Goal: Task Accomplishment & Management: Manage account settings

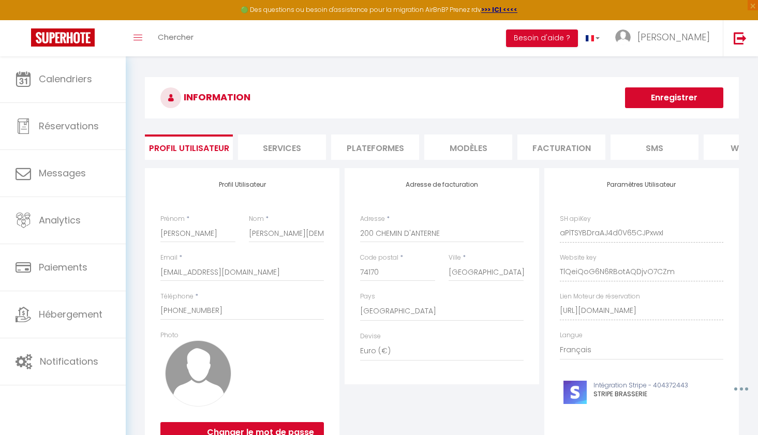
select select "28"
select select "fr"
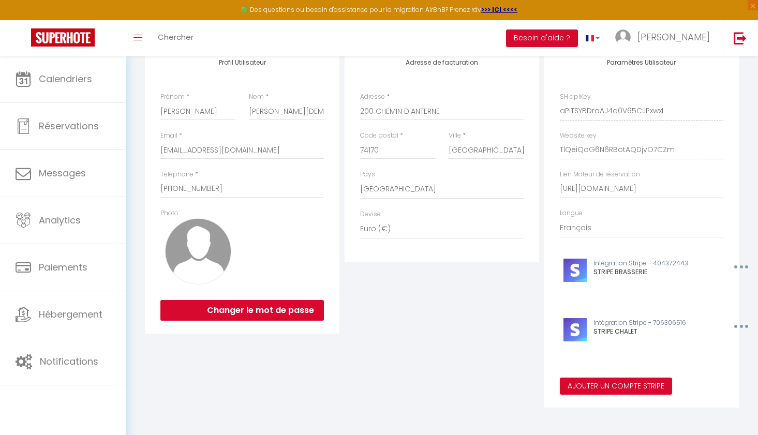
scroll to position [122, 0]
click at [599, 391] on div "Ajouter un compte Stripe × Nom du compte Stripe * STRIPE CHALET Stripe public k…" at bounding box center [379, 217] width 758 height 435
click at [599, 388] on button "Ajouter un compte Stripe" at bounding box center [616, 387] width 112 height 18
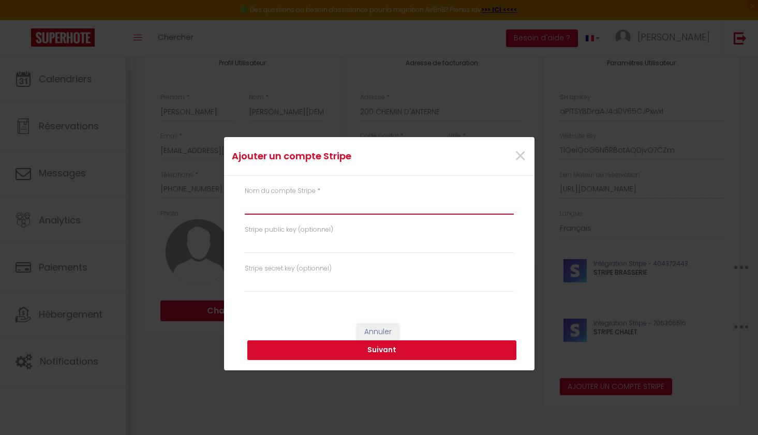
click at [334, 206] on input "text" at bounding box center [379, 205] width 269 height 19
type input "MBA INVEST"
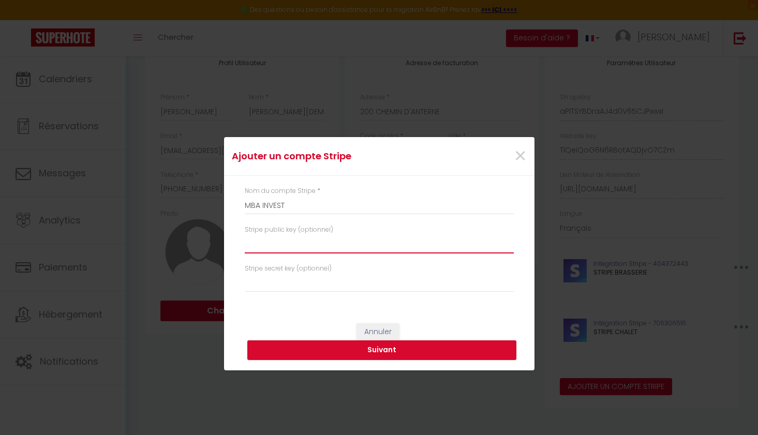
click at [334, 240] on input "text" at bounding box center [379, 244] width 269 height 19
paste input "pk_live_51SGn9UKGk8le45EFDJMBSv3bgMRtc4r4AfI3z55fFNnWfAbQ3IpEOuME7MEEV3WWZ9sOv9…"
type input "pk_live_51SGn9UKGk8le45EFDJMBSv3bgMRtc4r4AfI3z55fFNnWfAbQ3IpEOuME7MEEV3WWZ9sOv9…"
paste input "pk_live_51SGn9UKGk8le45EFDJMBSv3bgMRtc4r4AfI3z55fFNnWfAbQ3IpEOuME7MEEV3WWZ9sOv9…"
type input "pk_live_51SGn9UKGk8le45EFDJMBSv3bgMRtc4r4AfI3z55fFNnWfAbQ3IpEOuME7MEEV3WWZ9sOv9…"
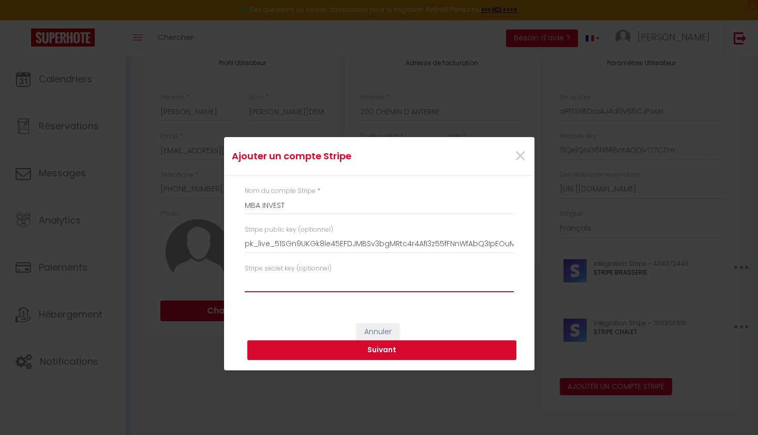
click at [297, 283] on input "text" at bounding box center [379, 283] width 269 height 19
paste input "sk_live_51SGn9UKGk8le45EFiVPOWsMJLfFhB7wUq1Vgt2HOMSaSdBrhh2Xc0fc4zgpHThyeo4FJdS…"
type input "sk_live_51SGn9UKGk8le45EFiVPOWsMJLfFhB7wUq1Vgt2HOMSaSdBrhh2Xc0fc4zgpHThyeo4FJdS…"
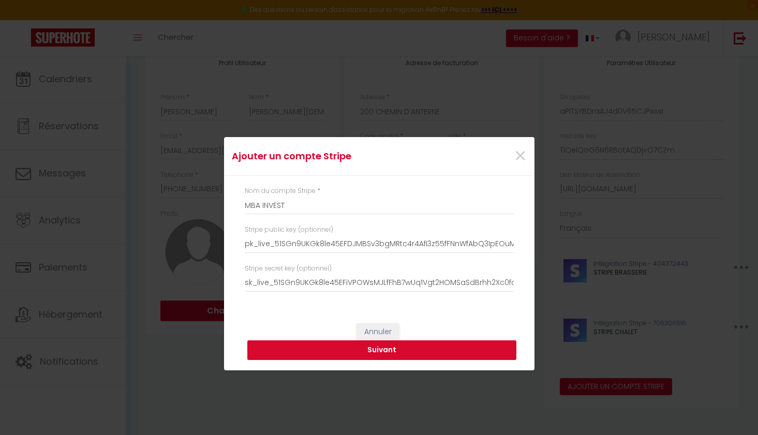
click at [304, 347] on button "Suivant" at bounding box center [381, 350] width 269 height 20
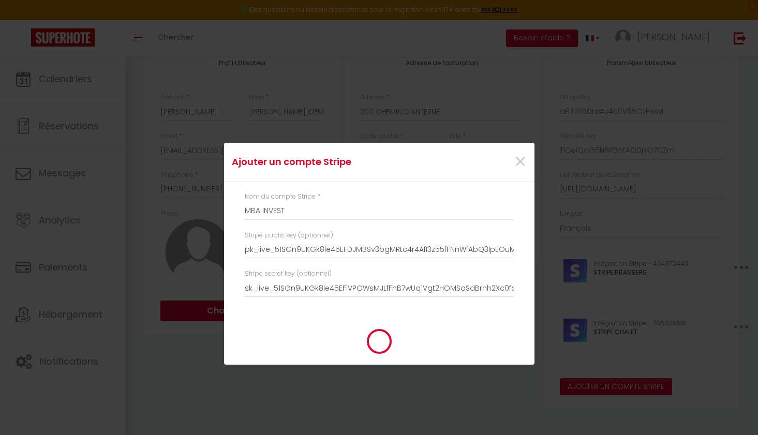
type input "MBA INVEST"
type input "pk_live_51SGn9UKGk8le45EFDJMBSv3bgMRtc4r4AfI3z55fFNnWfAbQ3IpEOuME7MEEV3WWZ9sOv9…"
type input "sk_live_51SGn9UKGk8le45EFiVPOWsMJLfFhB7wUq1Vgt2HOMSaSdBrhh2Xc0fc4zgpHThyeo4FJdS…"
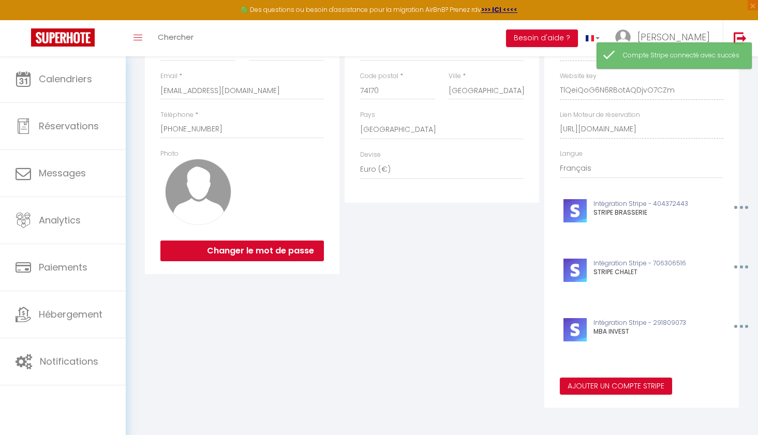
scroll to position [181, 0]
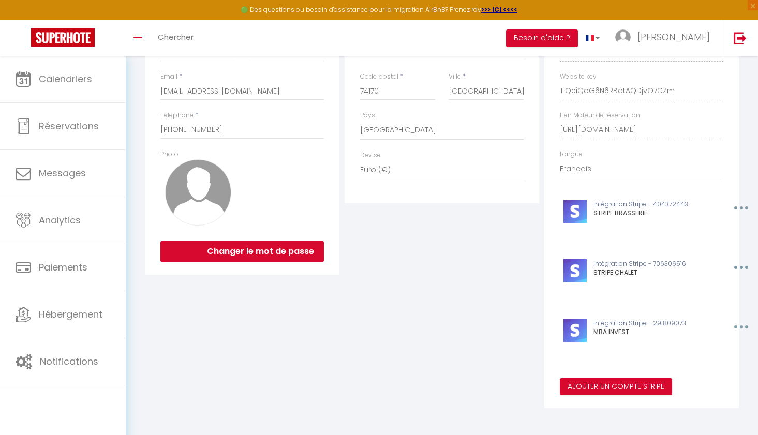
click at [79, 322] on div "Ajouter un compte Stripe × Nom du compte Stripe * MBA INVEST Stripe public key …" at bounding box center [379, 217] width 758 height 435
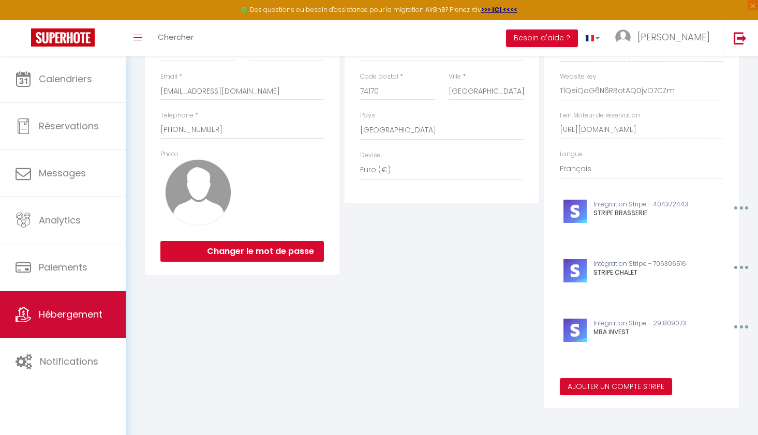
click at [70, 315] on span "Hébergement" at bounding box center [71, 314] width 64 height 13
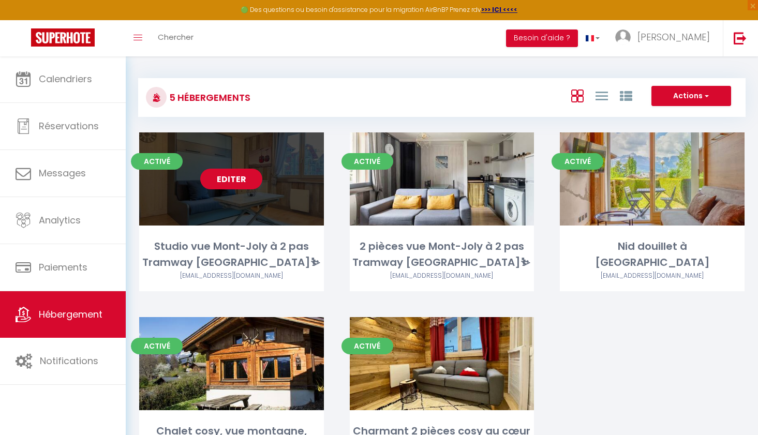
click at [224, 180] on link "Editer" at bounding box center [231, 179] width 62 height 21
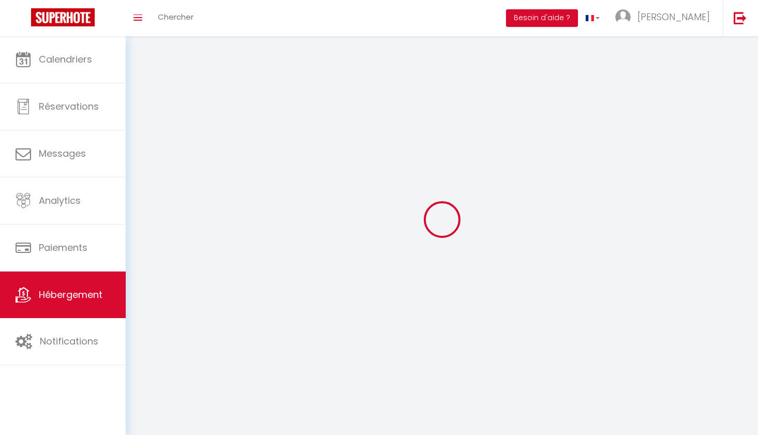
select select
select select "28"
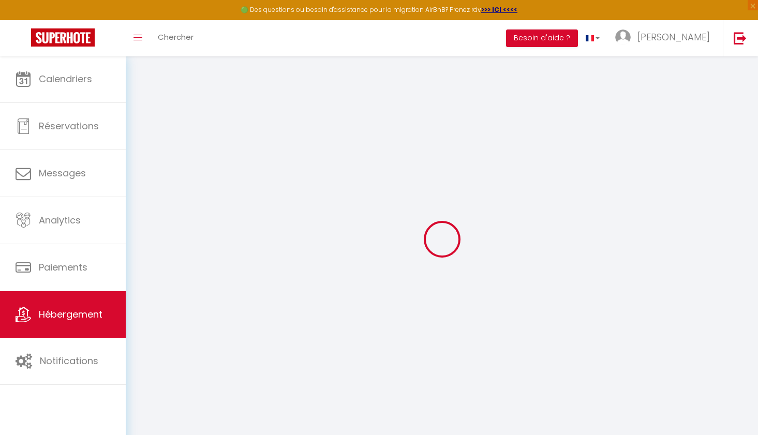
select select
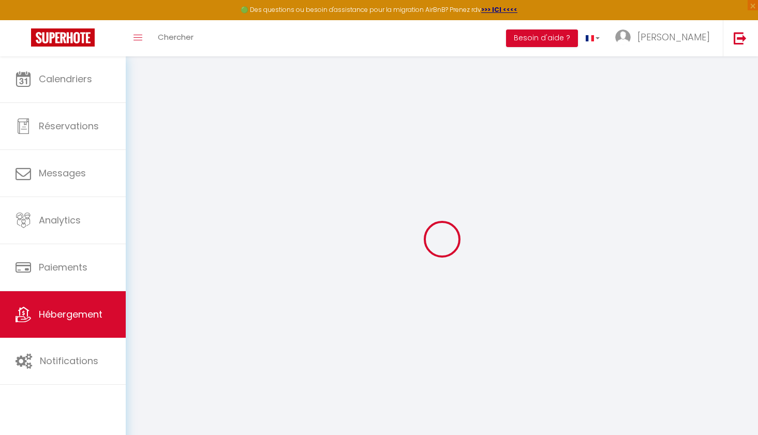
select select
checkbox input "false"
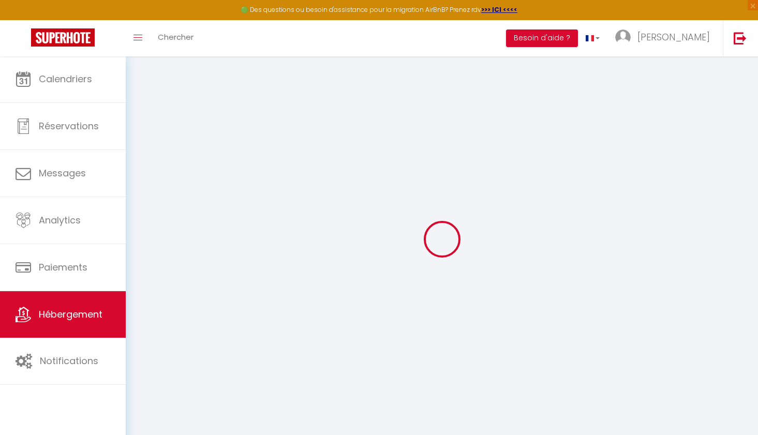
select select
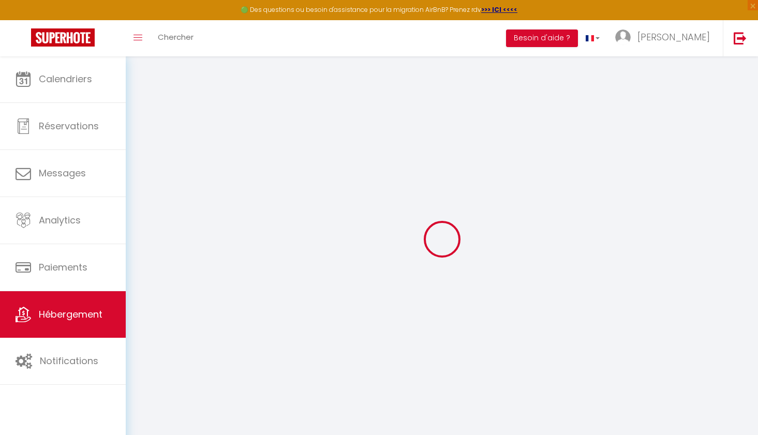
select select
checkbox input "false"
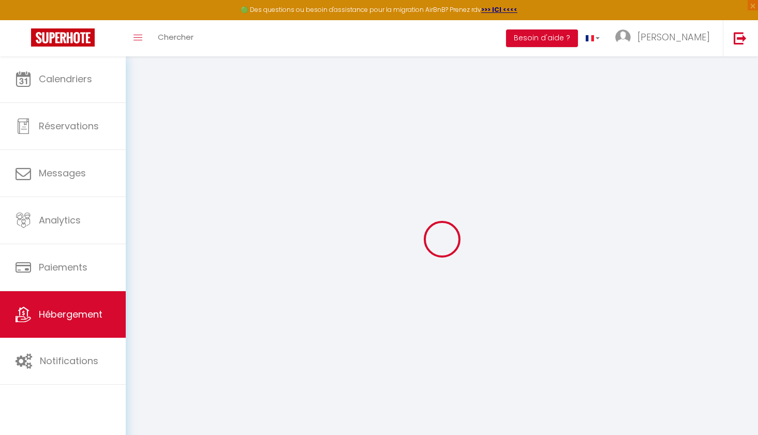
checkbox input "false"
select select
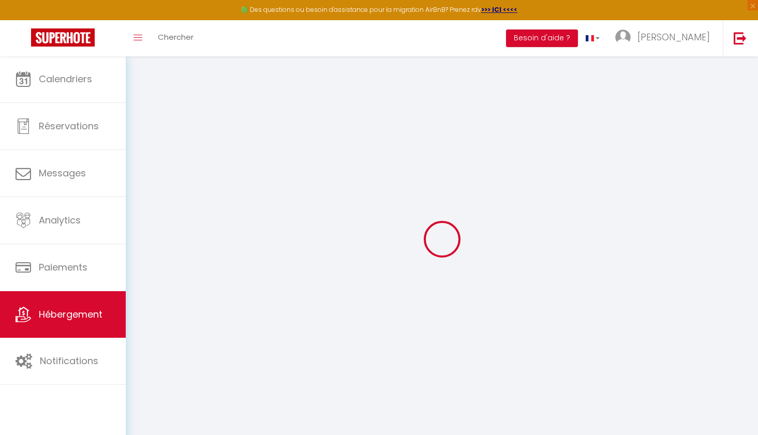
select select
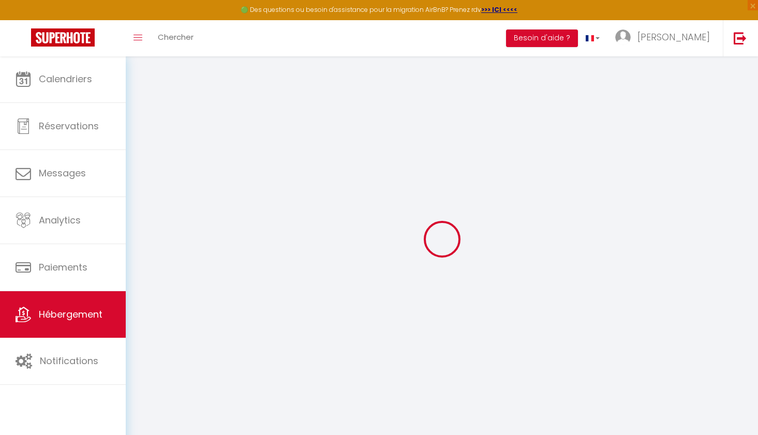
checkbox input "false"
select select
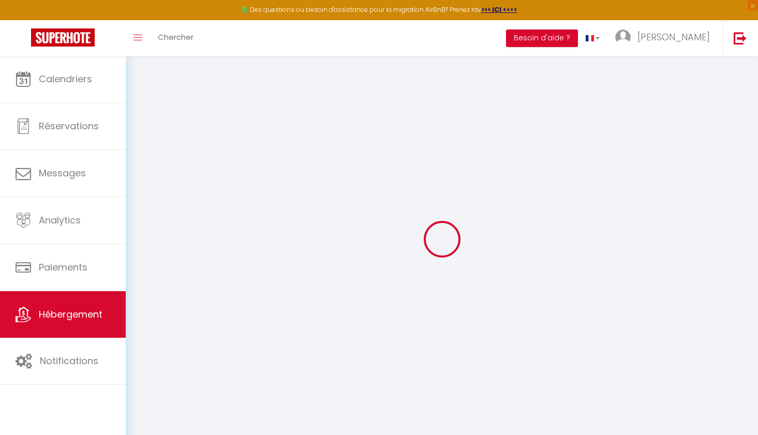
select select
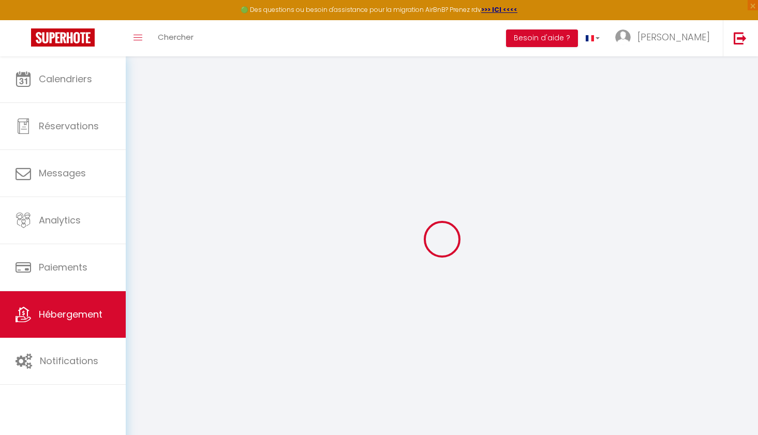
select select
checkbox input "false"
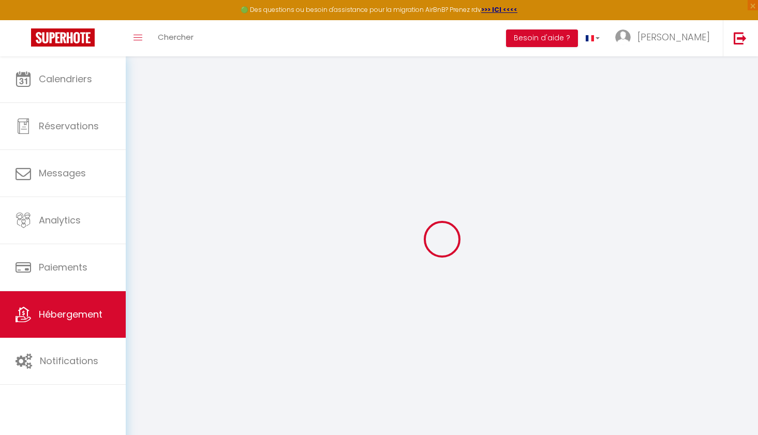
checkbox input "false"
select select
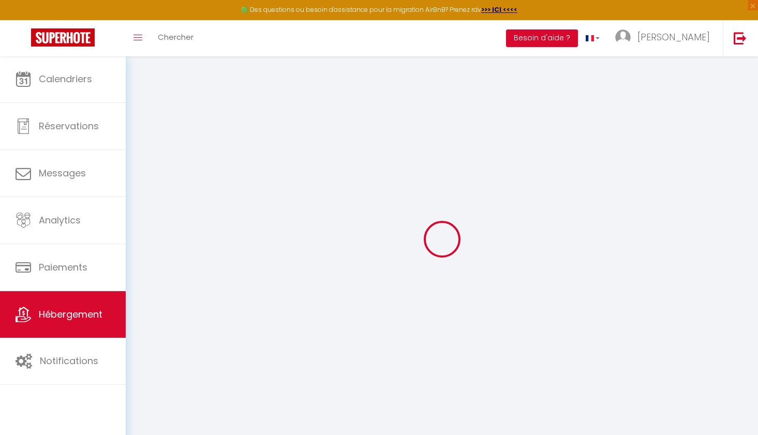
select select
checkbox input "false"
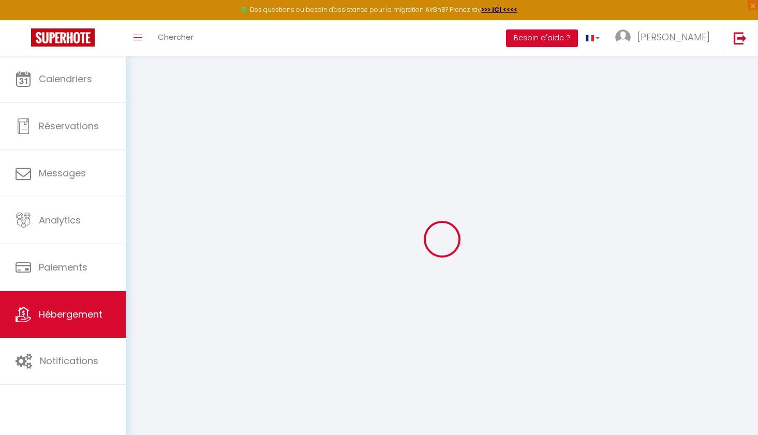
checkbox input "false"
select select
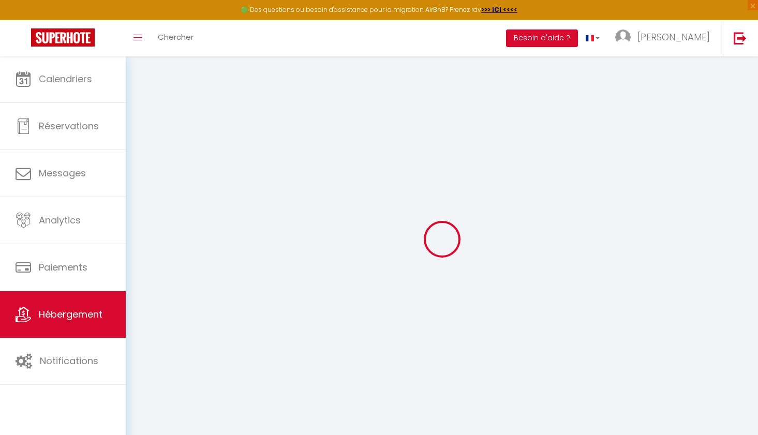
type input "Studio vue Mont-Joly à 2 pas Tramway [GEOGRAPHIC_DATA]⛷"
select select "2"
select select "0"
type input "70"
type input "48"
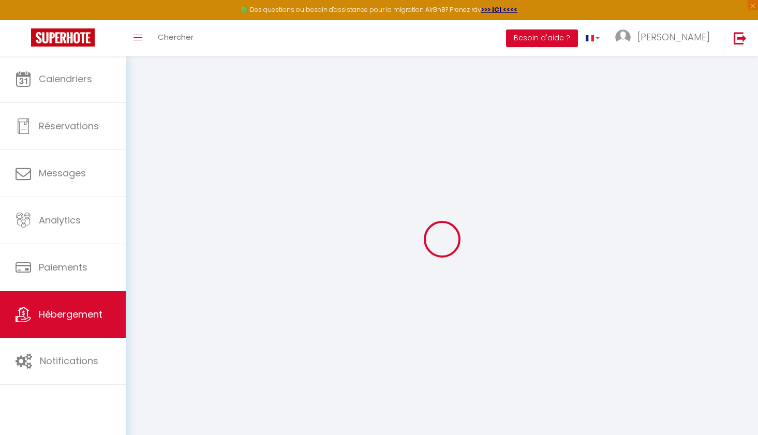
select select
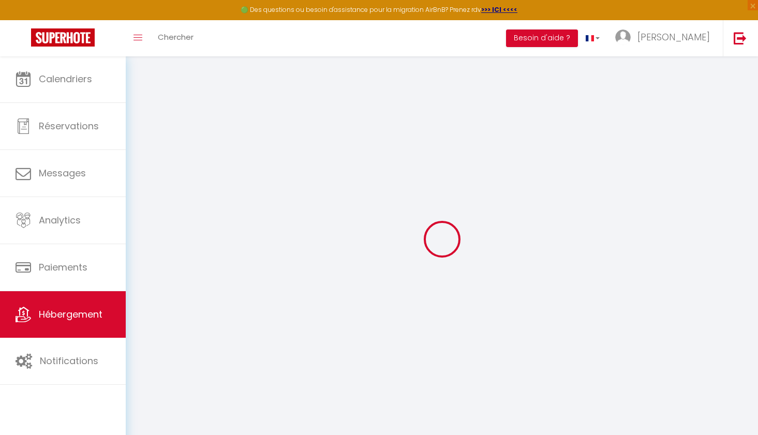
type input "54 Impasse d'Ayères"
type input "74170"
type input "[GEOGRAPHIC_DATA]"
type input "[EMAIL_ADDRESS][DOMAIN_NAME]"
select select
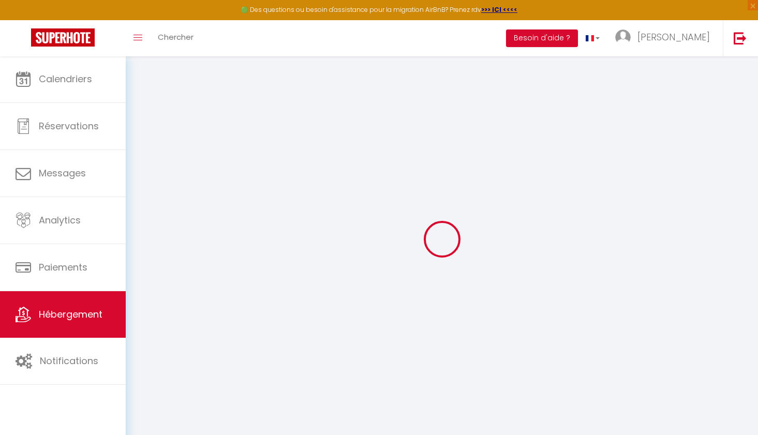
checkbox input "false"
type input "0"
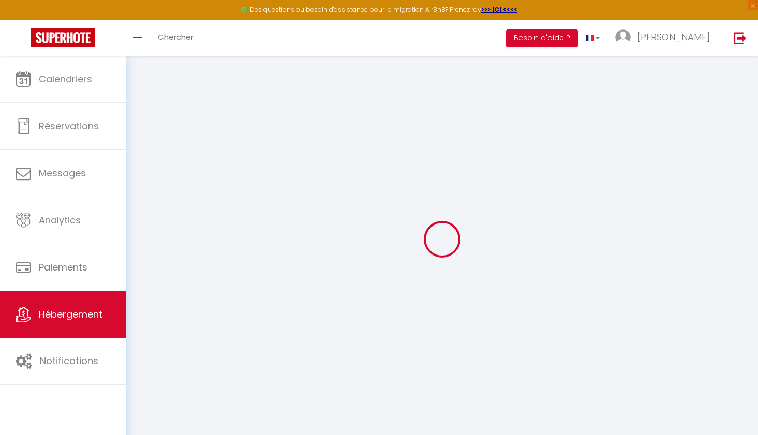
type input "0"
select select
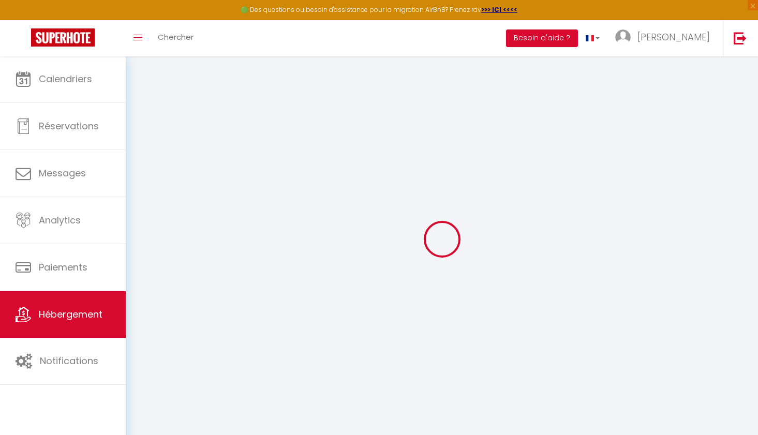
select select
checkbox input "false"
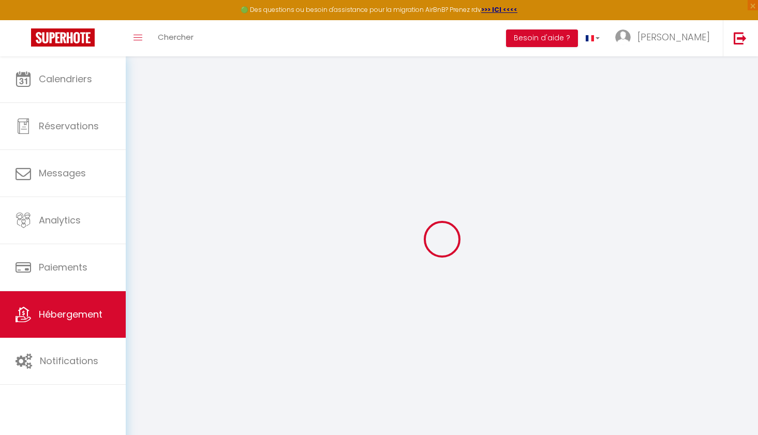
checkbox input "false"
select select
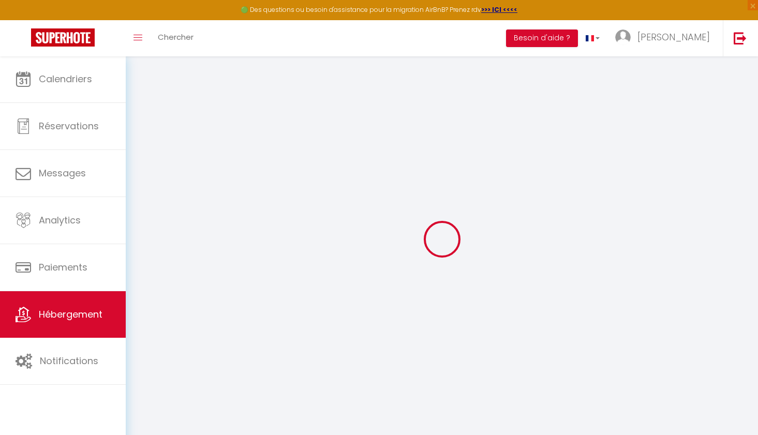
select select
checkbox input "false"
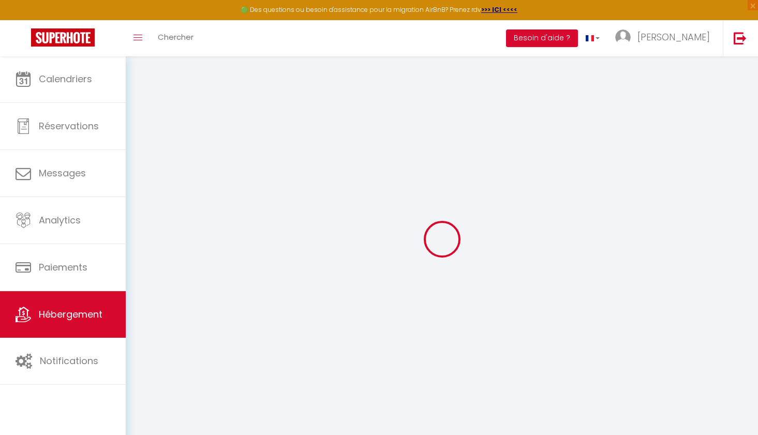
checkbox input "false"
select select "27108"
select select
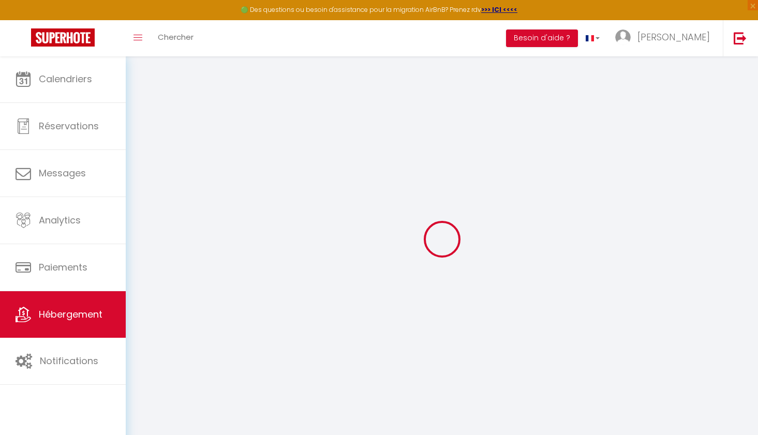
checkbox input "false"
select select
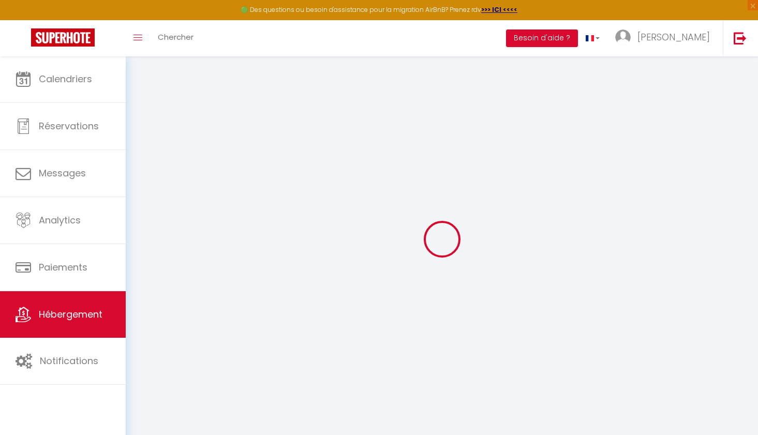
checkbox input "false"
select select "16:00"
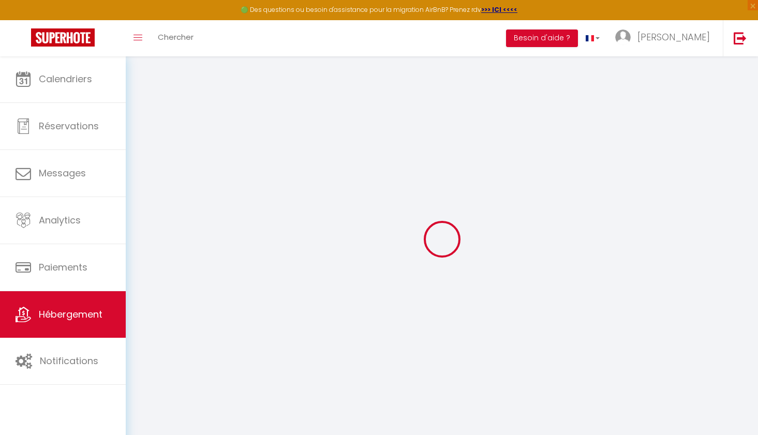
select select "23:45"
select select "10:00"
select select "30"
select select "120"
select select
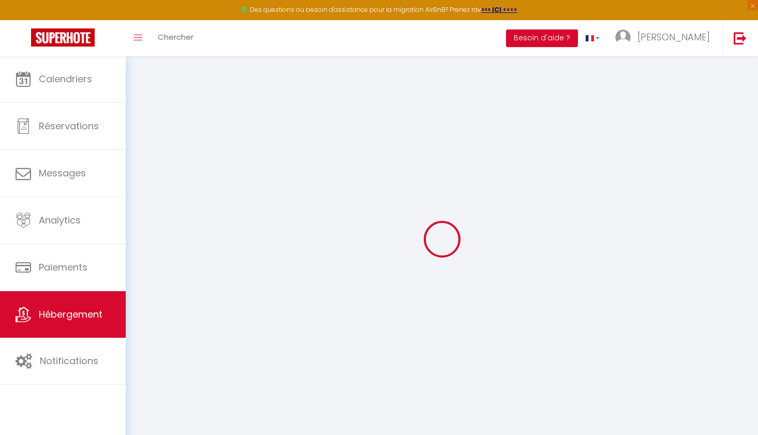
checkbox input "false"
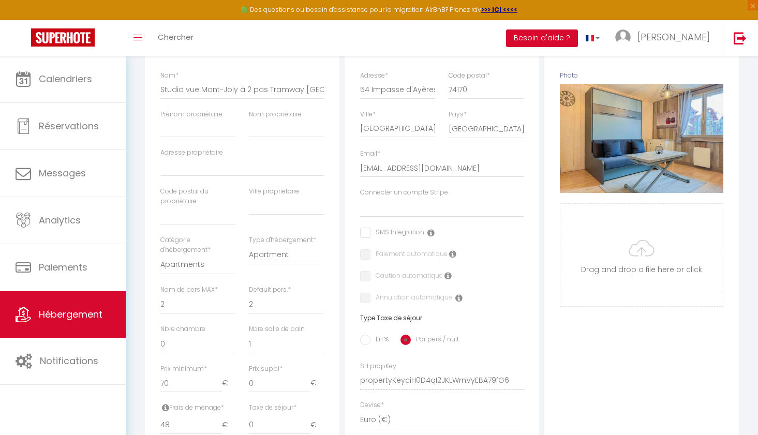
scroll to position [157, 0]
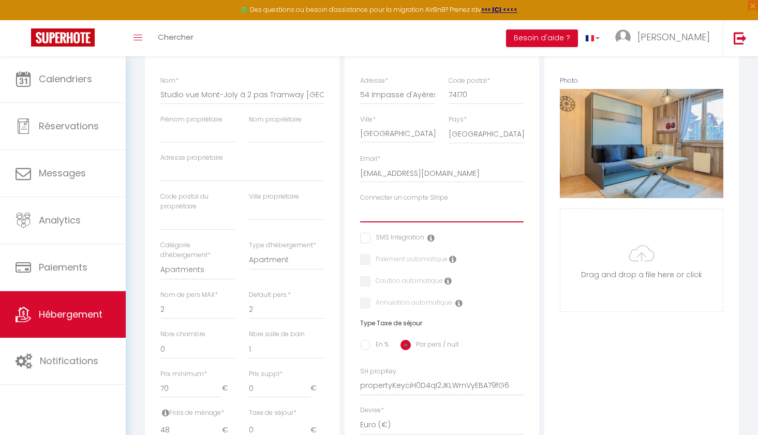
select select "16274"
checkbox input "false"
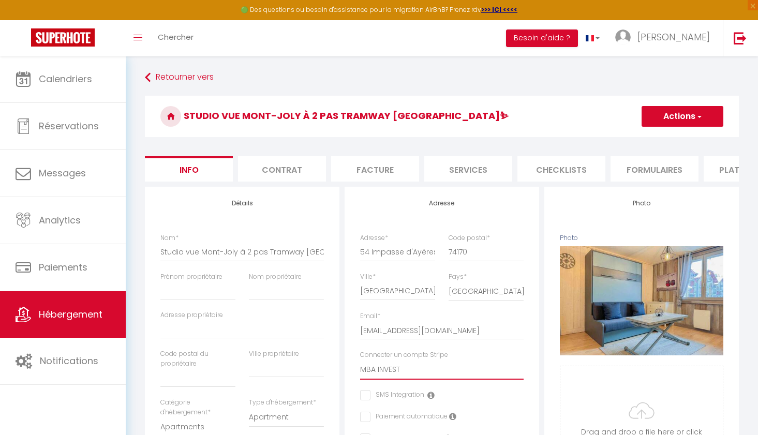
scroll to position [0, 0]
click at [676, 120] on button "Actions" at bounding box center [683, 116] width 82 height 21
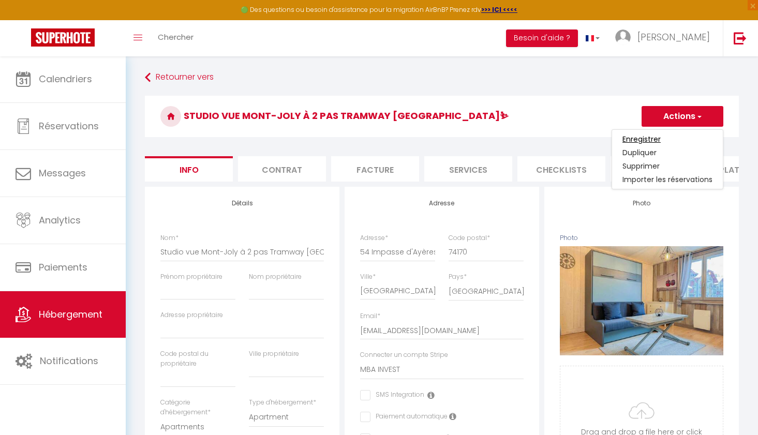
click at [641, 139] on input "Enregistrer" at bounding box center [641, 139] width 38 height 10
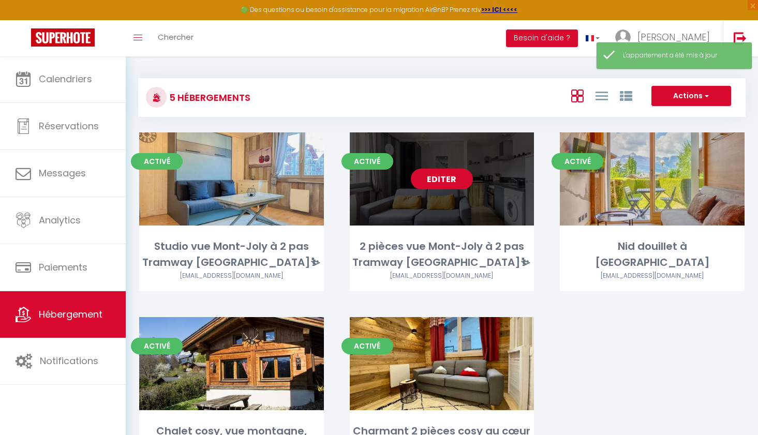
click at [439, 176] on link "Editer" at bounding box center [442, 179] width 62 height 21
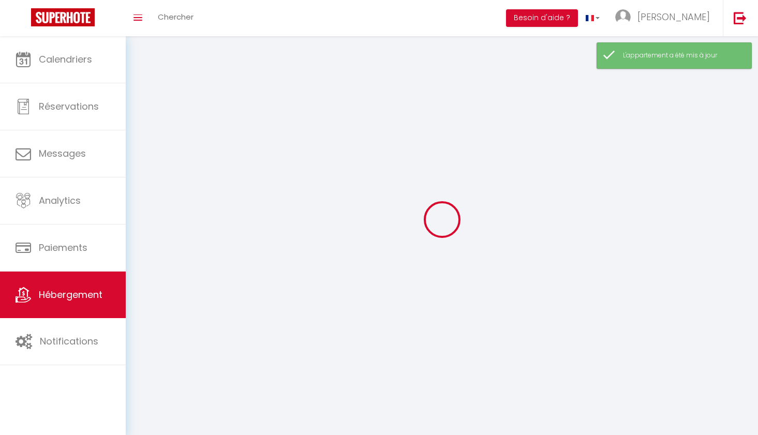
select select "1"
select select
select select "28"
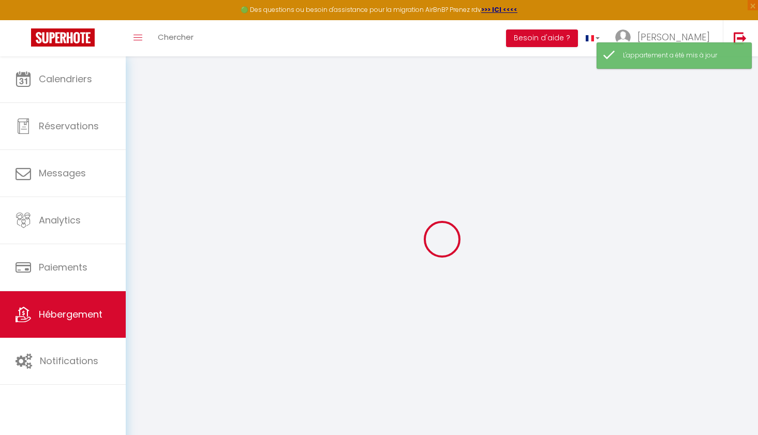
select select
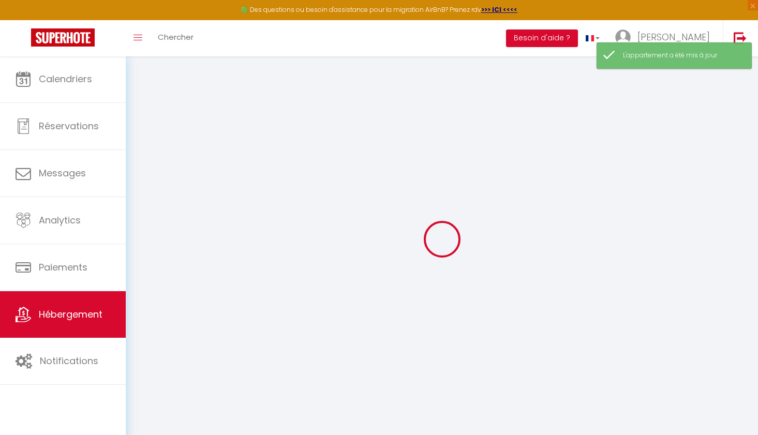
select select
checkbox input "false"
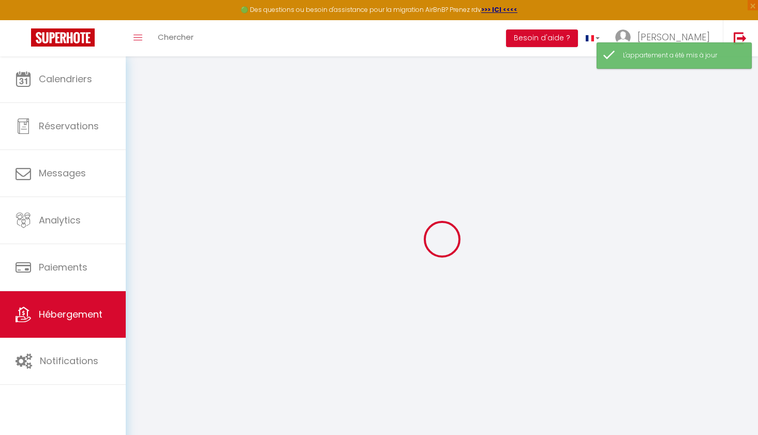
select select
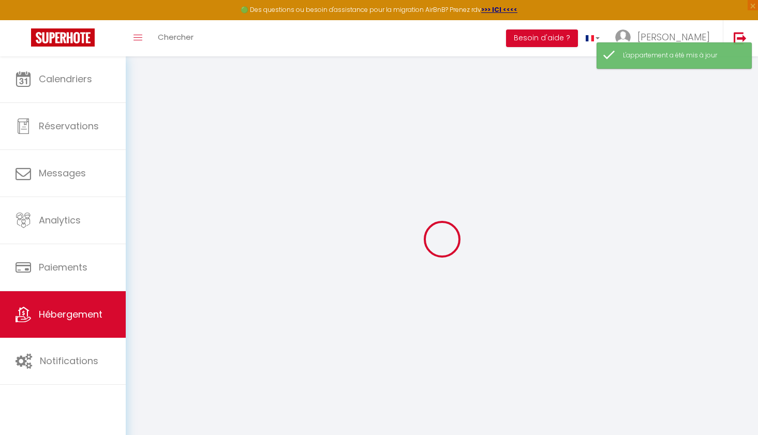
select select
checkbox input "false"
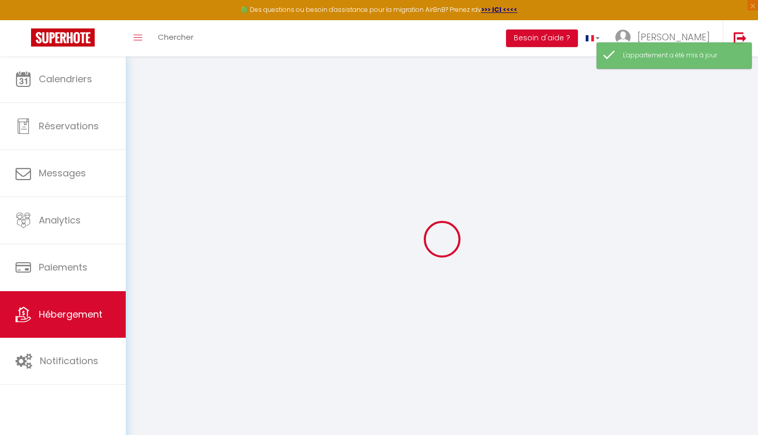
checkbox input "false"
select select
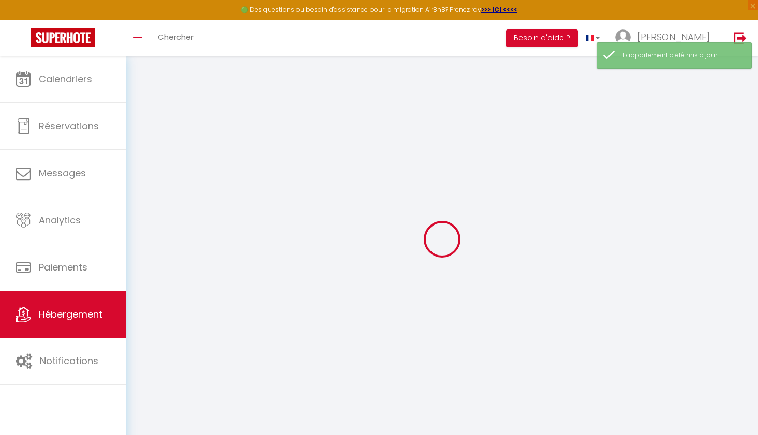
select select
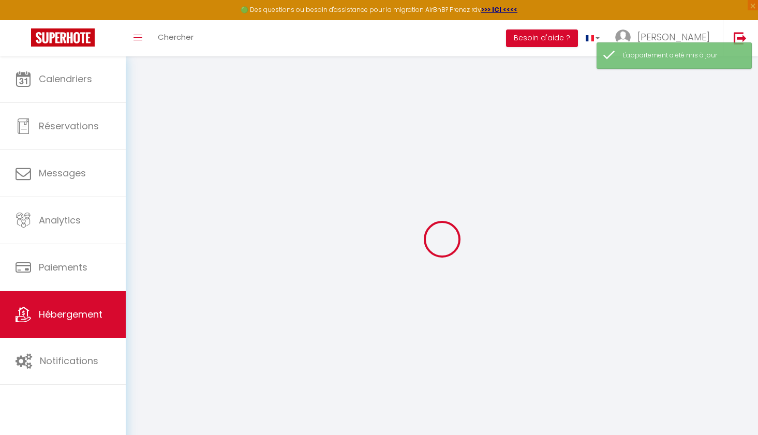
checkbox input "false"
select select
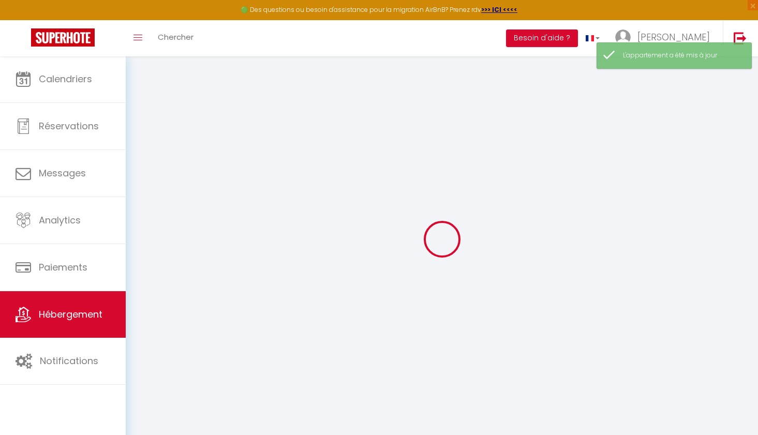
select select
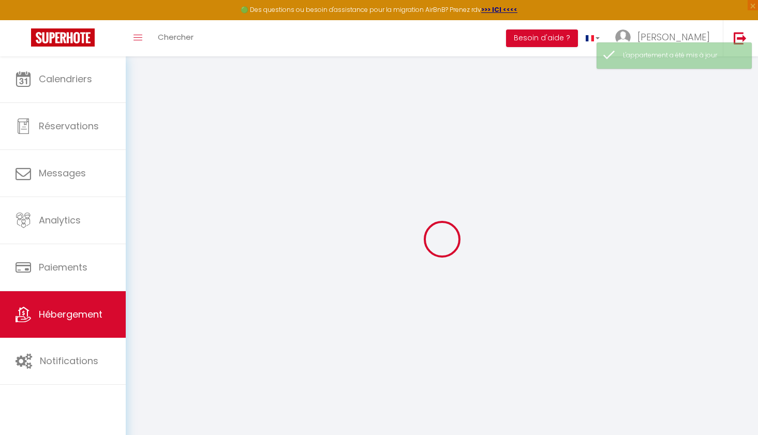
select select
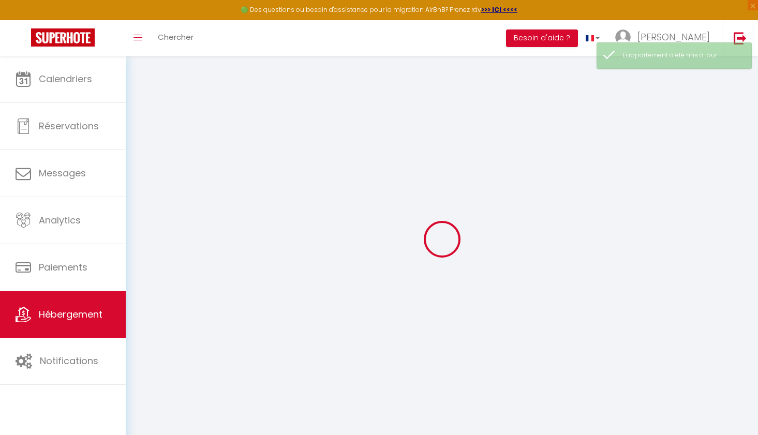
select select
checkbox input "false"
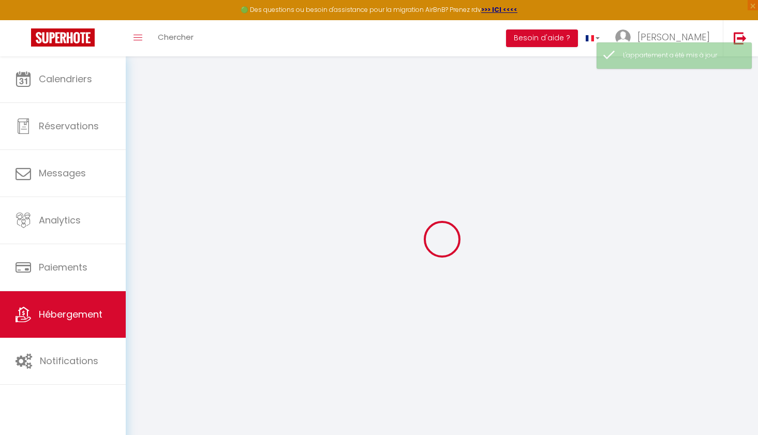
select select
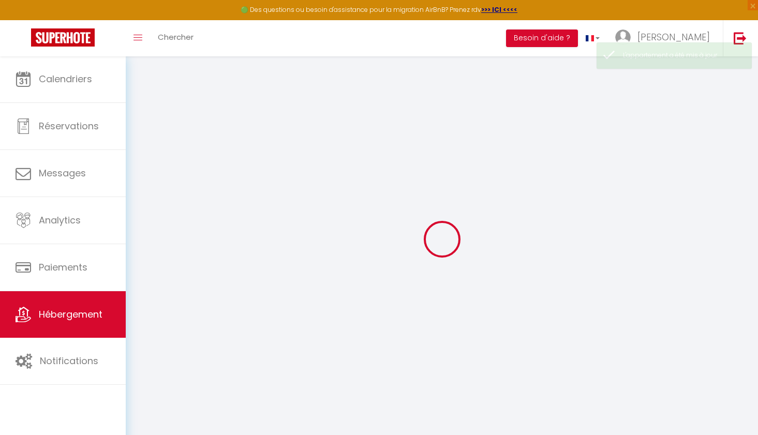
select select
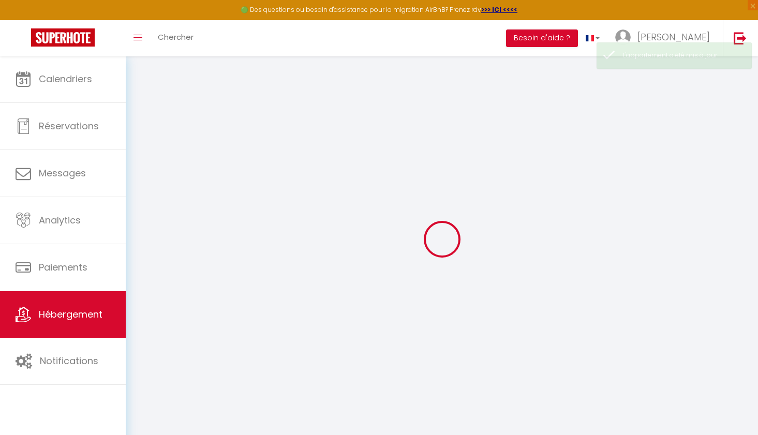
select select
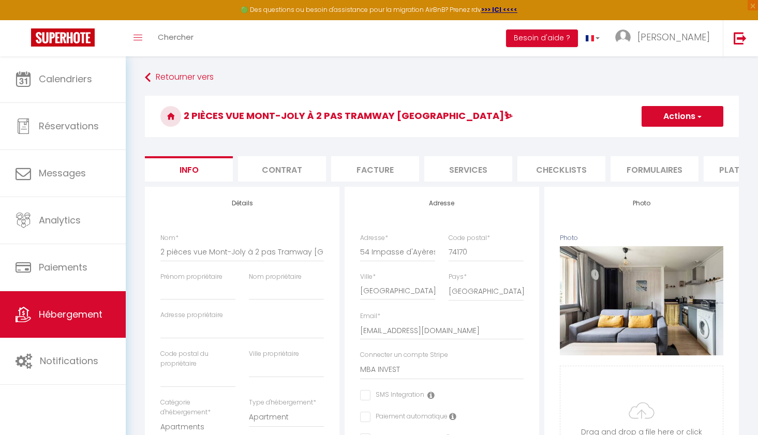
click at [666, 109] on button "Actions" at bounding box center [683, 116] width 82 height 21
click at [647, 142] on input "Enregistrer" at bounding box center [641, 139] width 38 height 10
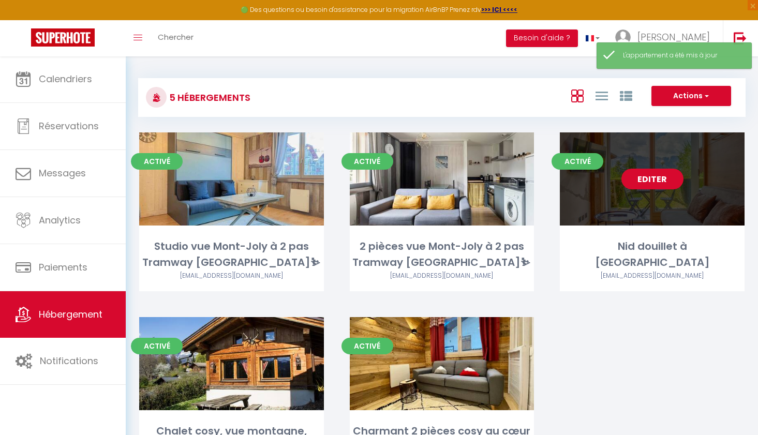
click at [660, 180] on link "Editer" at bounding box center [652, 179] width 62 height 21
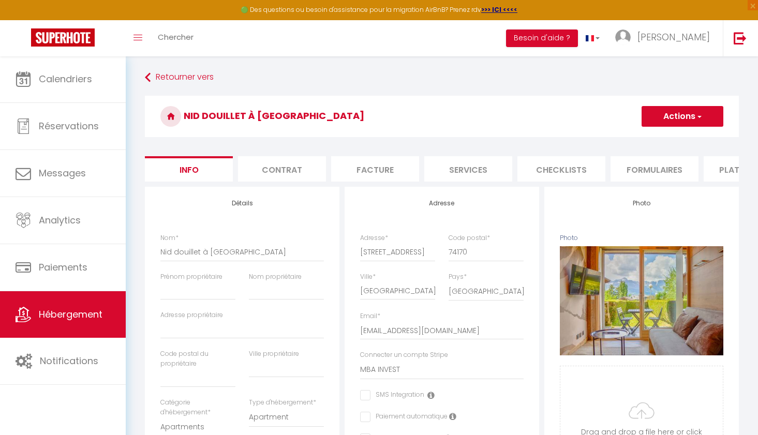
click at [681, 113] on button "Actions" at bounding box center [683, 116] width 82 height 21
click at [652, 139] on input "Enregistrer" at bounding box center [641, 139] width 38 height 10
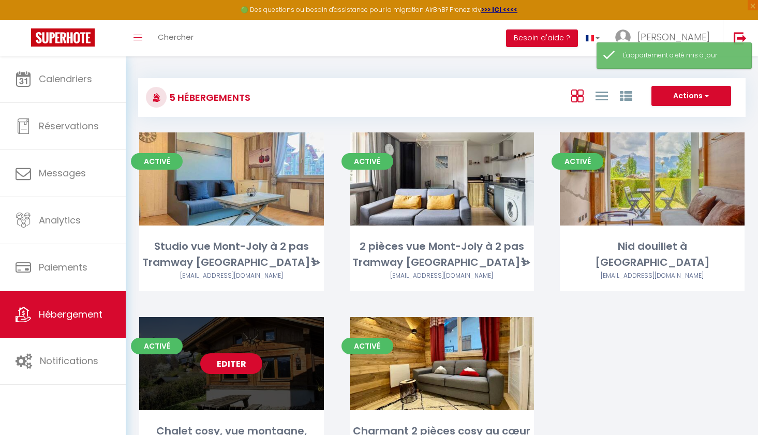
click at [229, 363] on link "Editer" at bounding box center [231, 363] width 62 height 21
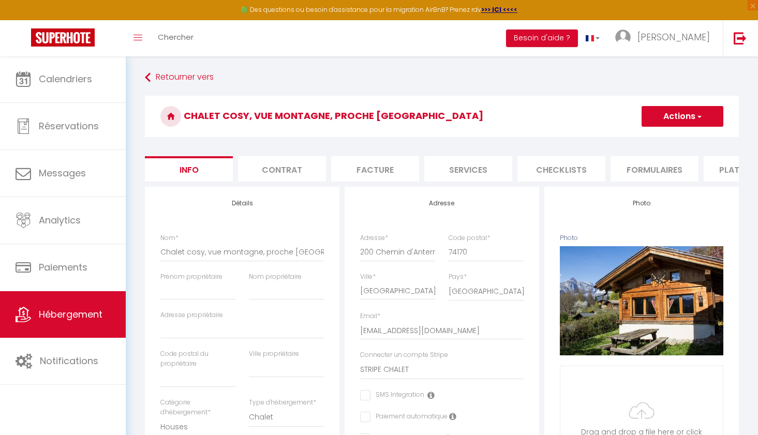
click at [676, 110] on button "Actions" at bounding box center [683, 116] width 82 height 21
click at [648, 141] on input "Enregistrer" at bounding box center [641, 139] width 38 height 10
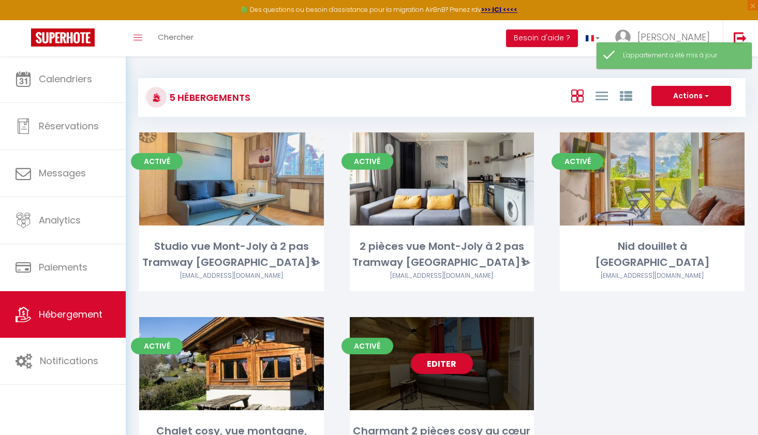
click at [436, 363] on link "Editer" at bounding box center [442, 363] width 62 height 21
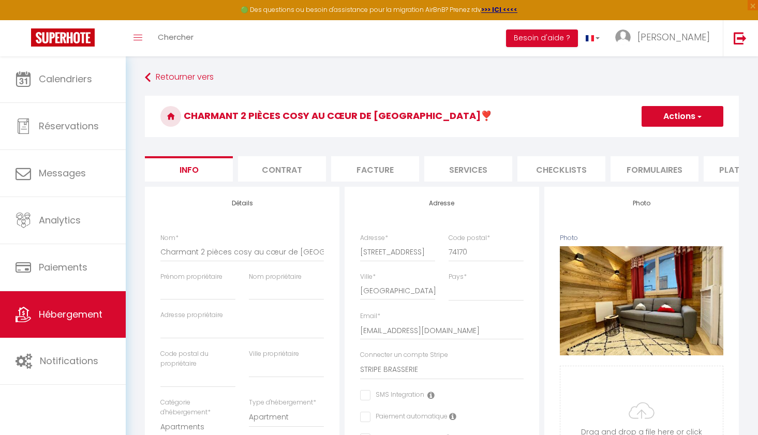
click at [75, 312] on span "Hébergement" at bounding box center [71, 314] width 64 height 13
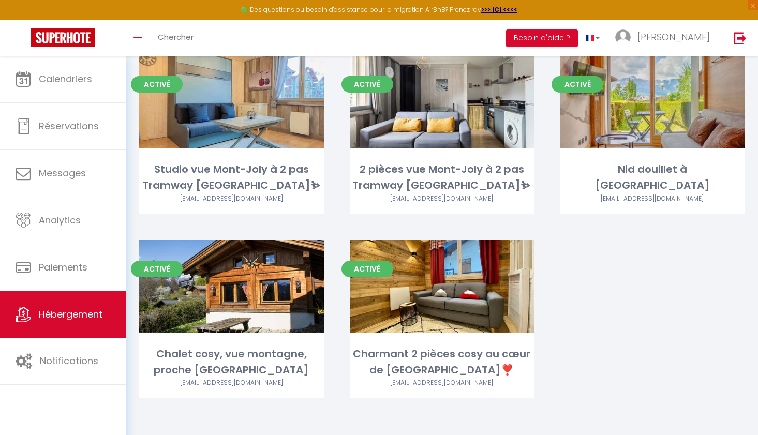
scroll to position [77, 0]
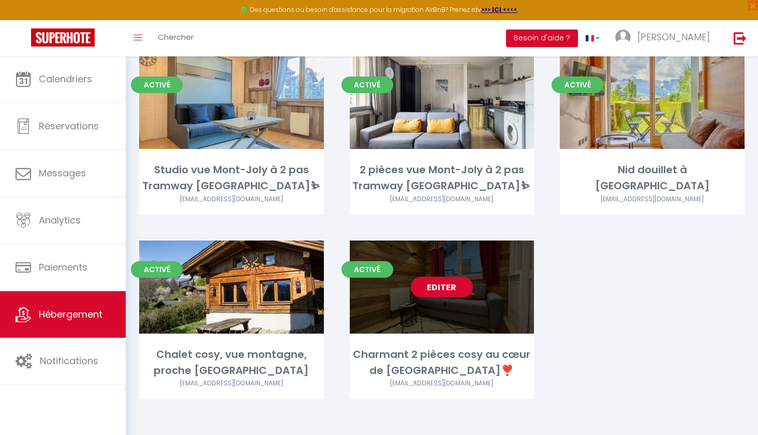
click at [431, 289] on link "Editer" at bounding box center [442, 287] width 62 height 21
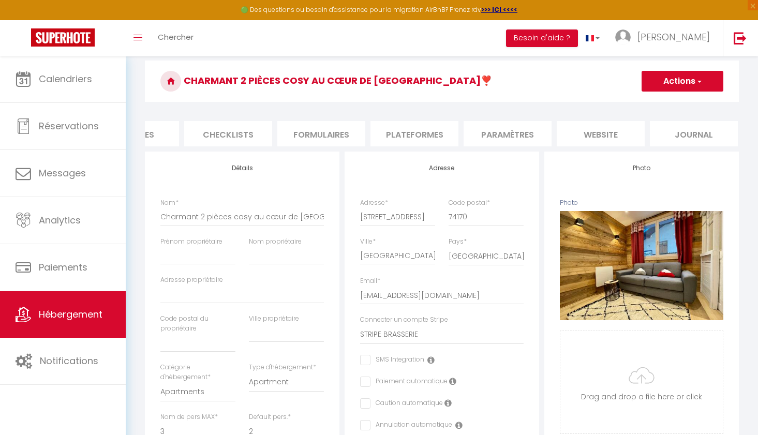
scroll to position [0, 332]
click at [590, 133] on li "website" at bounding box center [602, 133] width 88 height 25
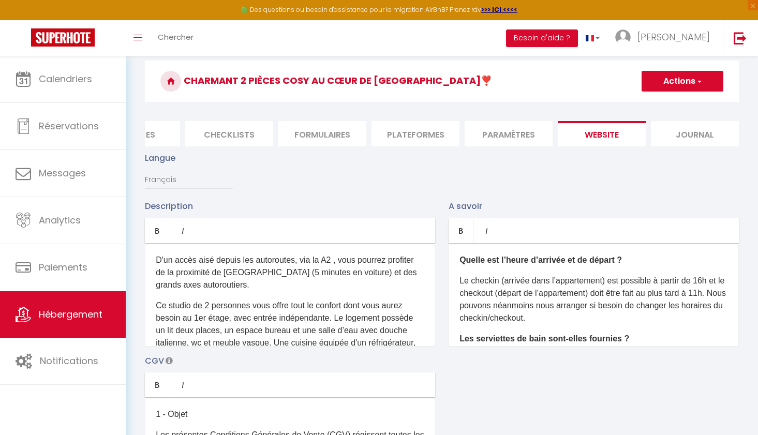
click at [718, 293] on p "Le checkin (arrivée dans l’appartement) est possible à partir de 16h et le chec…" at bounding box center [593, 300] width 269 height 50
click at [577, 319] on p "Le checkin (arrivée dans l’appartement) est possible à partir de 16h et le chec…" at bounding box center [593, 300] width 269 height 50
click at [606, 306] on p "Le checkin (arrivée dans l’appartement) est possible à partir de 16h et le chec…" at bounding box center [593, 300] width 269 height 50
click at [496, 319] on p "Le checkin (arrivée dans l’appartement) est possible à partir de 16h et le chec…" at bounding box center [593, 300] width 269 height 50
drag, startPoint x: 496, startPoint y: 319, endPoint x: 704, endPoint y: 309, distance: 207.7
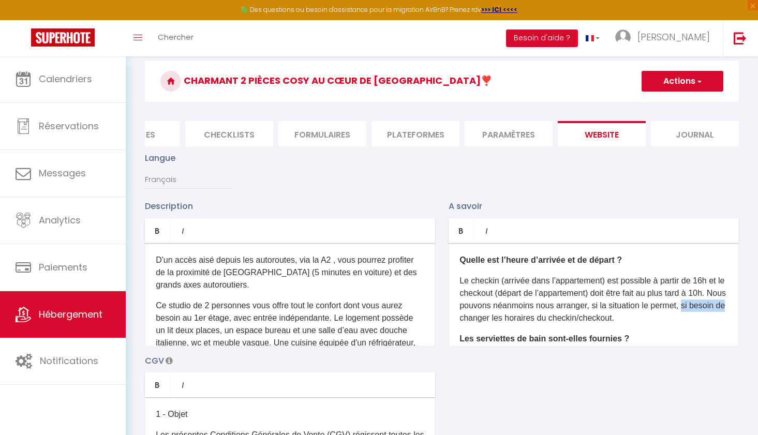
click at [704, 309] on p "Le checkin (arrivée dans l’appartement) est possible à partir de 16h et le chec…" at bounding box center [593, 300] width 269 height 50
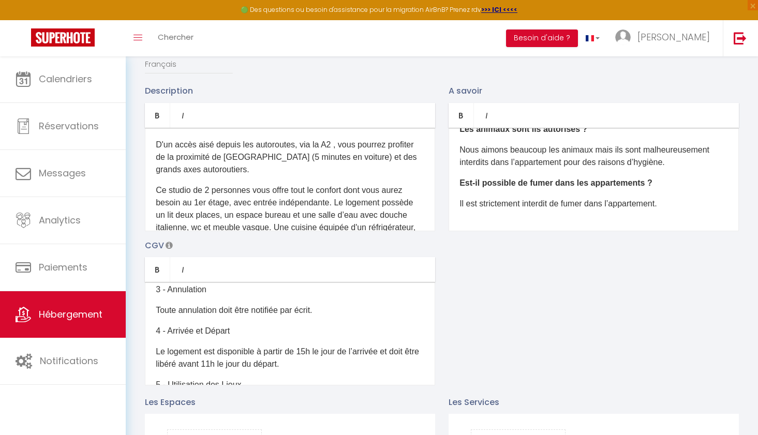
scroll to position [159, 0]
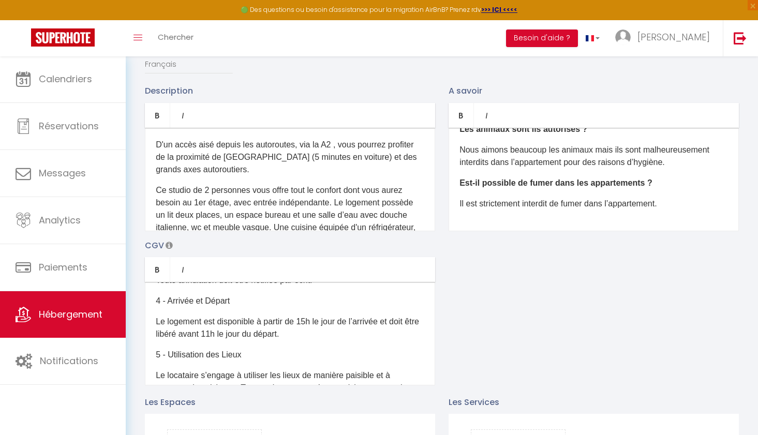
click at [230, 333] on p "Le logement est disponible à partir de 15h le jour de l’arrivée et doit être li…" at bounding box center [290, 328] width 269 height 25
click at [307, 320] on p "Le logement est disponible à partir de 15h le jour de l’arrivée et doit être li…" at bounding box center [290, 328] width 269 height 25
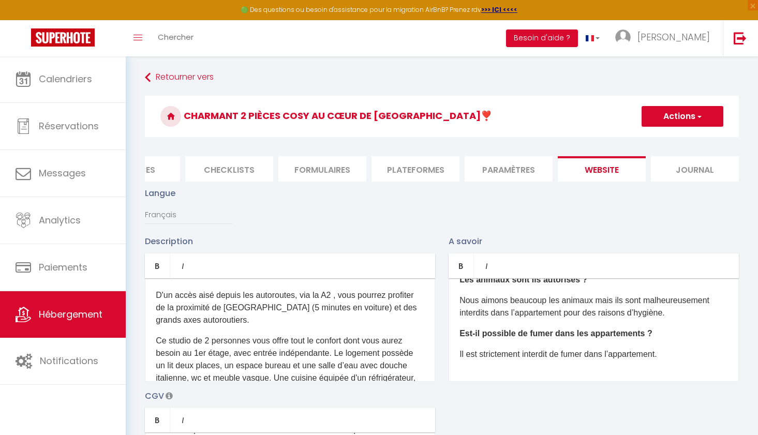
scroll to position [0, 0]
click at [686, 123] on button "Actions" at bounding box center [683, 116] width 82 height 21
click at [673, 138] on input "Enregistrer" at bounding box center [670, 139] width 38 height 10
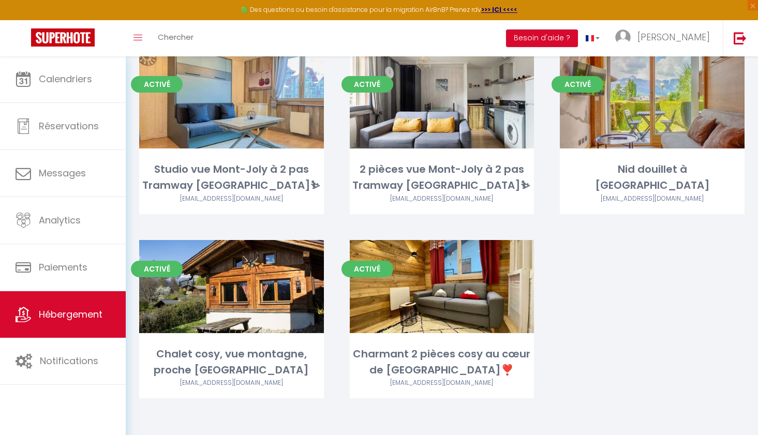
scroll to position [77, 0]
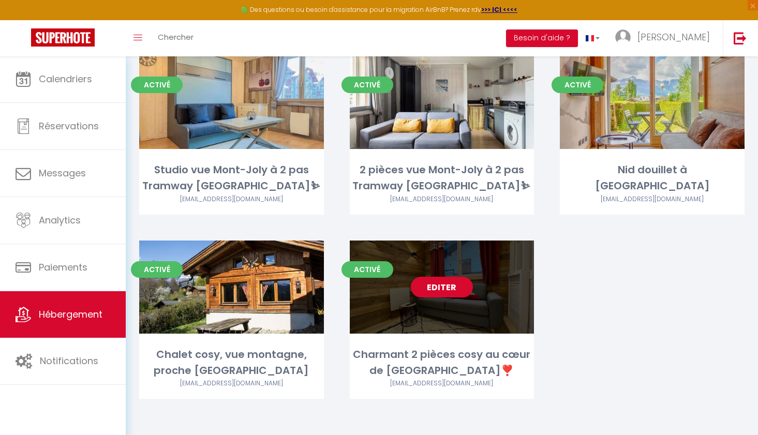
click at [438, 291] on link "Editer" at bounding box center [442, 287] width 62 height 21
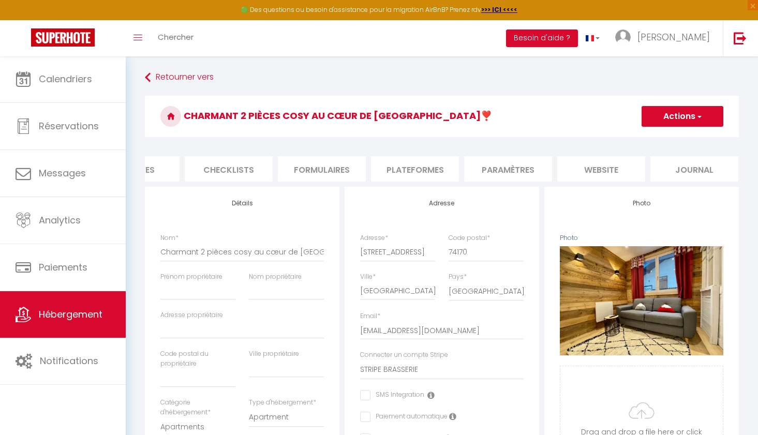
scroll to position [0, 332]
click at [608, 167] on li "website" at bounding box center [602, 168] width 88 height 25
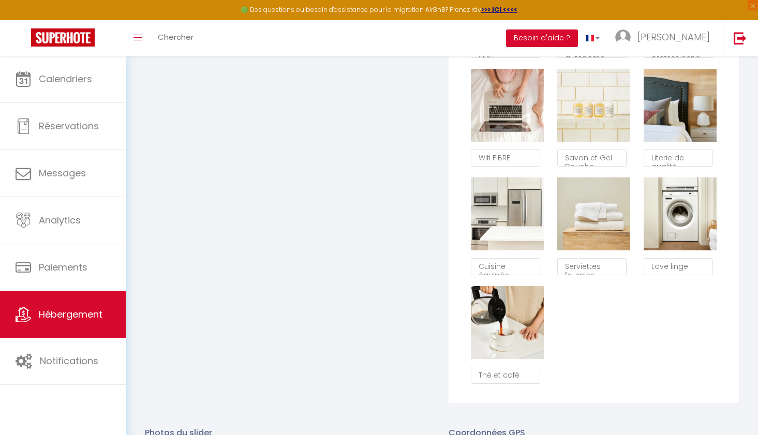
scroll to position [721, 0]
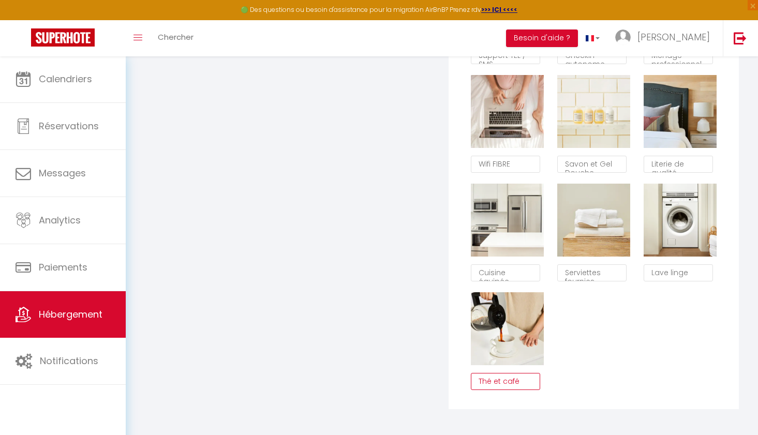
click at [502, 380] on textarea "Thé et café" at bounding box center [505, 382] width 69 height 18
click at [599, 326] on div "Supprimer Support TEL / SMS Supprimer Checkin autonome Supprimer Ménage profess…" at bounding box center [593, 179] width 259 height 435
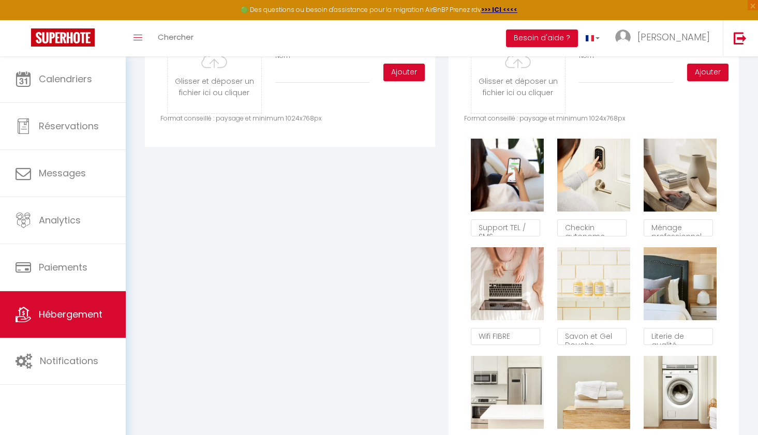
scroll to position [537, 0]
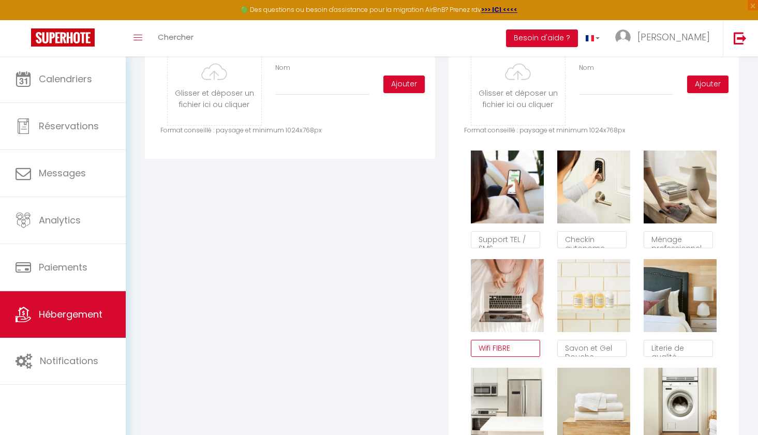
click at [517, 345] on textarea "Wifi FIBRE" at bounding box center [505, 349] width 69 height 18
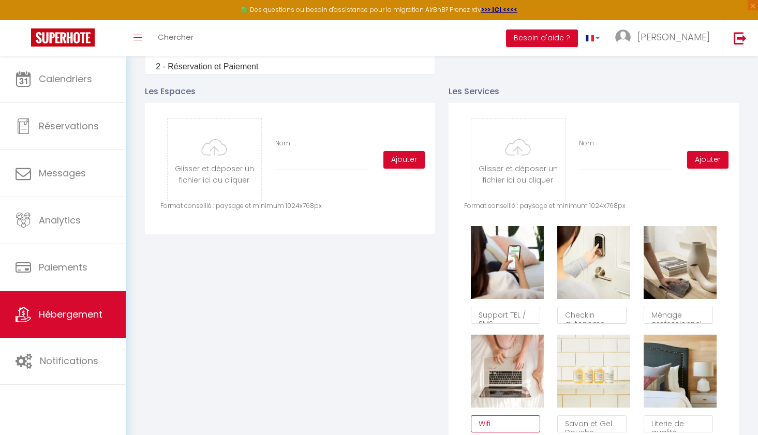
scroll to position [460, 0]
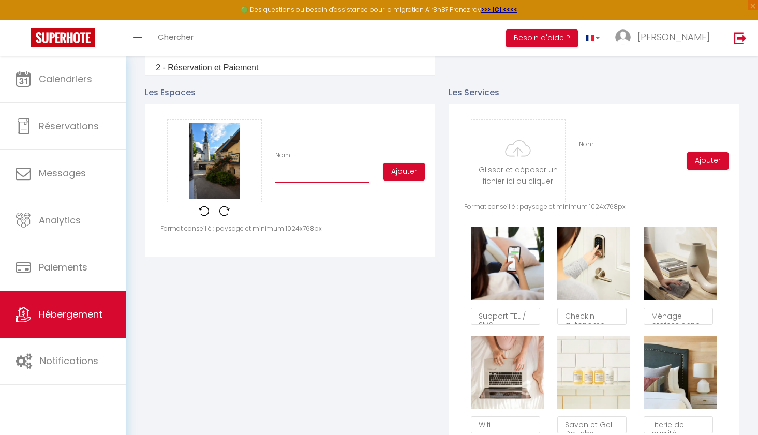
click at [294, 171] on input "Nom" at bounding box center [322, 173] width 94 height 19
click at [397, 172] on button "Ajouter" at bounding box center [403, 172] width 41 height 18
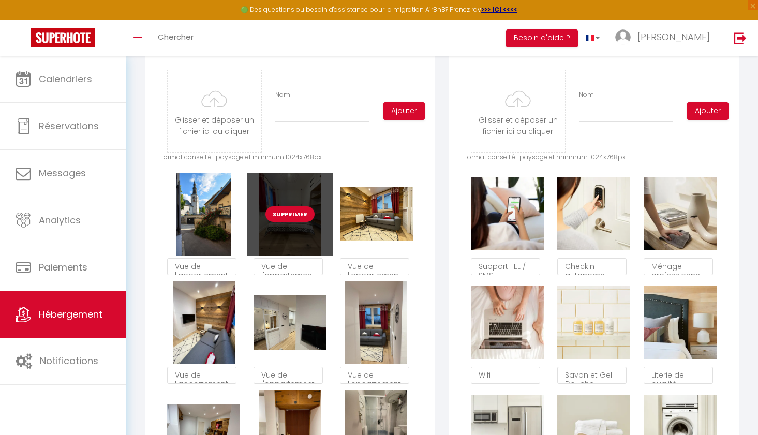
scroll to position [514, 0]
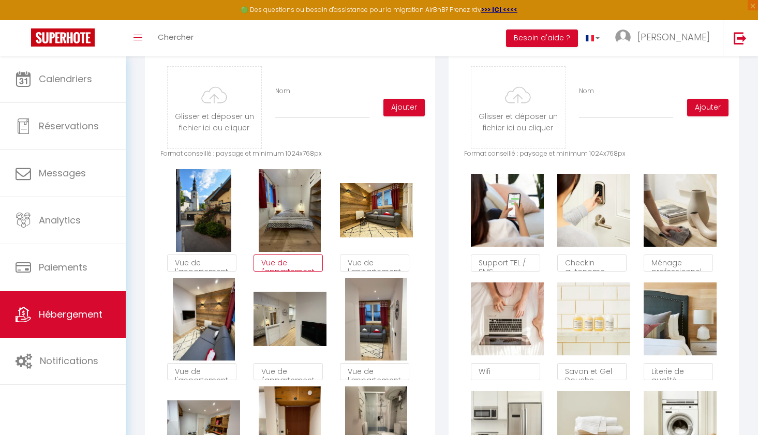
click at [286, 268] on textarea "Vue de l'appartement" at bounding box center [288, 264] width 69 height 18
click at [286, 263] on textarea "Vue de l'appartement" at bounding box center [288, 264] width 69 height 18
click at [369, 267] on textarea "Vue de l'appartement" at bounding box center [374, 264] width 69 height 18
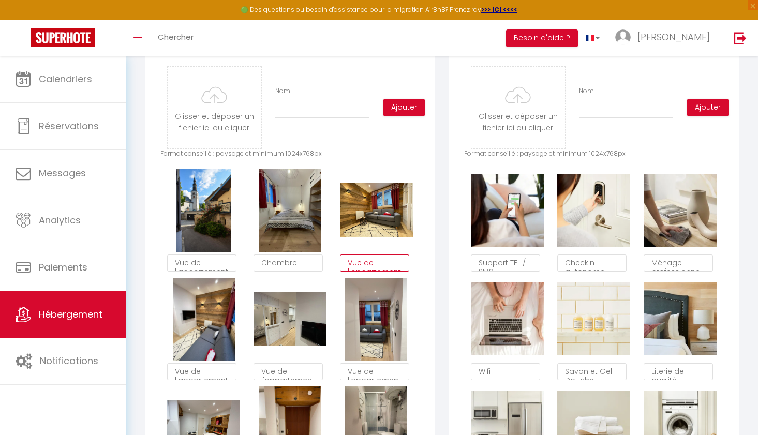
click at [369, 267] on textarea "Vue de l'appartement" at bounding box center [374, 264] width 69 height 18
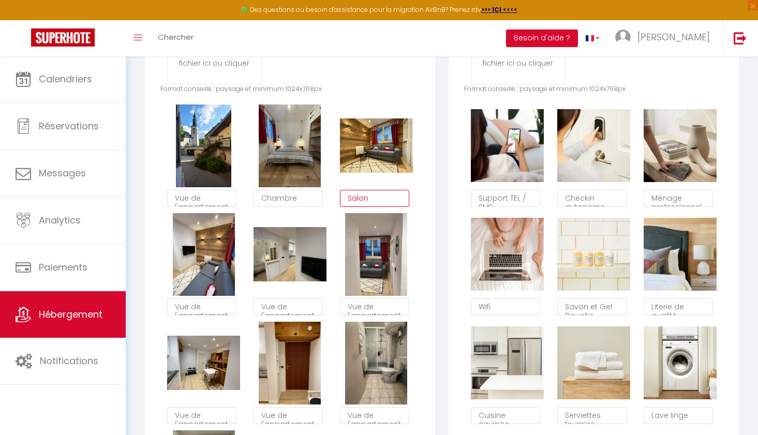
scroll to position [586, 0]
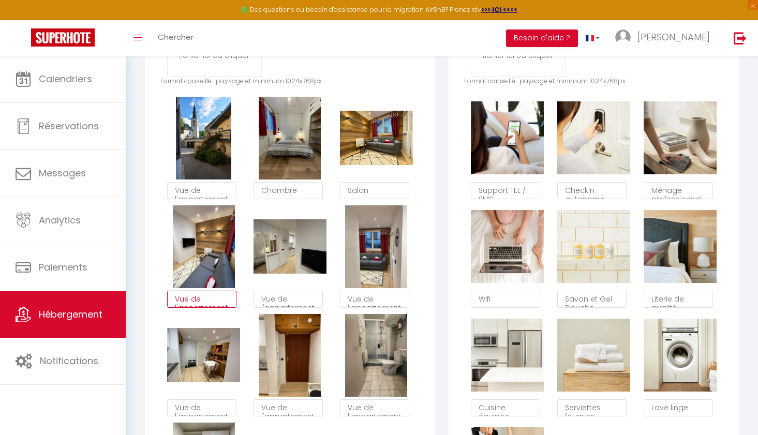
click at [199, 295] on textarea "Vue de l'appartement" at bounding box center [201, 300] width 69 height 18
click at [279, 305] on textarea "Vue de l'appartement" at bounding box center [288, 300] width 69 height 18
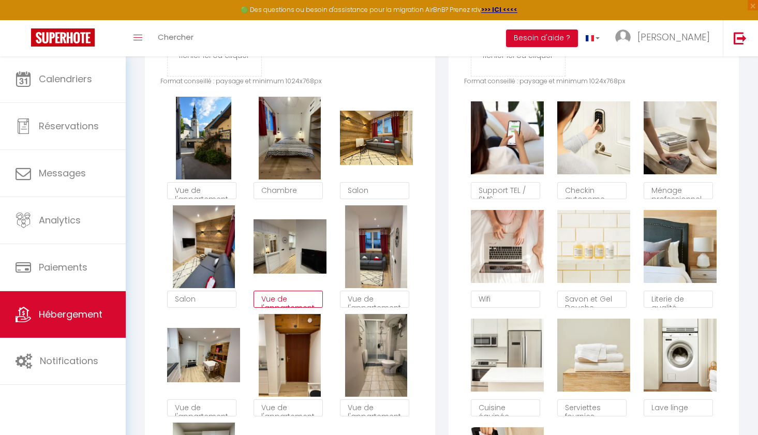
click at [279, 305] on textarea "Vue de l'appartement" at bounding box center [288, 300] width 69 height 18
click at [285, 298] on textarea "Salon" at bounding box center [288, 300] width 69 height 18
click at [334, 303] on div "Supprimer Vue de l'appartement Supprimer Chambre Supprimer Salon Supprimer Salo…" at bounding box center [289, 314] width 259 height 435
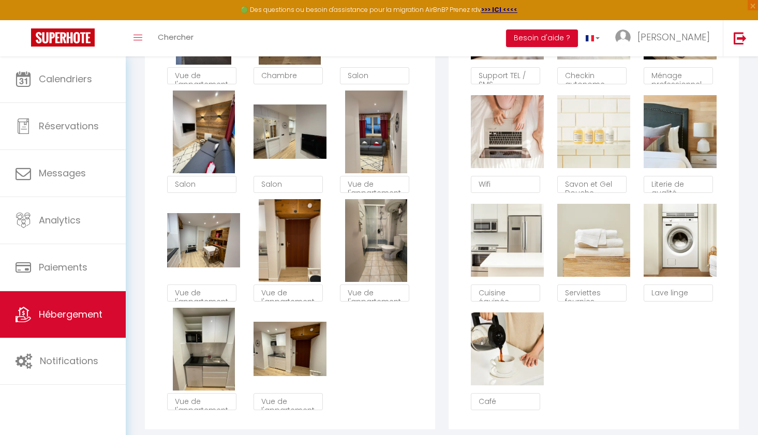
scroll to position [703, 0]
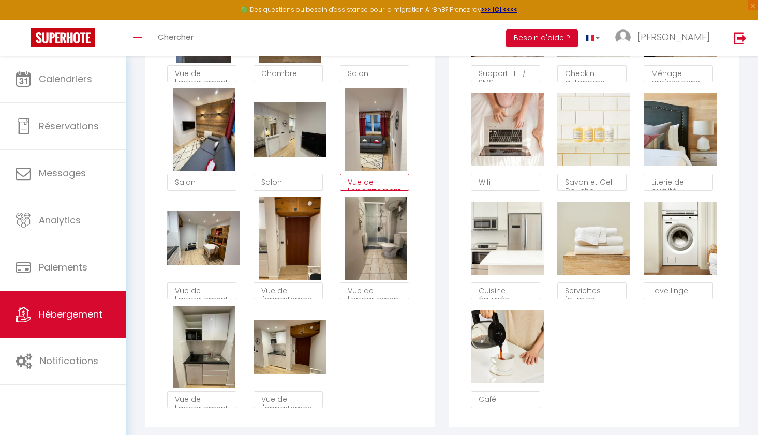
click at [367, 186] on textarea "Vue de l'appartement" at bounding box center [374, 183] width 69 height 18
click at [204, 289] on textarea "Vue de l'appartement" at bounding box center [201, 291] width 69 height 18
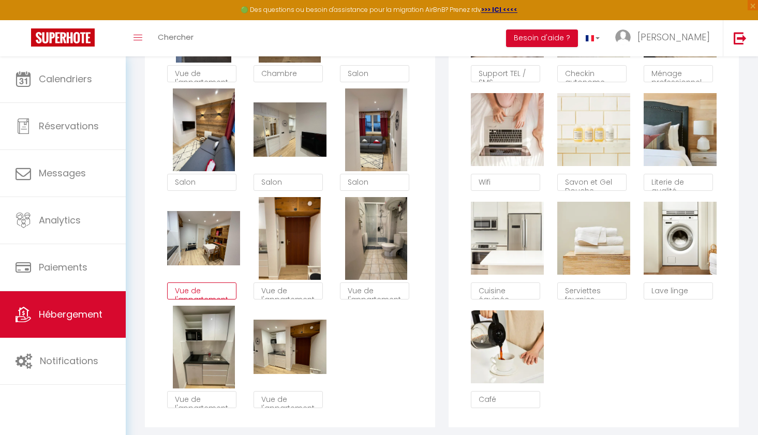
click at [204, 289] on textarea "Vue de l'appartement" at bounding box center [201, 291] width 69 height 18
click at [275, 291] on textarea "Vue de l'appartement" at bounding box center [288, 291] width 69 height 18
click at [276, 291] on textarea "Vue de l'appartement" at bounding box center [288, 291] width 69 height 18
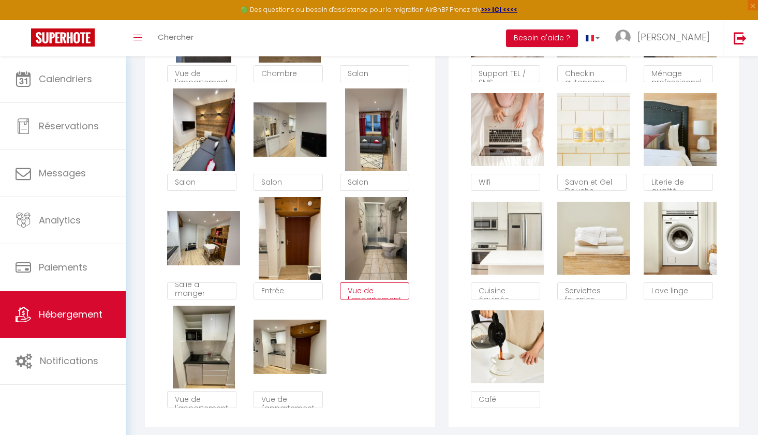
click at [360, 290] on textarea "Vue de l'appartement" at bounding box center [374, 291] width 69 height 18
click at [201, 401] on textarea "Vue de l'appartement" at bounding box center [201, 400] width 69 height 18
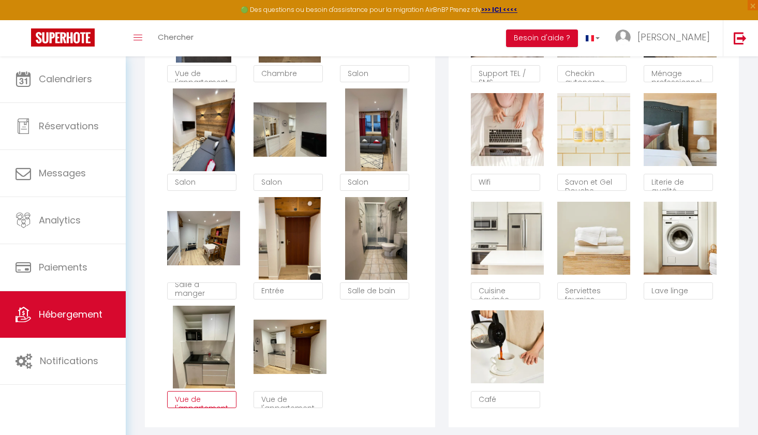
click at [201, 401] on textarea "Vue de l'appartement" at bounding box center [201, 400] width 69 height 18
click at [274, 400] on textarea "Vue de l'appartement" at bounding box center [288, 400] width 69 height 18
click at [387, 373] on div "Supprimer Vue de l'appartement Supprimer Chambre Supprimer Salon Supprimer Salo…" at bounding box center [289, 197] width 259 height 435
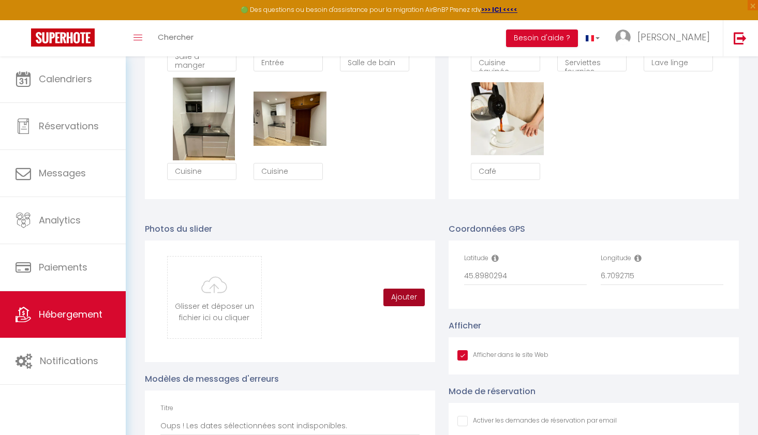
scroll to position [931, 0]
click at [398, 301] on button "Ajouter" at bounding box center [403, 298] width 41 height 18
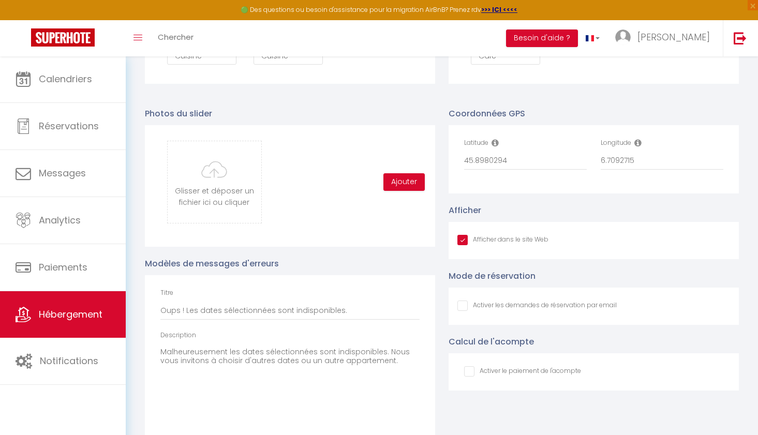
scroll to position [1060, 0]
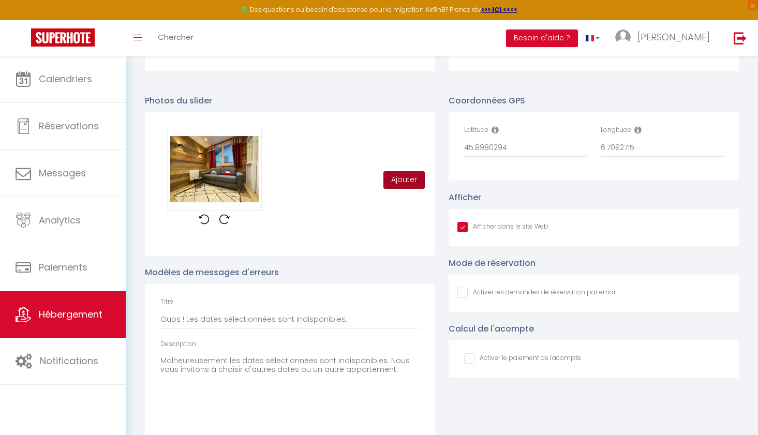
click at [403, 184] on button "Ajouter" at bounding box center [403, 180] width 41 height 18
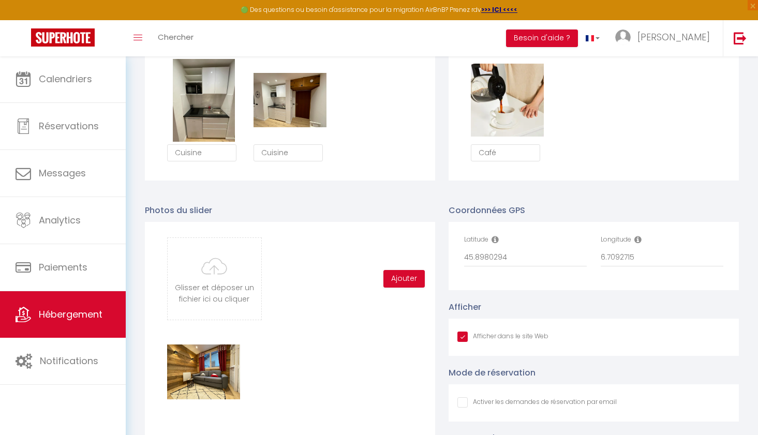
scroll to position [950, 0]
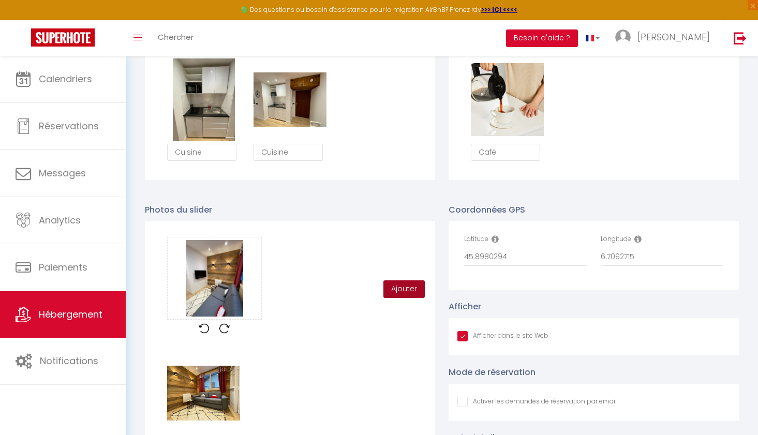
click at [411, 293] on button "Ajouter" at bounding box center [403, 289] width 41 height 18
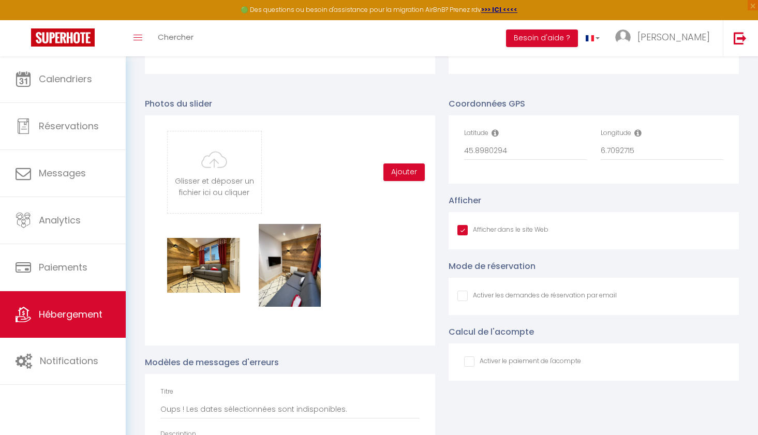
scroll to position [1070, 0]
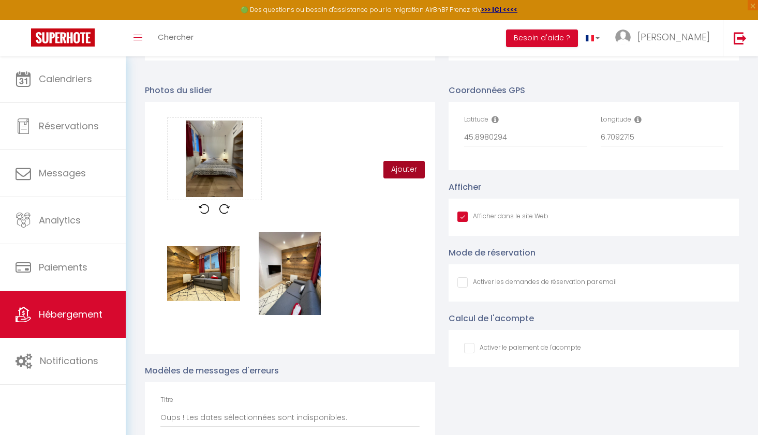
click at [397, 173] on button "Ajouter" at bounding box center [403, 170] width 41 height 18
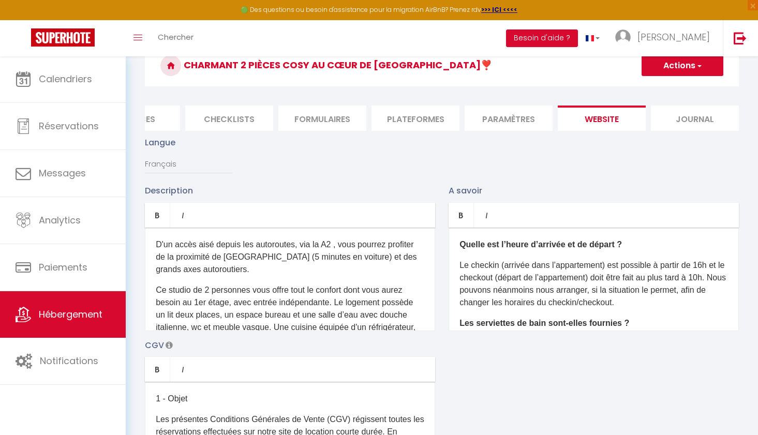
scroll to position [50, 0]
click at [240, 281] on div "D'un accès aisé depuis les autoroutes, via la A2 , vous pourrez profiter de la …" at bounding box center [290, 279] width 290 height 103
click at [157, 242] on p "D'un accès aisé depuis les autoroutes, via la A2 , vous pourrez profiter de la …" at bounding box center [290, 257] width 269 height 37
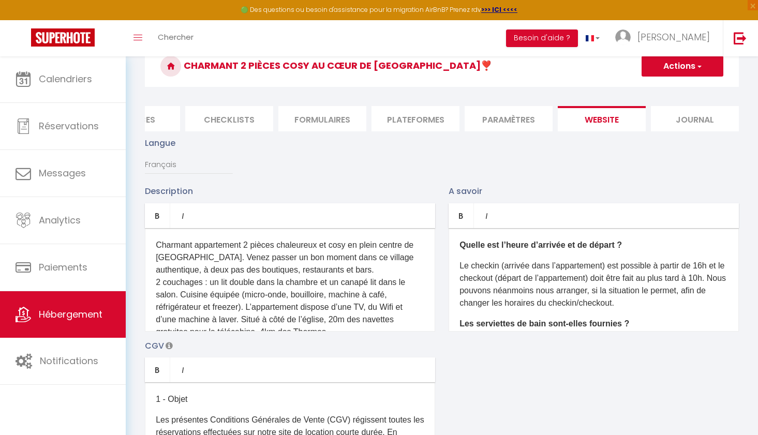
click at [156, 282] on p "Charmant appartement 2 pièces chaleureux et cosy en plein centre de Saint-Gerva…" at bounding box center [290, 288] width 269 height 99
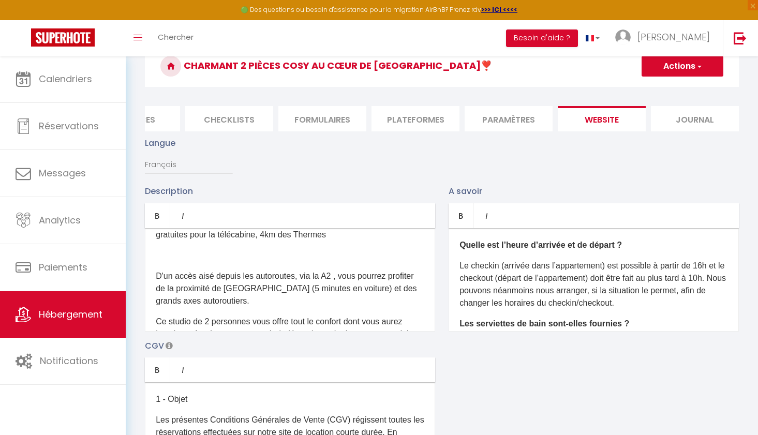
scroll to position [112, 0]
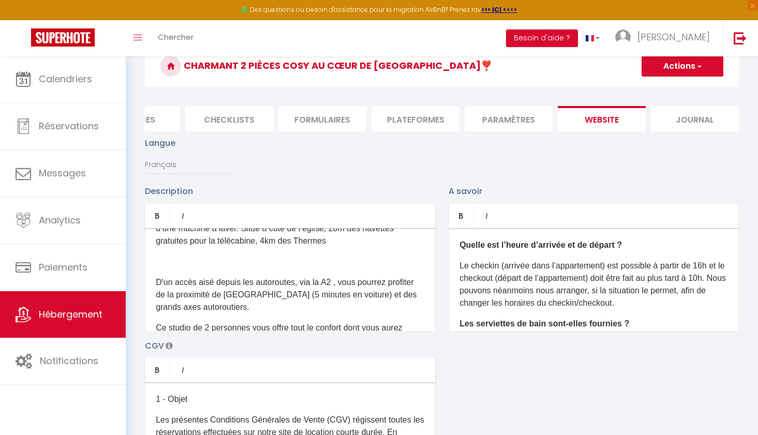
click at [157, 282] on p "D'un accès aisé depuis les autoroutes, via la A2 , vous pourrez profiter de la …" at bounding box center [290, 294] width 269 height 37
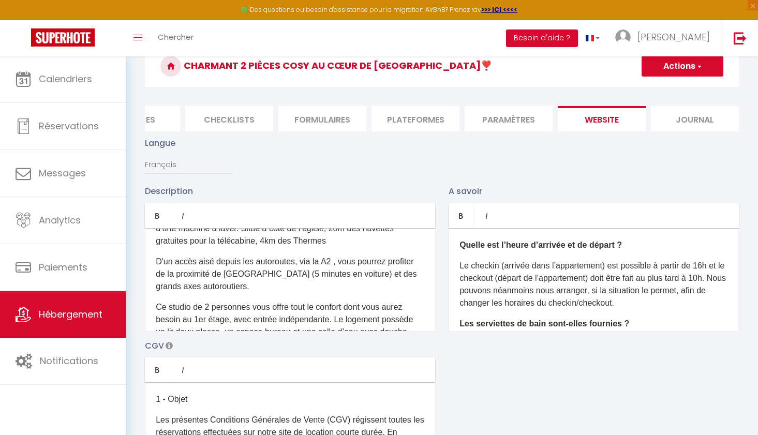
click at [330, 261] on p "D'un accès aisé depuis les autoroutes, via la A2 , vous pourrez profiter de la …" at bounding box center [290, 274] width 269 height 37
drag, startPoint x: 227, startPoint y: 273, endPoint x: 274, endPoint y: 278, distance: 47.3
click at [274, 278] on p "D'un accès aisé depuis les autoroutes, via la A41 , vous pourrez profiter de la…" at bounding box center [290, 274] width 269 height 37
click at [312, 274] on p "D'un accès aisé depuis les autoroutes, via la A41 , vous pourrez profiter de la…" at bounding box center [290, 274] width 269 height 37
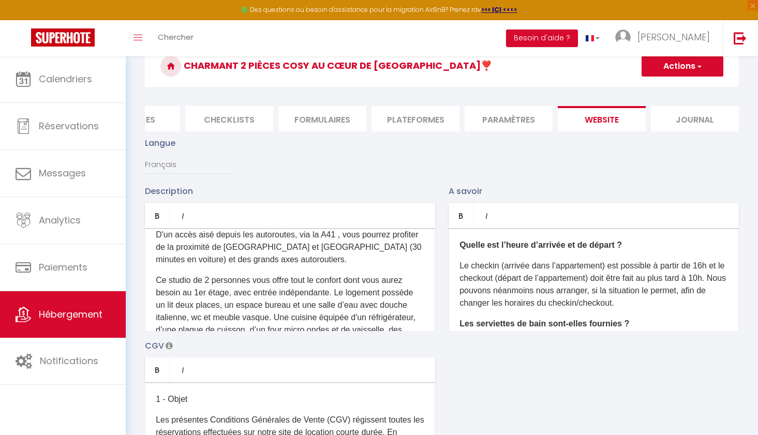
scroll to position [129, 0]
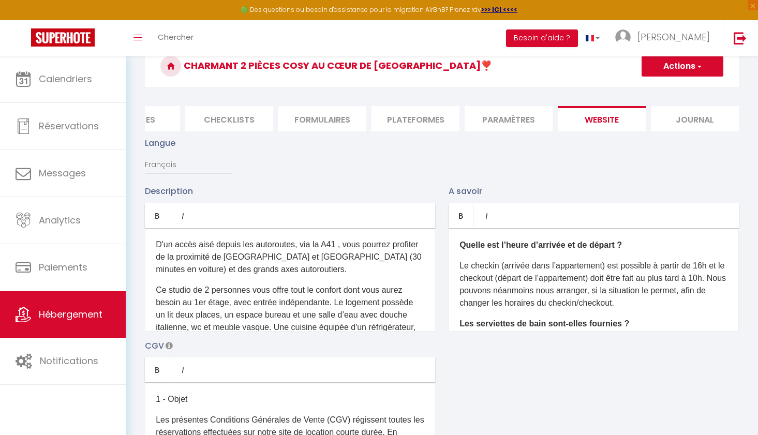
click at [303, 258] on p "D'un accès aisé depuis les autoroutes, via la A41 , vous pourrez profiter de la…" at bounding box center [290, 257] width 269 height 37
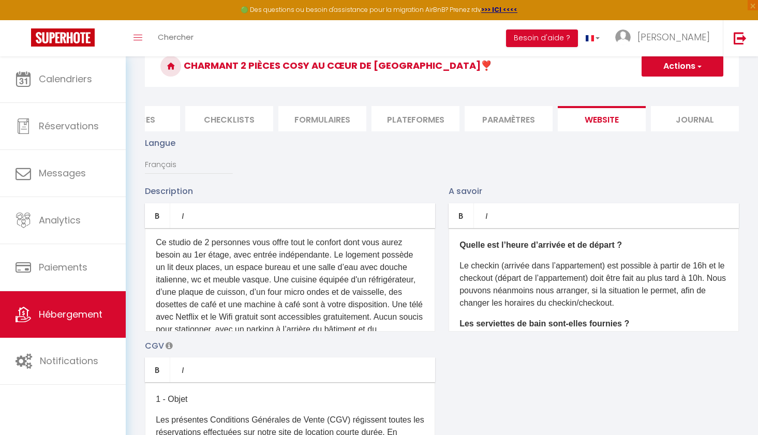
scroll to position [174, 0]
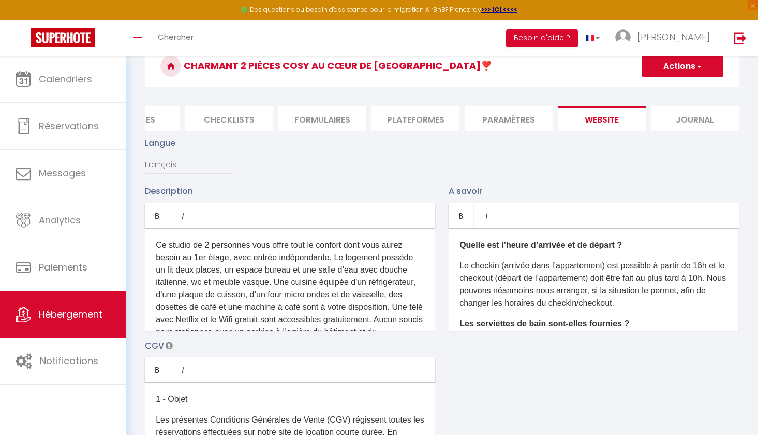
click at [209, 242] on p "Ce studio de 2 personnes vous offre tout le confort dont vous aurez besoin au 1…" at bounding box center [290, 295] width 269 height 112
click at [228, 258] on p "Ce studio de 2-3 personnes vous offre tout le confort dont vous aurez besoin au…" at bounding box center [290, 295] width 269 height 112
click at [188, 283] on p "Ce studio de 2-3 personnes vous offre tout le confort dont vous aurez besoin au…" at bounding box center [290, 295] width 269 height 112
click at [184, 284] on p "Ce studio de 2-3 personnes vous offre tout le confort dont vous aurez besoin au…" at bounding box center [290, 295] width 269 height 112
click at [270, 271] on p "Ce studio de 2-3 personnes vous offre tout le confort dont vous aurez besoin au…" at bounding box center [290, 295] width 269 height 112
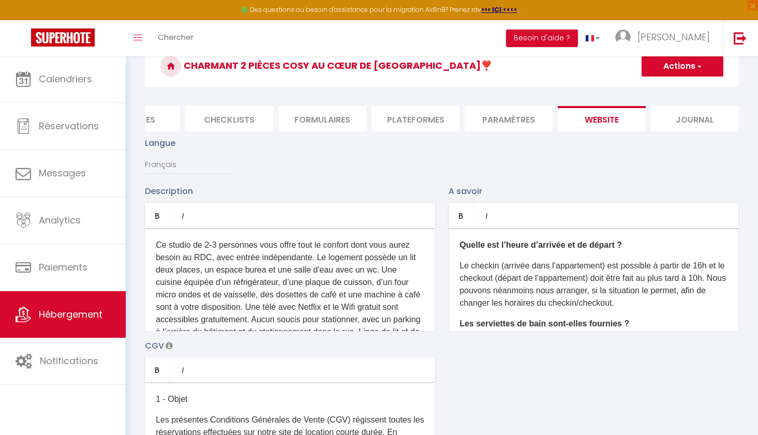
click at [256, 293] on p "Ce studio de 2-3 personnes vous offre tout le confort dont vous aurez besoin au…" at bounding box center [290, 295] width 269 height 112
click at [281, 308] on p "Ce studio de 2-3 personnes vous offre tout le confort dont vous aurez besoin au…" at bounding box center [290, 295] width 269 height 112
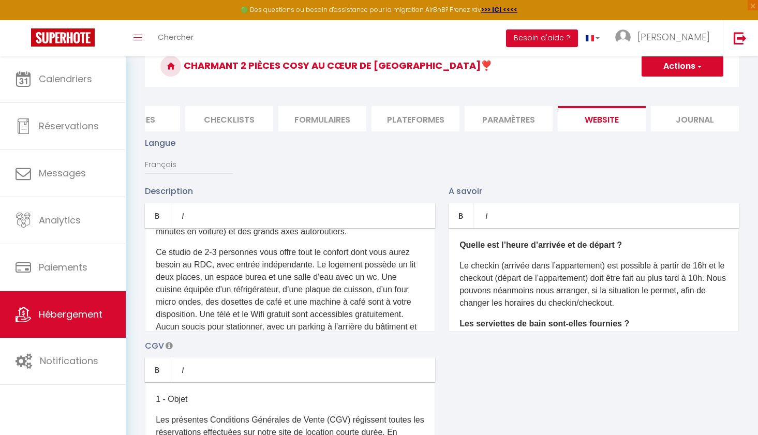
scroll to position [166, 0]
click at [265, 278] on p "Ce studio de 2-3 personnes vous offre tout le confort dont vous aurez besoin au…" at bounding box center [290, 296] width 269 height 99
click at [301, 301] on p "Ce studio de 2-3 personnes vous offre tout le confort dont vous aurez besoin au…" at bounding box center [290, 296] width 269 height 99
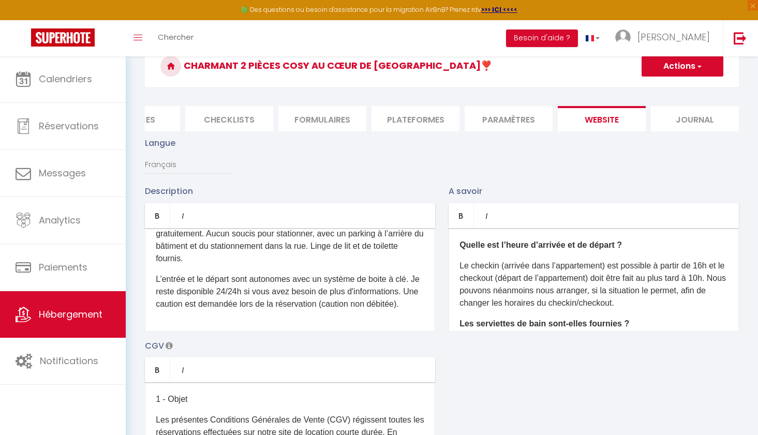
scroll to position [260, 0]
click at [254, 292] on p "L’entrée et le départ sont autonomes avec un système de boite à clé. Je reste d…" at bounding box center [290, 291] width 269 height 37
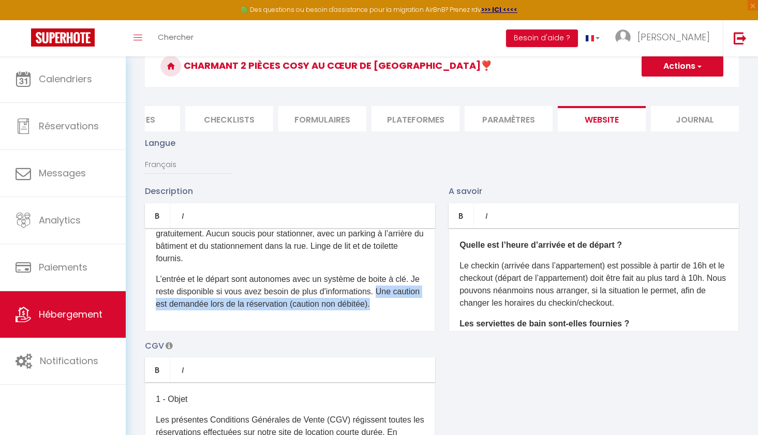
drag, startPoint x: 409, startPoint y: 302, endPoint x: 390, endPoint y: 288, distance: 24.1
click at [390, 288] on p "L’entrée et le départ sont autonomes avec un système de boite à clé. Je reste d…" at bounding box center [290, 291] width 269 height 37
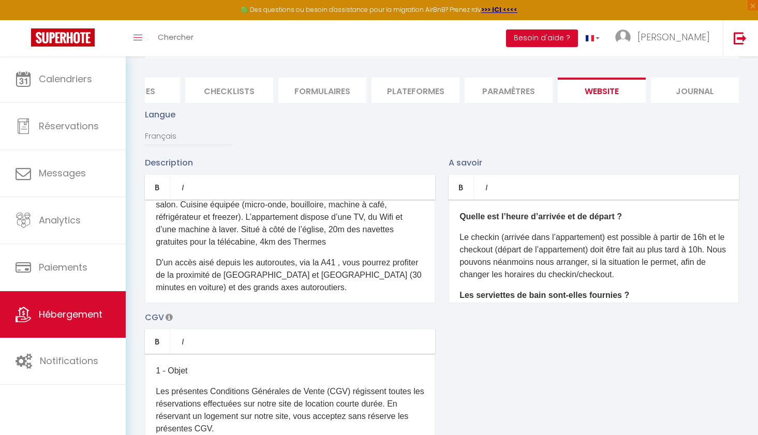
scroll to position [97, 0]
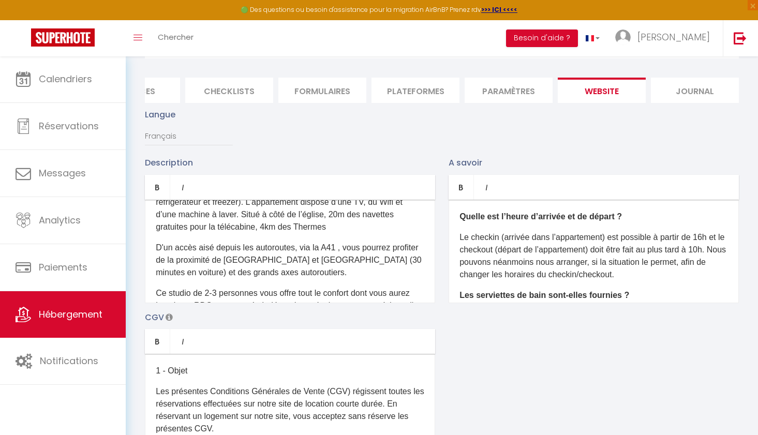
click at [252, 271] on p "D'un accès aisé depuis les autoroutes, via la A41 , vous pourrez profiter de la…" at bounding box center [290, 260] width 269 height 37
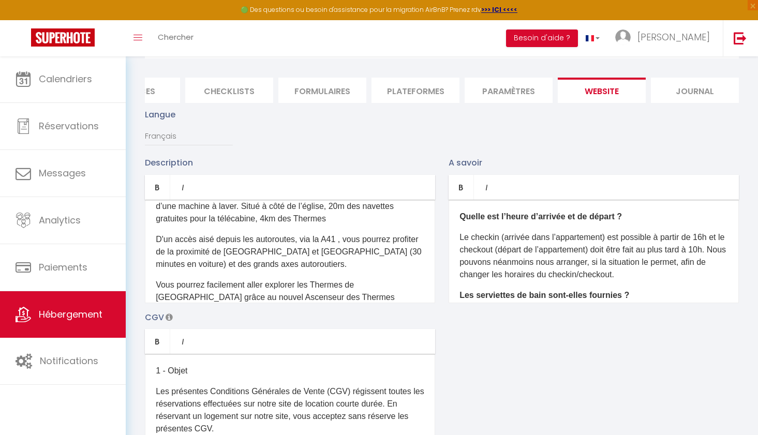
click at [298, 285] on p "Vous pourrez facilement aller explorer les Thermes de Saint-Gervais grâce au no…" at bounding box center [290, 297] width 269 height 37
click at [372, 296] on p "Vous pourrez facilement aller explorer à pieds les Thermes de [GEOGRAPHIC_DATA]…" at bounding box center [290, 297] width 269 height 37
click at [266, 265] on p "D'un accès aisé depuis les autoroutes, via la A41 , vous pourrez profiter de la…" at bounding box center [290, 251] width 269 height 37
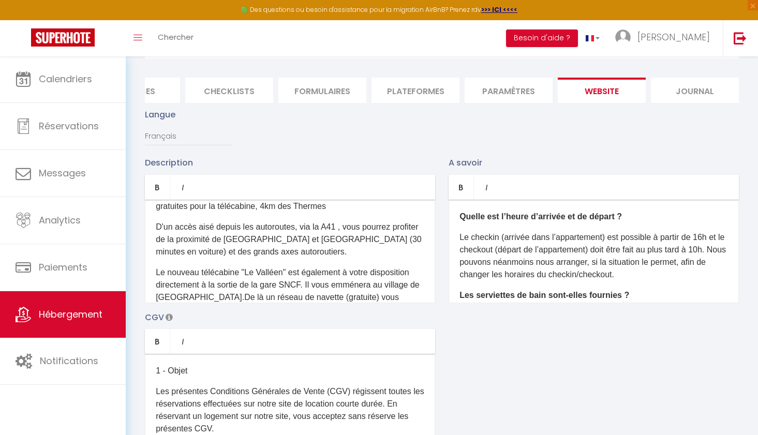
scroll to position [130, 0]
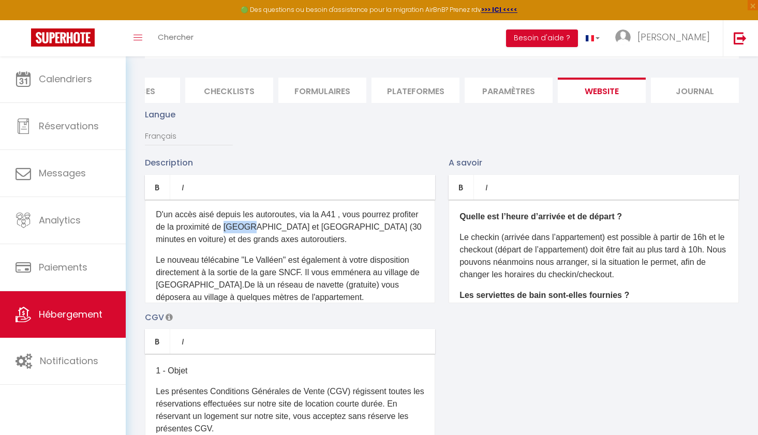
click at [245, 227] on p "D'un accès aisé depuis les autoroutes, via la A41 , vous pourrez profiter de la…" at bounding box center [290, 226] width 269 height 37
click at [272, 253] on div "Charmant appartement 2 pièces chaleureux et cosy en plein centre de Saint-Gerva…" at bounding box center [290, 251] width 290 height 103
click at [398, 229] on p "D'un accès aisé depuis les autoroutes, via la A41 , vous pourrez profiter de la…" at bounding box center [290, 226] width 269 height 37
drag, startPoint x: 396, startPoint y: 227, endPoint x: 404, endPoint y: 234, distance: 11.0
click at [404, 234] on p "D'un accès aisé depuis les autoroutes, via la A41 , vous pourrez profiter de la…" at bounding box center [290, 226] width 269 height 37
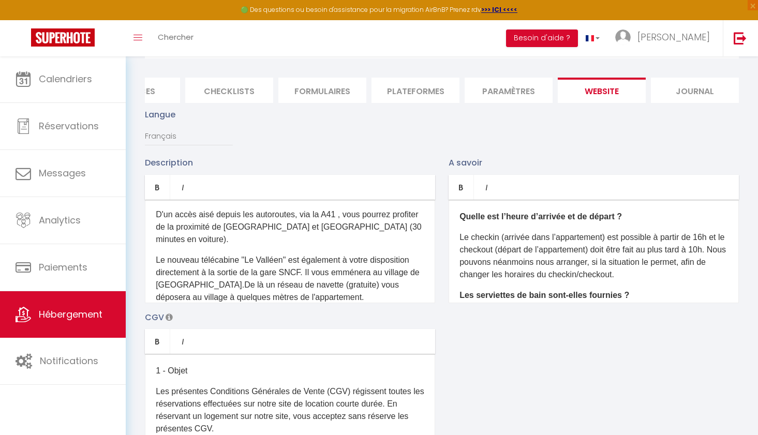
click at [338, 217] on p "D'un accès aisé depuis les autoroutes, via la A41 , vous pourrez profiter de la…" at bounding box center [290, 226] width 269 height 37
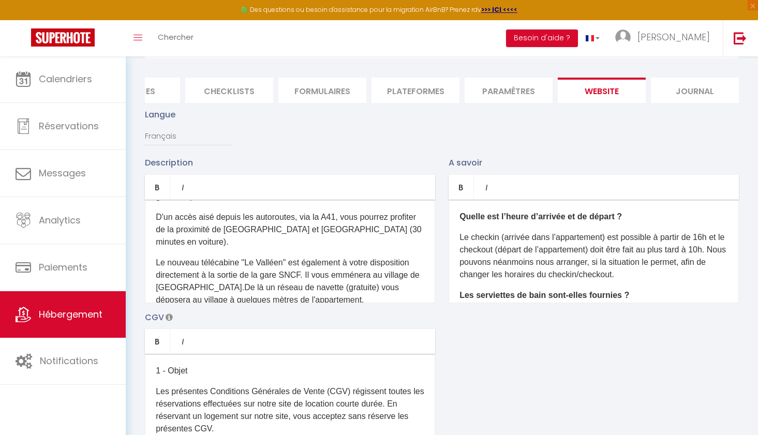
scroll to position [126, 0]
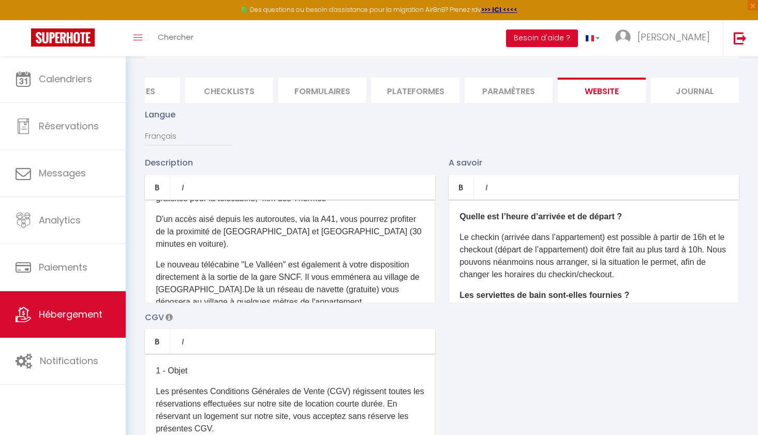
click at [158, 259] on p "Le nouveau télécabine "Le Valléen" est également à votre disposition directemen…" at bounding box center [290, 284] width 269 height 50
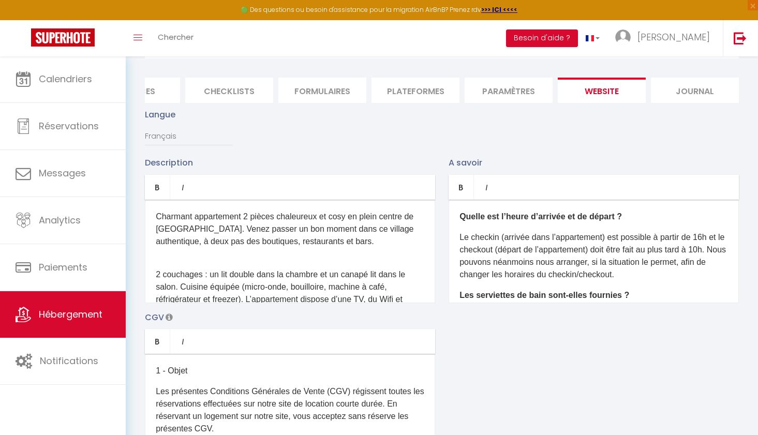
scroll to position [0, 0]
click at [189, 260] on div "Charmant appartement 2 pièces chaleureux et cosy en plein centre de Saint-Gerva…" at bounding box center [290, 251] width 290 height 103
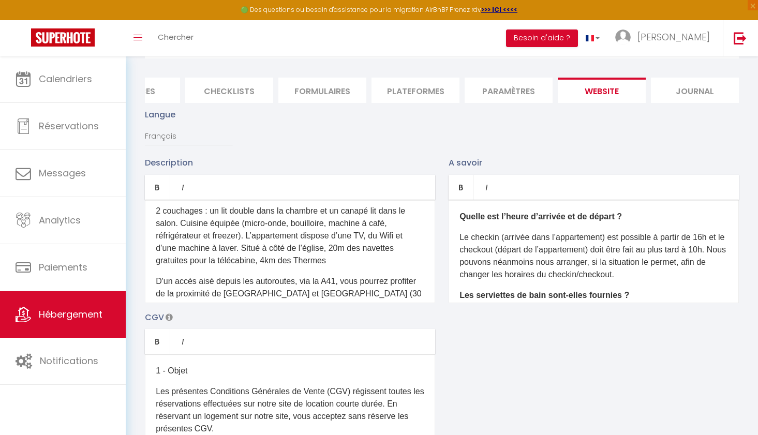
scroll to position [61, 0]
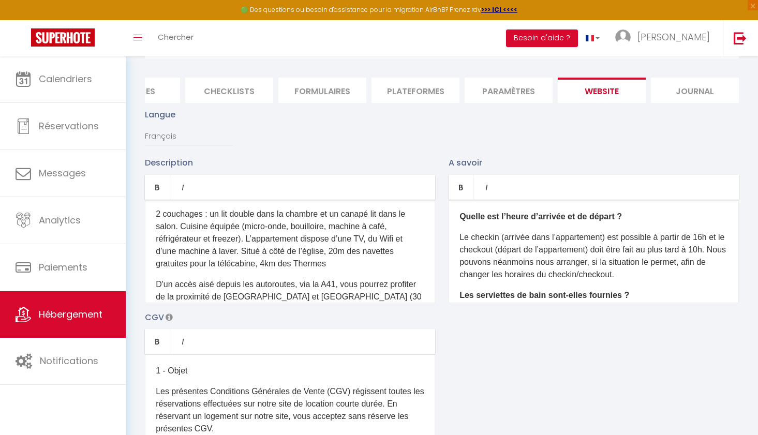
click at [390, 227] on p "2 couchages : un lit double dans la chambre et un canapé lit dans le salon. Cui…" at bounding box center [290, 239] width 269 height 62
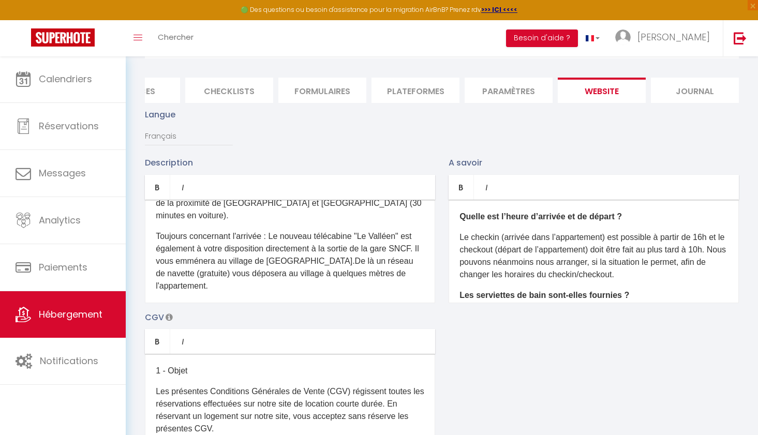
scroll to position [124, 0]
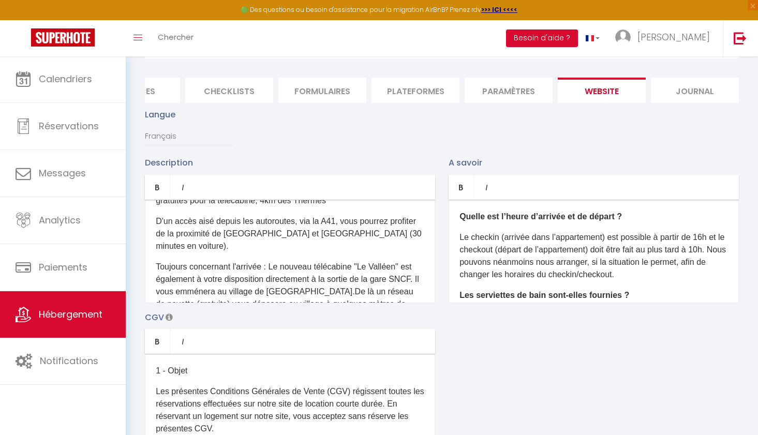
click at [404, 231] on p "D'un accès aisé depuis les autoroutes, via la A41, vous pourrez profiter de la …" at bounding box center [290, 233] width 269 height 37
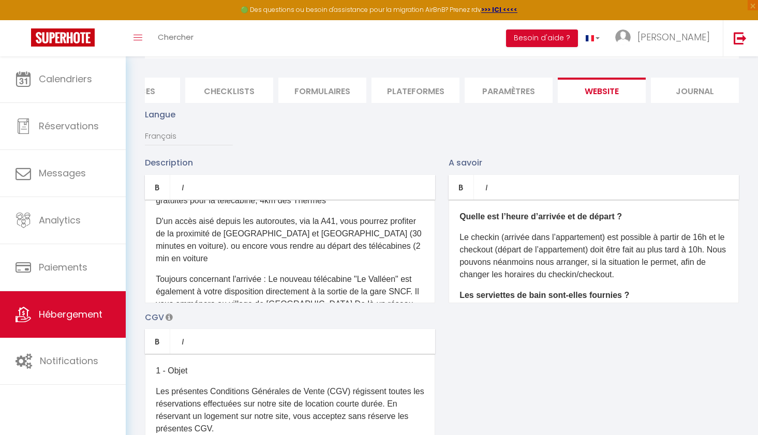
click at [335, 246] on p "D'un accès aisé depuis les autoroutes, via la A41, vous pourrez profiter de la …" at bounding box center [290, 240] width 269 height 50
click at [393, 245] on p "D'un accès aisé depuis les autoroutes, via la A41, vous pourrez profiter de la …" at bounding box center [290, 240] width 269 height 50
click at [392, 246] on p "D'un accès aisé depuis les autoroutes, via la A41, vous pourrez profiter de la …" at bounding box center [290, 240] width 269 height 50
click at [308, 258] on p "D'un accès aisé depuis les autoroutes, via la A41, vous pourrez profiter de la …" at bounding box center [290, 240] width 269 height 50
click at [403, 234] on p "D'un accès aisé depuis les autoroutes, via la A41, vous pourrez profiter de la …" at bounding box center [290, 240] width 269 height 50
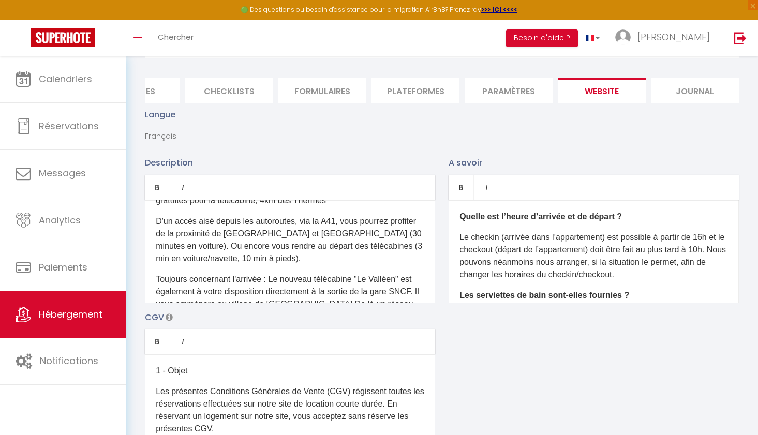
click at [400, 232] on p "D'un accès aisé depuis les autoroutes, via la A41, vous pourrez profiter de la …" at bounding box center [290, 240] width 269 height 50
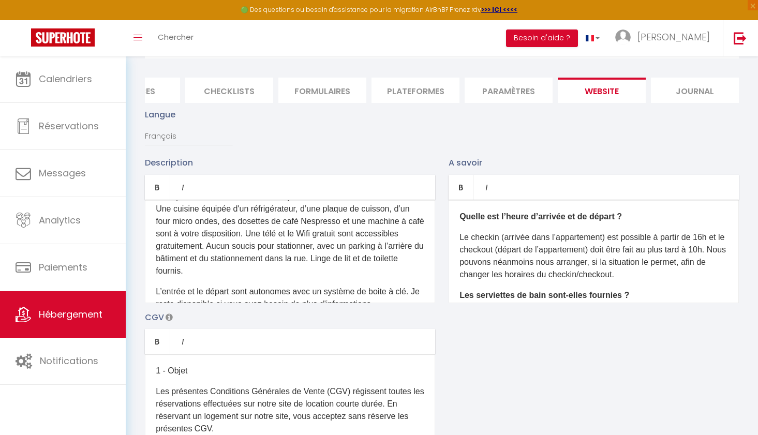
scroll to position [340, 0]
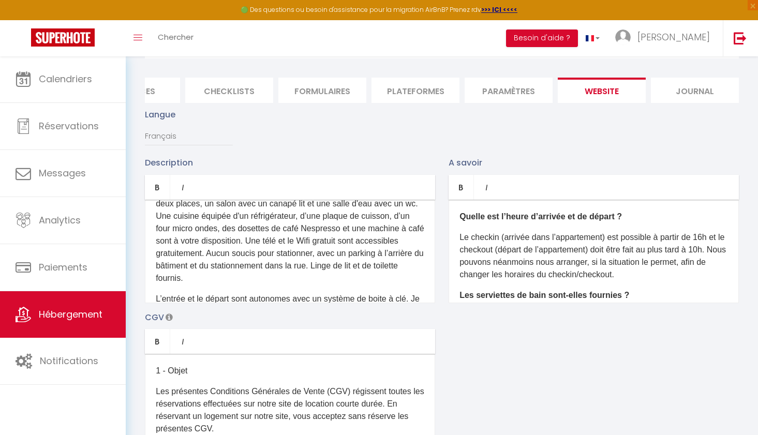
click at [424, 241] on div "Charmant appartement 2 pièces chaleureux et cosy en plein centre de Saint-Gerva…" at bounding box center [290, 251] width 290 height 103
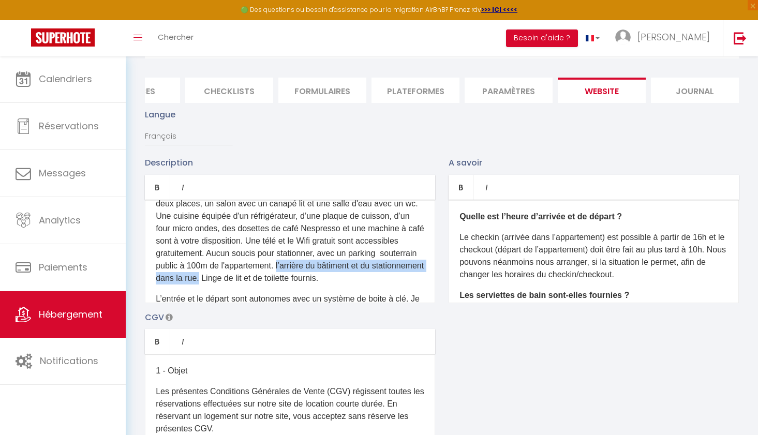
drag, startPoint x: 320, startPoint y: 251, endPoint x: 256, endPoint y: 267, distance: 66.0
click at [256, 267] on p "Ce studio de 2-3 personnes vous offre tout le confort dont vous aurez besoin au…" at bounding box center [290, 229] width 269 height 112
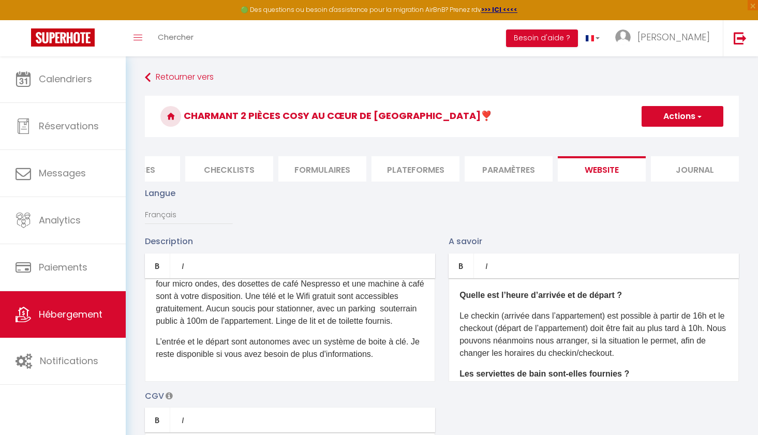
scroll to position [0, 0]
click at [702, 114] on button "Actions" at bounding box center [683, 116] width 82 height 21
click at [675, 138] on input "Enregistrer" at bounding box center [670, 139] width 38 height 10
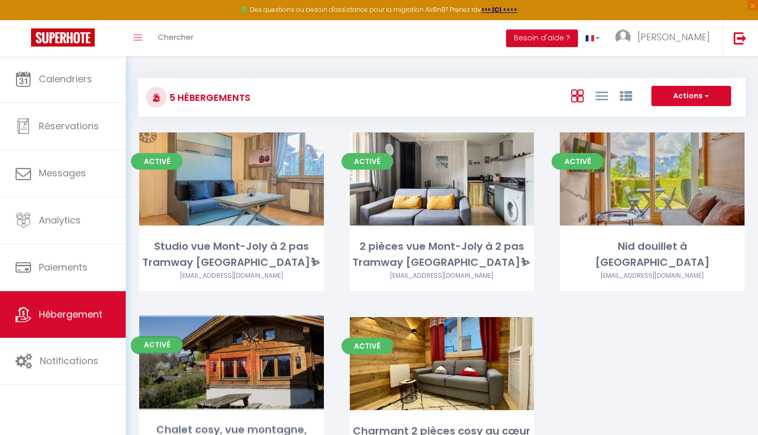
click at [239, 366] on link "Editer" at bounding box center [231, 363] width 62 height 21
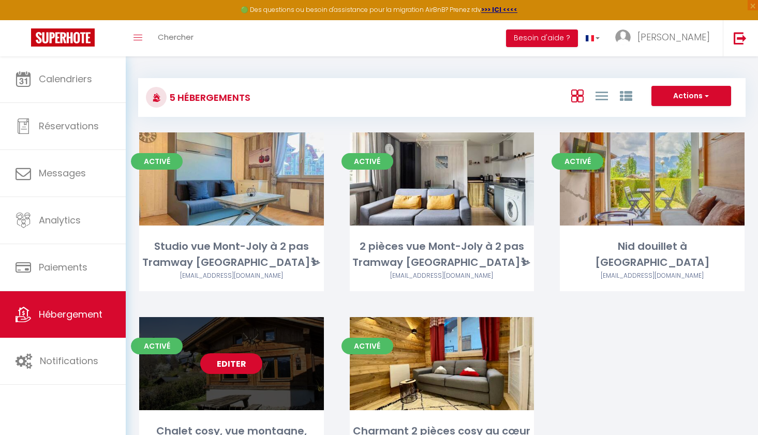
click at [258, 368] on link "Editer" at bounding box center [231, 363] width 62 height 21
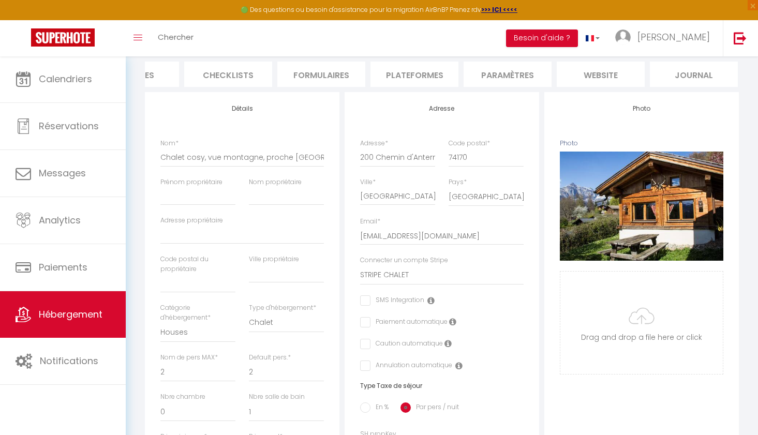
scroll to position [0, 332]
click at [610, 73] on li "website" at bounding box center [602, 74] width 88 height 25
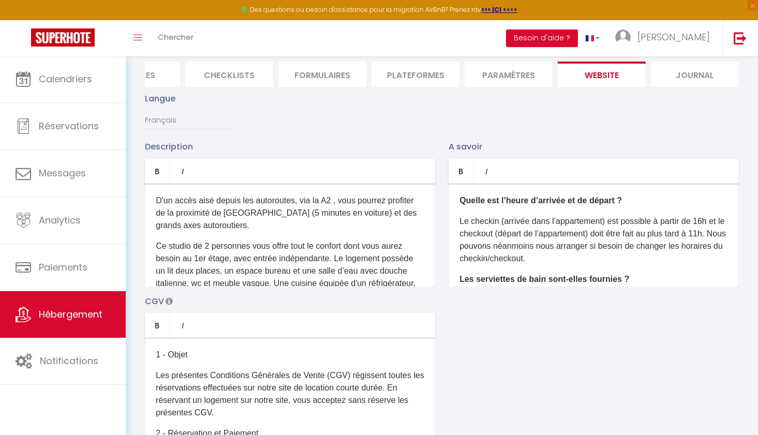
click at [708, 220] on p "Le checkin (arrivée dans l’appartement) est possible à partir de 16h et le chec…" at bounding box center [593, 240] width 269 height 50
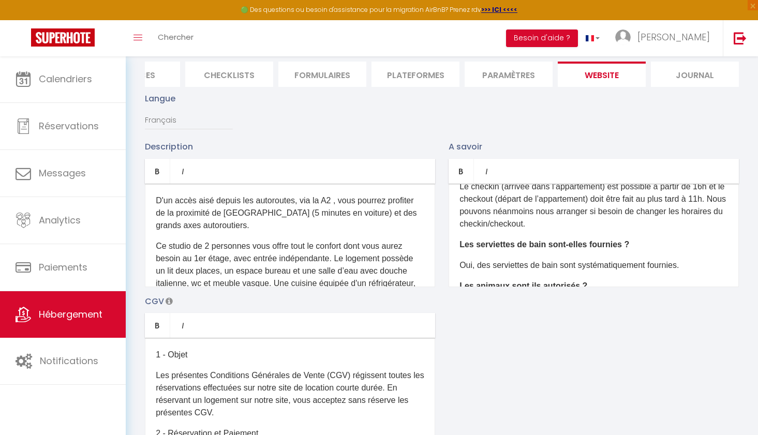
scroll to position [27, 0]
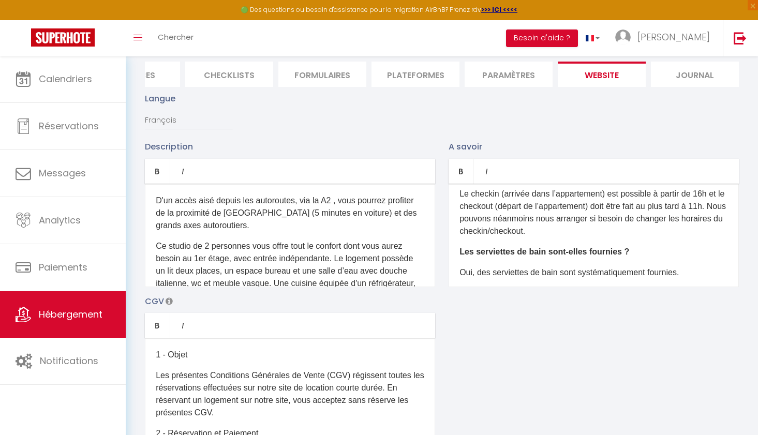
click at [720, 204] on p "Le checkin (arrivée dans l’appartement) est possible à partir de 16h et le chec…" at bounding box center [593, 213] width 269 height 50
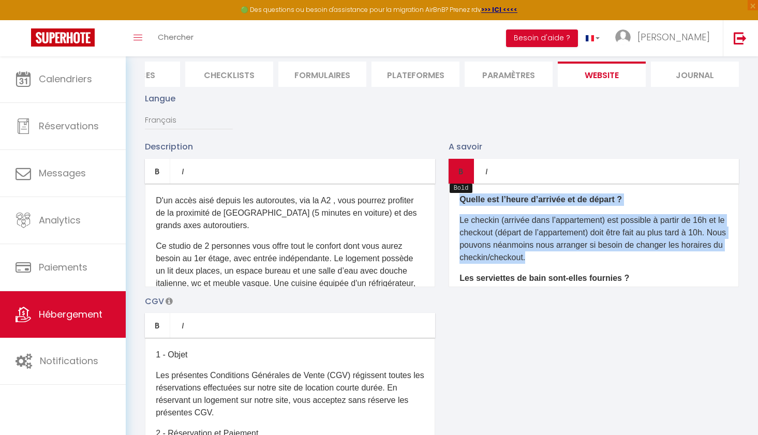
scroll to position [0, 0]
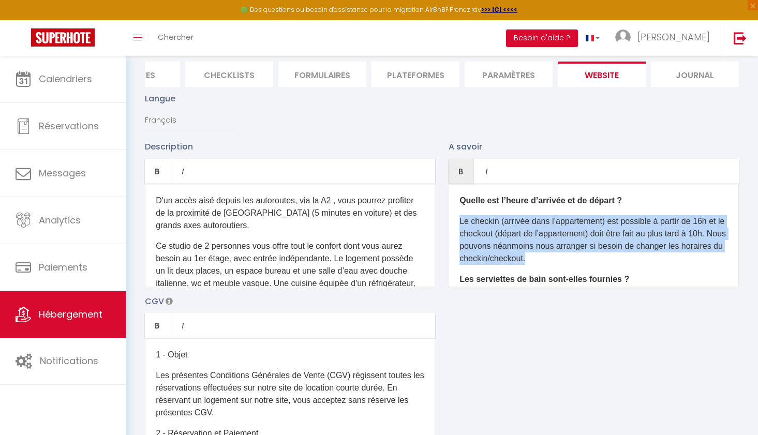
drag, startPoint x: 578, startPoint y: 234, endPoint x: 457, endPoint y: 221, distance: 121.8
click at [457, 221] on div "Quelle est l’heure d’arrivée et de départ ? Le checkin (arrivée dans l’appartem…" at bounding box center [594, 235] width 290 height 103
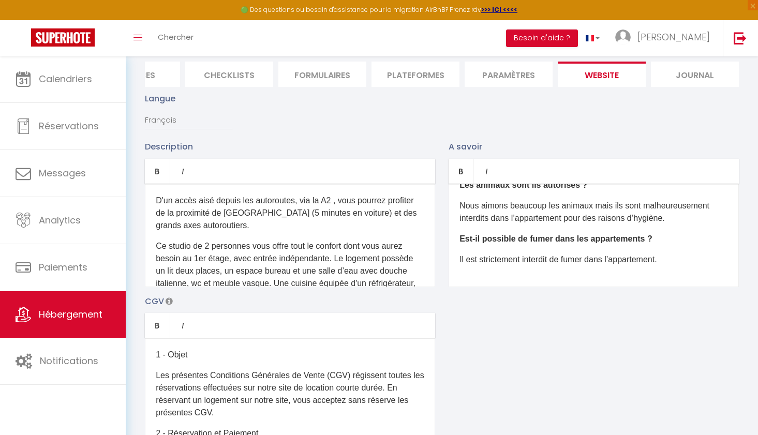
scroll to position [136, 0]
click at [666, 260] on p "Il est strictement interdit de fumer dans l’appartement." at bounding box center [593, 260] width 269 height 12
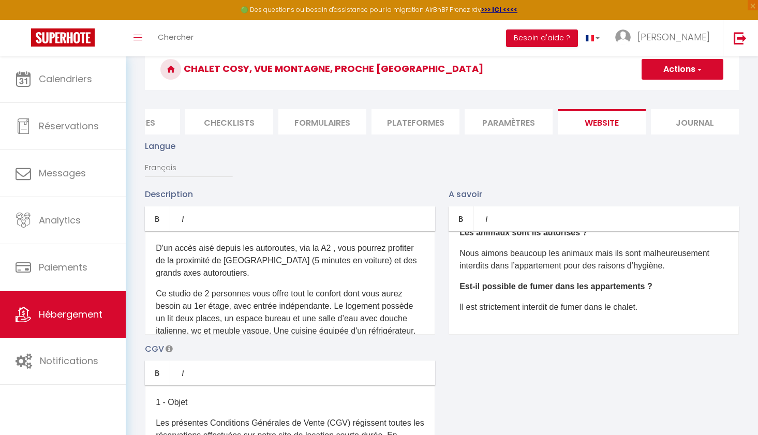
scroll to position [47, 0]
click at [569, 265] on p "Nous aimons beaucoup les animaux mais ils sont malheureusement interdits dans l…" at bounding box center [593, 259] width 269 height 25
click at [568, 265] on p "Nous aimons beaucoup les animaux mais ils sont malheureusement interdits dans l…" at bounding box center [593, 259] width 269 height 25
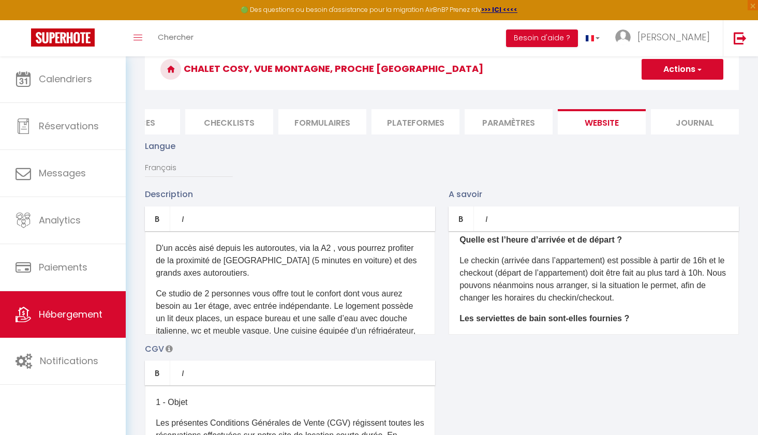
scroll to position [0, 0]
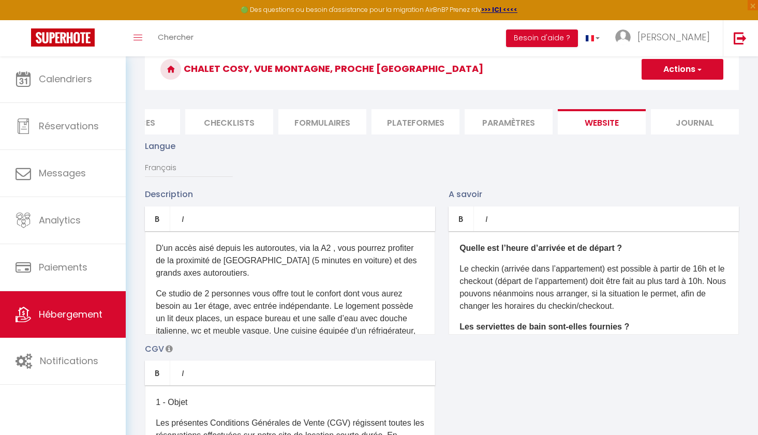
click at [606, 269] on p "Le checkin (arrivée dans l’appartement) est possible à partir de 16h et le chec…" at bounding box center [593, 288] width 269 height 50
click at [591, 280] on p "Le checkin (arrivée dans le chalet) est possible à partir de 16h et le checkout…" at bounding box center [593, 288] width 269 height 50
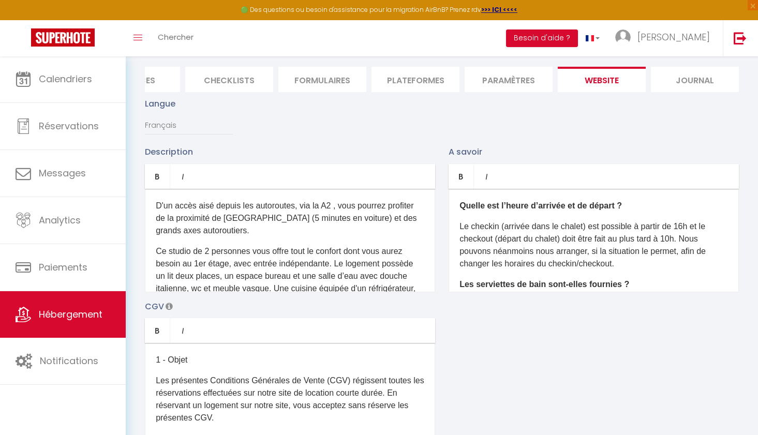
scroll to position [97, 0]
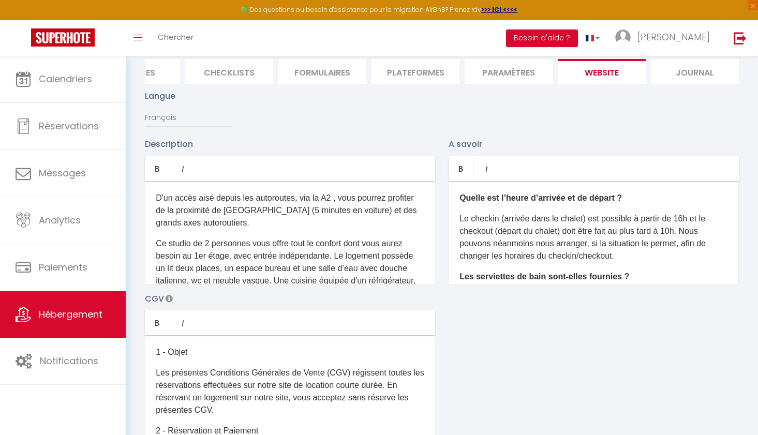
click at [258, 241] on p "Ce studio de 2 personnes vous offre tout le confort dont vous aurez besoin au 1…" at bounding box center [290, 293] width 269 height 112
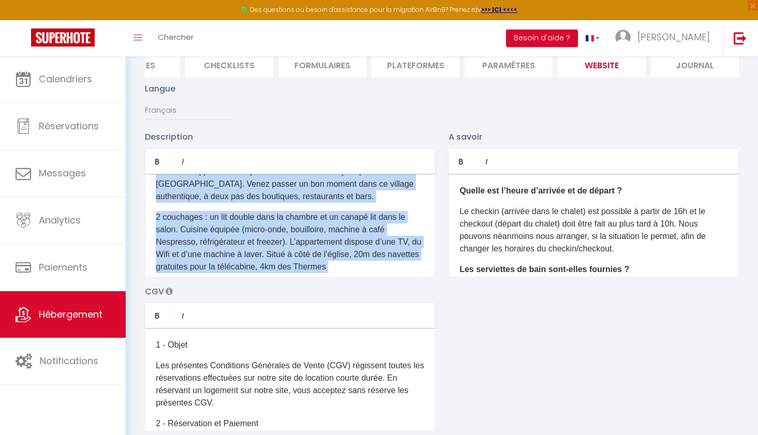
scroll to position [48, 0]
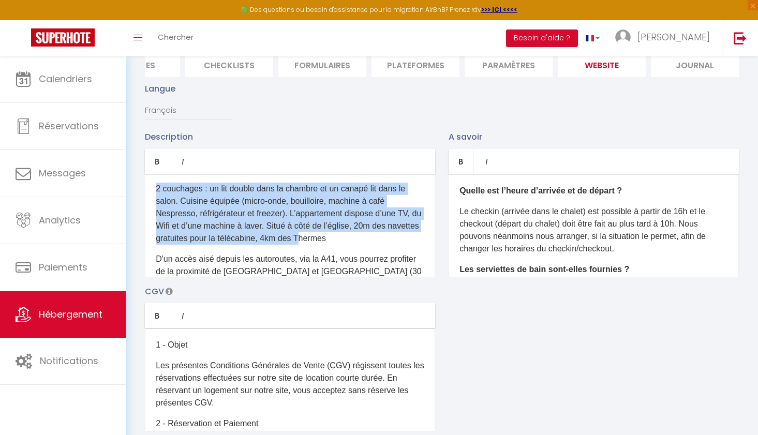
drag, startPoint x: 156, startPoint y: 188, endPoint x: 335, endPoint y: 242, distance: 186.9
click at [335, 242] on div "Charmant appartement 2 pièces chaleureux et cosy en plein centre de Saint-Gerva…" at bounding box center [290, 225] width 290 height 103
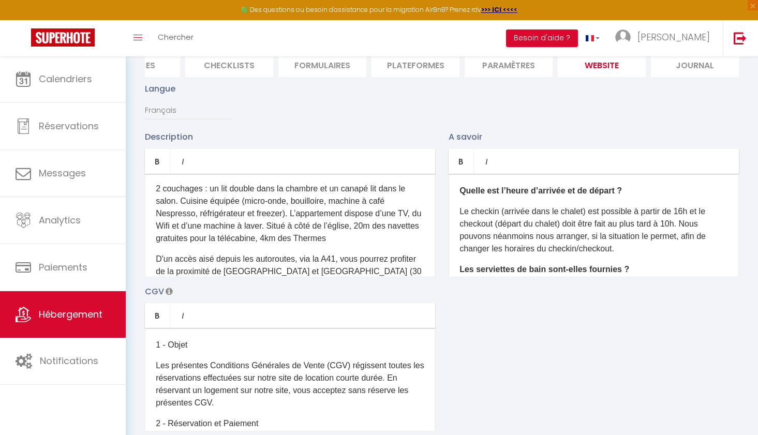
click at [379, 239] on p "2 couchages : un lit double dans la chambre et un canapé lit dans le salon. Cui…" at bounding box center [290, 214] width 269 height 62
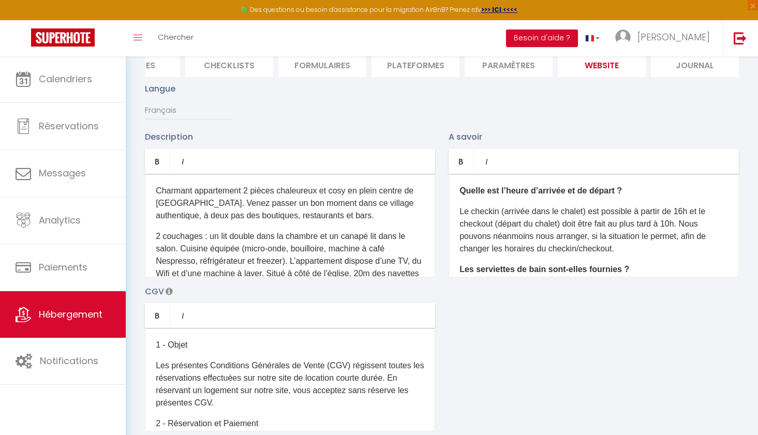
scroll to position [0, 0]
click at [156, 190] on p "Charmant appartement 2 pièces chaleureux et cosy en plein centre de Saint-Gerva…" at bounding box center [290, 203] width 269 height 37
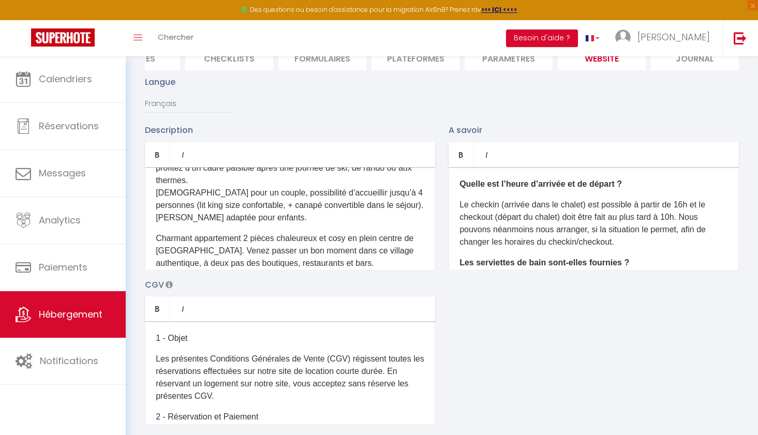
scroll to position [67, 0]
click at [356, 176] on p "🦌🤍 Offrez-vous une pause alpine dans ce chalet de charme aux pieds du Mont-Blan…" at bounding box center [290, 167] width 269 height 112
click at [291, 202] on p "🦌🤍 Offrez-vous une pause alpine dans ce chalet de charme aux pieds du Mont-Blan…" at bounding box center [290, 167] width 269 height 112
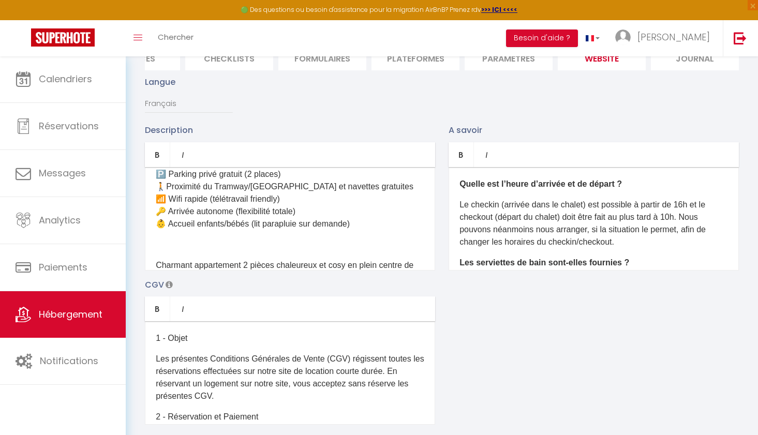
scroll to position [215, 0]
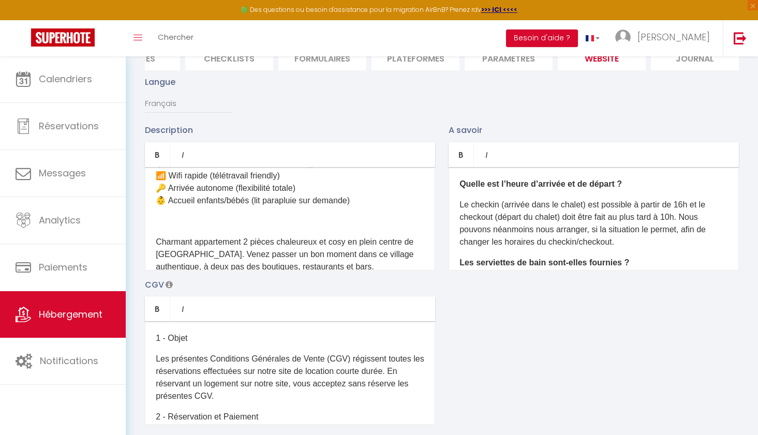
click at [243, 215] on p at bounding box center [290, 221] width 269 height 12
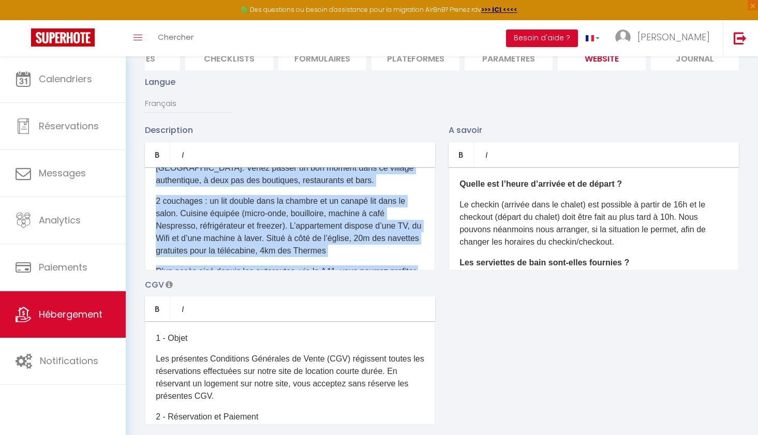
scroll to position [281, 0]
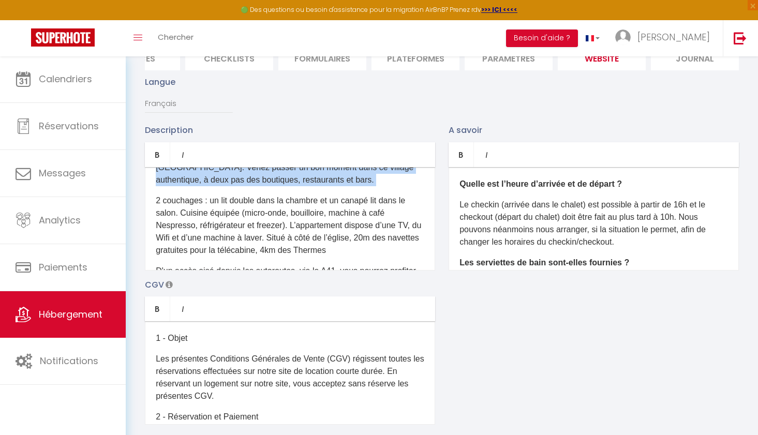
drag, startPoint x: 156, startPoint y: 217, endPoint x: 400, endPoint y: 182, distance: 246.2
click at [400, 182] on div "🦌🤍 Offrez-vous une pause alpine dans ce chalet de charme aux pieds du Mont-Blan…" at bounding box center [290, 218] width 290 height 103
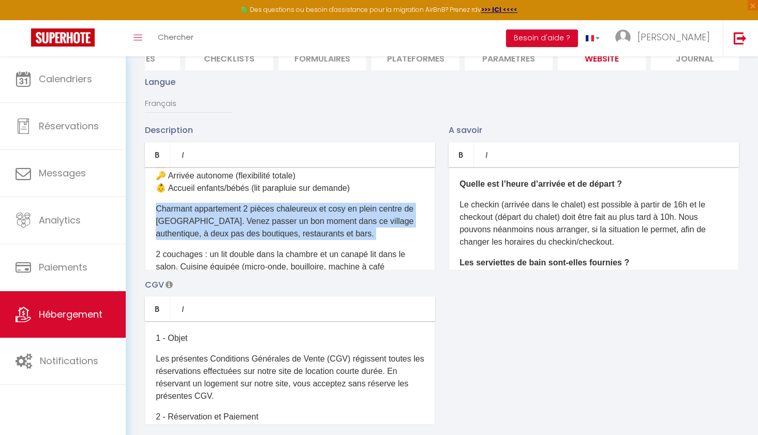
scroll to position [220, 0]
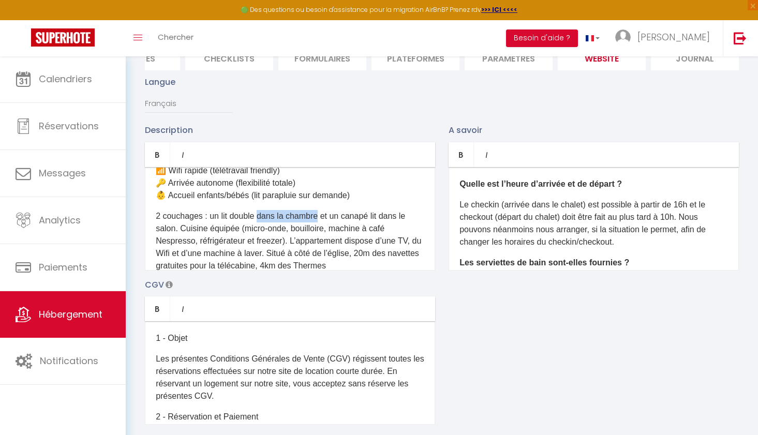
drag, startPoint x: 260, startPoint y: 205, endPoint x: 319, endPoint y: 205, distance: 59.0
click at [319, 210] on p "2 couchages : un lit double dans la chambre et un canapé lit dans le salon. Cui…" at bounding box center [290, 241] width 269 height 62
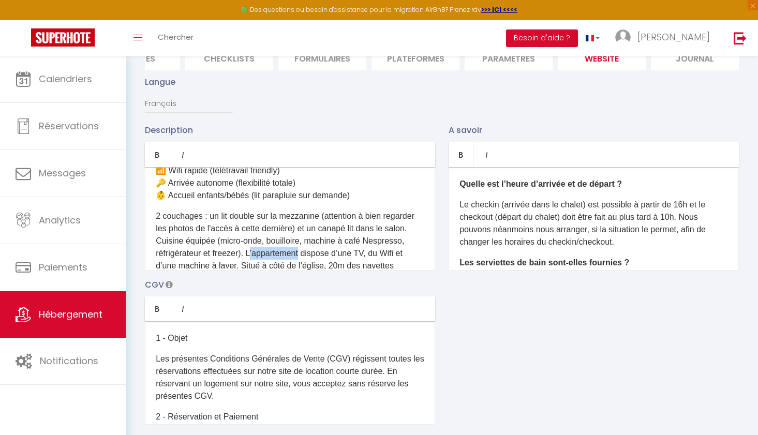
drag, startPoint x: 308, startPoint y: 240, endPoint x: 256, endPoint y: 241, distance: 51.7
click at [256, 241] on p "2 couchages : un lit double sur la mezzanine (attention à bien regarder les pho…" at bounding box center [290, 247] width 269 height 75
click at [386, 240] on p "2 couchages : un lit double sur la mezzanine (attention à bien regarder les pho…" at bounding box center [290, 247] width 269 height 75
drag, startPoint x: 271, startPoint y: 252, endPoint x: 186, endPoint y: 254, distance: 84.3
click at [186, 254] on p "2 couchages : un lit double sur la mezzanine (attention à bien regarder les pho…" at bounding box center [290, 247] width 269 height 75
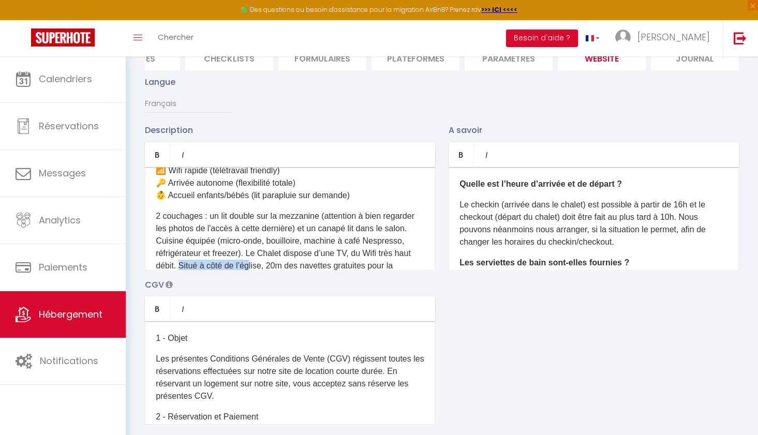
drag, startPoint x: 182, startPoint y: 251, endPoint x: 252, endPoint y: 251, distance: 70.4
click at [214, 254] on p "2 couchages : un lit double sur la mezzanine (attention à bien regarder les pho…" at bounding box center [290, 247] width 269 height 75
drag, startPoint x: 209, startPoint y: 254, endPoint x: 264, endPoint y: 256, distance: 55.4
click at [264, 256] on p "2 couchages : un lit double sur la mezzanine (attention à bien regarder les pho…" at bounding box center [290, 247] width 269 height 75
drag, startPoint x: 343, startPoint y: 252, endPoint x: 355, endPoint y: 253, distance: 12.4
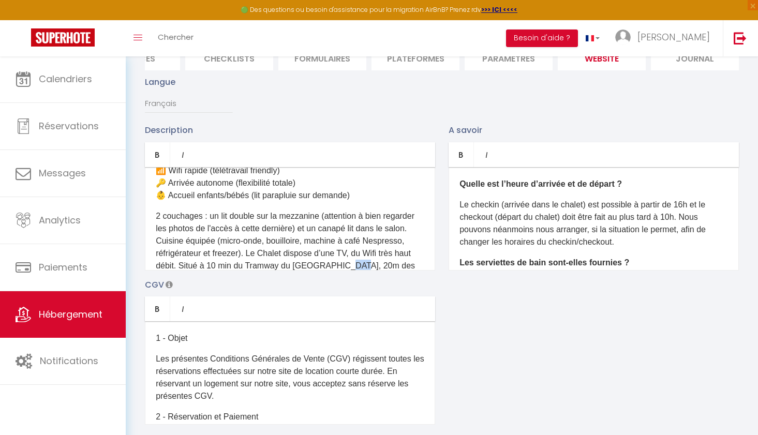
click at [355, 253] on p "2 couchages : un lit double sur la mezzanine (attention à bien regarder les pho…" at bounding box center [290, 247] width 269 height 75
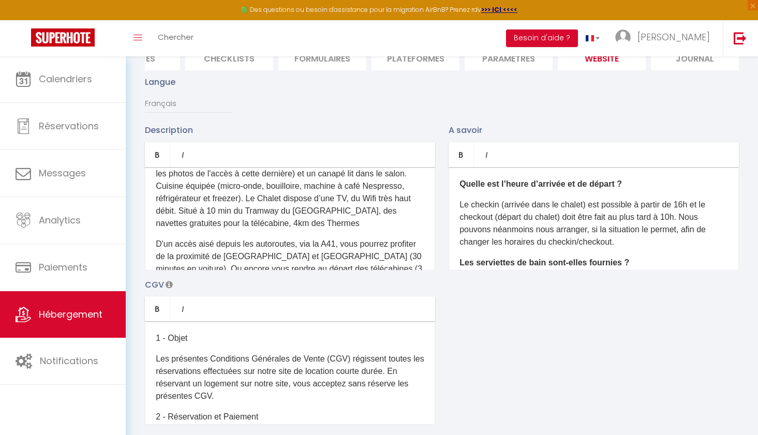
scroll to position [277, 0]
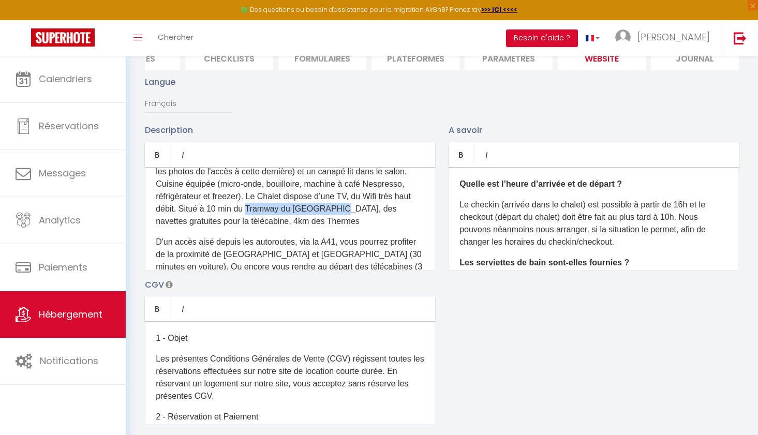
drag, startPoint x: 249, startPoint y: 194, endPoint x: 338, endPoint y: 192, distance: 89.5
click at [338, 192] on p "2 couchages : un lit double sur la mezzanine (attention à bien regarder les pho…" at bounding box center [290, 190] width 269 height 75
copy p "Tramway du Mont-Blanc,"
click at [273, 256] on p "D'un accès aisé depuis les autoroutes, via la A41, vous pourrez profiter de la …" at bounding box center [290, 261] width 269 height 50
drag, startPoint x: 243, startPoint y: 254, endPoint x: 325, endPoint y: 255, distance: 82.3
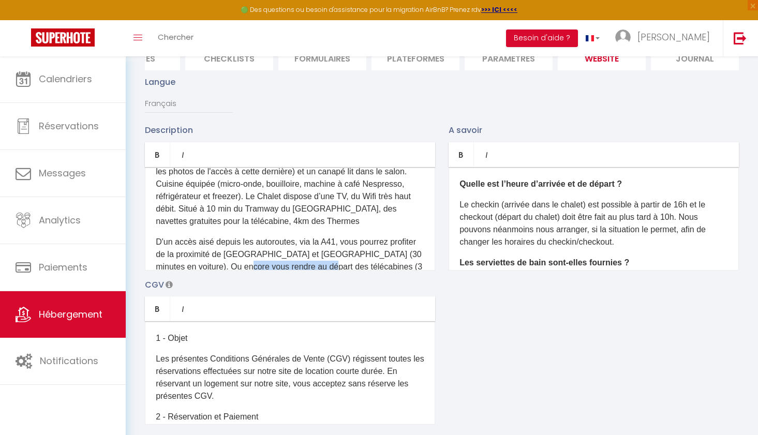
click at [325, 255] on p "D'un accès aisé depuis les autoroutes, via la A41, vous pourrez profiter de la …" at bounding box center [290, 261] width 269 height 50
click at [370, 254] on p "D'un accès aisé depuis les autoroutes, via la A41, vous pourrez profiter de la …" at bounding box center [290, 261] width 269 height 50
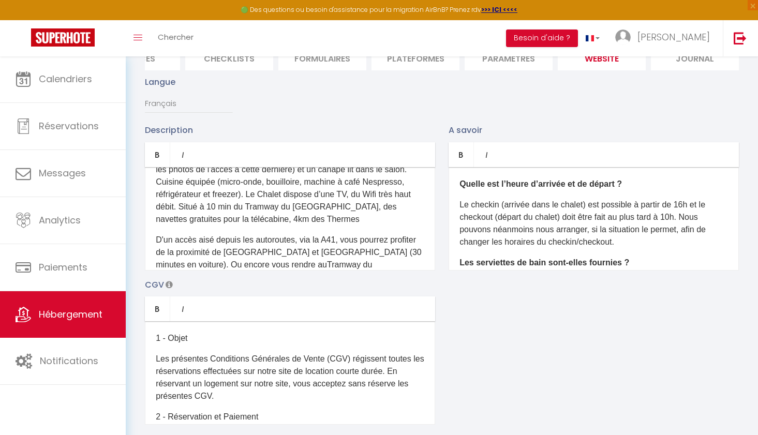
click at [362, 263] on p "D'un accès aisé depuis les autoroutes, via la A41, vous pourrez profiter de la …" at bounding box center [290, 265] width 269 height 62
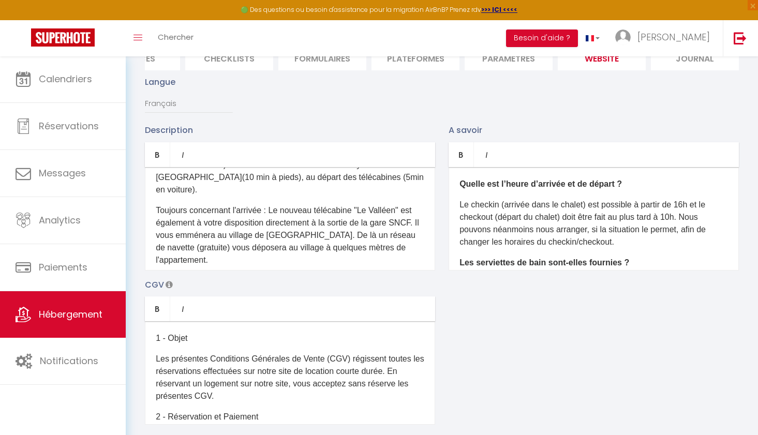
scroll to position [381, 0]
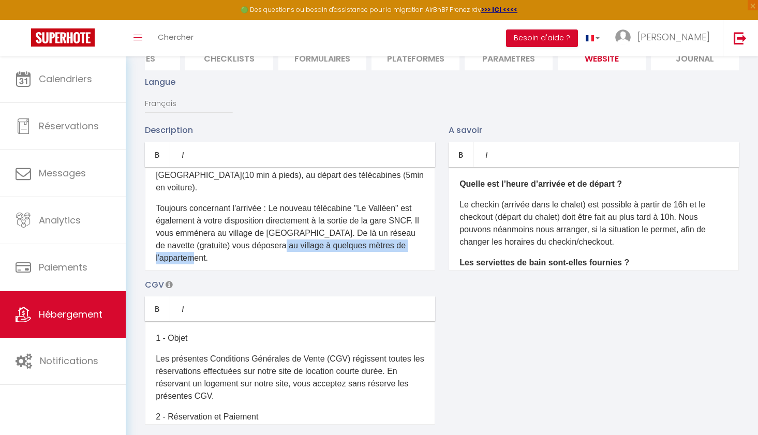
drag, startPoint x: 261, startPoint y: 220, endPoint x: 263, endPoint y: 226, distance: 6.5
click at [263, 227] on p "Toujours concernant l'arrivée : Le nouveau télécabine "Le Valléen" est égalemen…" at bounding box center [290, 233] width 269 height 62
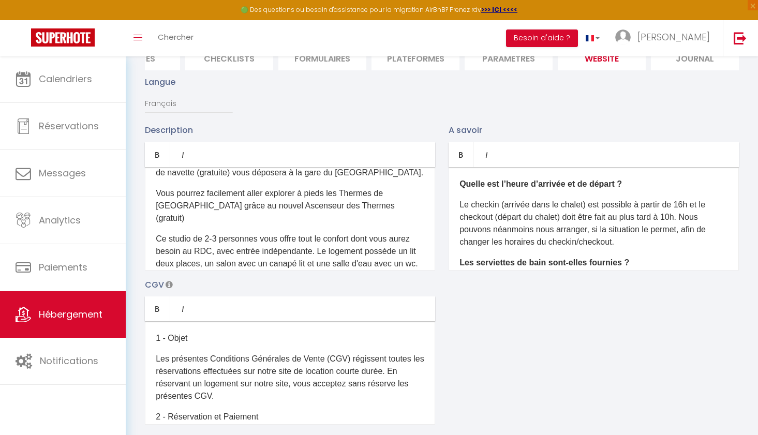
scroll to position [455, 0]
click at [188, 232] on p "Ce studio de 2-3 personnes vous offre tout le confort dont vous aurez besoin au…" at bounding box center [290, 281] width 269 height 99
click at [205, 232] on p "Ce Chalet de 2-3 personnes vous offre tout le confort dont vous aurez besoin au…" at bounding box center [290, 281] width 269 height 99
click at [289, 232] on p "Ce Chalet de 2-3 personnes vous offre tout le confort dont vous aurez besoin, a…" at bounding box center [290, 281] width 269 height 99
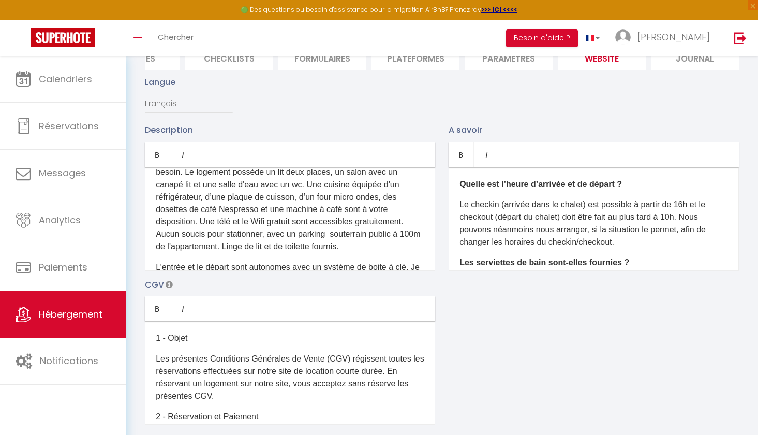
scroll to position [533, 0]
click at [235, 183] on p "Ce Chalet de 2-3 personnes vous offre tout le confort dont vous aurez besoin. L…" at bounding box center [290, 203] width 269 height 99
click at [317, 182] on p "Ce Chalet de 2-3 personnes vous offre tout le confort dont vous aurez besoin. L…" at bounding box center [290, 203] width 269 height 99
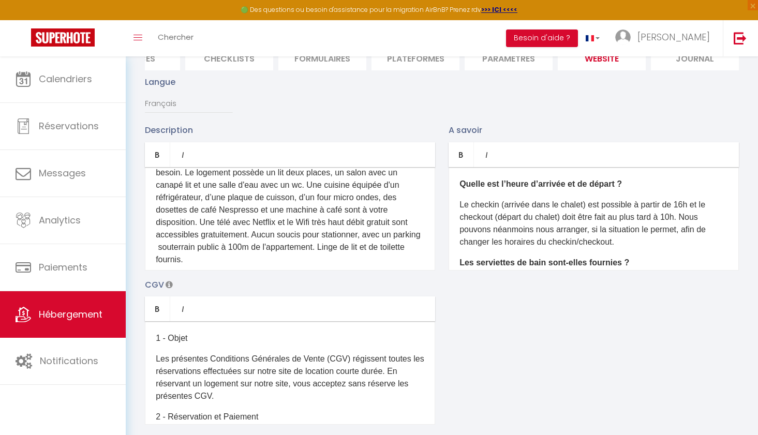
click at [403, 185] on p "Ce Chalet de 2-3 personnes vous offre tout le confort dont vous aurez besoin. L…" at bounding box center [290, 210] width 269 height 112
drag, startPoint x: 157, startPoint y: 207, endPoint x: 314, endPoint y: 208, distance: 157.3
click at [314, 208] on p "Ce Chalet de 2-3 personnes vous offre tout le confort dont vous aurez besoin. L…" at bounding box center [290, 210] width 269 height 112
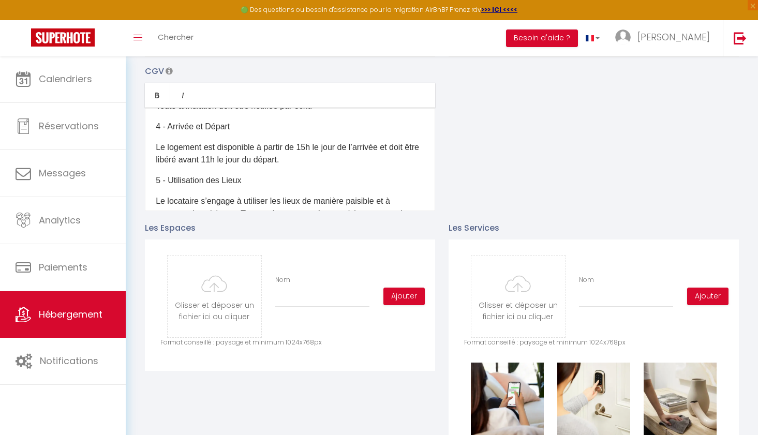
scroll to position [163, 0]
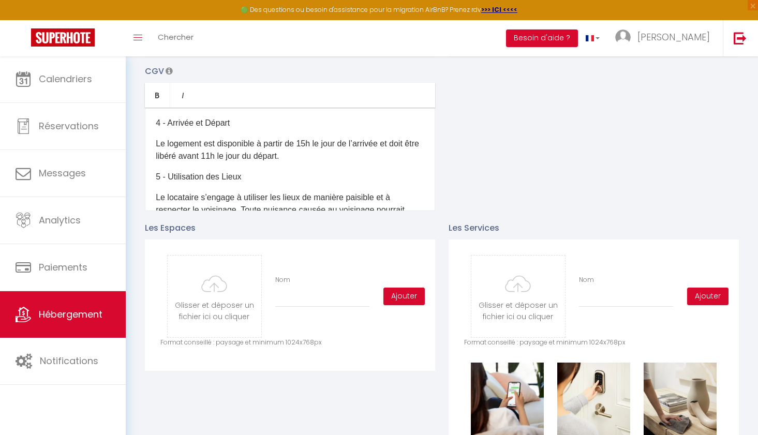
click at [309, 144] on p "Le logement est disponible à partir de 15h le jour de l’arrivée et doit être li…" at bounding box center [290, 150] width 269 height 25
click at [228, 155] on p "Le logement est disponible à partir de 16h le jour de l’arrivée et doit être li…" at bounding box center [290, 150] width 269 height 25
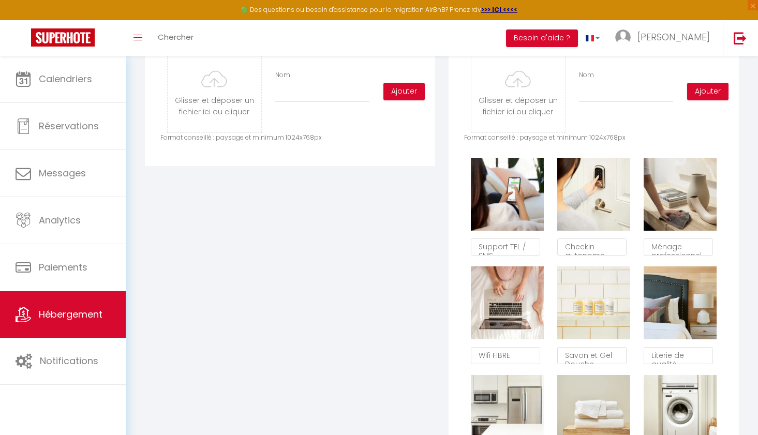
scroll to position [530, 0]
click at [517, 355] on textarea "Wifi FIBRE" at bounding box center [505, 356] width 69 height 18
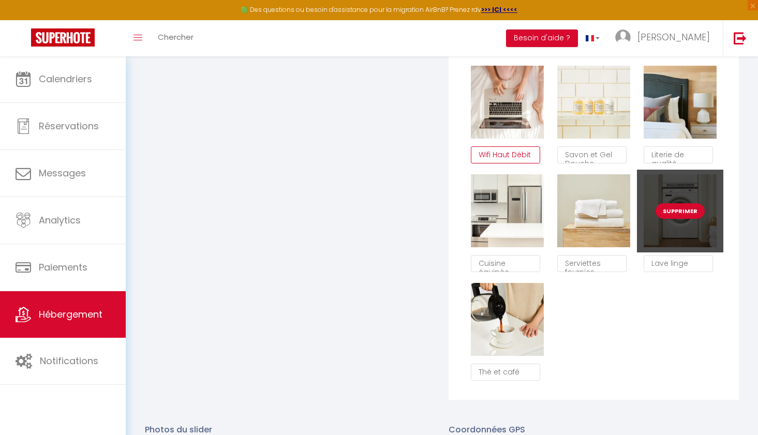
scroll to position [733, 0]
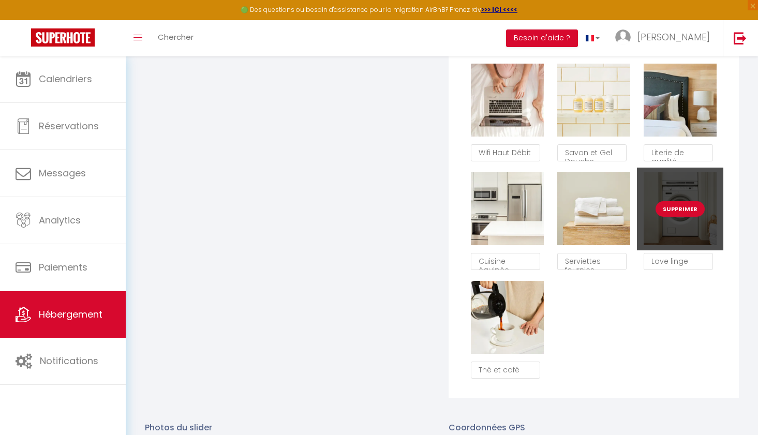
click at [680, 210] on button "Supprimer" at bounding box center [680, 209] width 49 height 16
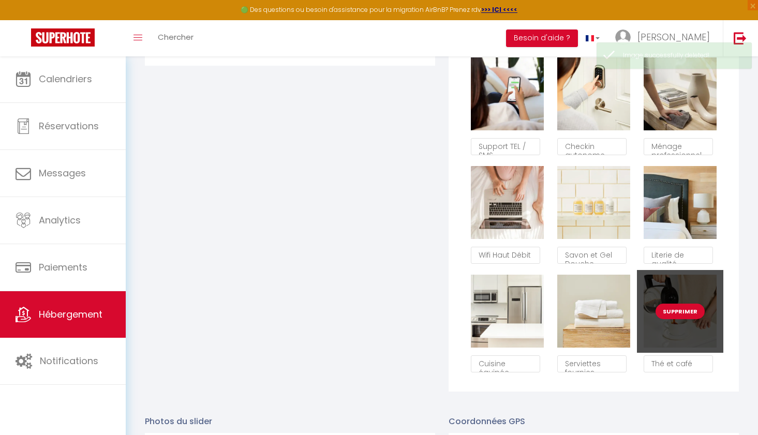
scroll to position [625, 0]
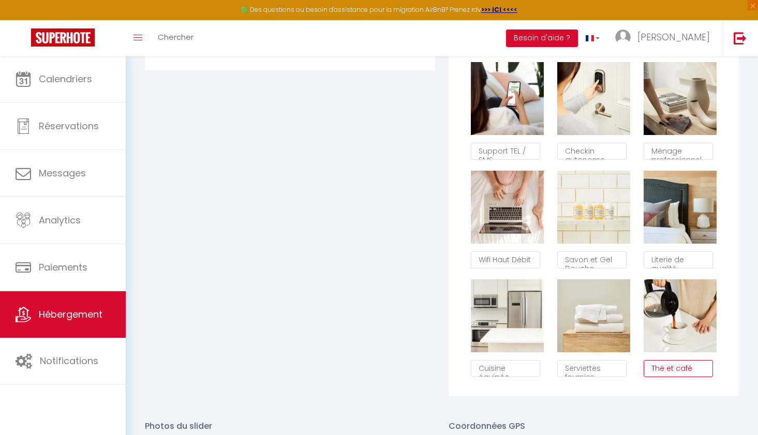
click at [679, 367] on textarea "Thé et café" at bounding box center [678, 369] width 69 height 18
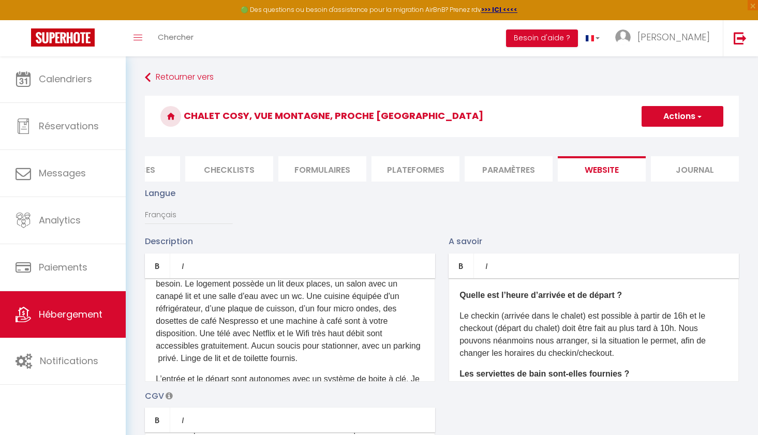
scroll to position [0, 0]
click at [701, 115] on span "button" at bounding box center [698, 116] width 7 height 10
click at [674, 139] on input "Enregistrer" at bounding box center [670, 139] width 38 height 10
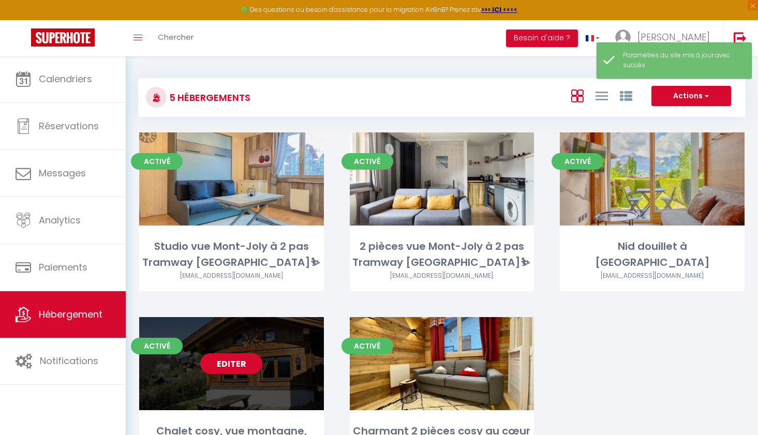
click at [231, 361] on link "Editer" at bounding box center [231, 363] width 62 height 21
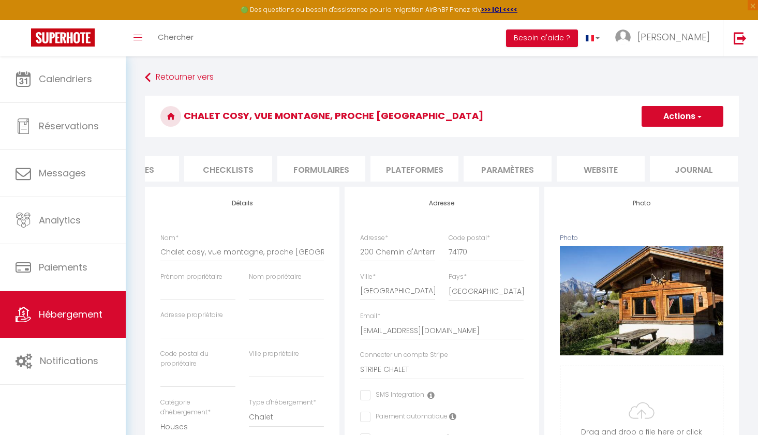
scroll to position [0, 332]
click at [600, 169] on li "website" at bounding box center [602, 168] width 88 height 25
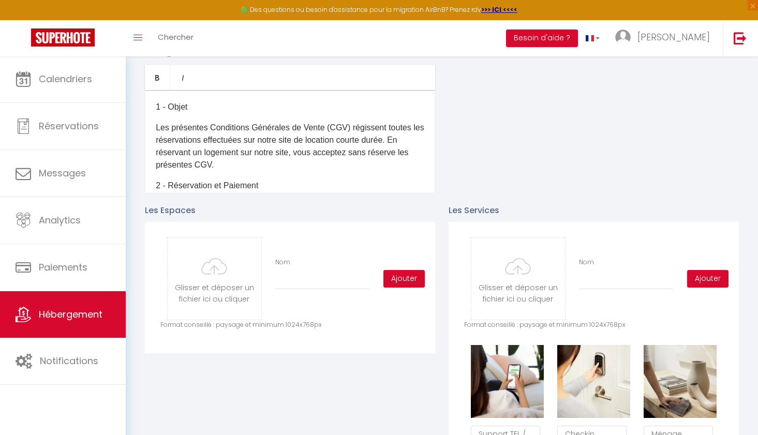
scroll to position [345, 0]
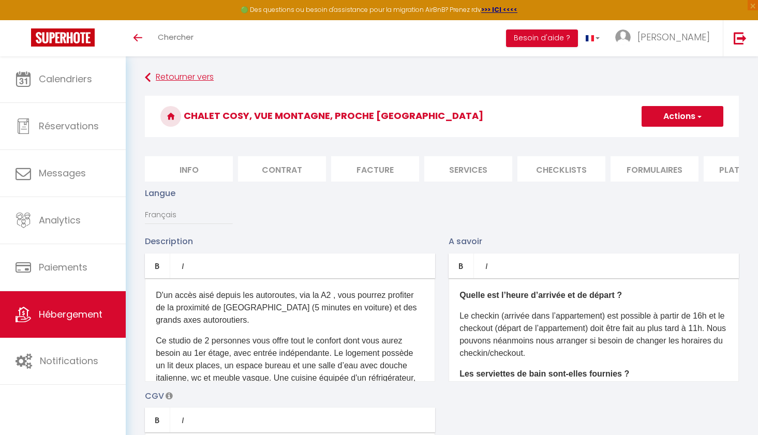
click at [182, 77] on link "Retourner vers" at bounding box center [442, 77] width 594 height 19
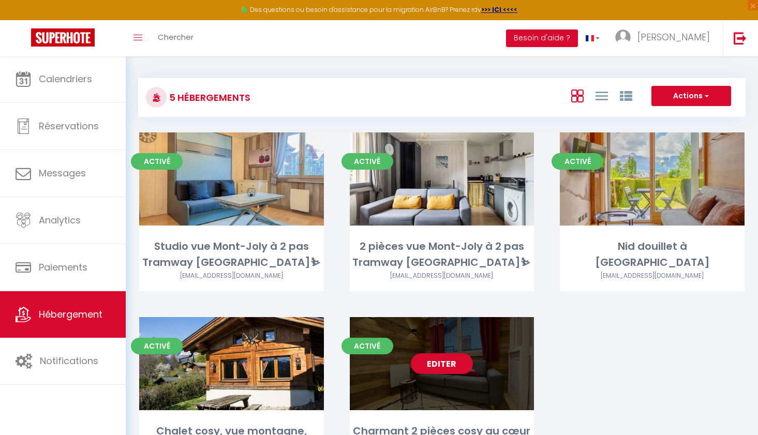
click at [439, 362] on link "Editer" at bounding box center [442, 363] width 62 height 21
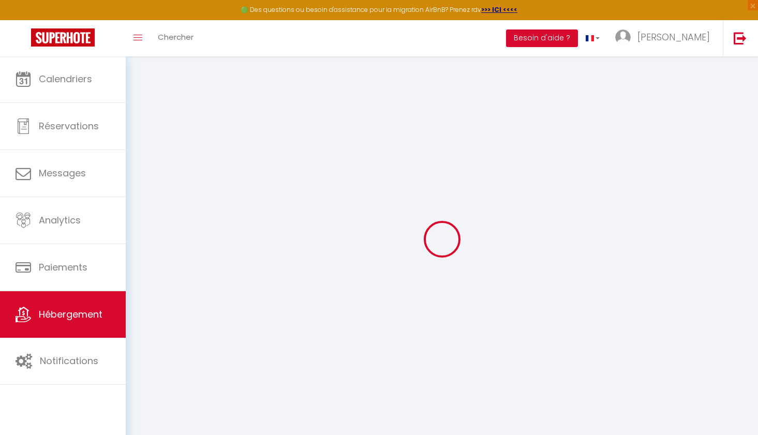
type input "Oups ! Les dates sélectionnées sont indisponibles."
type textarea "Malheureusement les dates sélectionnées sont indisponibles. Nous vous invitons …"
type input "45.8980294"
type input "6.7092715"
checkbox input "true"
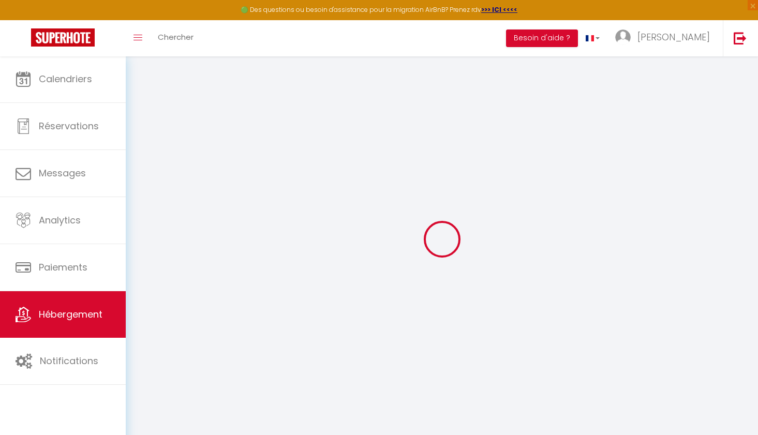
checkbox input "false"
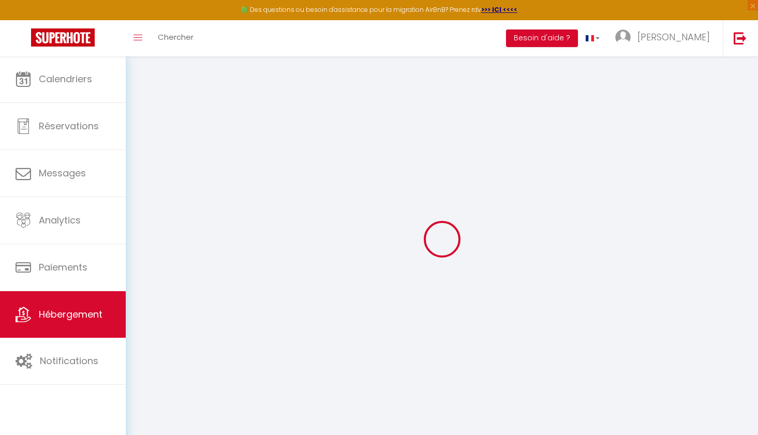
checkbox input "false"
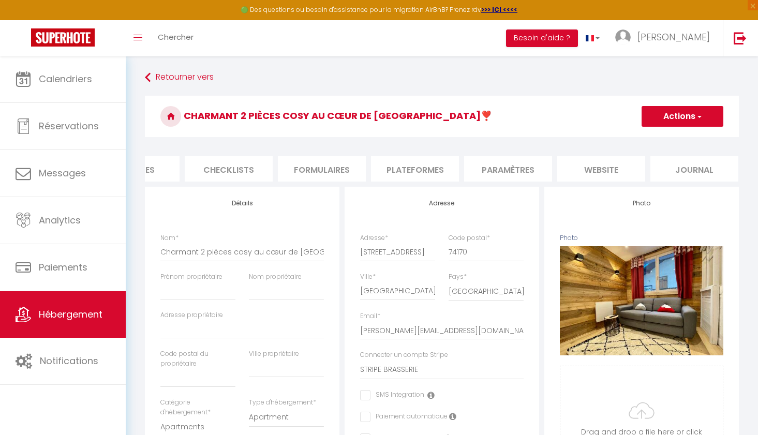
scroll to position [0, 332]
click at [613, 170] on li "website" at bounding box center [602, 168] width 88 height 25
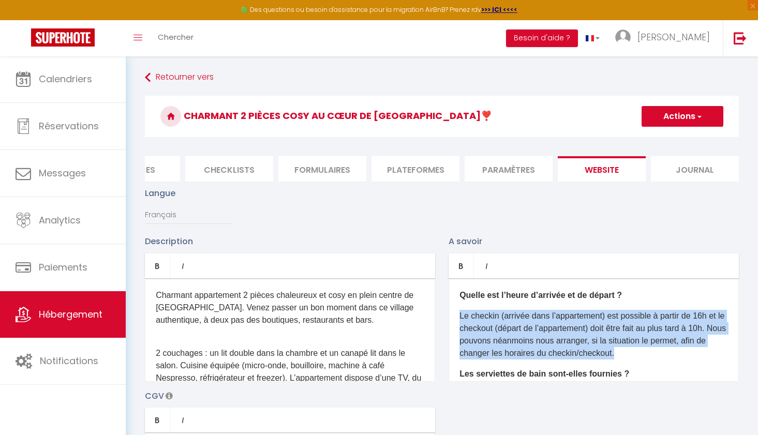
drag, startPoint x: 643, startPoint y: 352, endPoint x: 458, endPoint y: 314, distance: 189.1
click at [458, 314] on div "Quelle est l’heure d’arrivée et de départ ? Le checkin (arrivée dans l’appartem…" at bounding box center [594, 329] width 290 height 103
copy p "Le checkin (arrivée dans l’appartement) est possible à partir de 16h et le chec…"
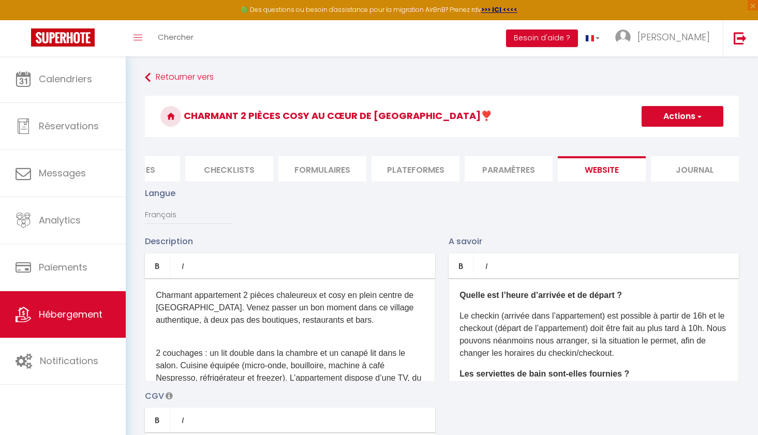
click at [266, 321] on p "Charmant appartement 2 pièces chaleureux et cosy en plein centre de [GEOGRAPHIC…" at bounding box center [290, 314] width 269 height 50
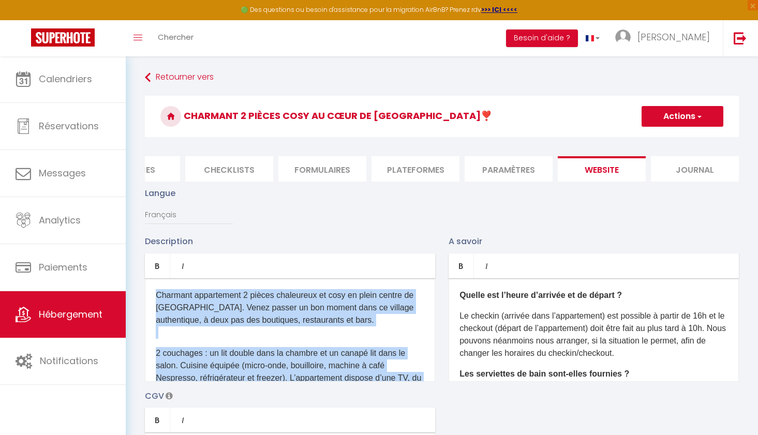
copy div "Charmant appartement 2 pièces chaleureux et cosy en plein centre de Saint-Gerva…"
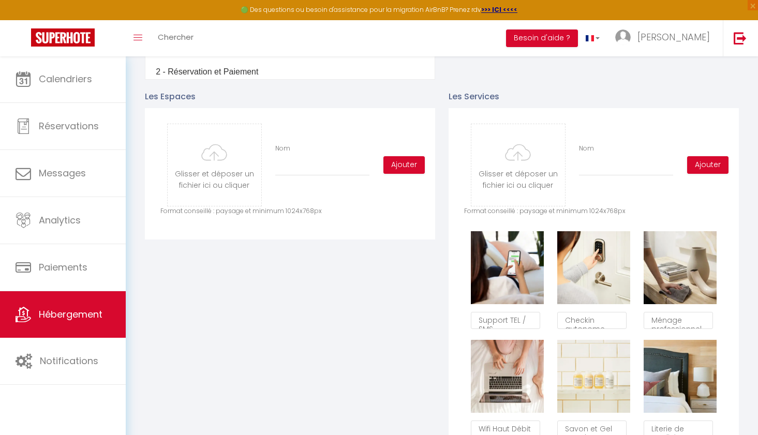
scroll to position [450, 0]
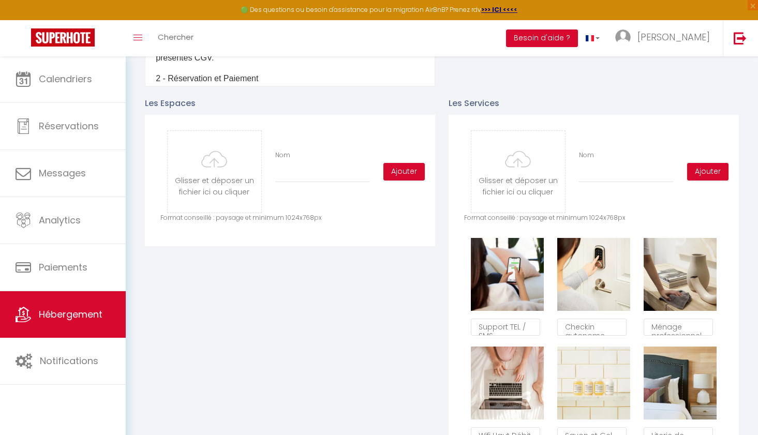
type input "C:\fakepath\Douche Chalet cosy.jpeg"
checkbox input "true"
checkbox input "false"
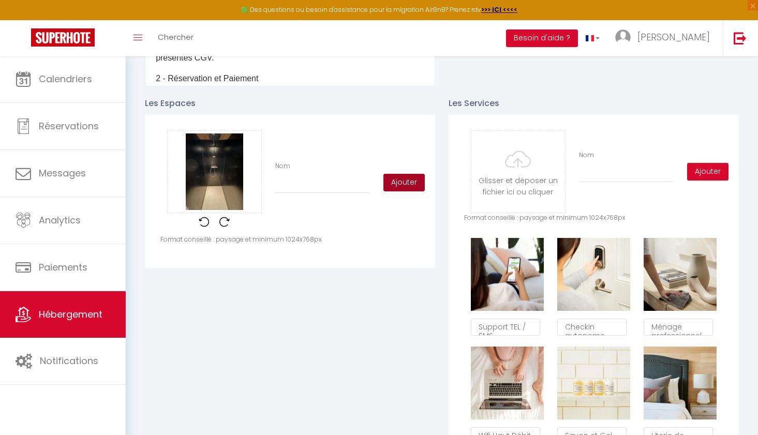
click at [398, 182] on button "Ajouter" at bounding box center [403, 183] width 41 height 18
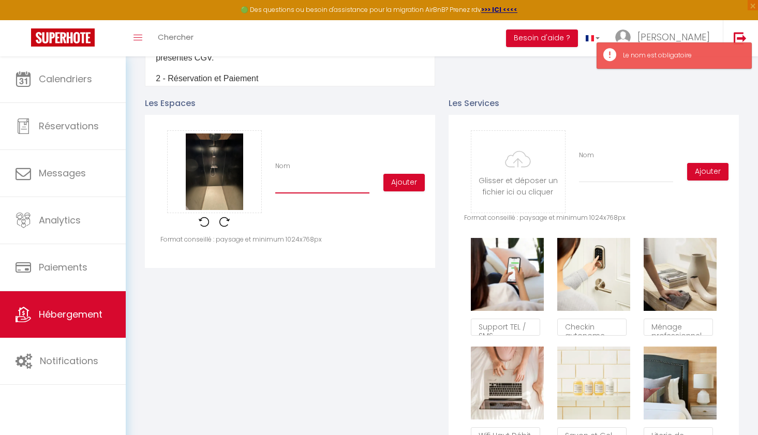
click at [326, 187] on input "Nom" at bounding box center [322, 184] width 94 height 19
type input "C"
checkbox input "true"
checkbox input "false"
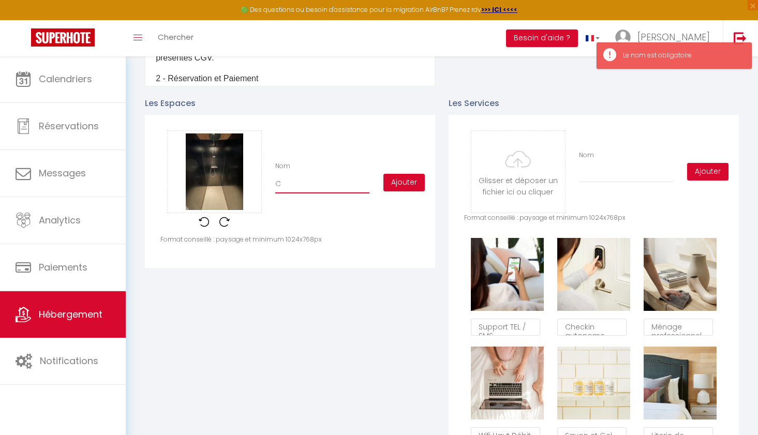
type input "Ch"
checkbox input "true"
checkbox input "false"
type input "Cha"
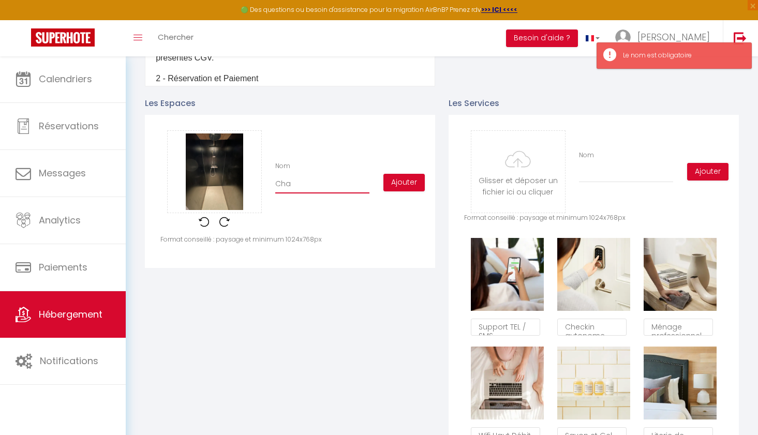
checkbox input "true"
checkbox input "false"
type input "Chal"
checkbox input "true"
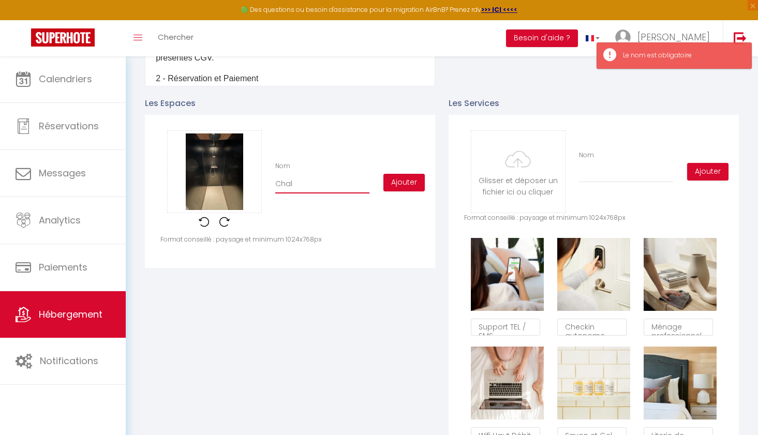
checkbox input "false"
type input "Chale"
checkbox input "true"
checkbox input "false"
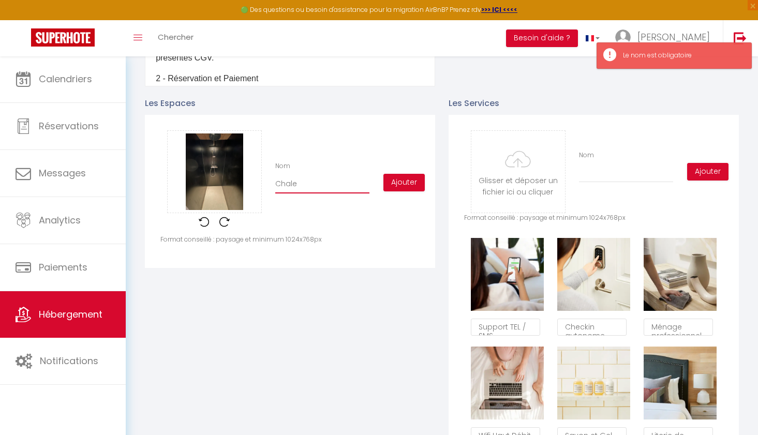
checkbox input "false"
type input "Chalet"
checkbox input "true"
checkbox input "false"
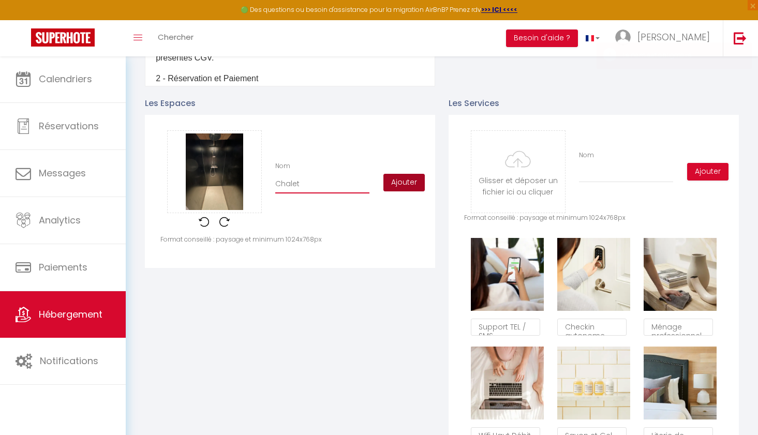
type input "Chalet"
click at [399, 182] on button "Ajouter" at bounding box center [403, 183] width 41 height 18
checkbox input "true"
checkbox input "false"
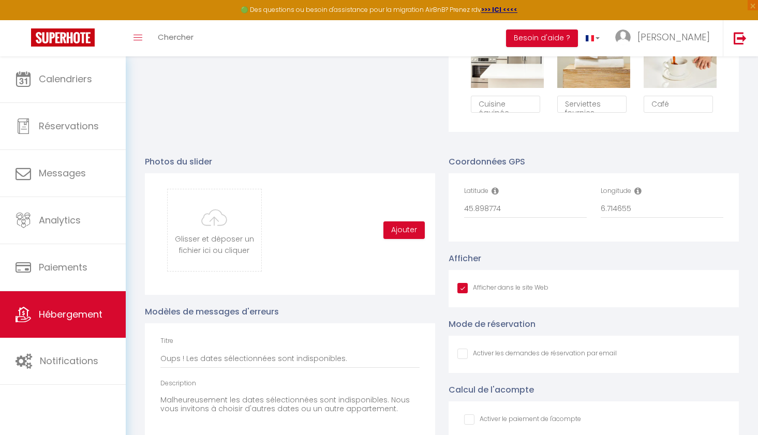
scroll to position [892, 0]
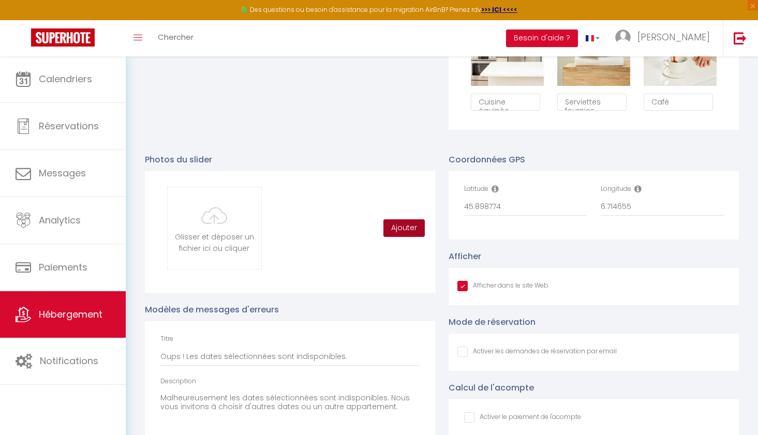
checkbox input "true"
checkbox input "false"
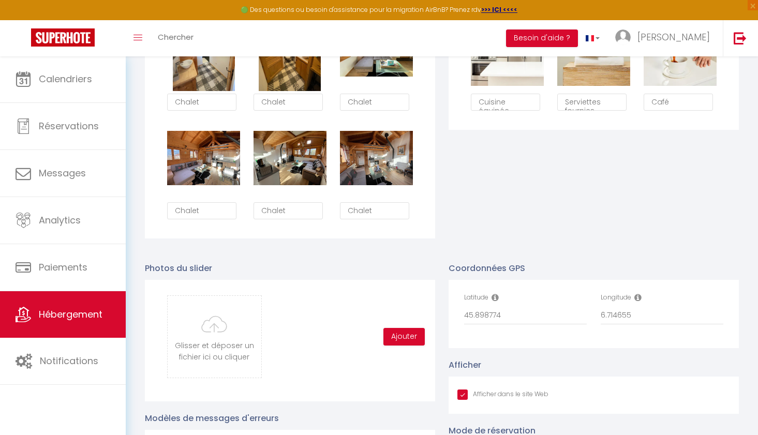
type input "C:\fakepath\Exterieure chalet cosy.jpeg"
checkbox input "true"
checkbox input "false"
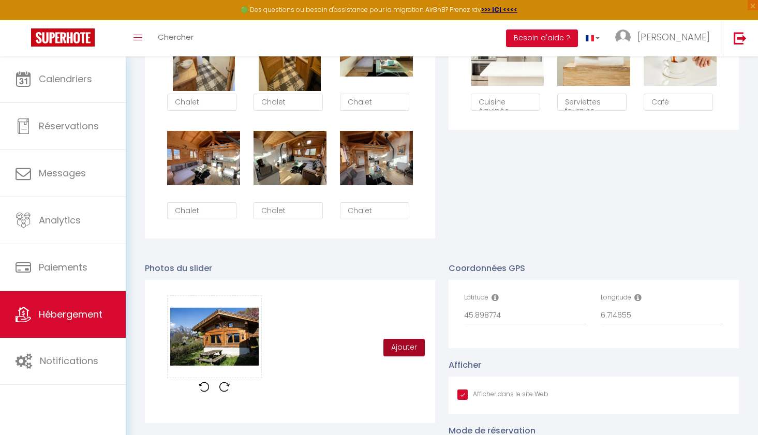
click at [397, 348] on button "Ajouter" at bounding box center [403, 348] width 41 height 18
checkbox input "true"
checkbox input "false"
checkbox input "true"
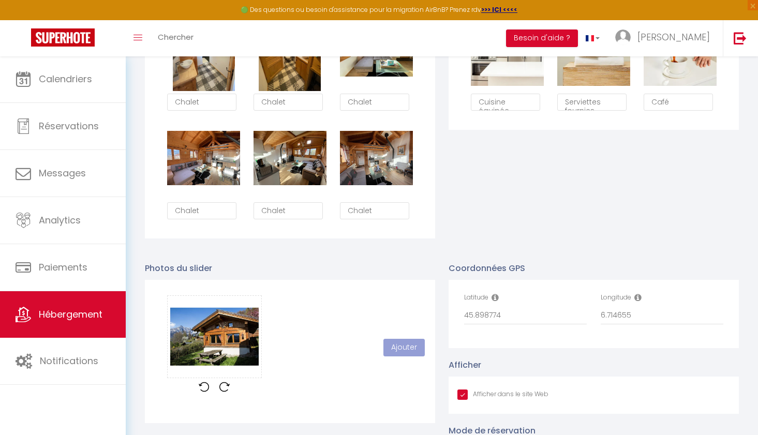
checkbox input "false"
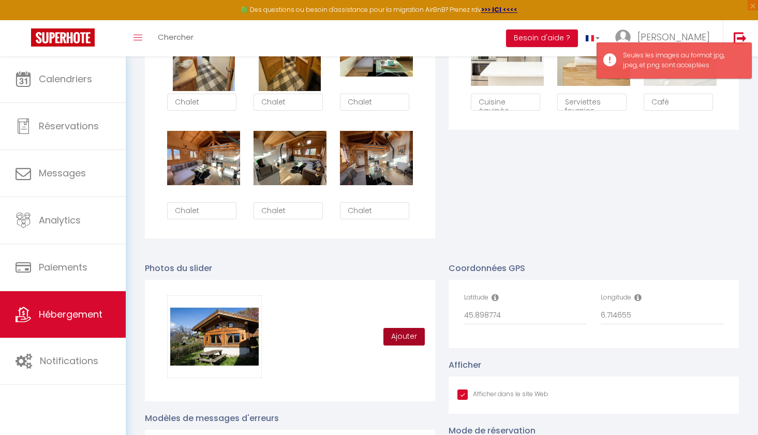
click at [396, 332] on button "Ajouter" at bounding box center [403, 337] width 41 height 18
checkbox input "true"
checkbox input "false"
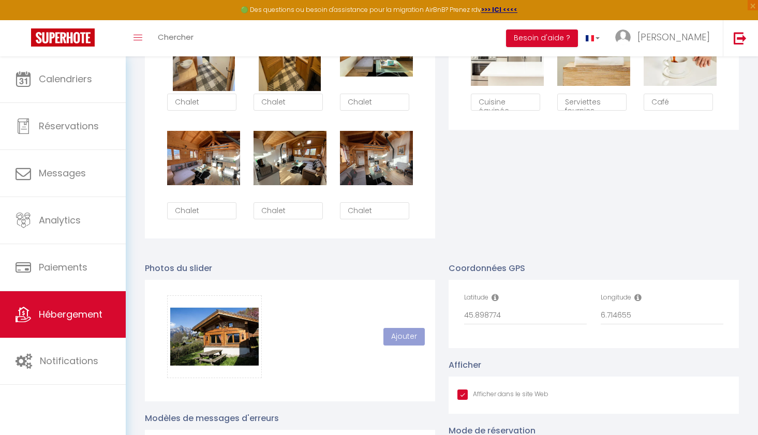
checkbox input "true"
checkbox input "false"
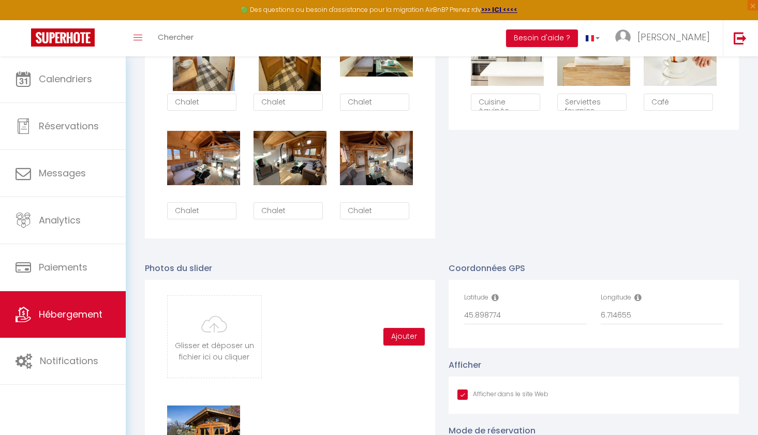
type input "C:\fakepath\Mezzanine chalet cosy 3.jpeg"
checkbox input "true"
checkbox input "false"
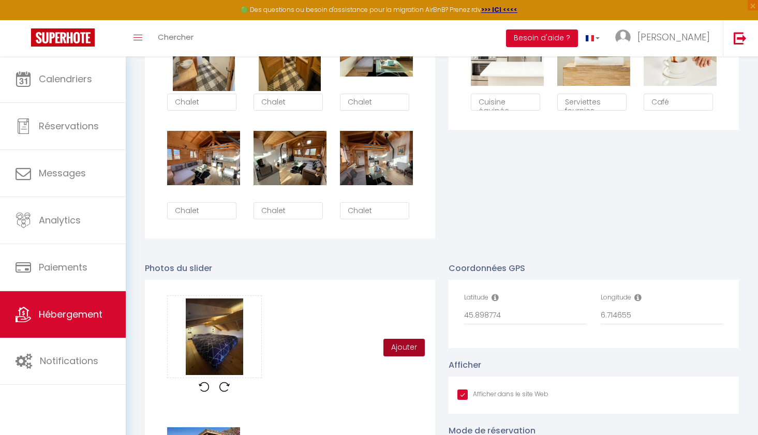
click at [398, 343] on button "Ajouter" at bounding box center [403, 348] width 41 height 18
checkbox input "true"
checkbox input "false"
checkbox input "true"
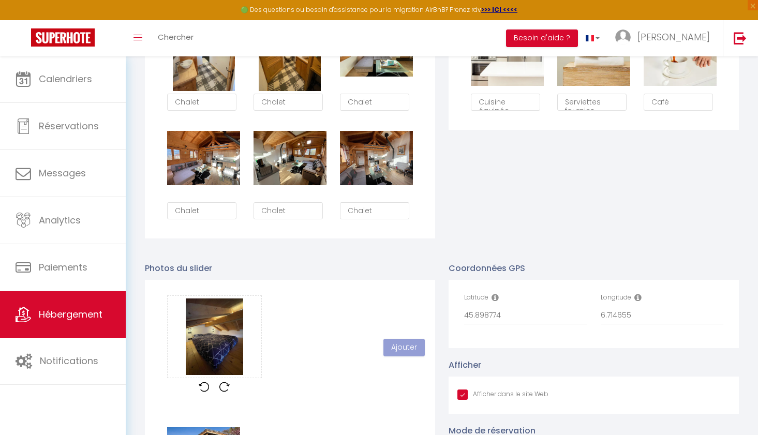
checkbox input "false"
click at [398, 333] on button "Ajouter" at bounding box center [403, 337] width 41 height 18
checkbox input "true"
checkbox input "false"
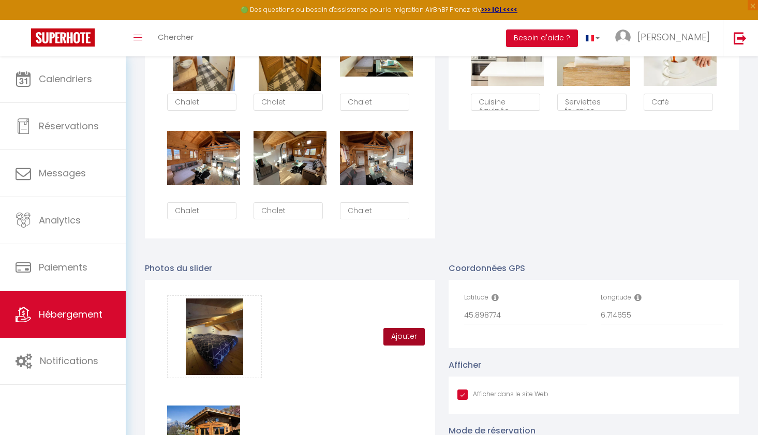
checkbox input "false"
checkbox input "true"
checkbox input "false"
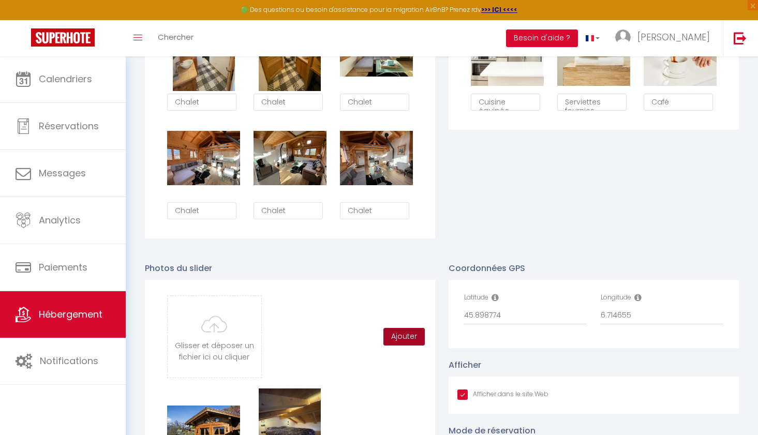
type input "C:\fakepath\Salon chalet cosy.jpeg"
checkbox input "true"
checkbox input "false"
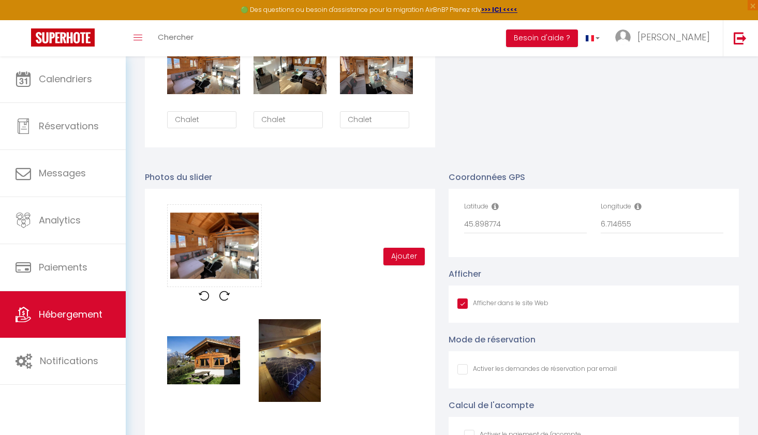
scroll to position [987, 0]
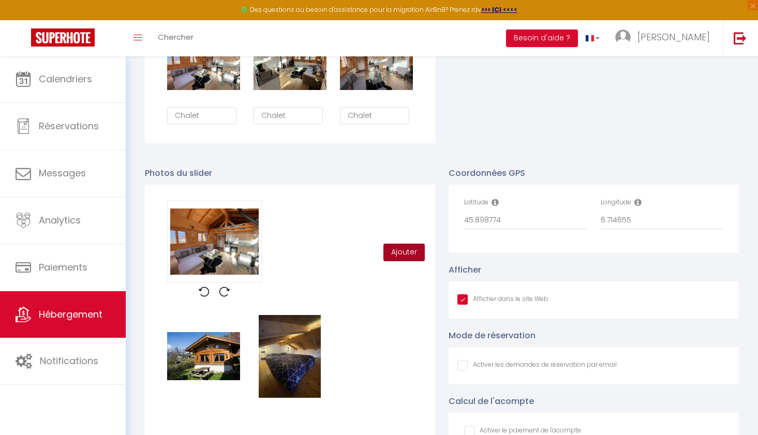
click at [405, 252] on button "Ajouter" at bounding box center [403, 253] width 41 height 18
checkbox input "true"
checkbox input "false"
checkbox input "true"
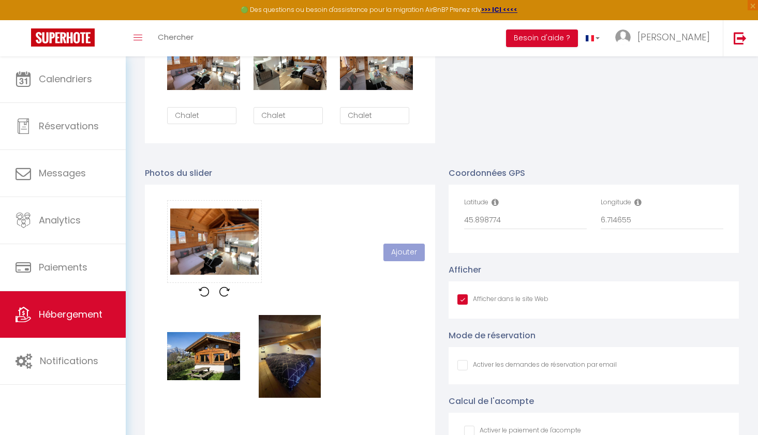
checkbox input "false"
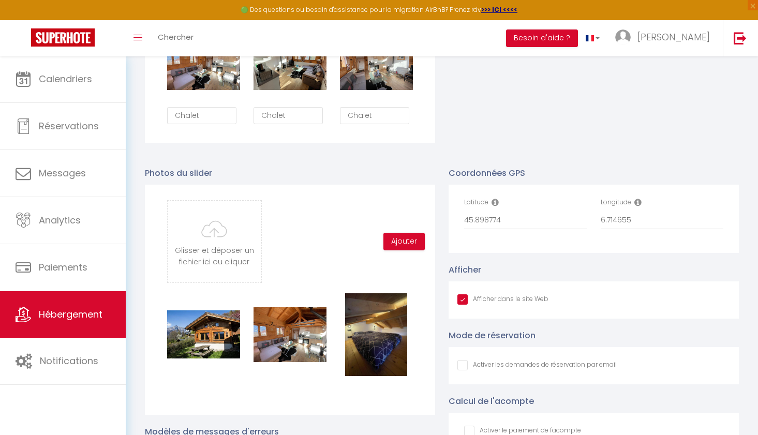
checkbox input "true"
checkbox input "false"
click at [323, 276] on div "Glisser et déposer un fichier ici ou cliquer Ooops, something wrong happened. R…" at bounding box center [289, 241] width 259 height 83
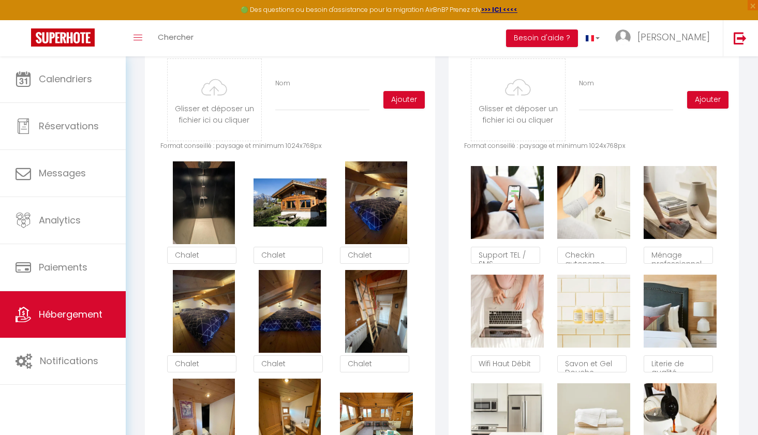
scroll to position [522, 0]
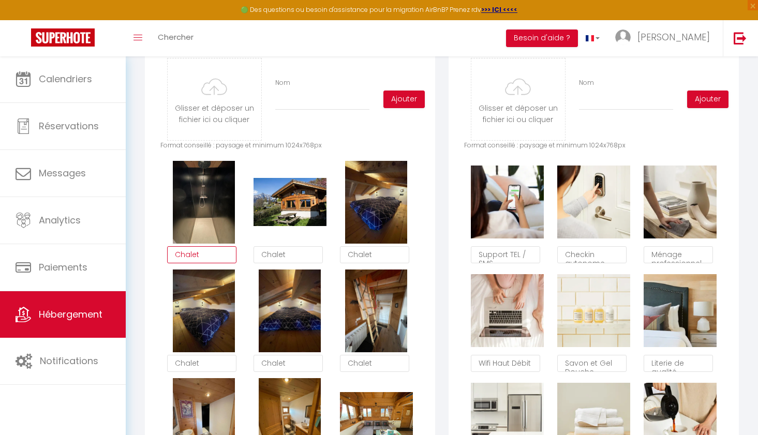
click at [206, 255] on textarea "Chalet" at bounding box center [201, 255] width 69 height 18
type textarea "Douche à l'italienne"
click at [290, 255] on textarea "Chalet" at bounding box center [288, 255] width 69 height 18
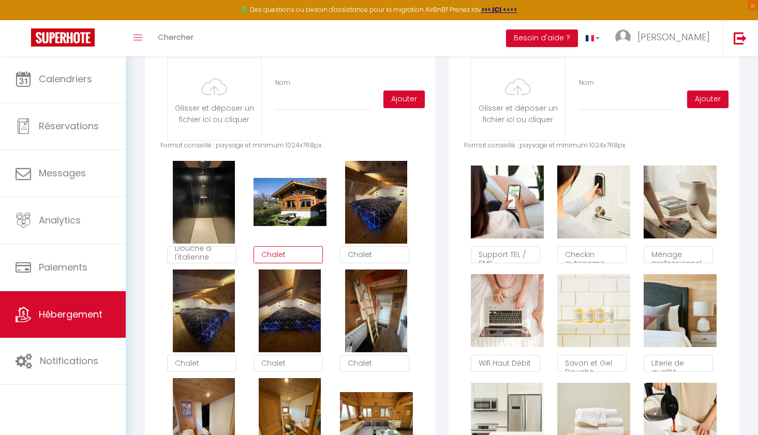
click at [290, 255] on textarea "Chalet" at bounding box center [288, 255] width 69 height 18
type textarea "extérieur"
click at [359, 251] on textarea "Chalet" at bounding box center [374, 255] width 69 height 18
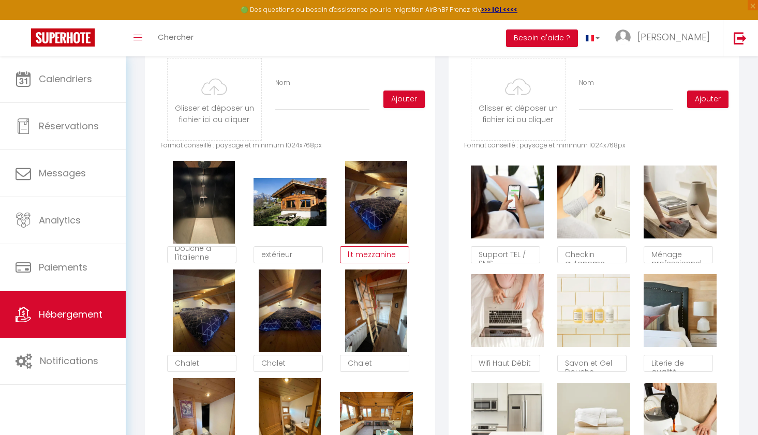
click at [380, 252] on textarea "lit mezzanine" at bounding box center [374, 255] width 69 height 18
type textarea "lit mezzanine"
click at [194, 362] on textarea "Chalet" at bounding box center [201, 364] width 69 height 18
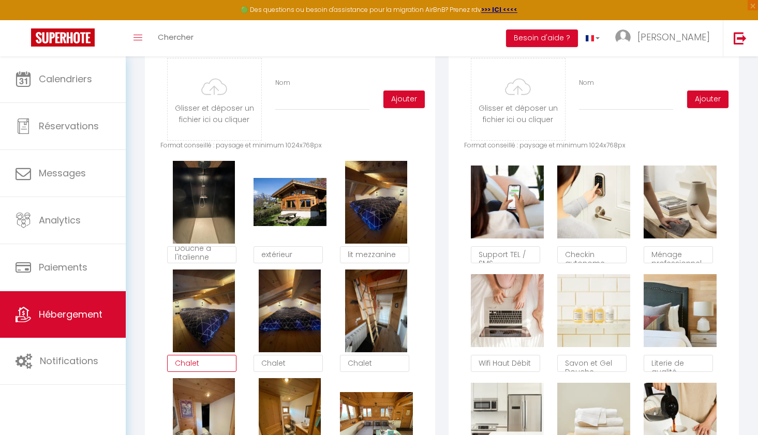
click at [194, 362] on textarea "Chalet" at bounding box center [201, 364] width 69 height 18
paste textarea "lit mezzanine"
type textarea "lit mezzanine"
click at [272, 360] on textarea "Chalet" at bounding box center [288, 364] width 69 height 18
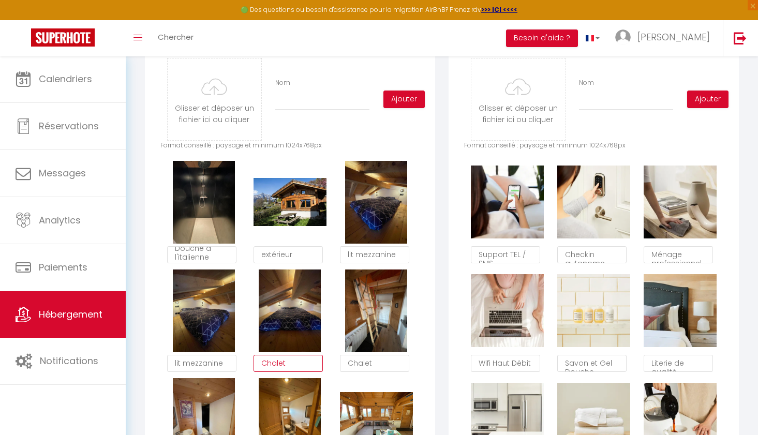
click at [272, 360] on textarea "Chalet" at bounding box center [288, 364] width 69 height 18
paste textarea "lit mezzanine"
type textarea "lit mezzanine"
click at [369, 360] on textarea "Chalet" at bounding box center [374, 364] width 69 height 18
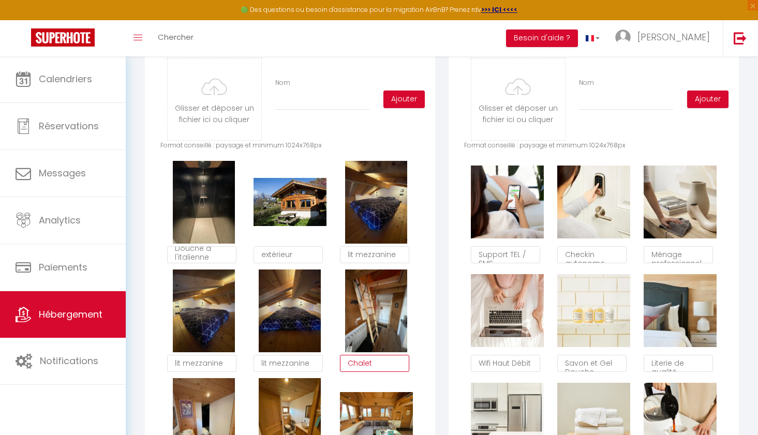
click at [369, 360] on textarea "Chalet" at bounding box center [374, 364] width 69 height 18
paste textarea "lit mezzanine"
click at [357, 361] on textarea "lit mezzanine" at bounding box center [374, 364] width 69 height 18
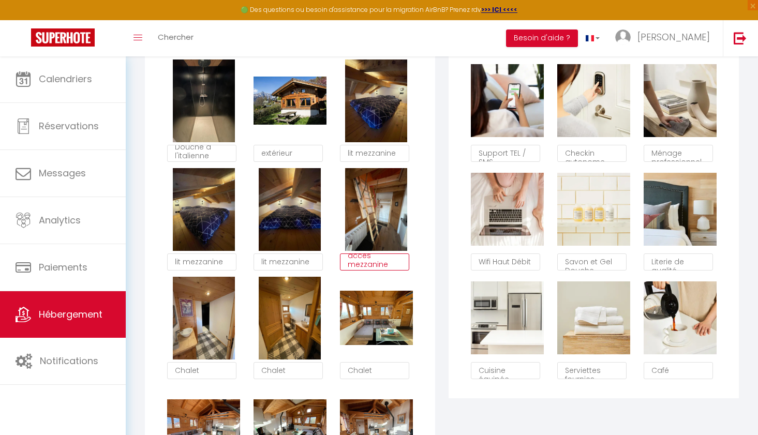
scroll to position [625, 0]
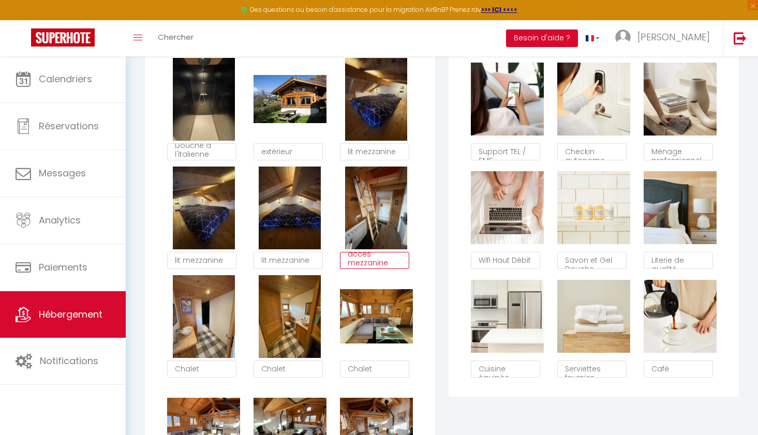
type textarea "accès mezzanine"
click at [213, 371] on textarea "Chalet" at bounding box center [201, 370] width 69 height 18
click at [218, 368] on textarea "Salle d'eau" at bounding box center [201, 370] width 69 height 18
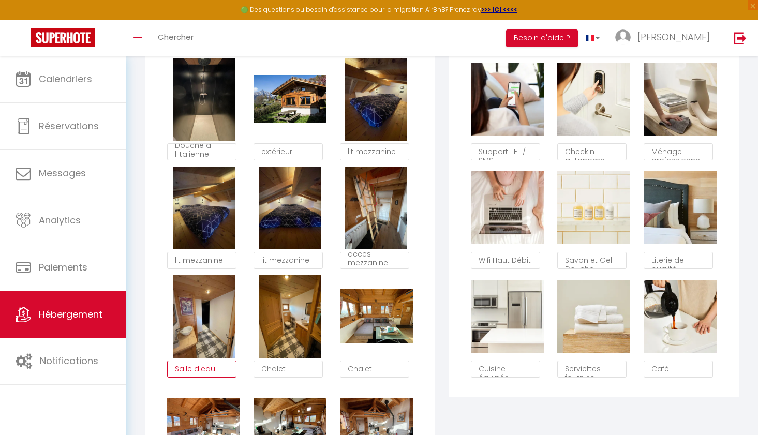
click at [218, 368] on textarea "Salle d'eau" at bounding box center [201, 370] width 69 height 18
type textarea "Salle d'eau"
click at [281, 363] on textarea "Chalet" at bounding box center [288, 370] width 69 height 18
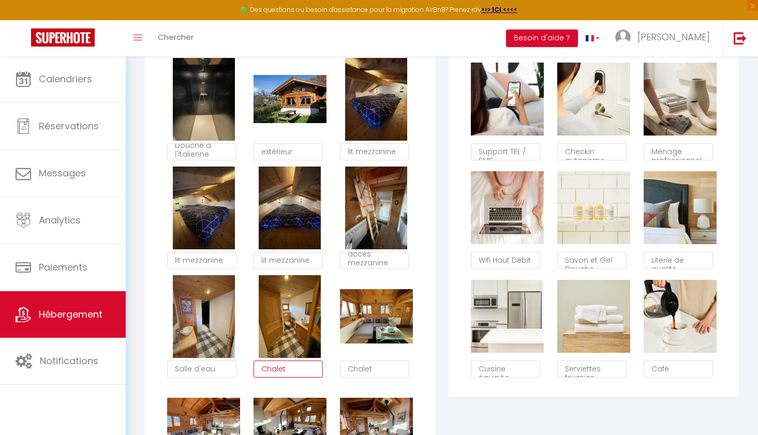
paste textarea "Salle d'eau"
type textarea "Salle d'eau"
click at [365, 368] on textarea "Chalet" at bounding box center [374, 370] width 69 height 18
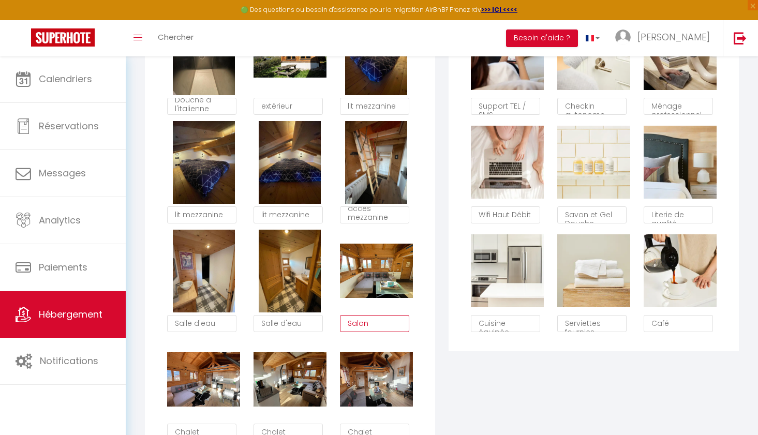
scroll to position [687, 0]
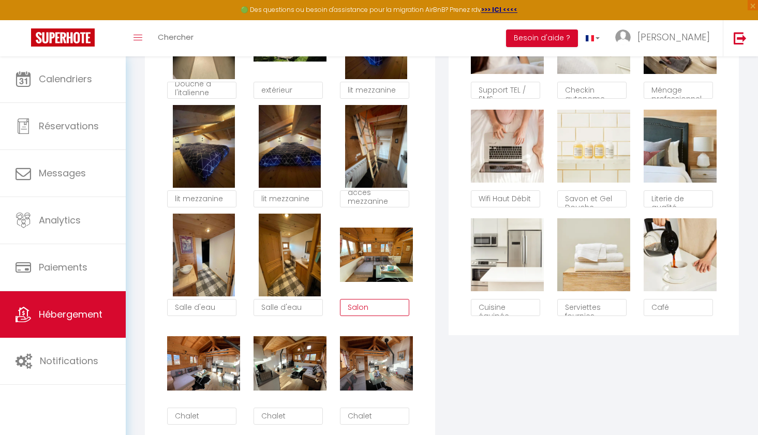
click at [370, 309] on textarea "Salon" at bounding box center [374, 308] width 69 height 18
type textarea "Salon"
click at [203, 414] on textarea "Chalet" at bounding box center [201, 417] width 69 height 18
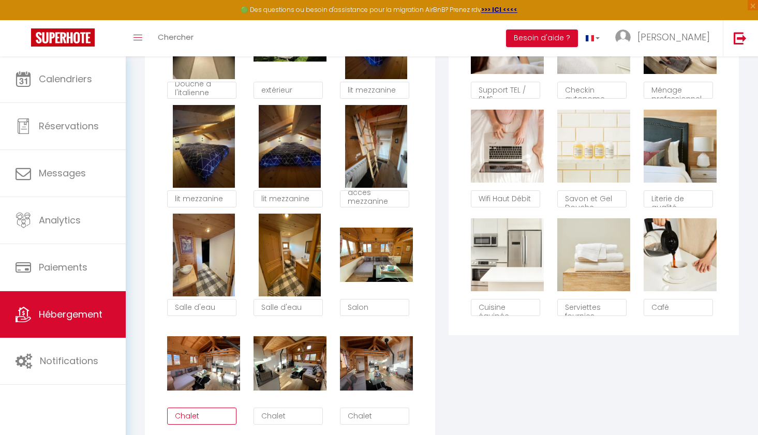
click at [203, 414] on textarea "Chalet" at bounding box center [201, 417] width 69 height 18
paste textarea "Salon"
type textarea "Salon"
click at [292, 415] on textarea "Chalet" at bounding box center [288, 417] width 69 height 18
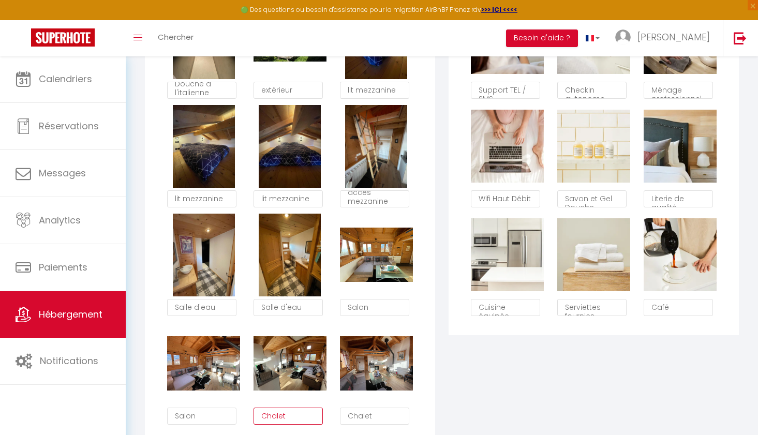
paste textarea "Salon"
type textarea "Salon"
click at [364, 415] on textarea "Chalet" at bounding box center [374, 417] width 69 height 18
paste textarea "Salon"
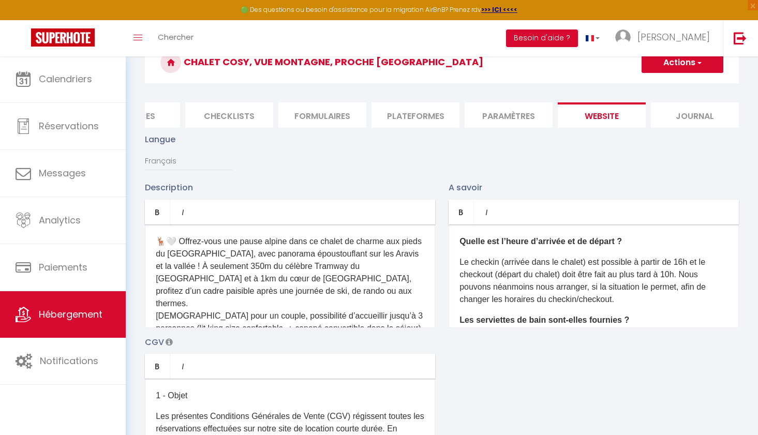
scroll to position [53, 0]
type textarea "Salon"
click at [671, 65] on button "Actions" at bounding box center [683, 63] width 82 height 21
click at [671, 87] on input "Enregistrer" at bounding box center [670, 86] width 38 height 10
checkbox input "true"
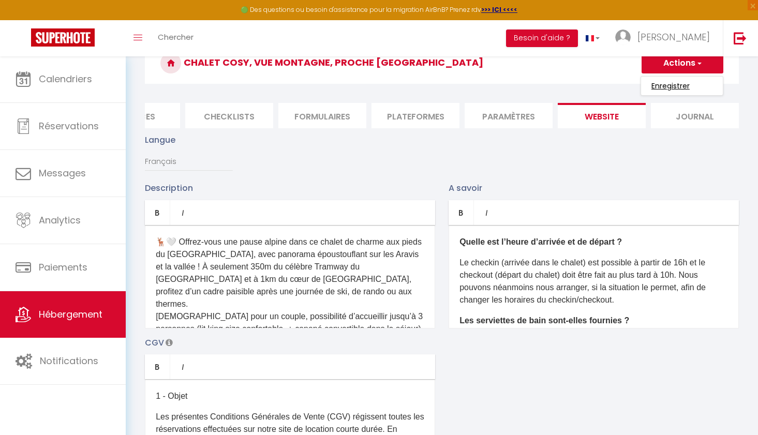
checkbox input "false"
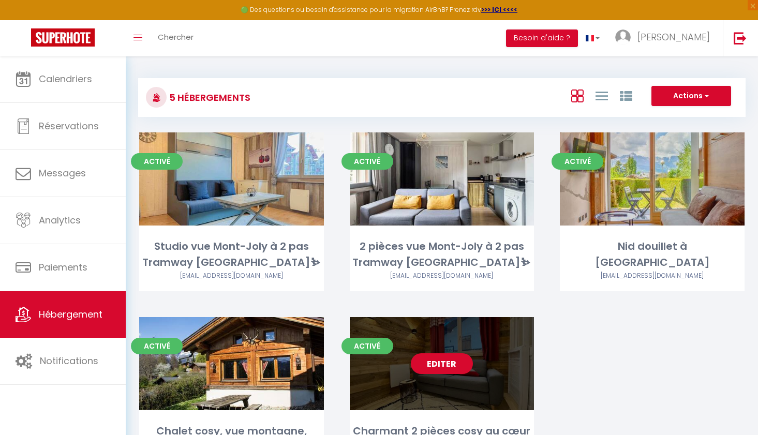
click at [434, 360] on link "Editer" at bounding box center [442, 363] width 62 height 21
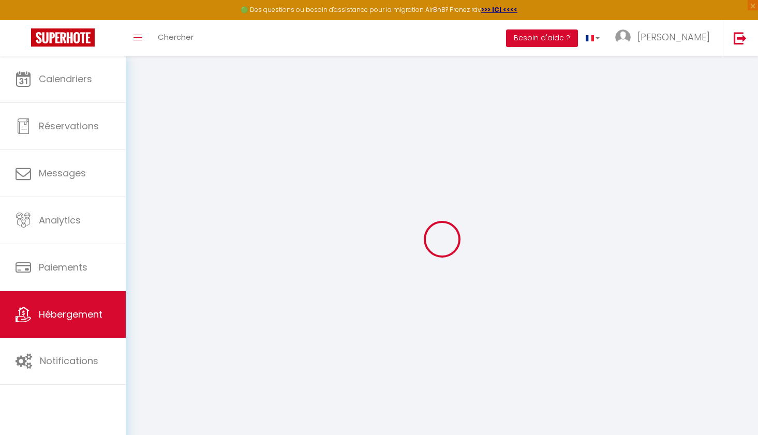
select select
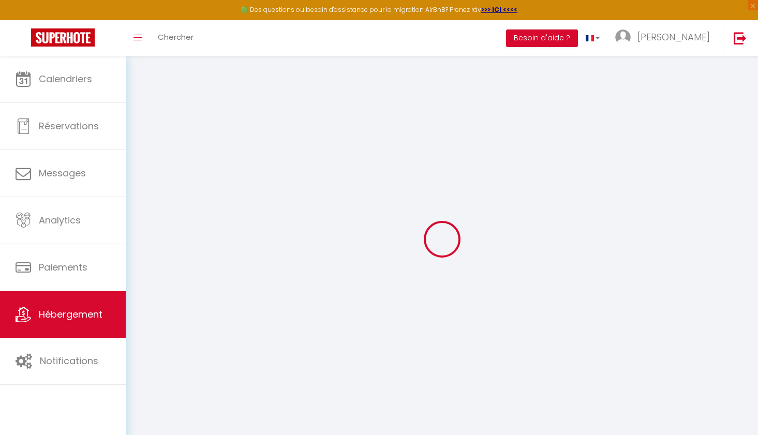
select select
checkbox input "false"
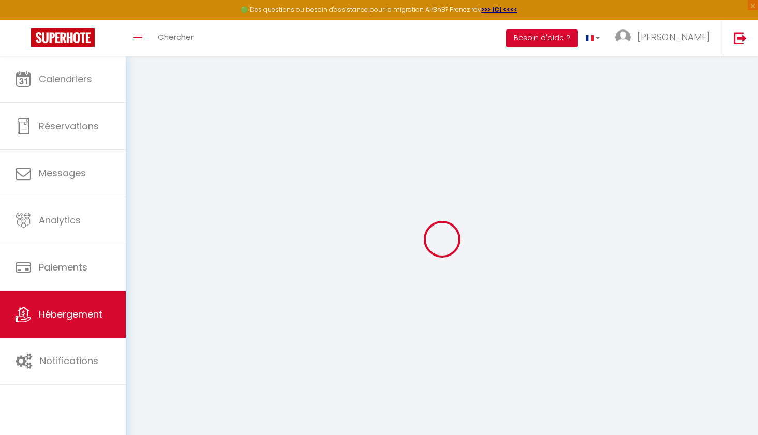
select select
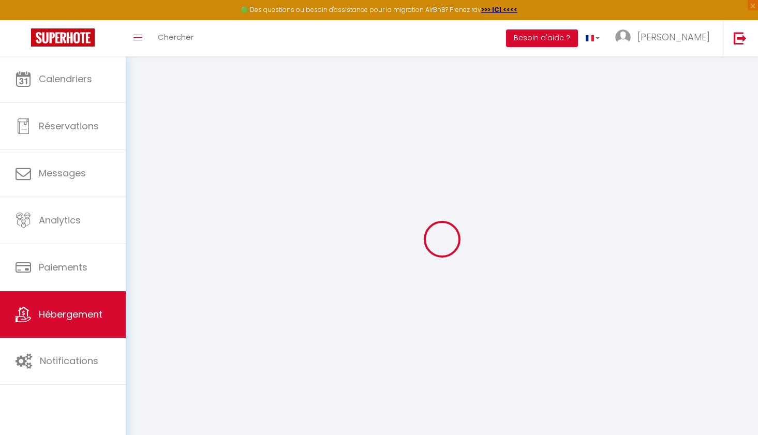
select select
checkbox input "false"
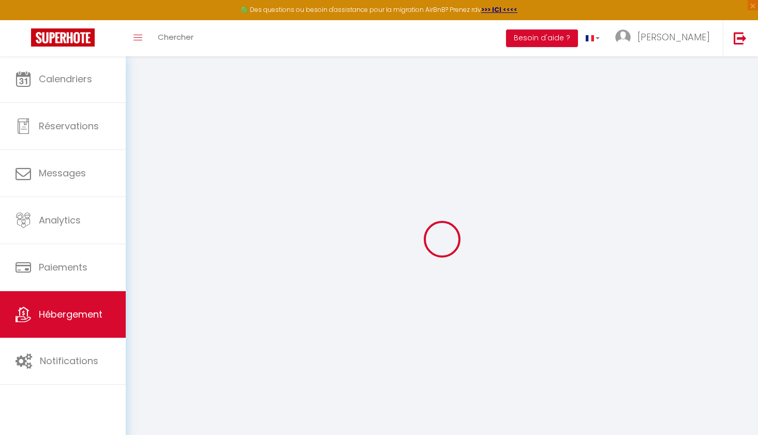
checkbox input "false"
select select
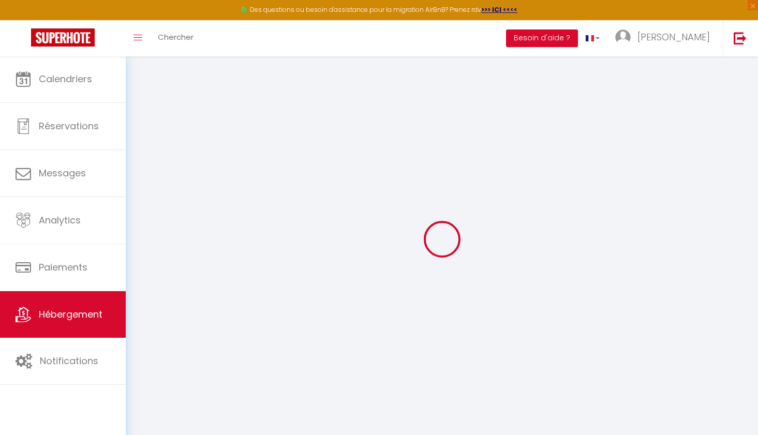
select select
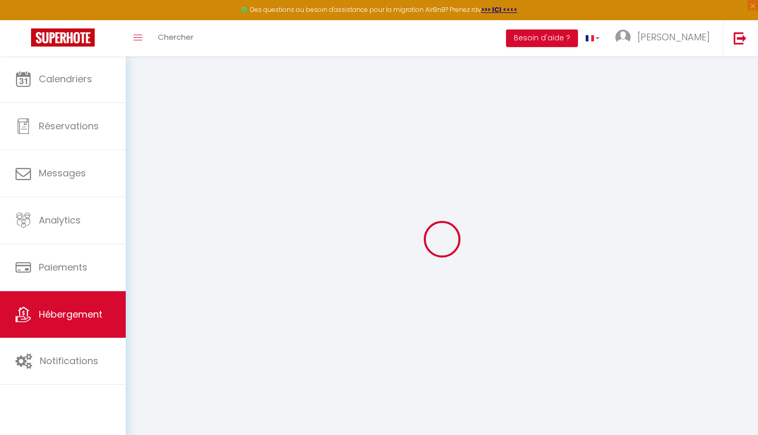
checkbox input "false"
select select
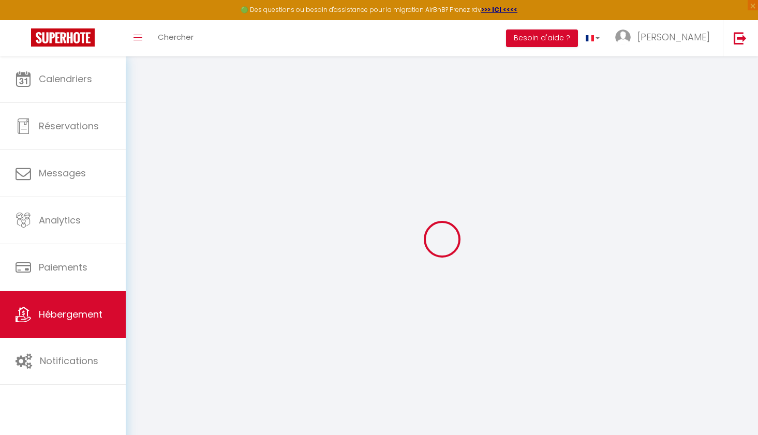
select select
type input "Charmant 2 pièces cosy au cœur de [GEOGRAPHIC_DATA]❣️"
type input "80"
type input "50"
select select
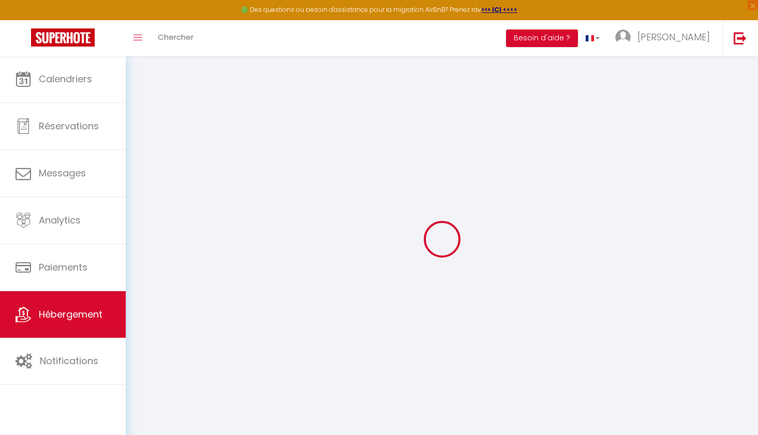
select select
type input "39 Avenue du Mont Paccard"
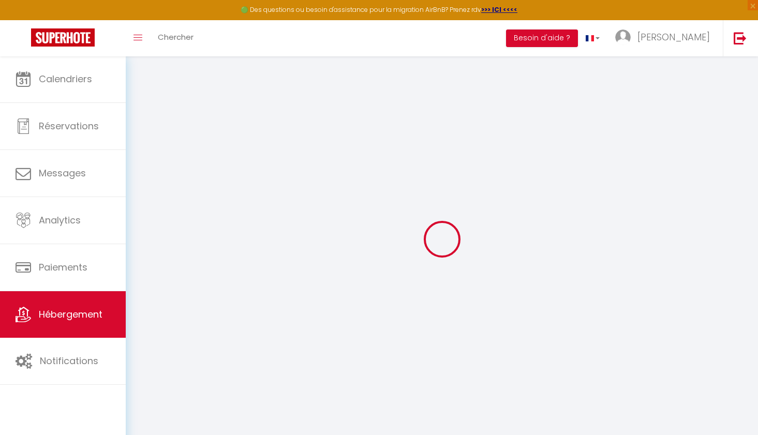
type input "74170"
type input "[GEOGRAPHIC_DATA]"
type input "[EMAIL_ADDRESS][DOMAIN_NAME]"
select select "16272"
checkbox input "false"
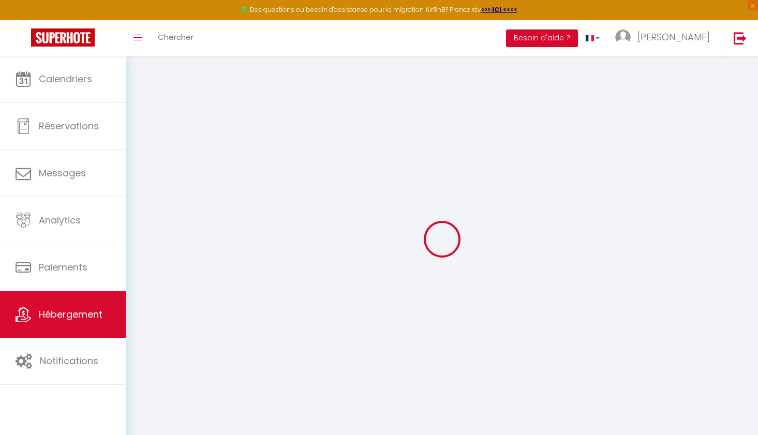
checkbox input "false"
type input "0"
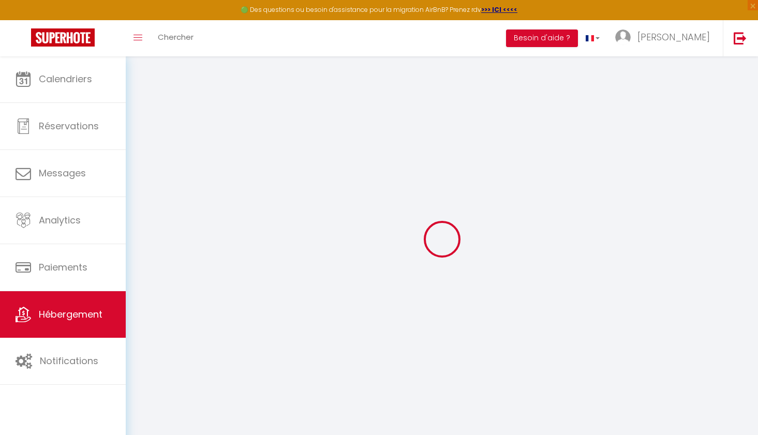
type input "0"
select select
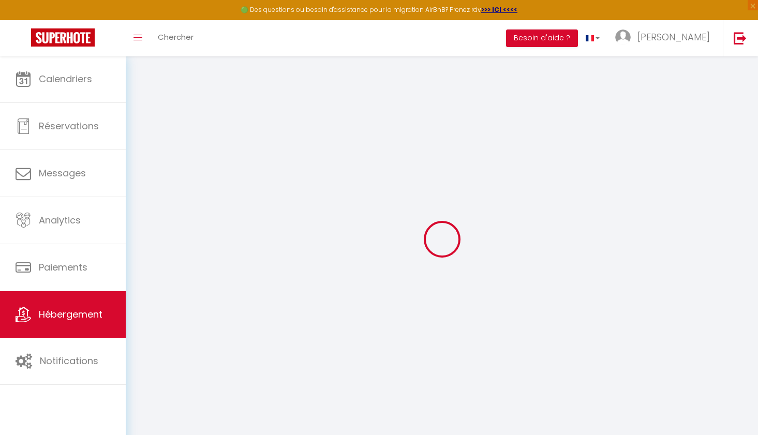
select select
checkbox input "false"
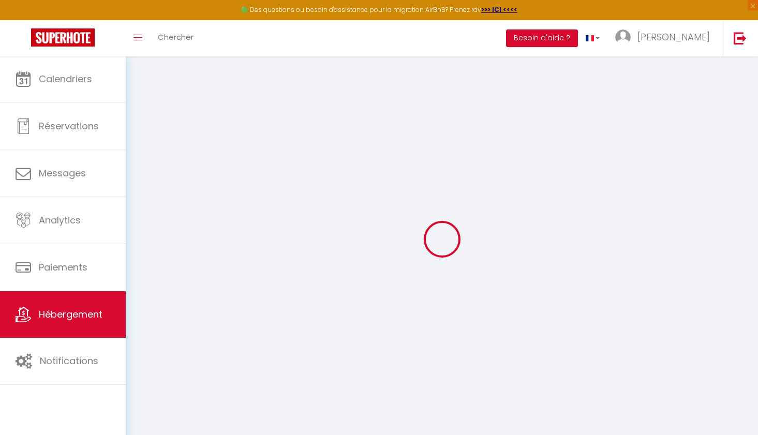
checkbox input "false"
select select "53199"
select select
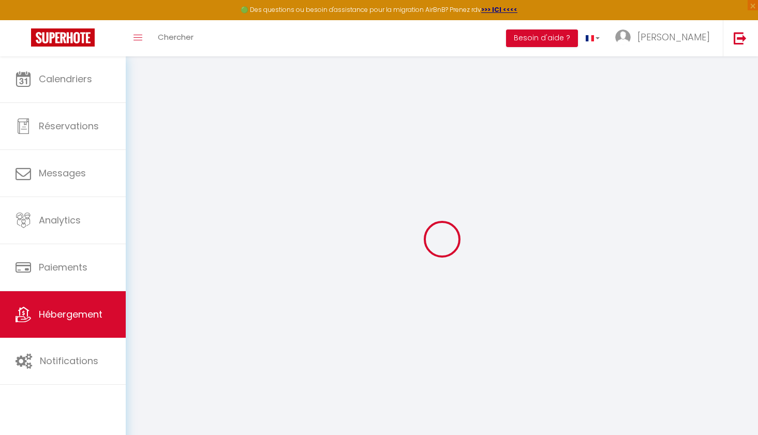
select select
checkbox input "false"
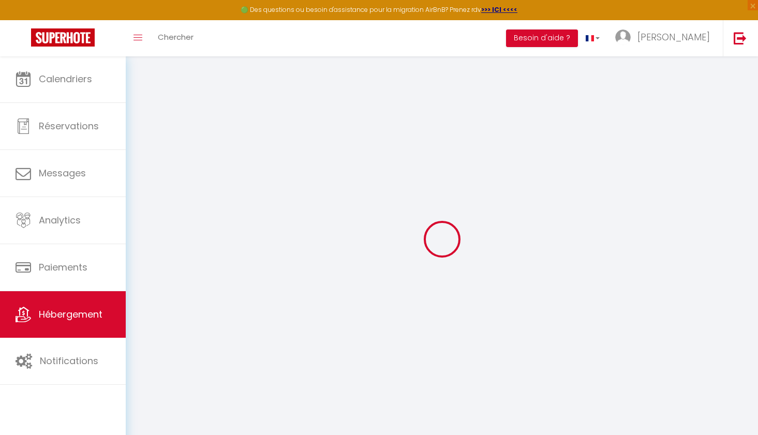
checkbox input "false"
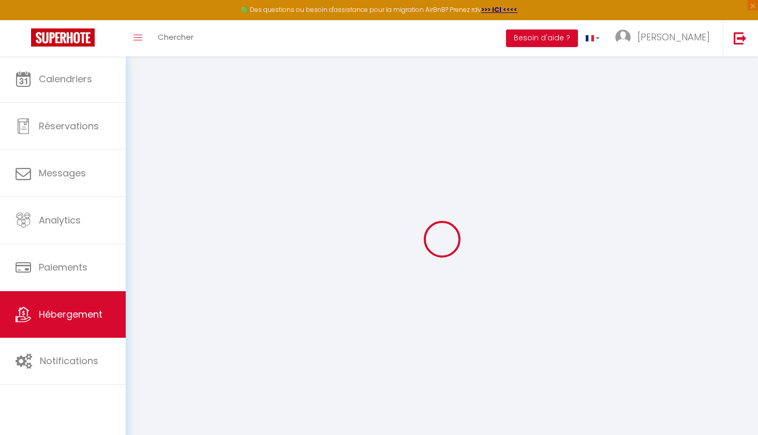
checkbox input "false"
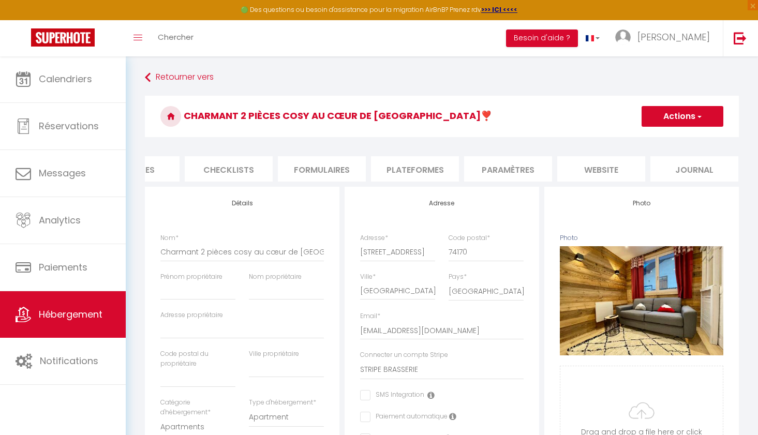
scroll to position [0, 332]
click at [613, 171] on li "website" at bounding box center [602, 168] width 88 height 25
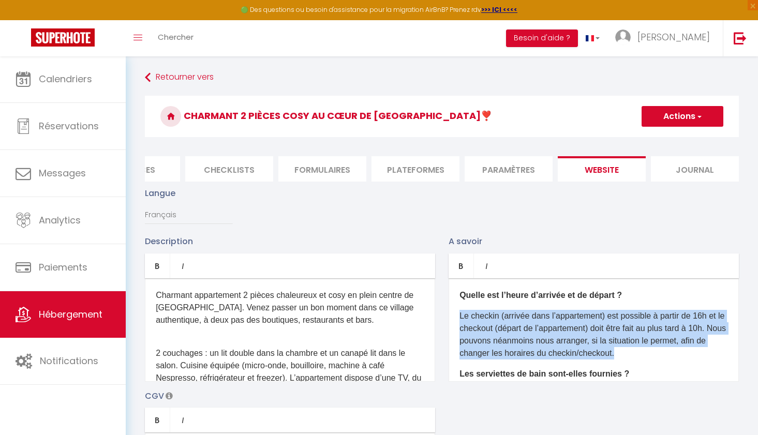
drag, startPoint x: 458, startPoint y: 316, endPoint x: 638, endPoint y: 354, distance: 184.1
click at [638, 354] on div "Quelle est l’heure d’arrivée et de départ ? Le checkin (arrivée dans l’appartem…" at bounding box center [594, 329] width 290 height 103
copy p "Le checkin (arrivée dans l’appartement) est possible à partir de 16h et le chec…"
drag, startPoint x: 460, startPoint y: 317, endPoint x: 637, endPoint y: 357, distance: 181.5
click at [637, 357] on p "Le checkin (arrivée dans l’appartement) est possible à partir de 16h et le chec…" at bounding box center [593, 335] width 269 height 50
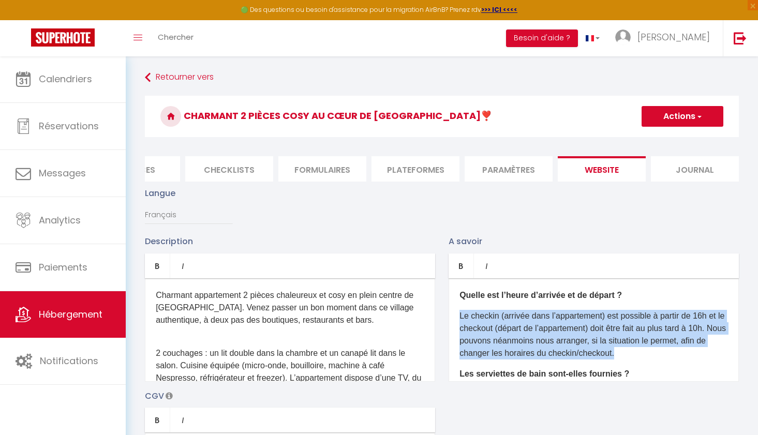
copy p "Le checkin (arrivée dans l’appartement) est possible à partir de 16h et le chec…"
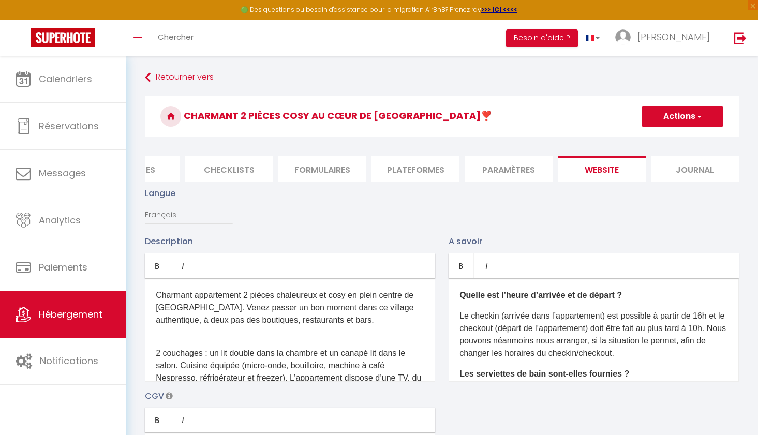
click at [154, 295] on div "Charmant appartement 2 pièces chaleureux et cosy en plein centre de Saint-Gerva…" at bounding box center [290, 329] width 290 height 103
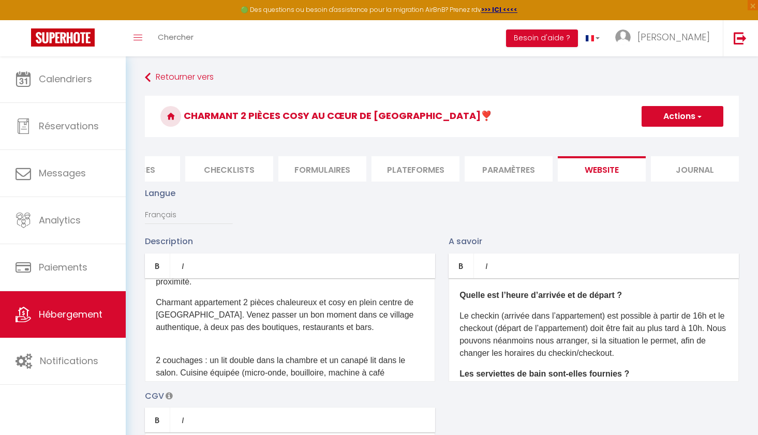
scroll to position [126, 0]
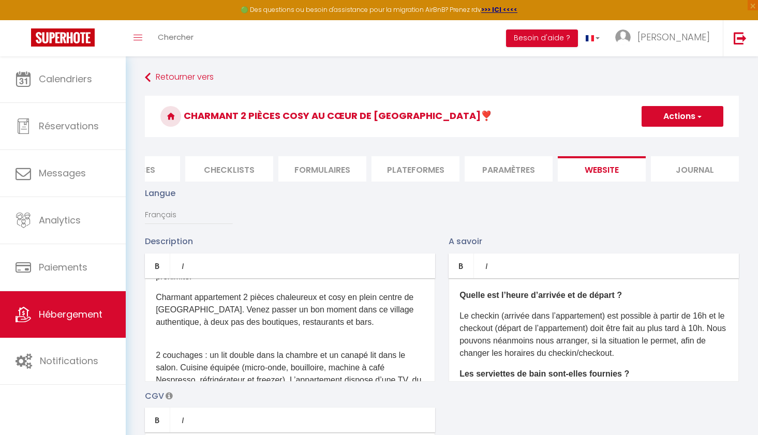
click at [381, 309] on p "Charmant appartement 2 pièces chaleureux et cosy en plein centre de Saint-Gerva…" at bounding box center [290, 316] width 269 height 50
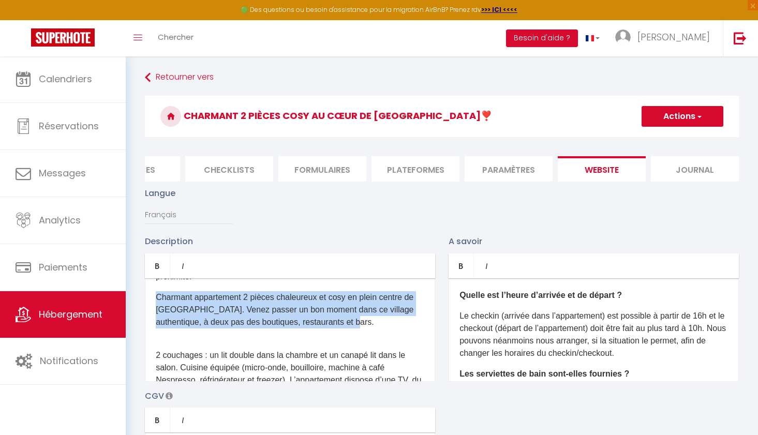
drag, startPoint x: 381, startPoint y: 309, endPoint x: 157, endPoint y: 282, distance: 226.1
click at [157, 291] on p "Charmant appartement 2 pièces chaleureux et cosy en plein centre de Saint-Gerva…" at bounding box center [290, 316] width 269 height 50
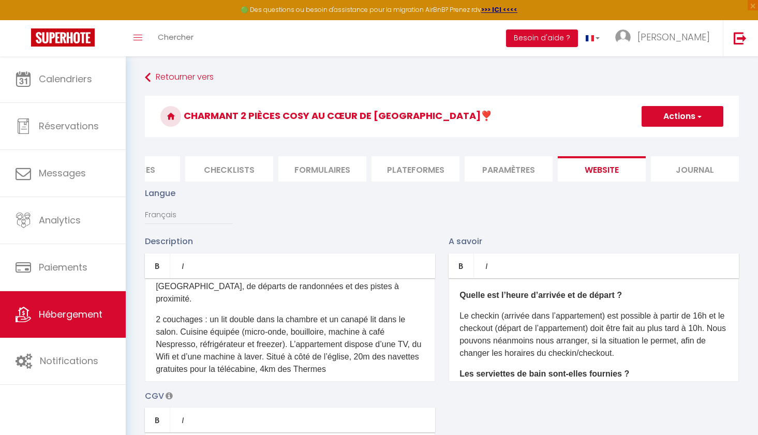
scroll to position [105, 0]
click at [229, 312] on p "2 couchages : un lit double dans la chambre et un canapé lit dans le salon. Cui…" at bounding box center [290, 343] width 269 height 62
click at [220, 312] on p "2 couchages : un lit double dans la chambre et un canapé lit dans le salon. Cui…" at bounding box center [290, 343] width 269 height 62
click at [272, 312] on p "2 couchages : un vrai lit double dans la chambre et un canapé lit dans le salon…" at bounding box center [290, 343] width 269 height 62
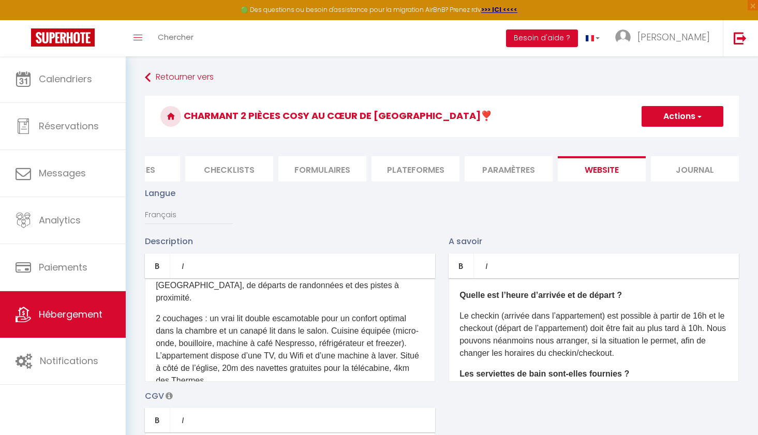
click at [282, 318] on p "2 couchages : un vrai lit double escamotable pour un confort optimal dans la ch…" at bounding box center [290, 349] width 269 height 75
drag, startPoint x: 335, startPoint y: 342, endPoint x: 366, endPoint y: 344, distance: 31.6
click at [366, 344] on p "2 couchages : un vrai lit double escamotable pour un confort optimal dans le sa…" at bounding box center [290, 343] width 269 height 62
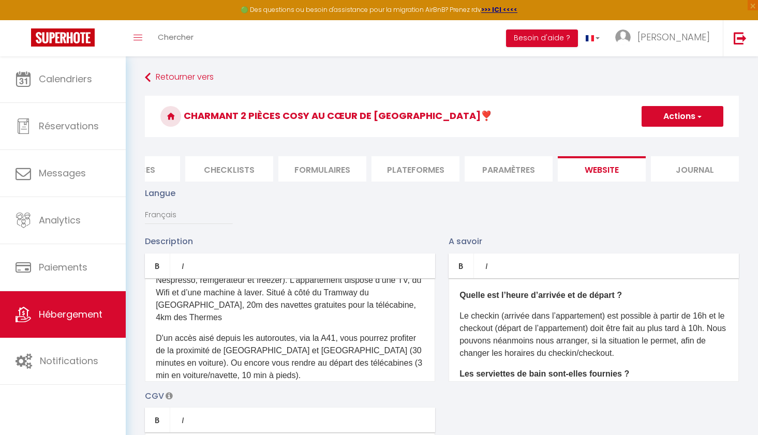
scroll to position [192, 0]
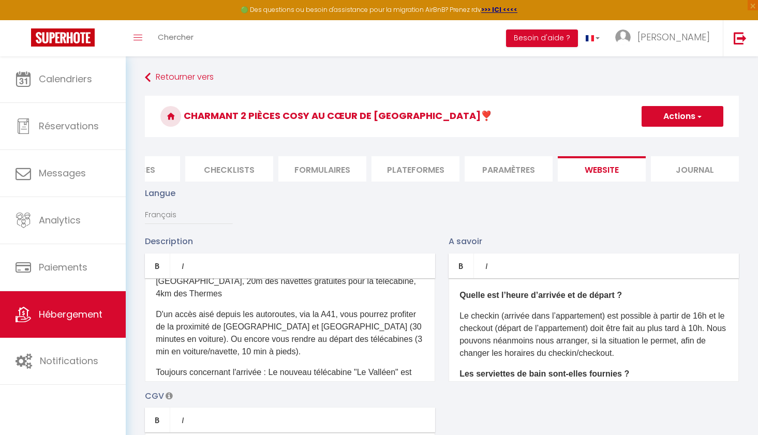
click at [274, 328] on p "D'un accès aisé depuis les autoroutes, via la A41, vous pourrez profiter de la …" at bounding box center [290, 333] width 269 height 50
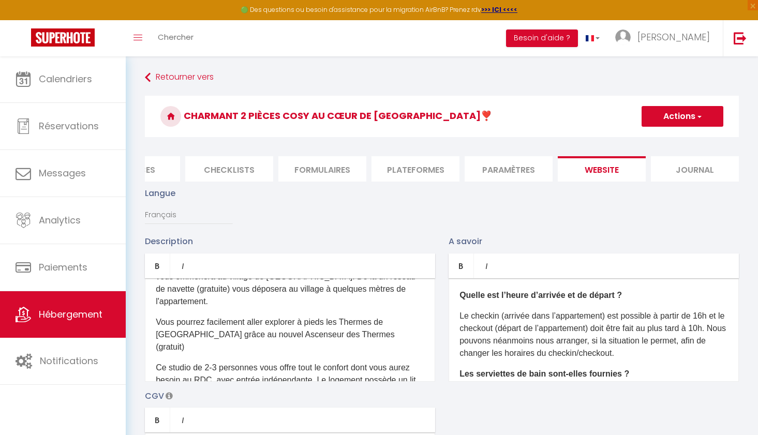
scroll to position [314, 0]
click at [376, 315] on p "Vous pourrez facilement aller explorer à pieds les Thermes de [GEOGRAPHIC_DATA]…" at bounding box center [290, 333] width 269 height 37
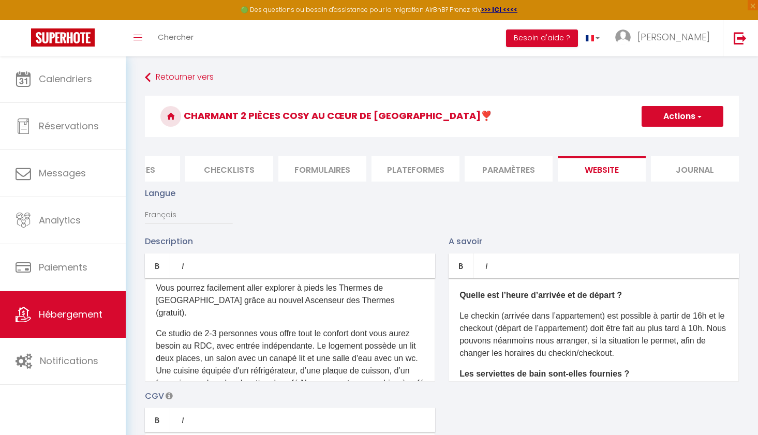
scroll to position [347, 0]
click at [217, 327] on p "Ce studio de 2-3 personnes vous offre tout le confort dont vous aurez besoin au…" at bounding box center [290, 376] width 269 height 99
click at [208, 327] on p "Ce studio de 2 personnes vous offre tout le confort dont vous aurez besoin au R…" at bounding box center [290, 376] width 269 height 99
drag, startPoint x: 260, startPoint y: 321, endPoint x: 358, endPoint y: 323, distance: 98.3
click at [358, 327] on p "Ce studio de 2 personnes vous offre tout le confort dont vous aurez besoin au R…" at bounding box center [290, 383] width 269 height 112
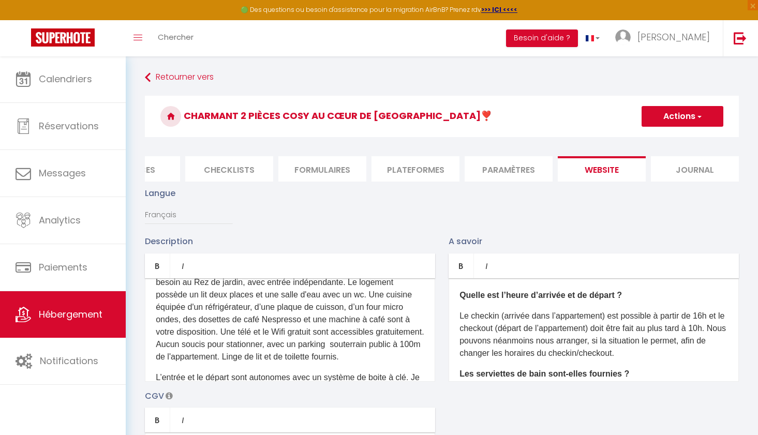
scroll to position [409, 0]
click at [266, 310] on p "Ce studio de 2 personnes vous offre tout le confort dont vous aurez besoin au R…" at bounding box center [290, 314] width 269 height 99
click at [273, 308] on p "Ce studio de 2 personnes vous offre tout le confort dont vous aurez besoin au R…" at bounding box center [290, 314] width 269 height 99
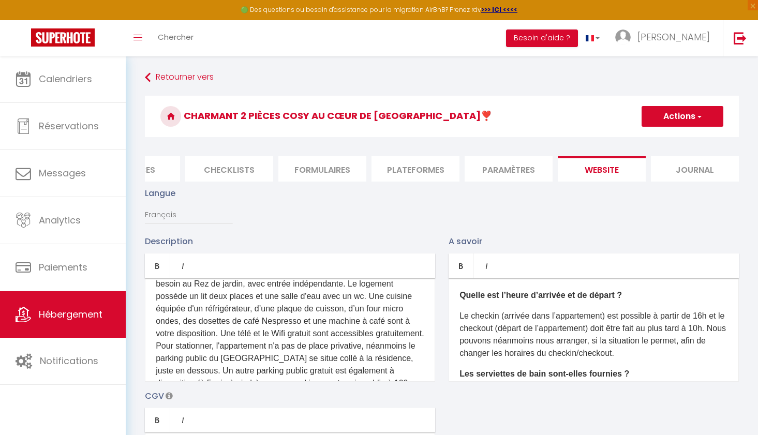
click at [388, 334] on p "Ce studio de 2 personnes vous offre tout le confort dont vous aurez besoin au R…" at bounding box center [290, 333] width 269 height 137
click at [359, 347] on p "Ce studio de 2 personnes vous offre tout le confort dont vous aurez besoin au R…" at bounding box center [290, 339] width 269 height 149
click at [176, 359] on p "Ce studio de 2 personnes vous offre tout le confort dont vous aurez besoin au R…" at bounding box center [290, 339] width 269 height 149
click at [202, 358] on p "Ce studio de 2 personnes vous offre tout le confort dont vous aurez besoin au R…" at bounding box center [290, 339] width 269 height 149
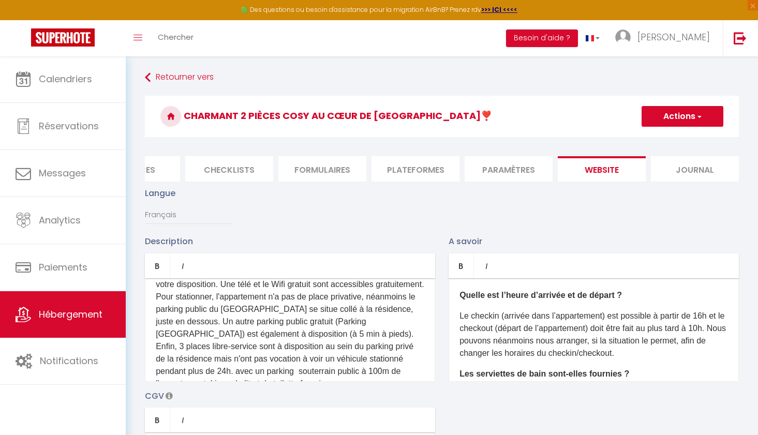
scroll to position [460, 0]
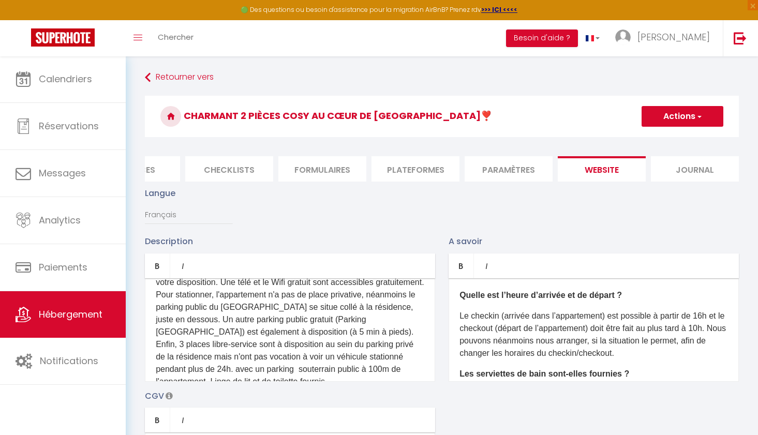
click at [401, 333] on p "Ce studio de 2 personnes vous offre tout le confort dont vous aurez besoin au R…" at bounding box center [290, 301] width 269 height 174
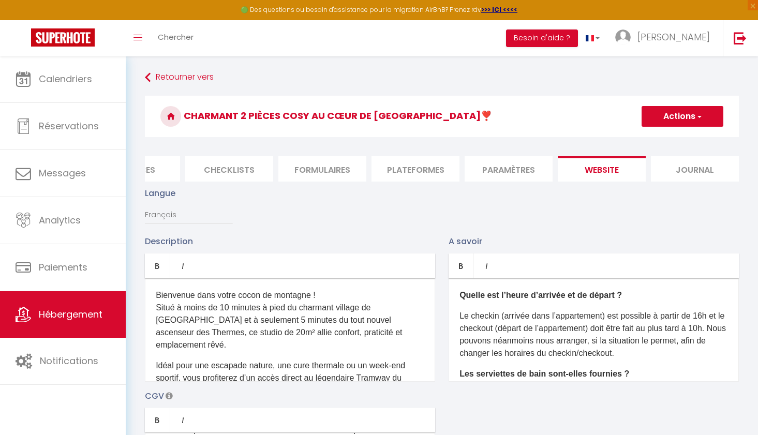
scroll to position [0, 0]
click at [314, 318] on p "Bienvenue dans votre cocon de montagne ! Situé à moins de 10 minutes à pied du …" at bounding box center [290, 320] width 269 height 62
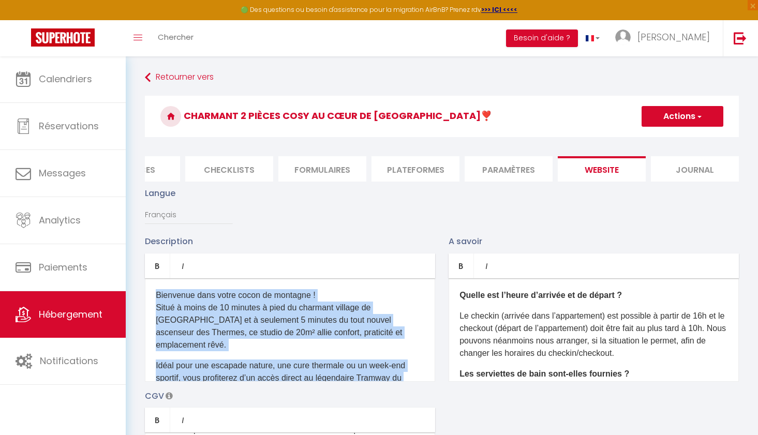
copy div "Bienvenue dans votre cocon de montagne ! Situé à moins de 10 minutes à pied du …"
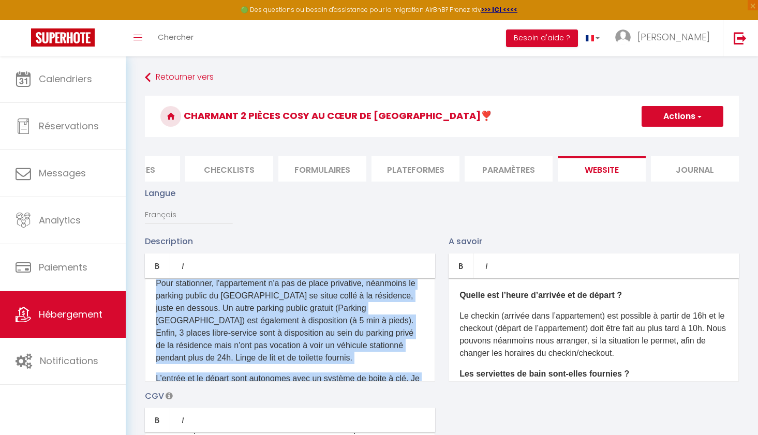
scroll to position [471, 0]
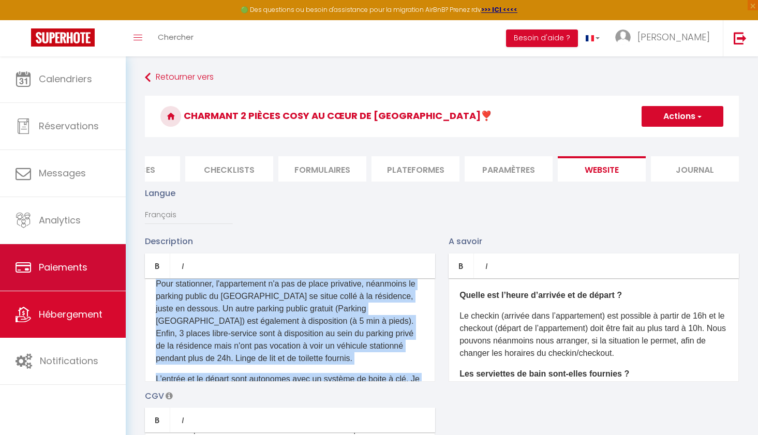
click at [62, 267] on span "Paiements" at bounding box center [63, 267] width 49 height 13
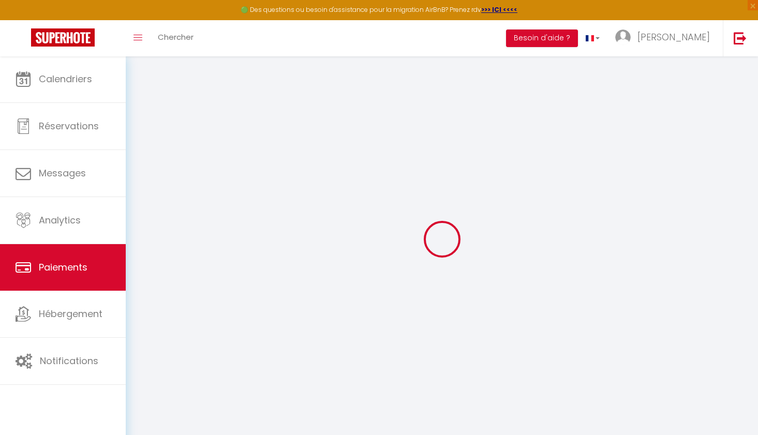
select select "2"
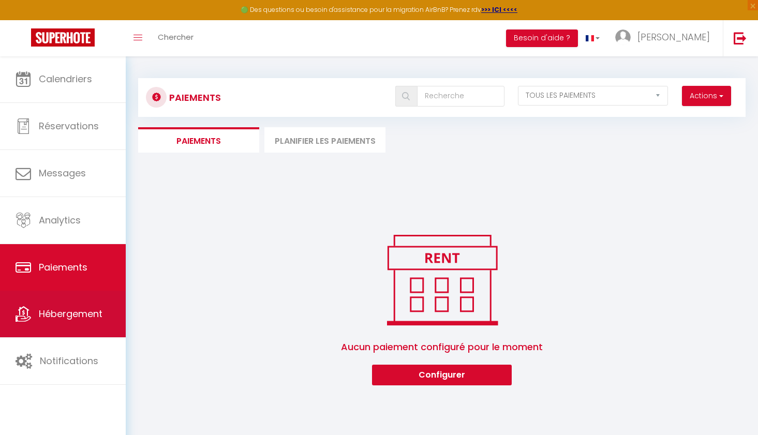
click at [65, 319] on span "Hébergement" at bounding box center [71, 313] width 64 height 13
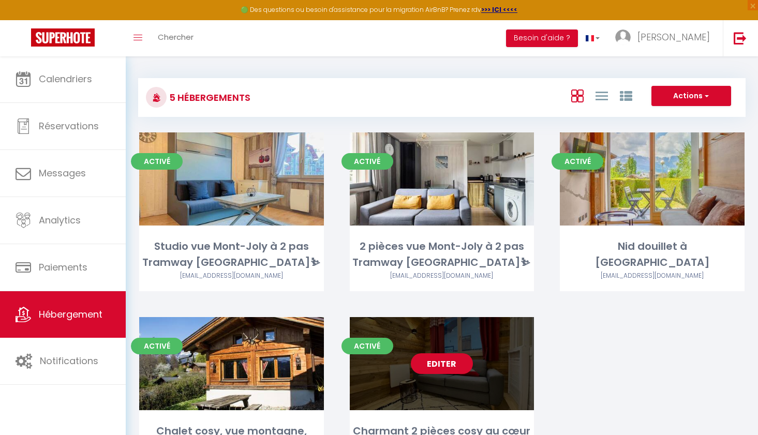
click at [449, 364] on link "Editer" at bounding box center [442, 363] width 62 height 21
select select "3"
select select "2"
select select "1"
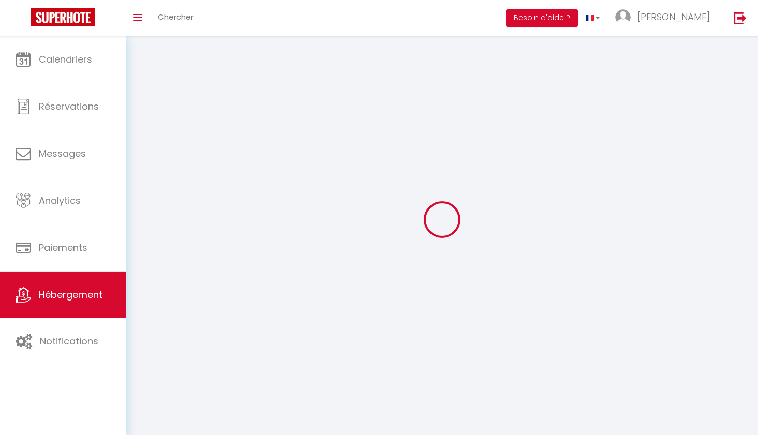
select select
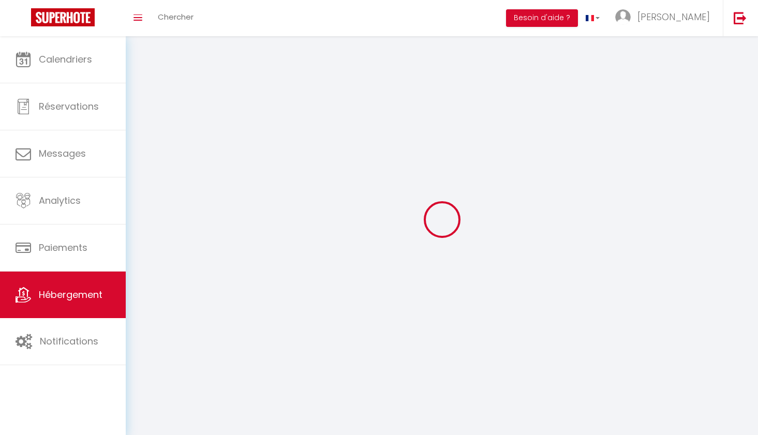
select select
checkbox input "false"
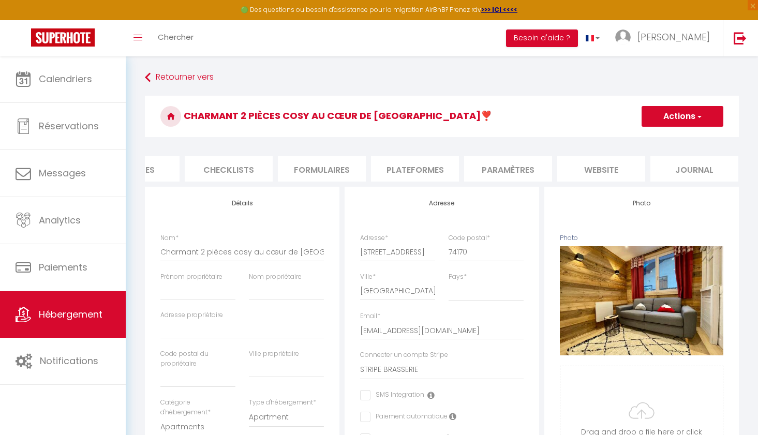
scroll to position [0, 332]
click at [614, 168] on li "website" at bounding box center [602, 168] width 88 height 25
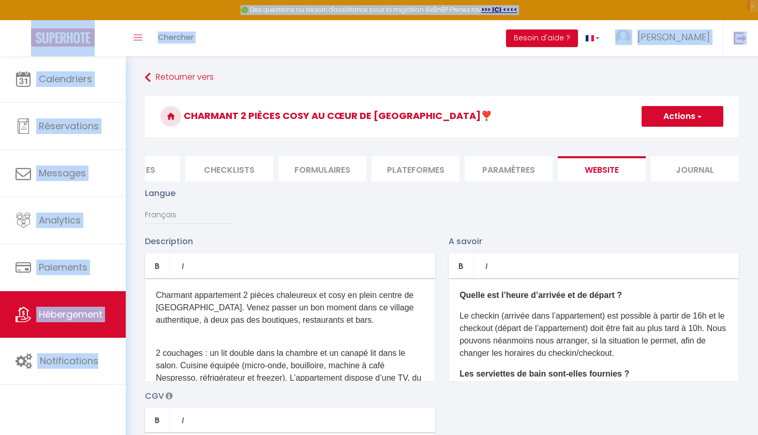
click at [159, 0] on html "🟢 Des questions ou besoin d'assistance pour la migration AirBnB? Prenez rdv >>>…" at bounding box center [379, 217] width 758 height 435
click at [176, 79] on link "Retourner vers" at bounding box center [442, 77] width 594 height 19
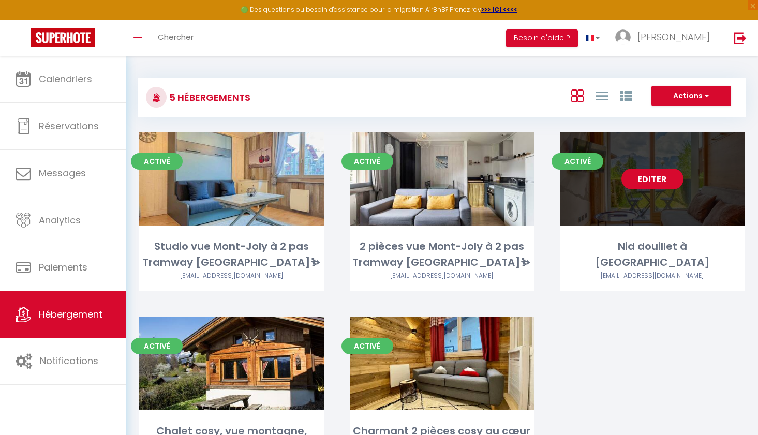
click at [656, 180] on link "Editer" at bounding box center [652, 179] width 62 height 21
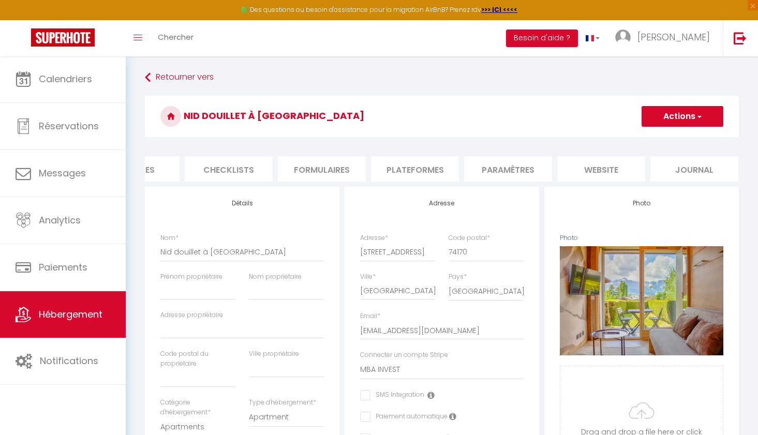
scroll to position [0, 332]
click at [611, 169] on li "website" at bounding box center [602, 168] width 88 height 25
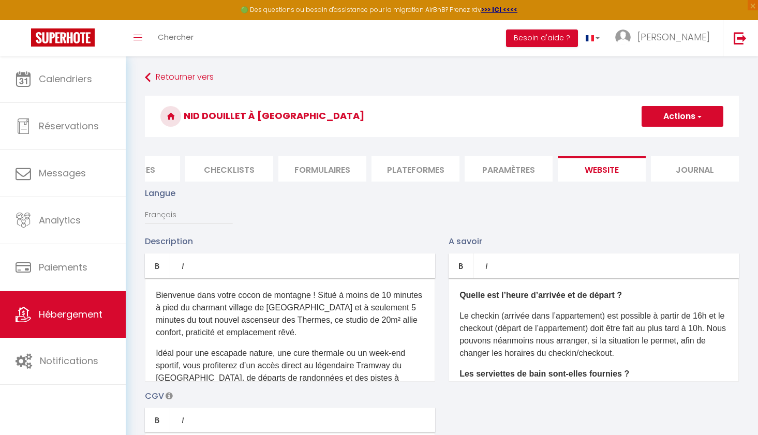
click at [237, 332] on p "Bienvenue dans votre cocon de montagne ! Situé à moins de 10 minutes à pied du …" at bounding box center [290, 314] width 269 height 50
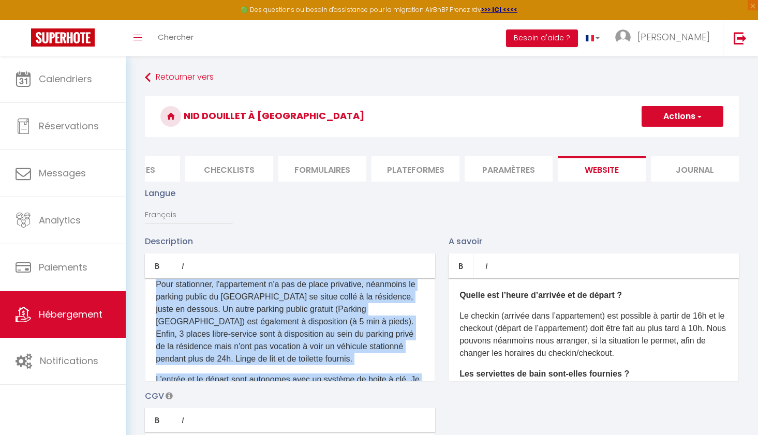
scroll to position [458, 0]
drag, startPoint x: 155, startPoint y: 290, endPoint x: 372, endPoint y: 388, distance: 237.8
click at [372, 388] on div "Description Bold Italic Rich text editor Bienvenue dans votre cocon de montagne…" at bounding box center [441, 385] width 607 height 301
copy div "2 couchages : un vrai lit double escamotable pour un confort optimal dans le sa…"
click at [191, 78] on link "Retourner vers" at bounding box center [442, 77] width 594 height 19
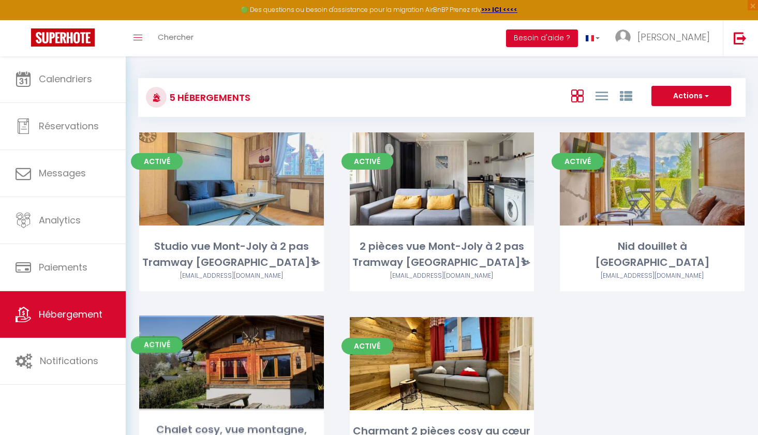
click at [232, 357] on link "Editer" at bounding box center [231, 363] width 62 height 21
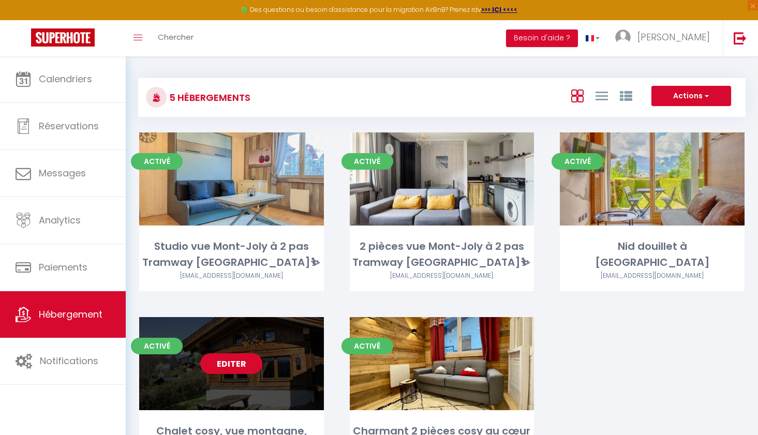
click at [237, 360] on link "Editer" at bounding box center [231, 363] width 62 height 21
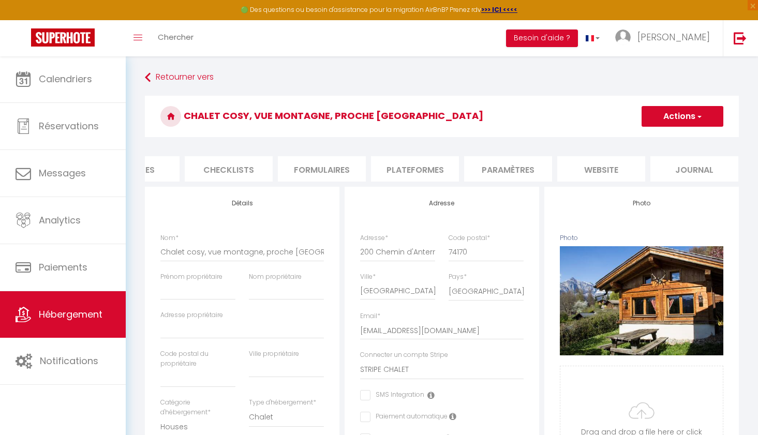
scroll to position [0, 332]
click at [594, 169] on li "website" at bounding box center [602, 168] width 88 height 25
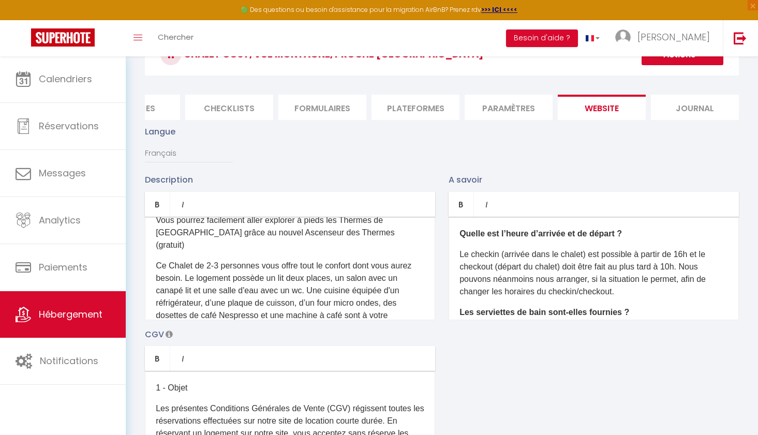
scroll to position [61, 0]
click at [254, 304] on p "Ce Chalet de 2-3 personnes vous offre tout le confort dont vous aurez besoin. L…" at bounding box center [290, 310] width 269 height 99
drag, startPoint x: 254, startPoint y: 304, endPoint x: 176, endPoint y: 317, distance: 78.6
click at [176, 317] on p "Ce Chalet de 2-3 personnes vous offre tout le confort dont vous aurez besoin. L…" at bounding box center [290, 310] width 269 height 99
copy p "Aucun soucis pour stationner, avec un parking privé."
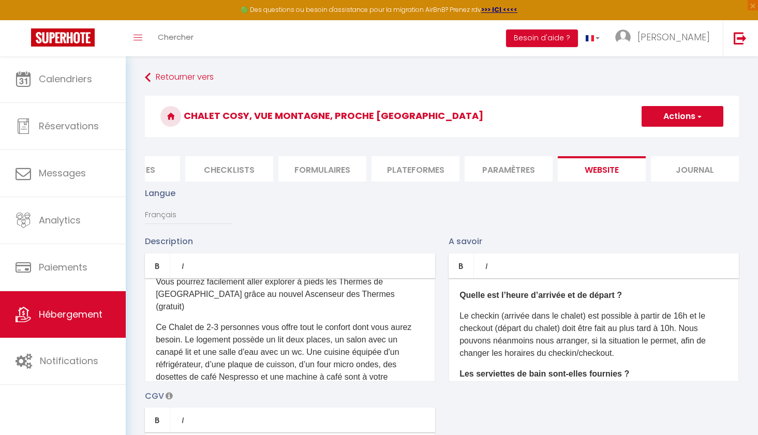
scroll to position [0, 0]
click at [191, 79] on link "Retourner vers" at bounding box center [442, 77] width 594 height 19
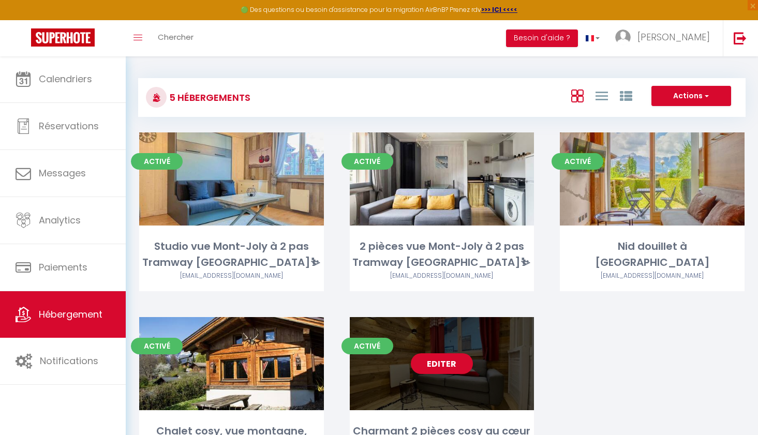
click at [448, 358] on link "Editer" at bounding box center [442, 363] width 62 height 21
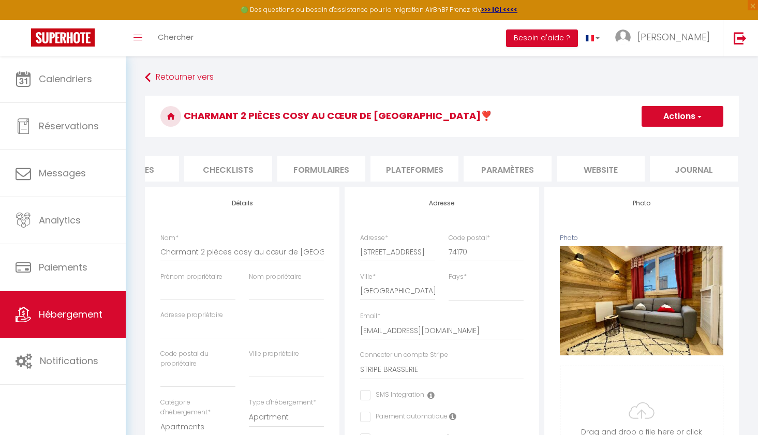
scroll to position [0, 332]
click at [611, 168] on li "website" at bounding box center [602, 168] width 88 height 25
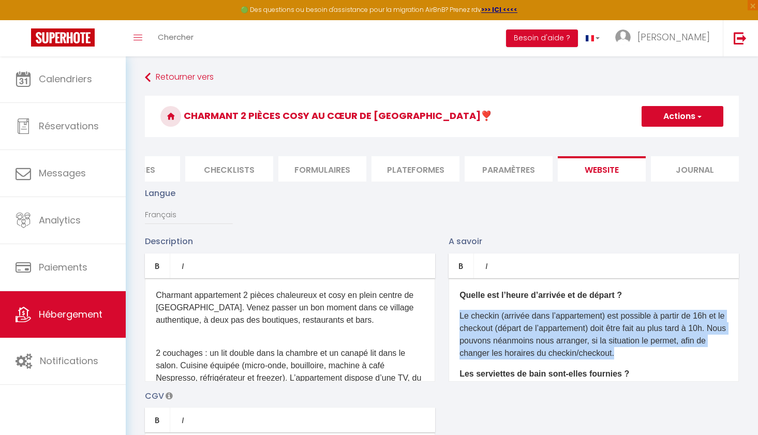
drag, startPoint x: 461, startPoint y: 316, endPoint x: 639, endPoint y: 354, distance: 181.9
click at [639, 354] on p "Le checkin (arrivée dans l’appartement) est possible à partir de 16h et le chec…" at bounding box center [593, 335] width 269 height 50
copy p "Le checkin (arrivée dans l’appartement) est possible à partir de 16h et le chec…"
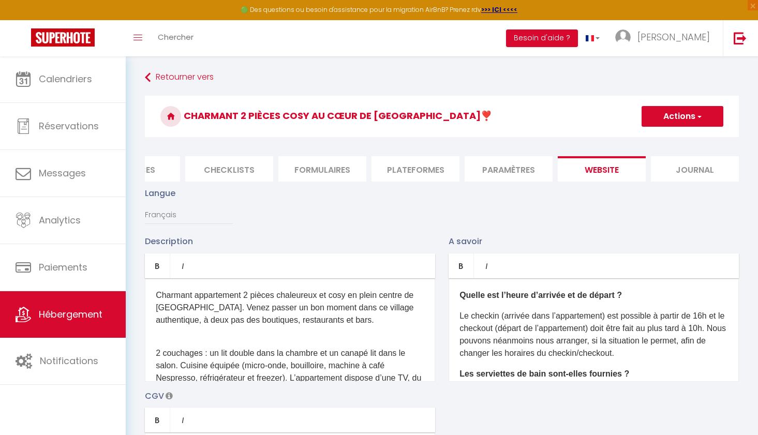
click at [324, 349] on p "2 couchages : un lit double dans la chambre et un canapé lit dans le salon. Cui…" at bounding box center [290, 378] width 269 height 62
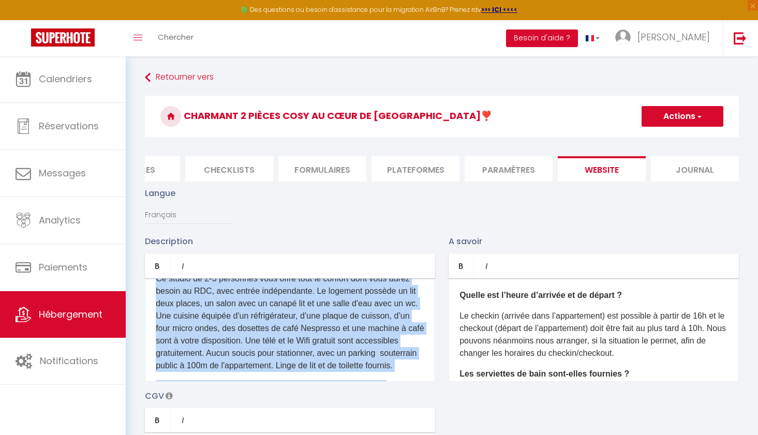
scroll to position [363, 0]
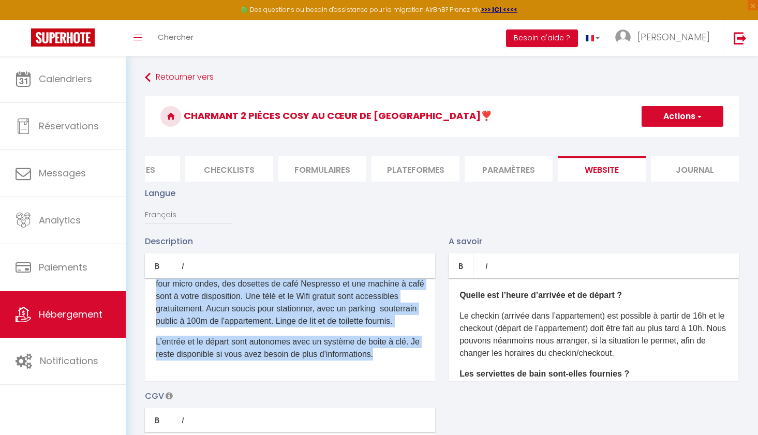
drag, startPoint x: 157, startPoint y: 351, endPoint x: 406, endPoint y: 368, distance: 250.0
click at [406, 368] on div "Charmant appartement 2 pièces chaleureux et cosy en plein centre de Saint-Gerva…" at bounding box center [290, 329] width 290 height 103
copy div "2 couchages : un lit double dans la chambre et un canapé lit dans le salon. Cui…"
click at [183, 78] on link "Retourner vers" at bounding box center [442, 77] width 594 height 19
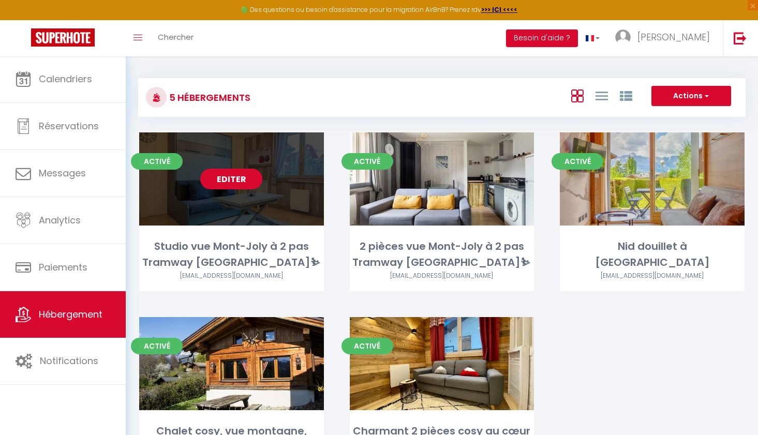
click at [235, 182] on link "Editer" at bounding box center [231, 179] width 62 height 21
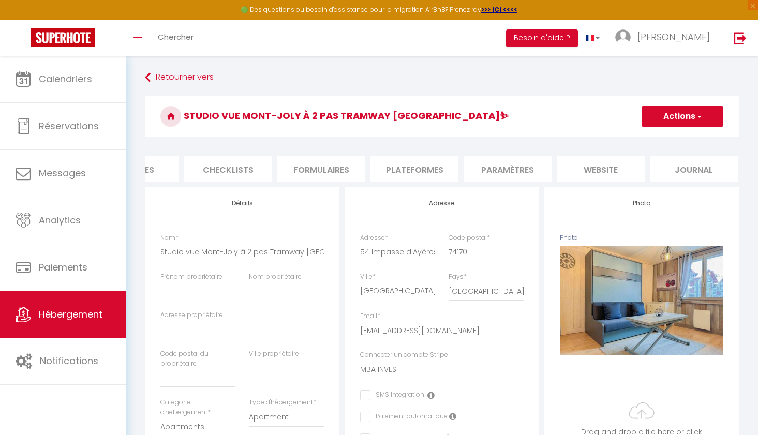
scroll to position [0, 332]
click at [614, 167] on li "website" at bounding box center [602, 168] width 88 height 25
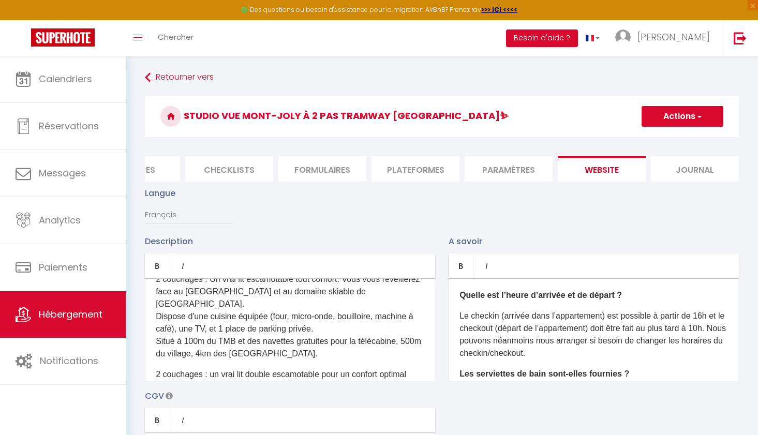
scroll to position [75, 0]
drag, startPoint x: 156, startPoint y: 315, endPoint x: 340, endPoint y: 324, distance: 183.9
click at [340, 324] on p "2 couchages : Un vrai lit escamotable tout confort. Vous vous réveillerez face …" at bounding box center [290, 315] width 269 height 87
copy p "Situé à 100m du TMB et des navettes gratuites pour la télécabine, 500m du villa…"
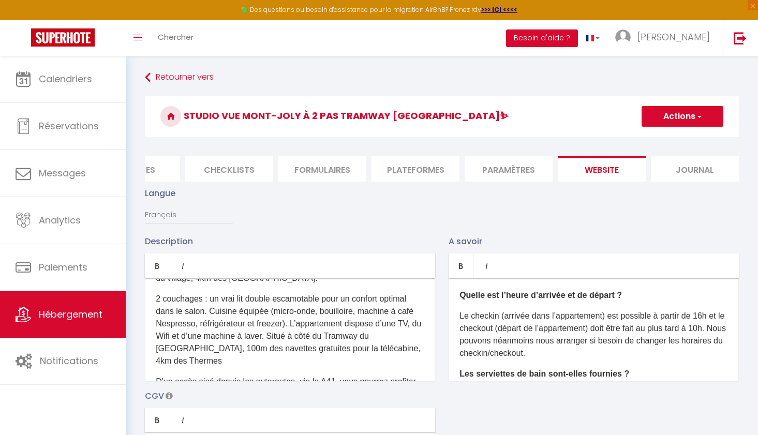
scroll to position [155, 0]
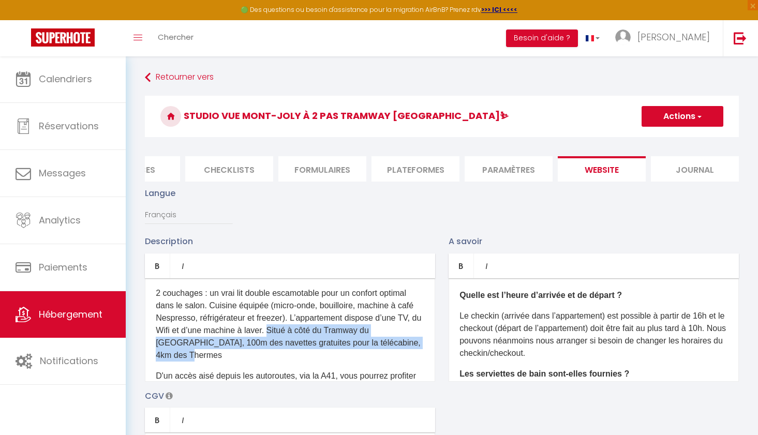
drag, startPoint x: 283, startPoint y: 305, endPoint x: 288, endPoint y: 327, distance: 22.8
click at [288, 327] on p "2 couchages : un vrai lit double escamotable pour un confort optimal dans le sa…" at bounding box center [290, 324] width 269 height 75
copy p "Situé à côté du Tramway du Mont-Blanc, 100m des navettes gratuites pour la télé…"
click at [213, 331] on p "2 couchages : un vrai lit double escamotable pour un confort optimal dans le sa…" at bounding box center [290, 324] width 269 height 75
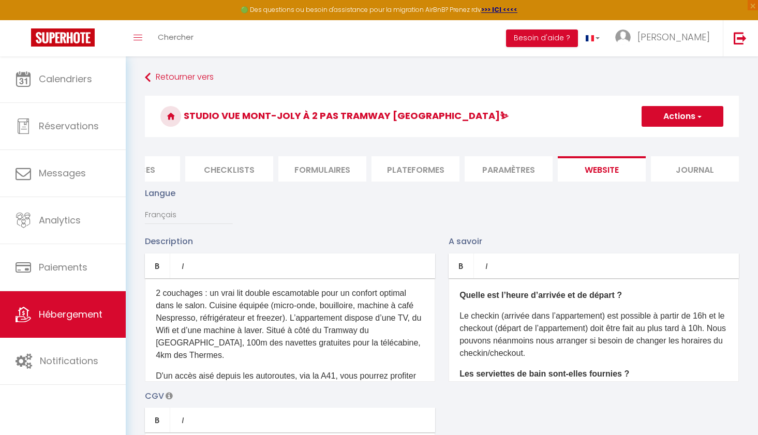
click at [697, 115] on span "button" at bounding box center [698, 116] width 7 height 10
click at [695, 140] on link "Enregistrer" at bounding box center [682, 138] width 82 height 13
click at [686, 118] on button "Actions" at bounding box center [683, 116] width 82 height 21
click at [673, 138] on input "Enregistrer" at bounding box center [670, 139] width 38 height 10
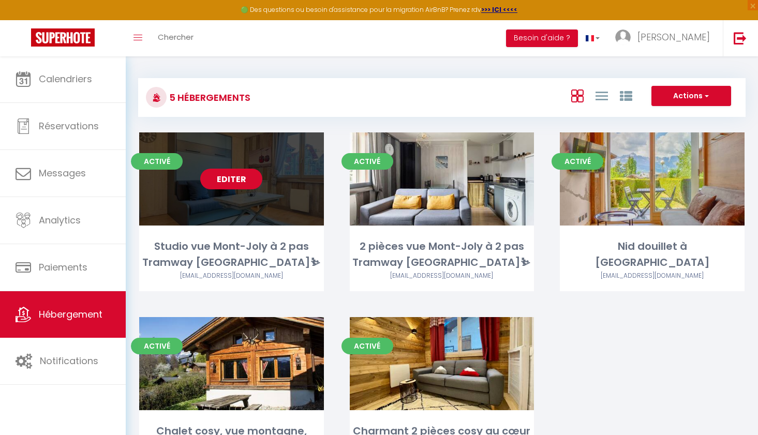
click at [234, 186] on link "Editer" at bounding box center [231, 179] width 62 height 21
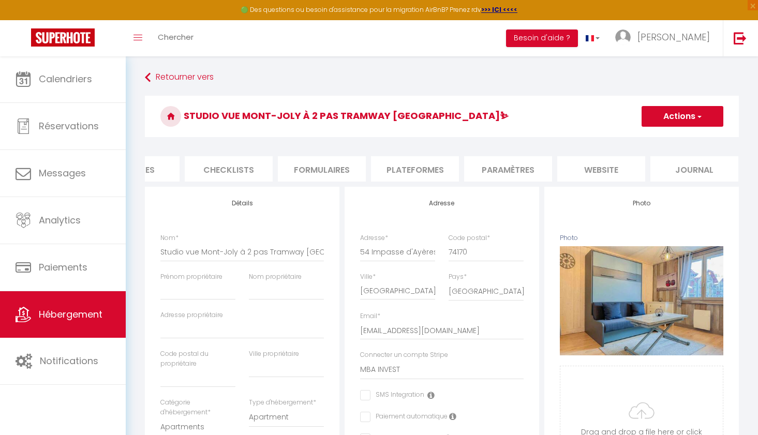
scroll to position [0, 332]
click at [619, 167] on li "website" at bounding box center [602, 168] width 88 height 25
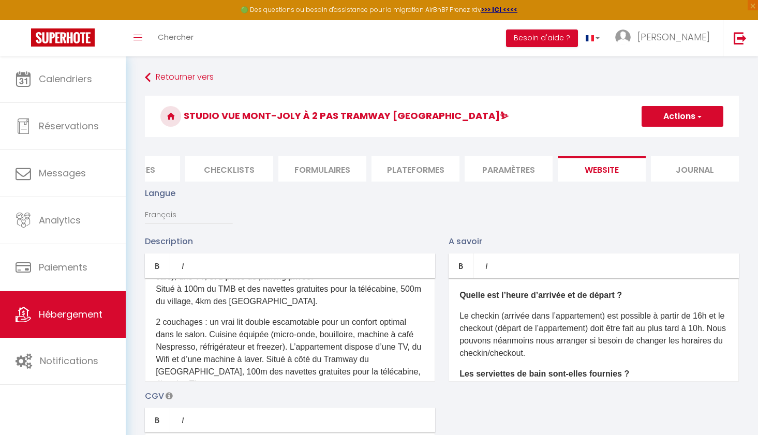
scroll to position [125, 0]
drag, startPoint x: 278, startPoint y: 335, endPoint x: 186, endPoint y: 338, distance: 92.1
click at [186, 338] on p "2 couchages : un vrai lit double escamotable pour un confort optimal dans le sa…" at bounding box center [290, 355] width 269 height 75
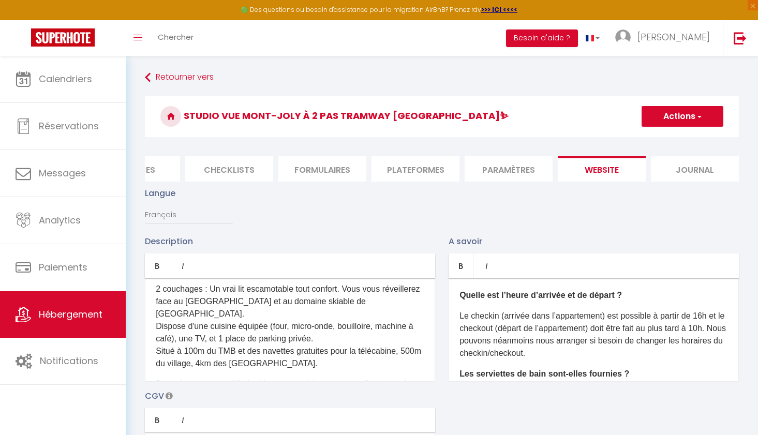
scroll to position [64, 0]
click at [210, 315] on p "2 couchages : Un vrai lit escamotable tout confort. Vous vous réveillerez face …" at bounding box center [290, 327] width 269 height 87
drag, startPoint x: 210, startPoint y: 315, endPoint x: 315, endPoint y: 314, distance: 105.5
click at [315, 315] on p "2 couchages : Un vrai lit escamotable tout confort. Vous vous réveillerez face …" at bounding box center [290, 327] width 269 height 87
copy p "et 1 place de parking privée"
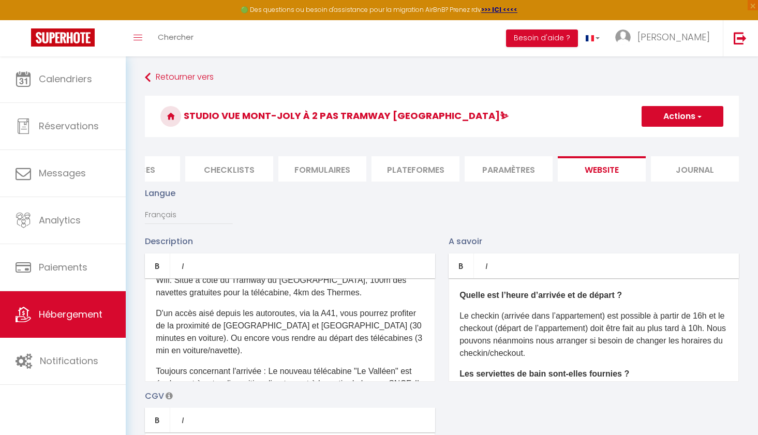
scroll to position [199, 0]
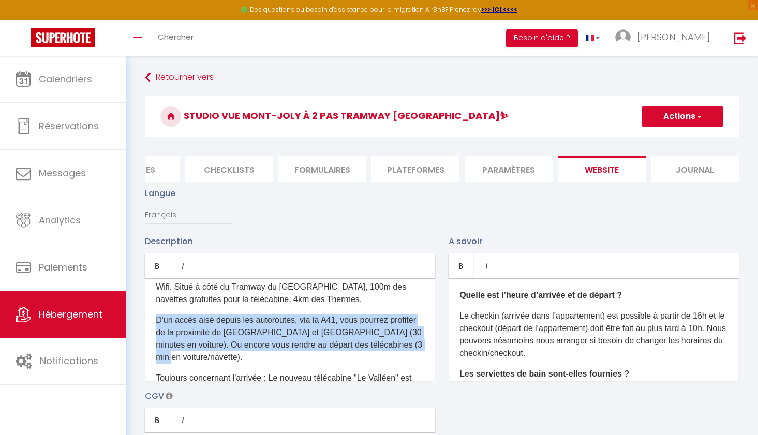
drag, startPoint x: 158, startPoint y: 296, endPoint x: 224, endPoint y: 328, distance: 73.4
click at [224, 328] on p "D'un accès aisé depuis les autoroutes, via la A41, vous pourrez profiter de la …" at bounding box center [290, 339] width 269 height 50
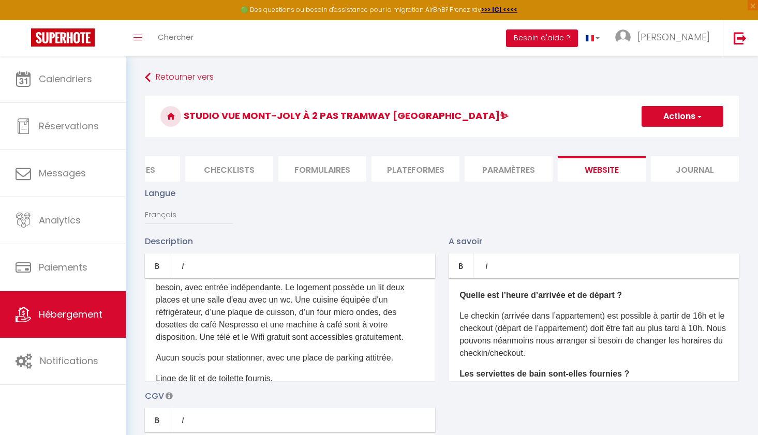
scroll to position [419, 0]
drag, startPoint x: 269, startPoint y: 318, endPoint x: 410, endPoint y: 316, distance: 141.3
click at [410, 351] on p "Aucun soucis pour stationner, avec une place de parking attitrée.​" at bounding box center [290, 357] width 269 height 12
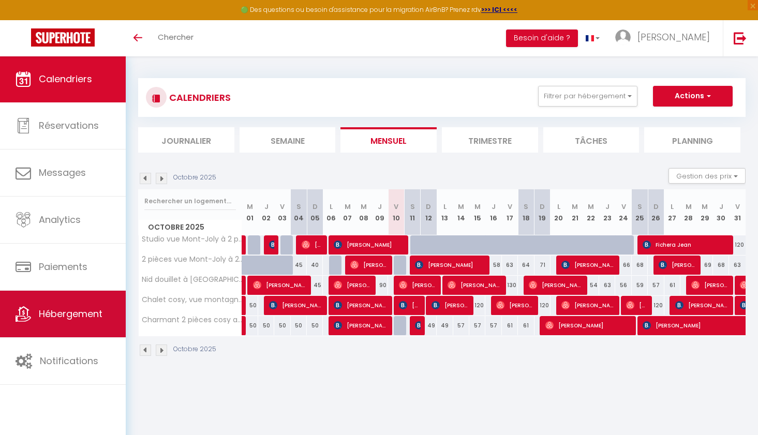
click at [42, 316] on span "Hébergement" at bounding box center [71, 313] width 64 height 13
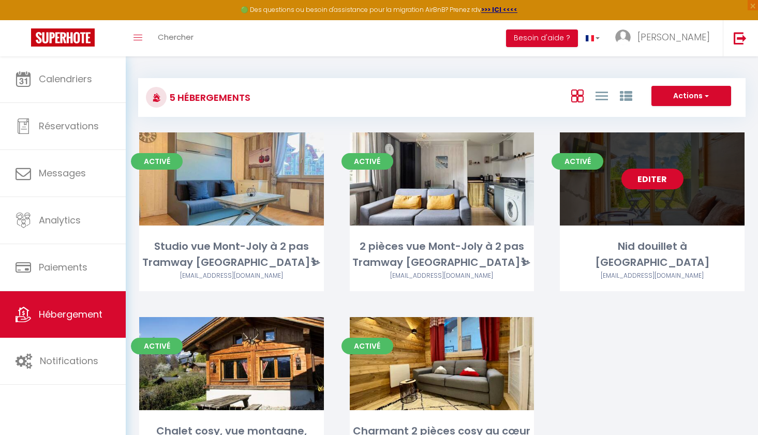
click at [656, 179] on link "Editer" at bounding box center [652, 179] width 62 height 21
select select "3"
select select "2"
select select "1"
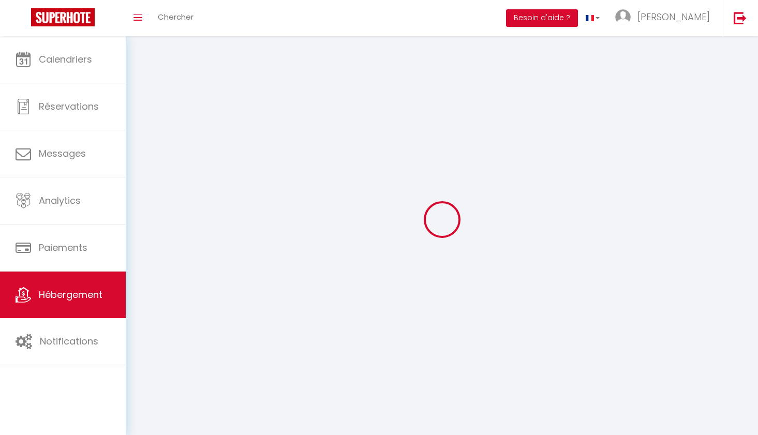
select select
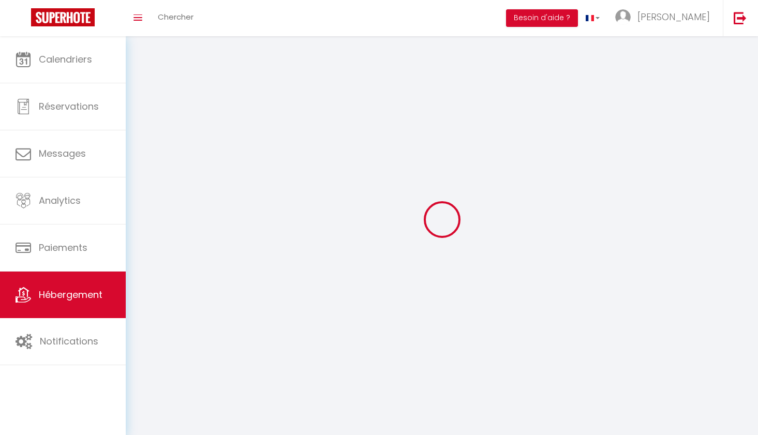
select select
checkbox input "false"
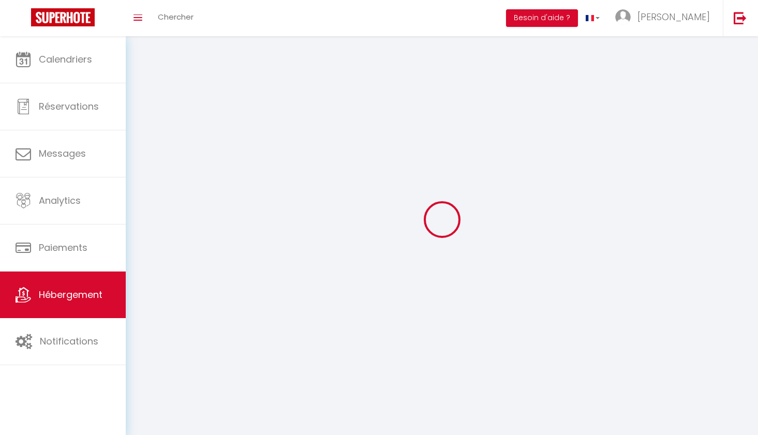
select select
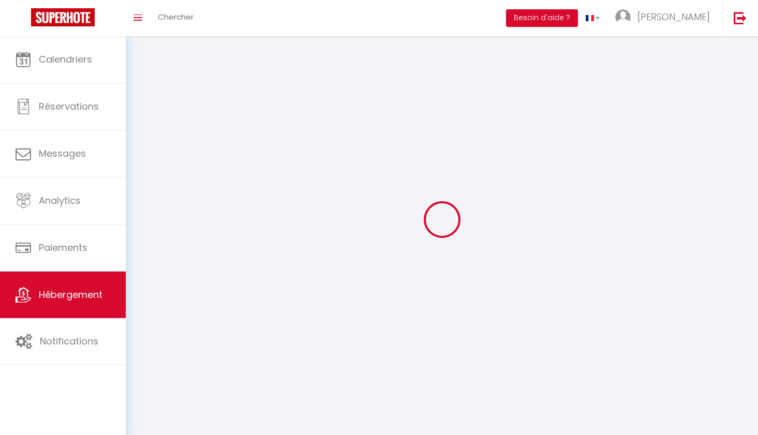
select select
checkbox input "false"
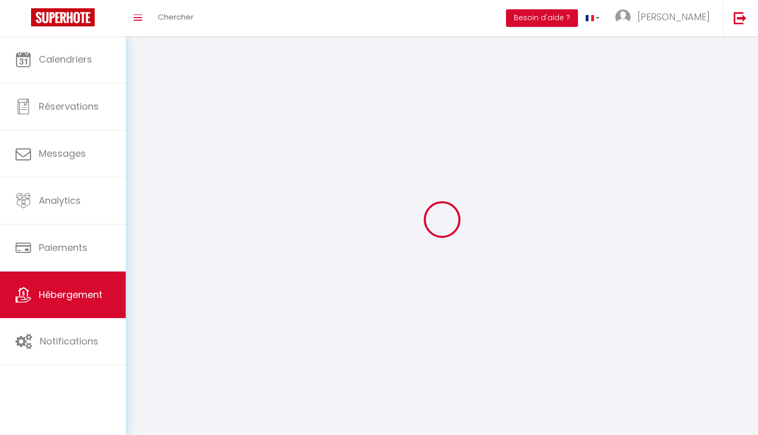
checkbox input "false"
select select
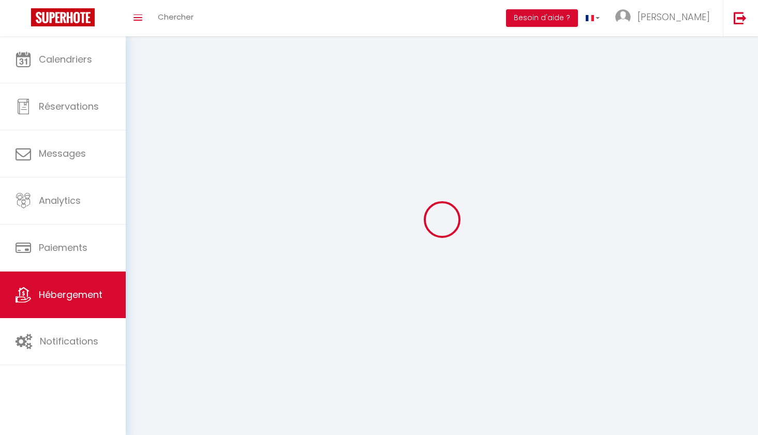
select select
checkbox input "false"
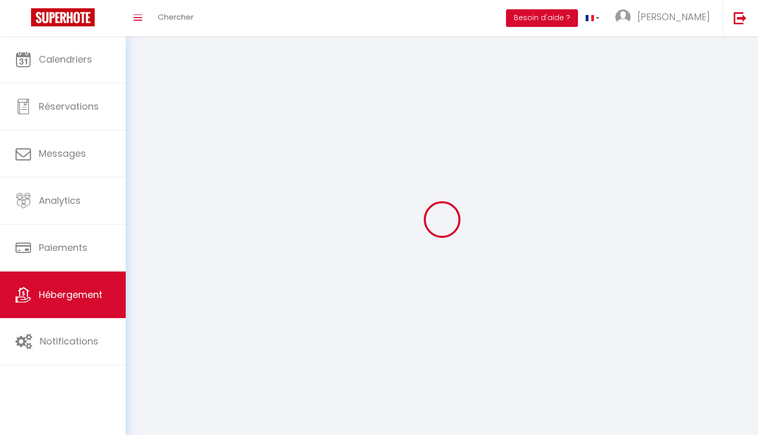
checkbox input "false"
select select
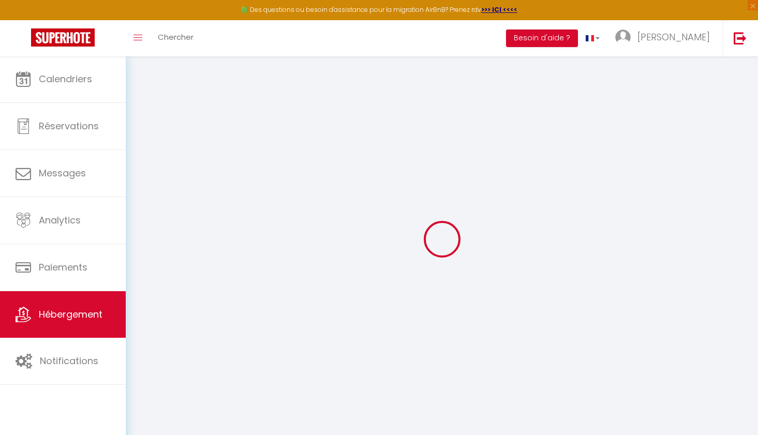
type input "Oups ! Les dates sélectionnées sont indisponibles."
type textarea "Malheureusement les dates sélectionnées sont indisponibles. Nous vous invitons …"
type input "45.8966293"
type input "6.7120561"
checkbox input "true"
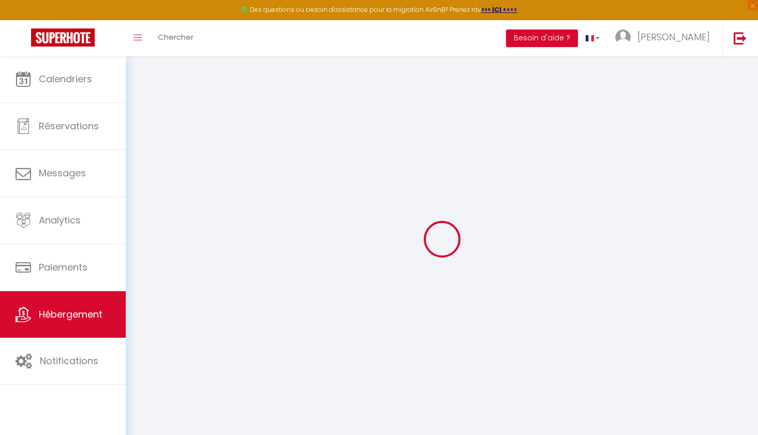
checkbox input "false"
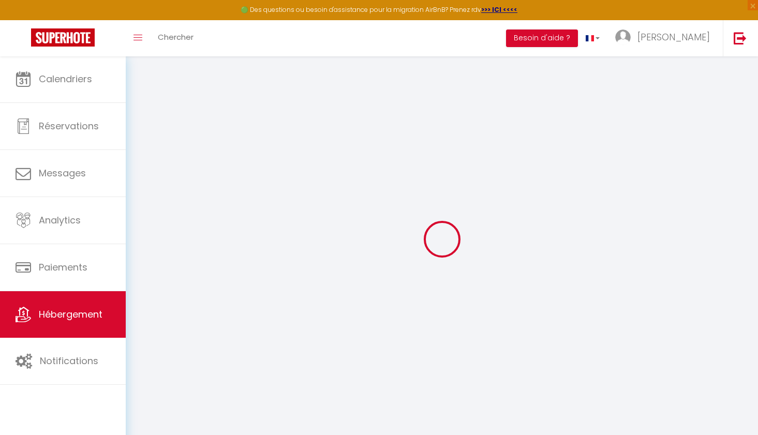
checkbox input "false"
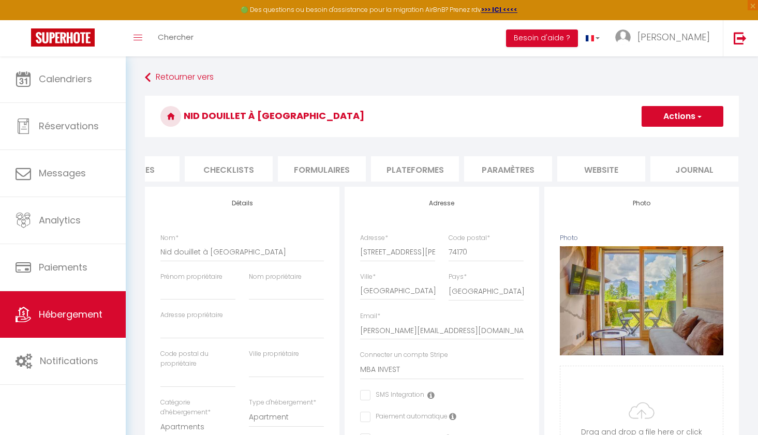
scroll to position [0, 332]
click at [623, 173] on li "website" at bounding box center [602, 168] width 88 height 25
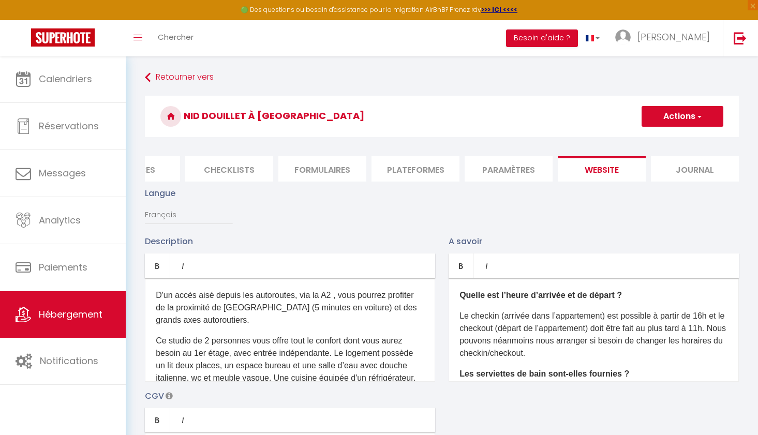
drag, startPoint x: 458, startPoint y: 316, endPoint x: 578, endPoint y: 348, distance: 123.7
click at [578, 348] on div "Quelle est l’heure d’arrivée et de départ ? Le checkin (arrivée dans l’appartem…" at bounding box center [594, 329] width 290 height 103
click at [578, 350] on p "Le checkin (arrivée dans l’appartement) est possible à partir de 16h et le chec…" at bounding box center [593, 335] width 269 height 50
drag, startPoint x: 578, startPoint y: 360, endPoint x: 517, endPoint y: 323, distance: 71.2
click at [517, 323] on div "Quelle est l’heure d’arrivée et de départ ? Le checkin (arrivée dans l’appartem…" at bounding box center [594, 329] width 290 height 103
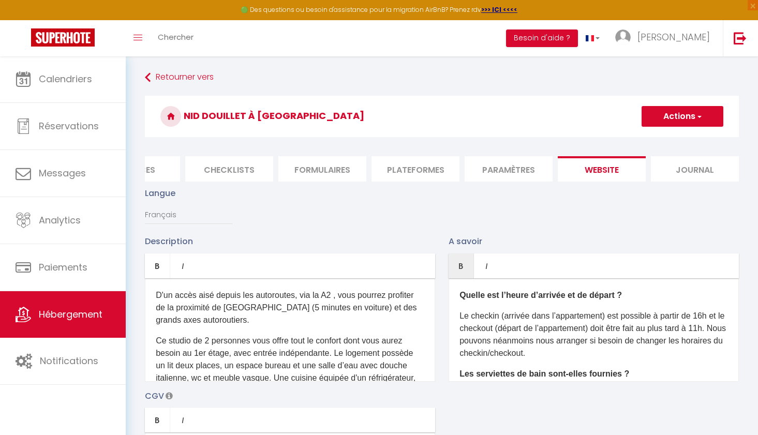
click at [484, 310] on p "Le checkin (arrivée dans l’appartement) est possible à partir de 16h et le chec…" at bounding box center [593, 335] width 269 height 50
drag, startPoint x: 460, startPoint y: 316, endPoint x: 558, endPoint y: 340, distance: 100.8
click at [558, 340] on p "Le checkin (arrivée dans l’appartement) est possible à partir de 16h et le chec…" at bounding box center [593, 335] width 269 height 50
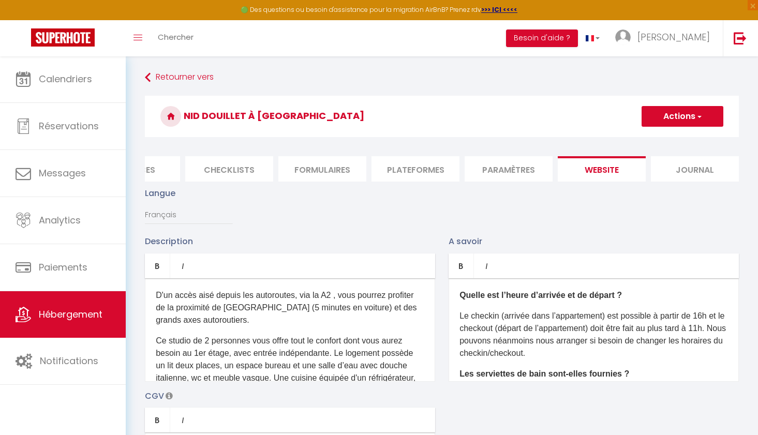
click at [573, 352] on p "Le checkin (arrivée dans l’appartement) est possible à partir de 16h et le chec…" at bounding box center [593, 335] width 269 height 50
drag, startPoint x: 583, startPoint y: 355, endPoint x: 504, endPoint y: 321, distance: 86.2
click at [504, 321] on p "Le checkin (arrivée dans l’appartement) est possible à partir de 16h et le chec…" at bounding box center [593, 335] width 269 height 50
click at [504, 320] on p "Le checkin (arrivée dans l’appartement) est possible à partir de 16h et le chec…" at bounding box center [593, 335] width 269 height 50
drag, startPoint x: 582, startPoint y: 355, endPoint x: 456, endPoint y: 310, distance: 133.5
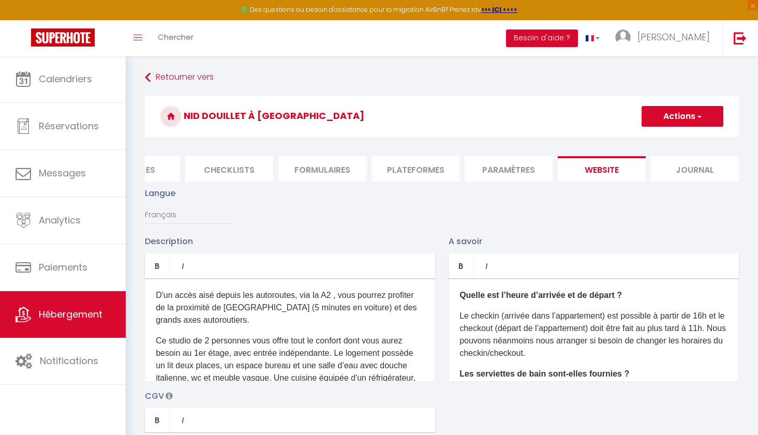
click at [456, 310] on div "Quelle est l’heure d’arrivée et de départ ? Le checkin (arrivée dans l’appartem…" at bounding box center [594, 329] width 290 height 103
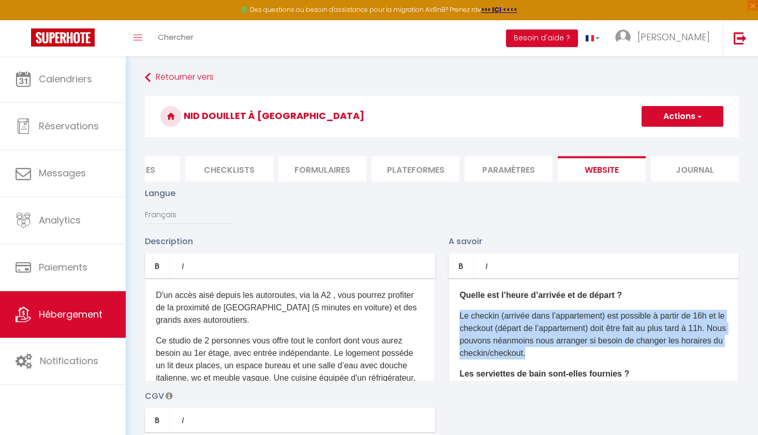
click at [456, 310] on div "Quelle est l’heure d’arrivée et de départ ? Le checkin (arrivée dans l’appartem…" at bounding box center [594, 329] width 290 height 103
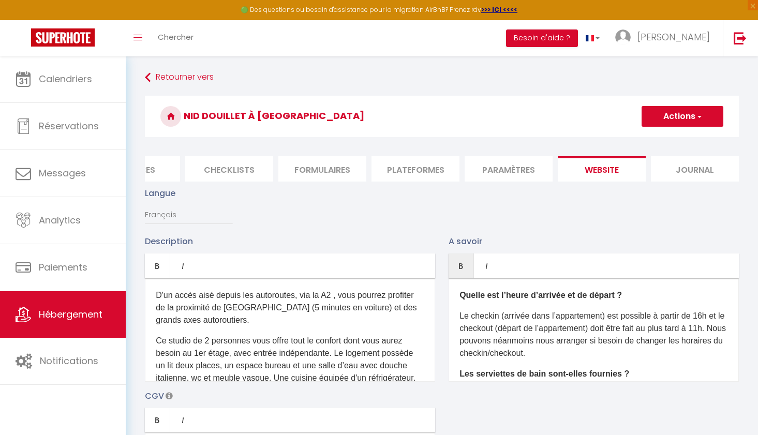
click at [476, 319] on p "​ Le checkin (arrivée dans l’appartement) est possible à partir de 16h et le ch…" at bounding box center [593, 335] width 269 height 50
drag, startPoint x: 463, startPoint y: 316, endPoint x: 587, endPoint y: 349, distance: 128.0
click at [587, 350] on p "​ Le checkin (arrivée dans l’appartement) est possible à partir de 16h et le ch…" at bounding box center [593, 335] width 269 height 50
drag, startPoint x: 587, startPoint y: 349, endPoint x: 481, endPoint y: 312, distance: 112.4
click at [481, 312] on p "​ Le checkin (arrivée dans l’appartement) est possible à partir de 16h et le ch…" at bounding box center [593, 335] width 269 height 50
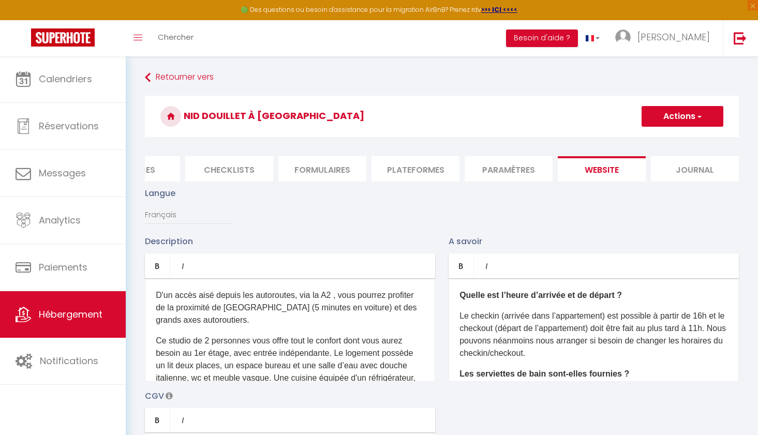
click at [528, 166] on li "Paramètres" at bounding box center [509, 168] width 88 height 25
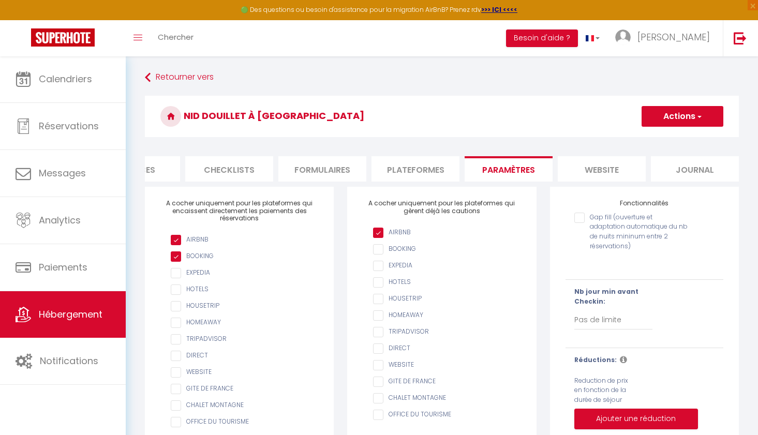
click at [590, 168] on li "website" at bounding box center [602, 168] width 88 height 25
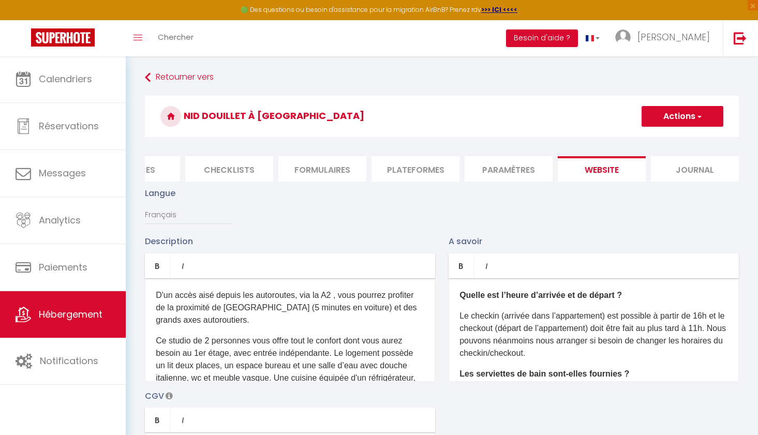
click at [519, 314] on p "​ Le checkin (arrivée dans l’appartement) est possible à partir de 16h et le ch…" at bounding box center [593, 335] width 269 height 50
drag, startPoint x: 460, startPoint y: 314, endPoint x: 536, endPoint y: 338, distance: 79.7
click at [536, 338] on p "​ Le checkin (arrivée dans l’appartement) est possible à partir de 16h et le ch…" at bounding box center [593, 335] width 269 height 50
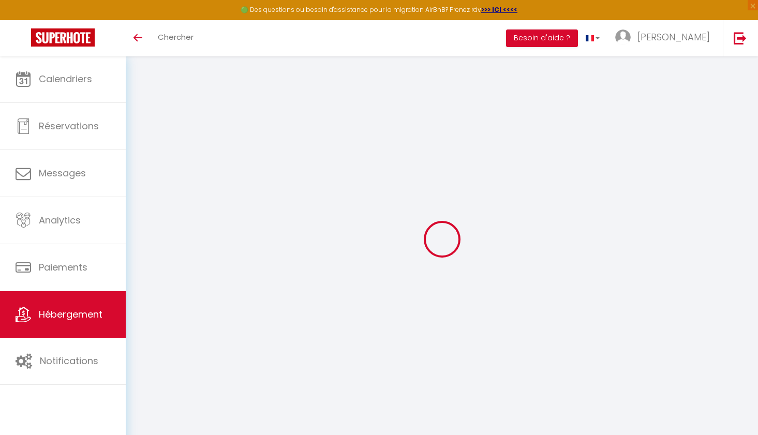
type input "Oups ! Les dates sélectionnées sont indisponibles."
type textarea "Malheureusement les dates sélectionnées sont indisponibles. Nous vous invitons …"
type input "45.8966293"
type input "6.7120561"
checkbox input "true"
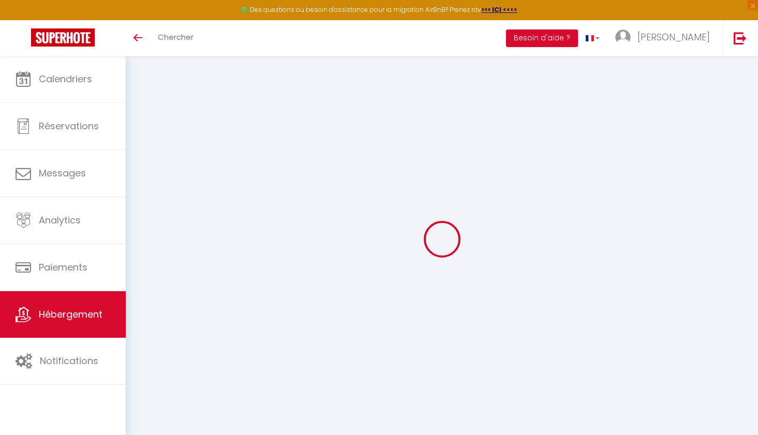
checkbox input "false"
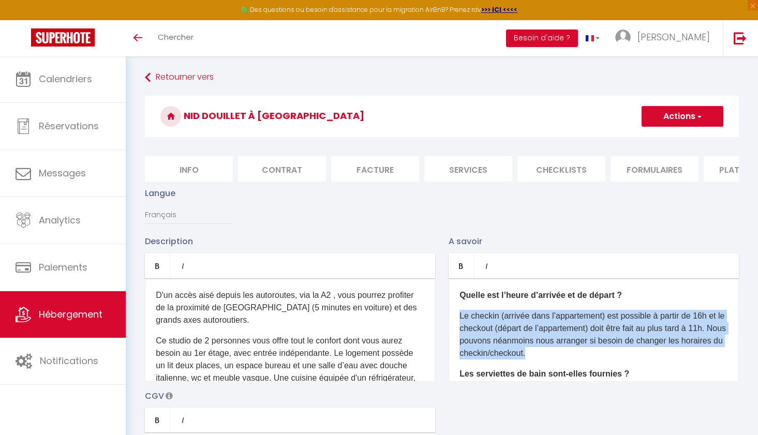
drag, startPoint x: 459, startPoint y: 316, endPoint x: 578, endPoint y: 350, distance: 123.9
click at [578, 350] on p "Le checkin (arrivée dans l’appartement) est possible à partir de 16h et le chec…" at bounding box center [593, 335] width 269 height 50
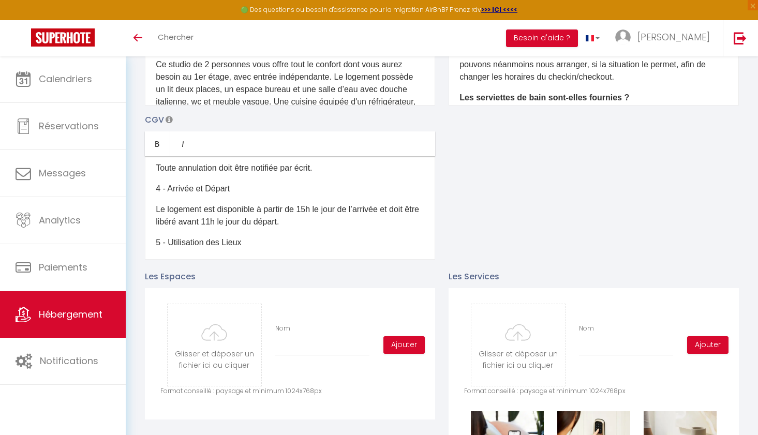
scroll to position [146, 0]
click at [309, 207] on p "Le logement est disponible à partir de 15h le jour de l’arrivée et doit être li…" at bounding box center [290, 215] width 269 height 25
click at [229, 219] on p "Le logement est disponible à partir de 16h le jour de l’arrivée et doit être li…" at bounding box center [290, 215] width 269 height 25
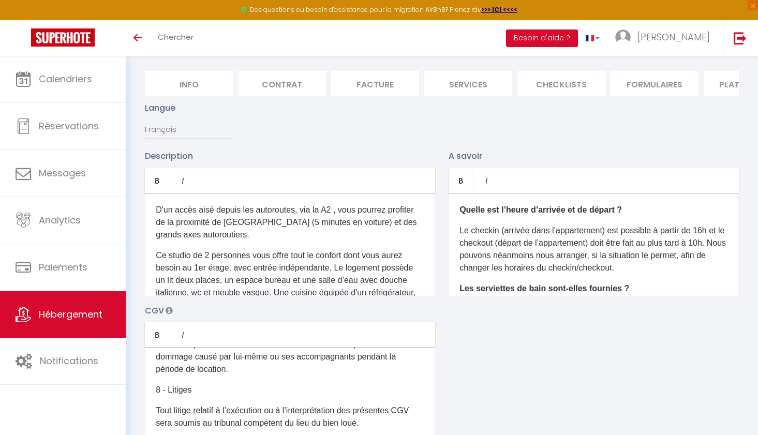
scroll to position [92, 0]
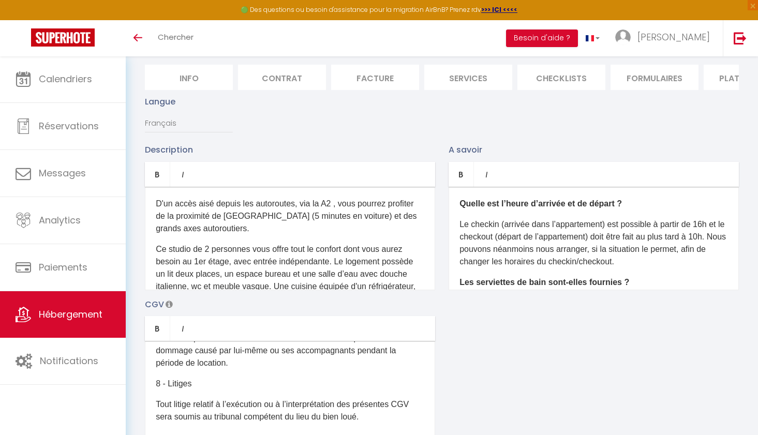
click at [157, 203] on p "D'un accès aisé depuis les autoroutes, via la A2 , vous pourrez profiter de la …" at bounding box center [290, 216] width 269 height 37
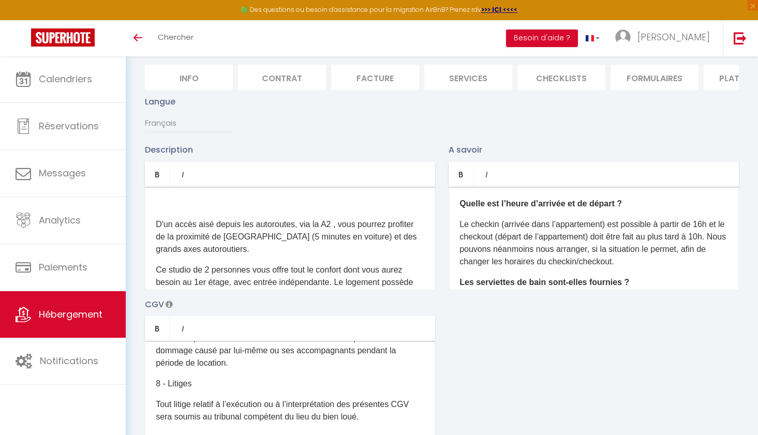
click at [166, 201] on p at bounding box center [290, 204] width 269 height 12
click at [249, 232] on p "D'un accès aisé depuis les autoroutes, via la A2 , vous pourrez profiter de la …" at bounding box center [290, 236] width 269 height 37
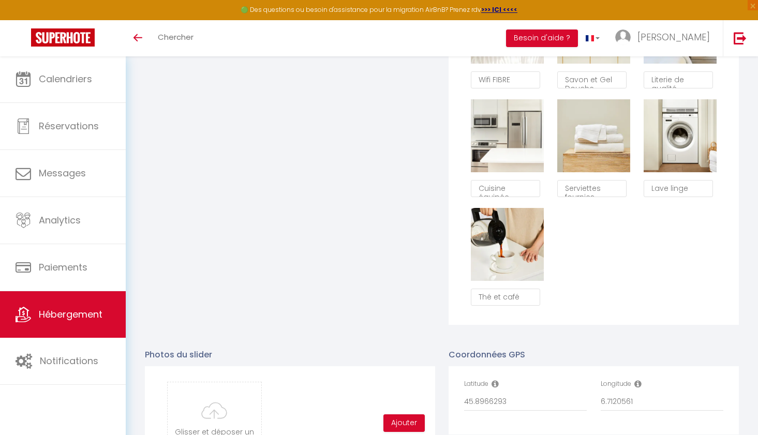
scroll to position [783, 0]
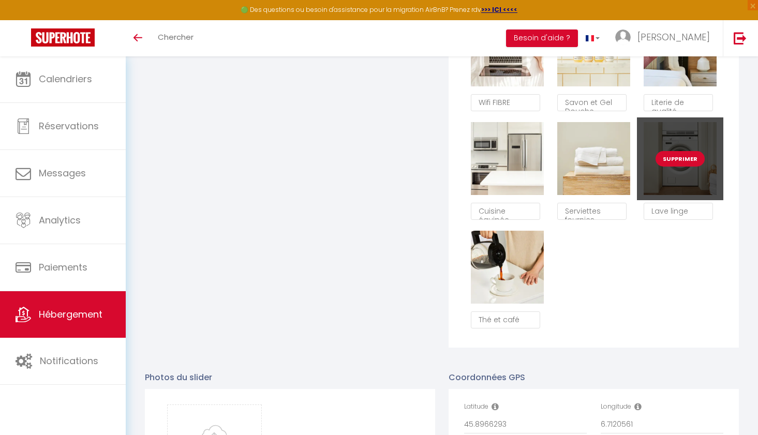
click at [680, 159] on button "Supprimer" at bounding box center [680, 159] width 49 height 16
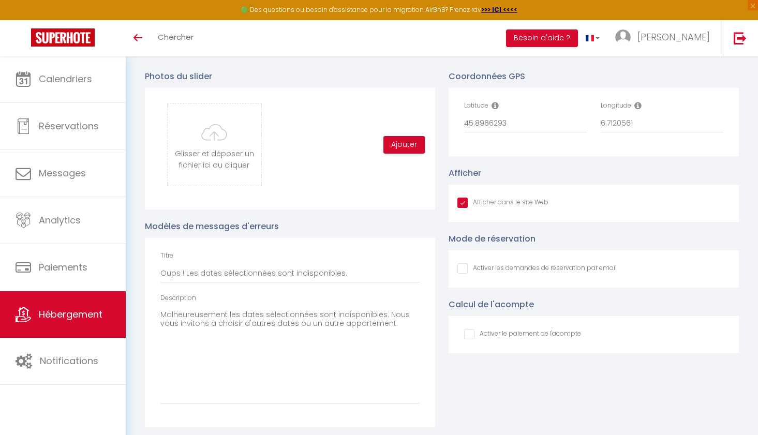
checkbox input "true"
checkbox input "false"
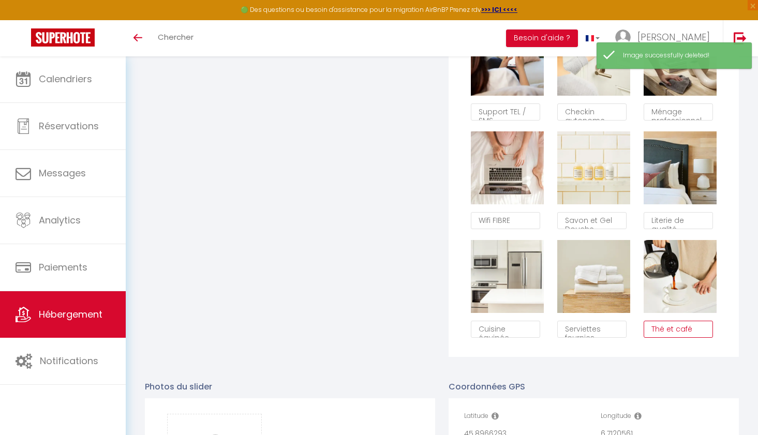
click at [676, 329] on textarea "Thé et café" at bounding box center [678, 330] width 69 height 18
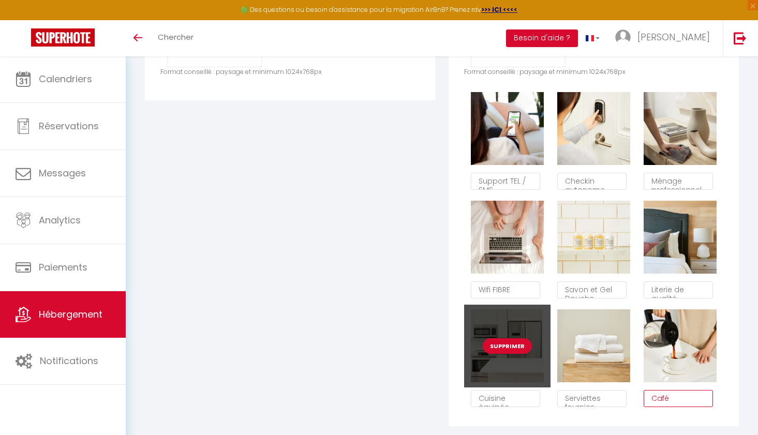
scroll to position [582, 0]
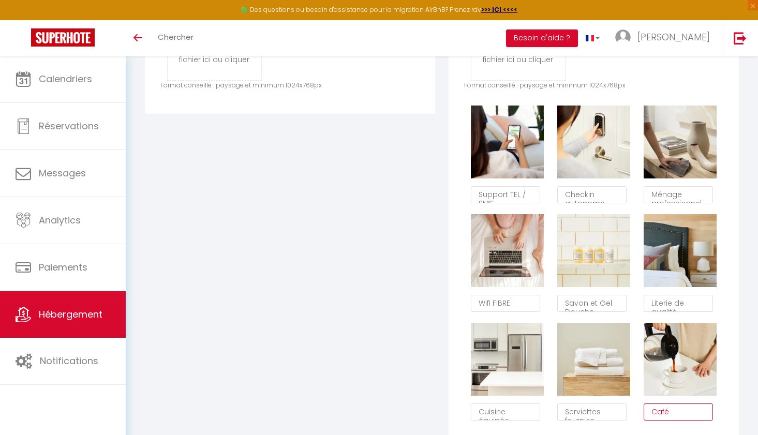
type textarea "Café"
click at [516, 301] on textarea "Wifi FIBRE" at bounding box center [505, 304] width 69 height 18
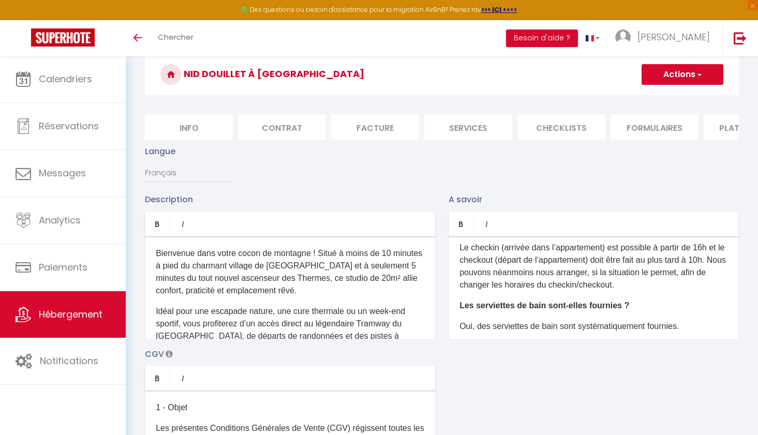
scroll to position [36, 0]
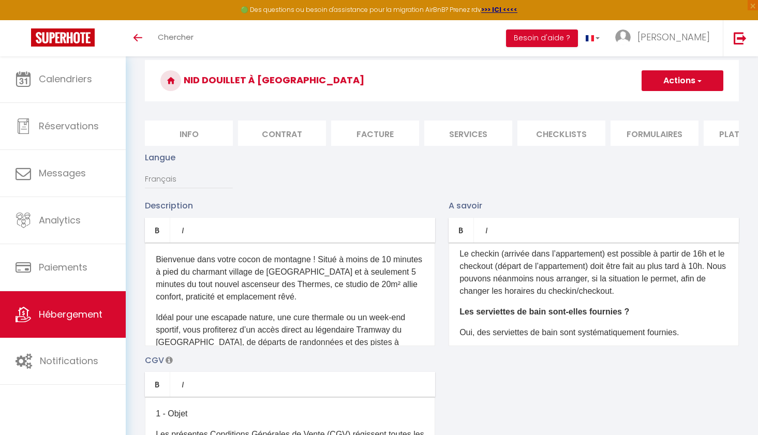
type textarea "Wifi"
click at [681, 81] on button "Actions" at bounding box center [683, 80] width 82 height 21
click at [673, 106] on input "Enregistrer" at bounding box center [670, 103] width 38 height 10
checkbox input "true"
checkbox input "false"
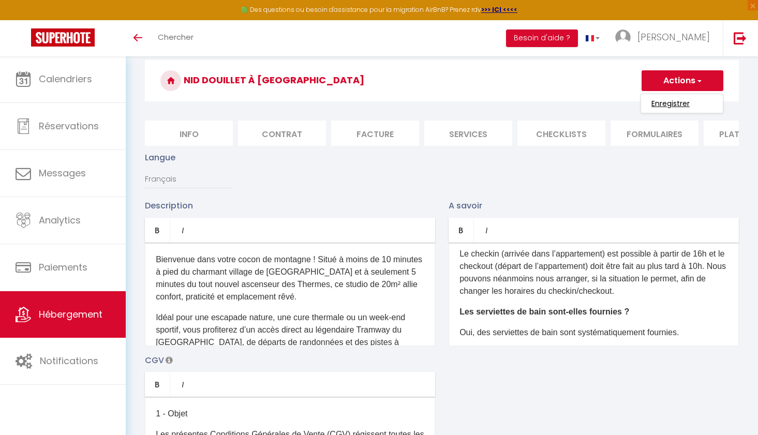
checkbox input "false"
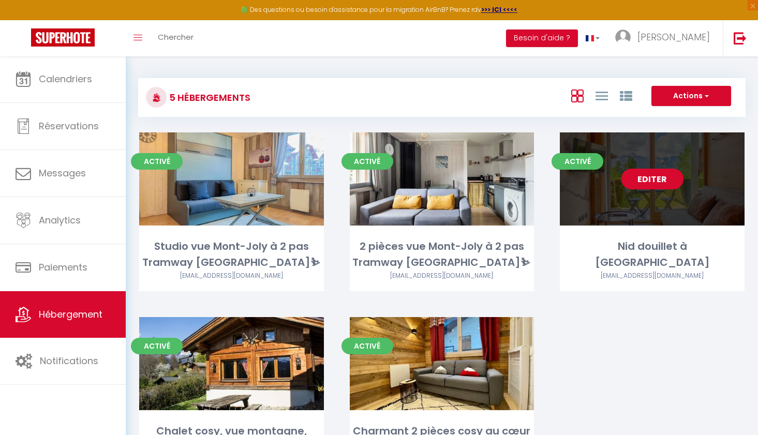
click at [657, 182] on link "Editer" at bounding box center [652, 179] width 62 height 21
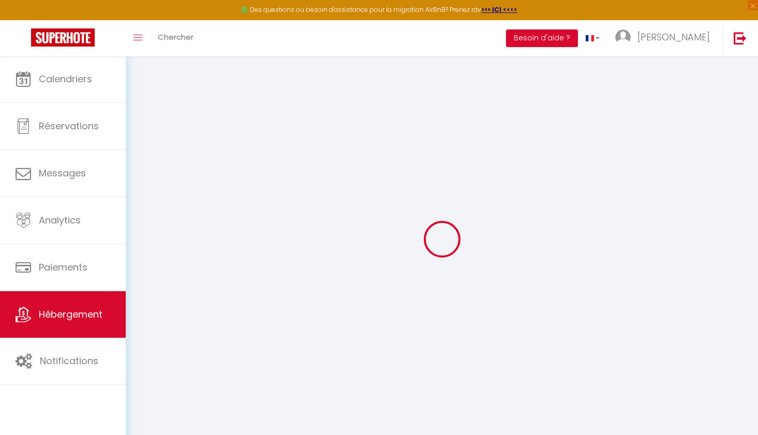
type input "Oups ! Les dates sélectionnées sont indisponibles."
type textarea "Malheureusement les dates sélectionnées sont indisponibles. Nous vous invitons …"
type input "45.8966293"
type input "6.7120561"
checkbox input "true"
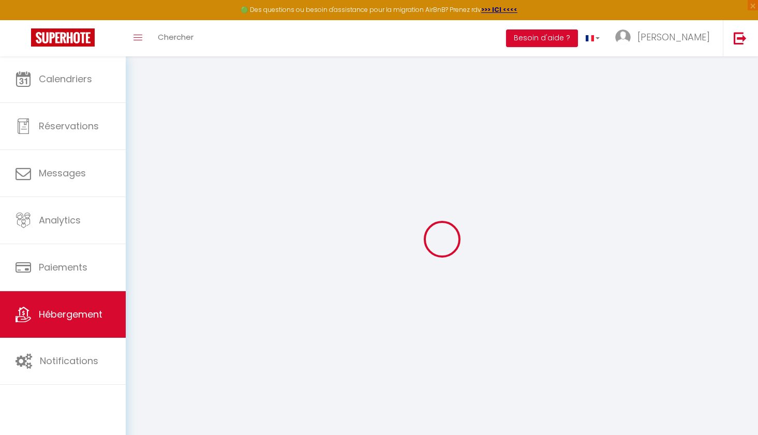
checkbox input "false"
select select "16:00"
select select "23:45"
select select "10:00"
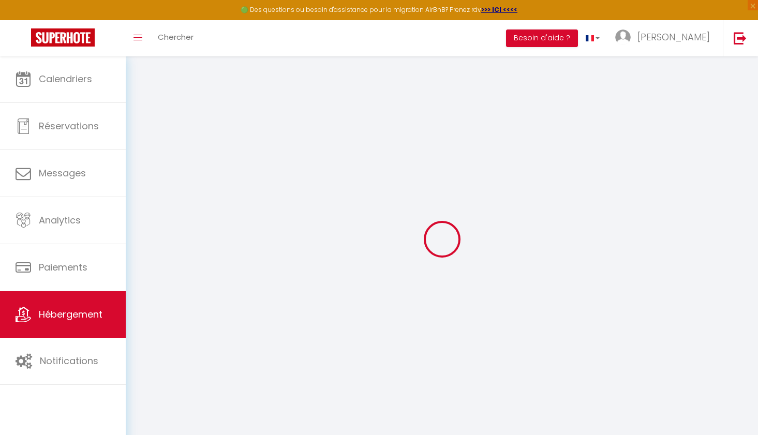
select select "30"
select select "120"
checkbox input "false"
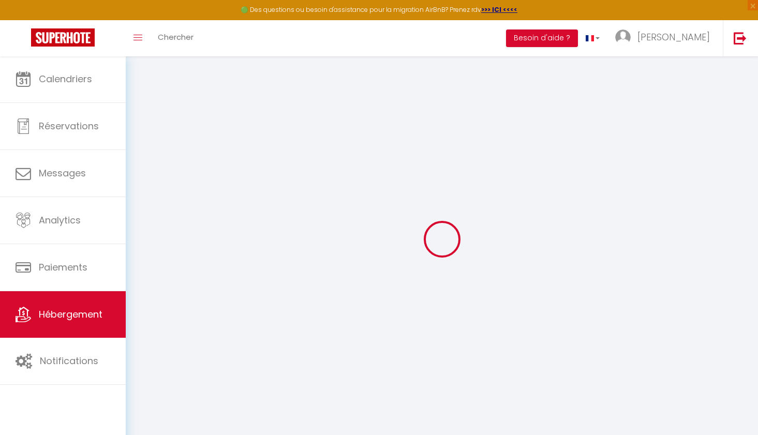
checkbox input "false"
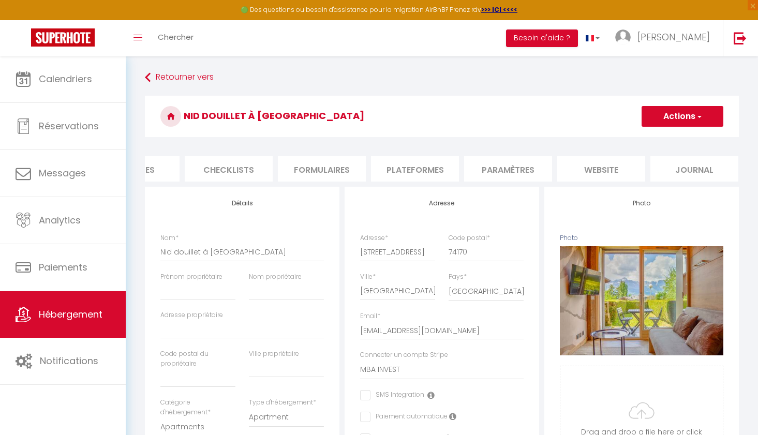
scroll to position [0, 332]
click at [616, 168] on li "website" at bounding box center [602, 168] width 88 height 25
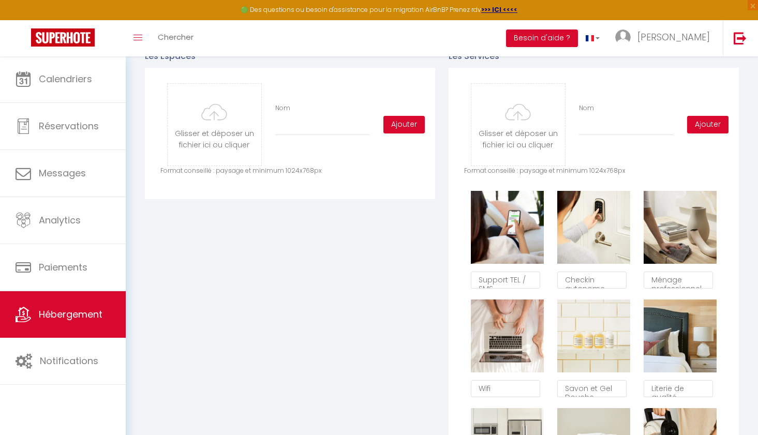
scroll to position [476, 0]
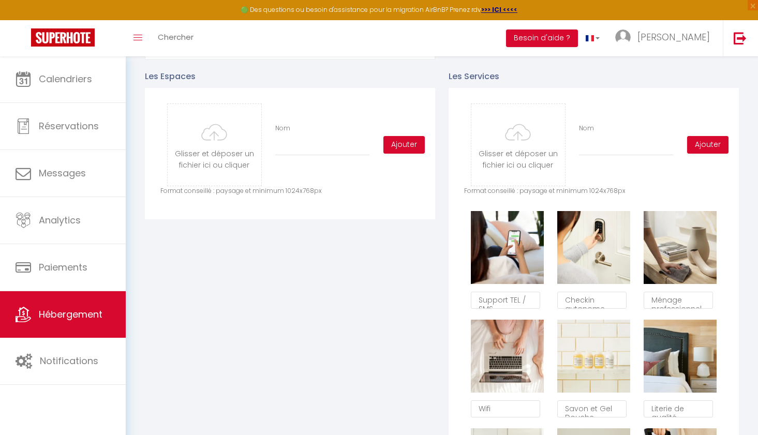
type input "C:\fakepath\WhatsApp Image [DATE] 07.03.21.jpeg"
checkbox input "true"
checkbox input "false"
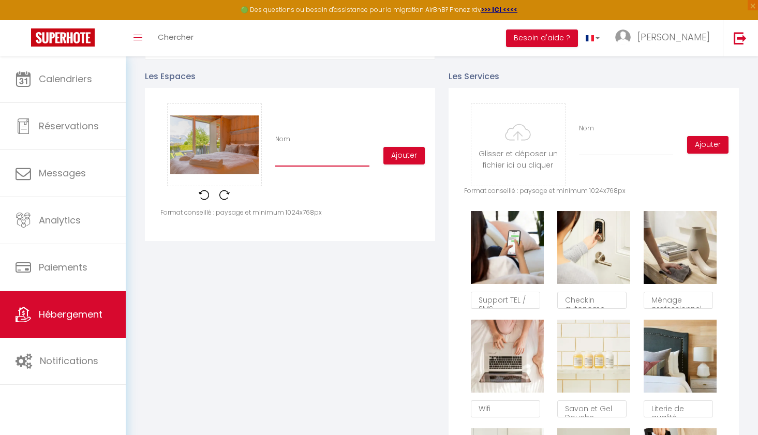
click at [310, 158] on input "Nom" at bounding box center [322, 157] width 94 height 19
type input "L"
checkbox input "true"
checkbox input "false"
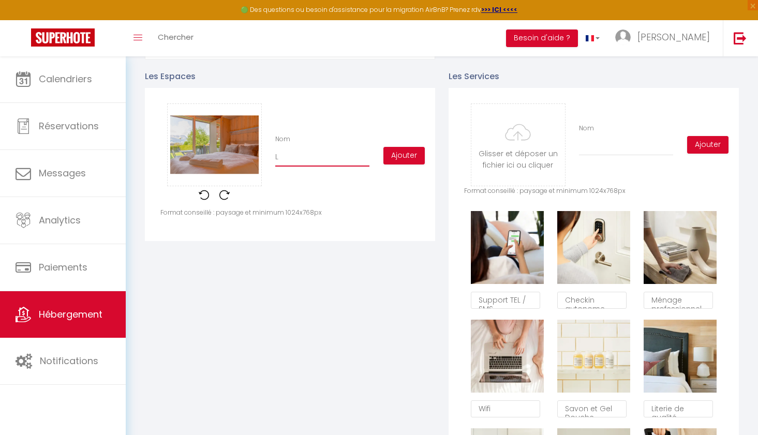
type input "La"
checkbox input "true"
checkbox input "false"
type input "La"
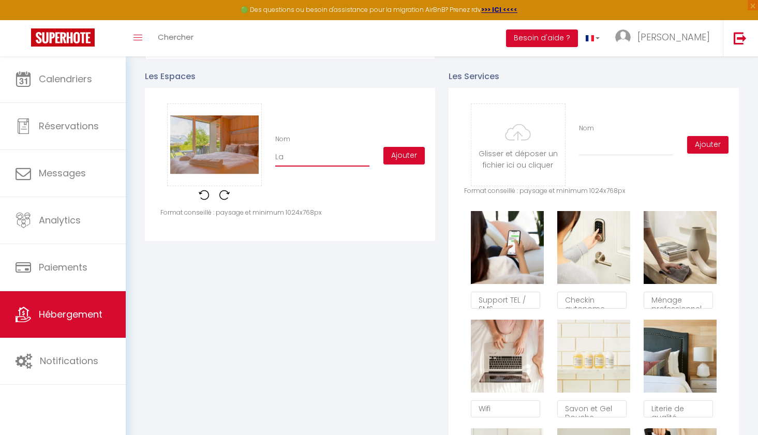
checkbox input "true"
checkbox input "false"
type input "La F"
checkbox input "true"
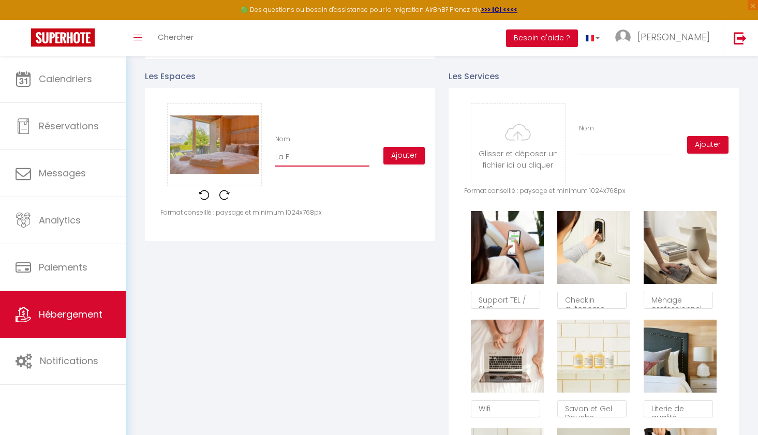
checkbox input "false"
type input "La F^"
checkbox input "true"
checkbox input "false"
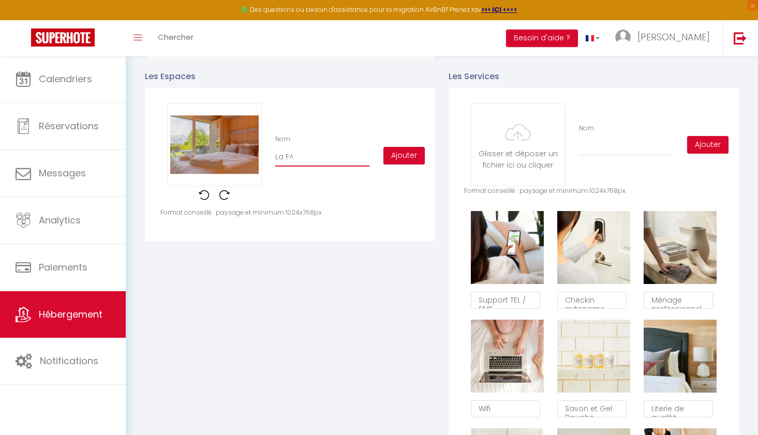
checkbox input "false"
type input "La Fô"
checkbox input "true"
checkbox input "false"
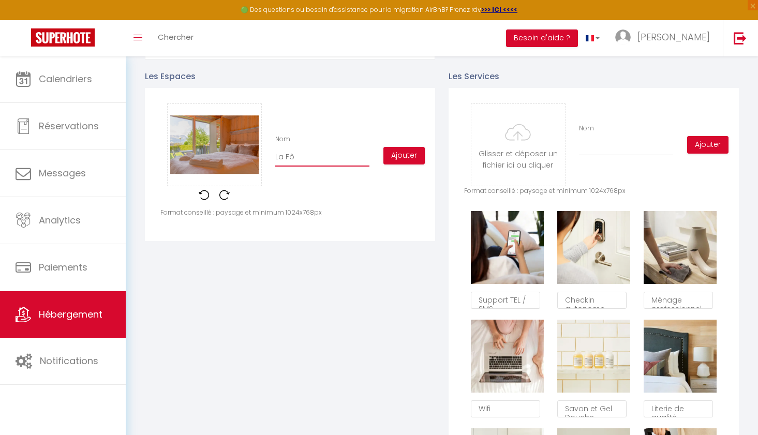
type input "La Fôr"
checkbox input "true"
checkbox input "false"
type input "La Fôre"
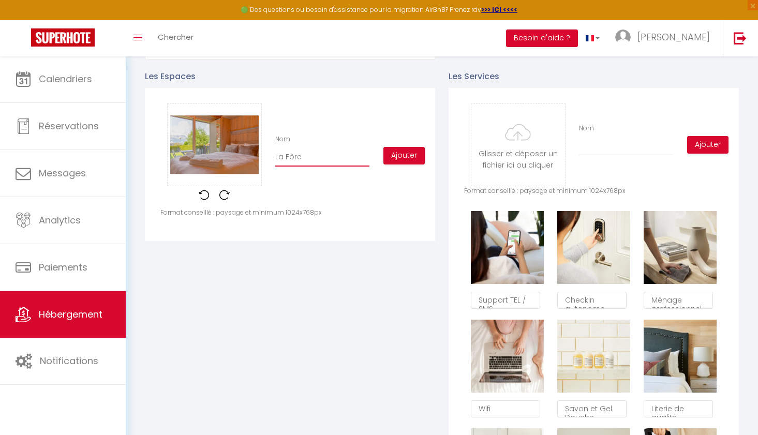
checkbox input "true"
checkbox input "false"
type input "La Fôr"
checkbox input "true"
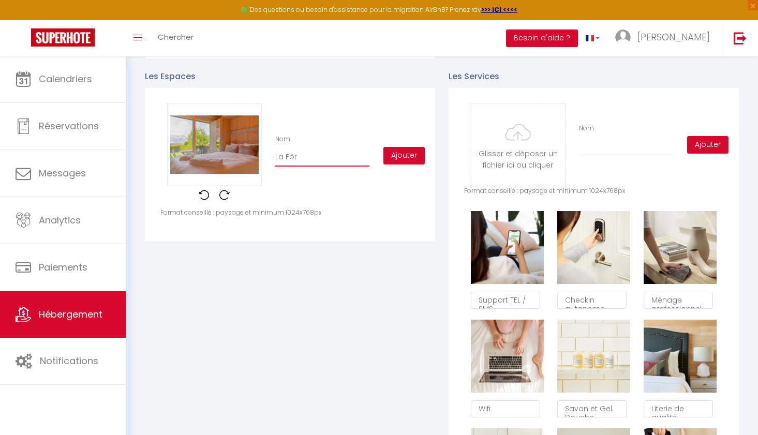
checkbox input "false"
type input "La Fô"
checkbox input "true"
checkbox input "false"
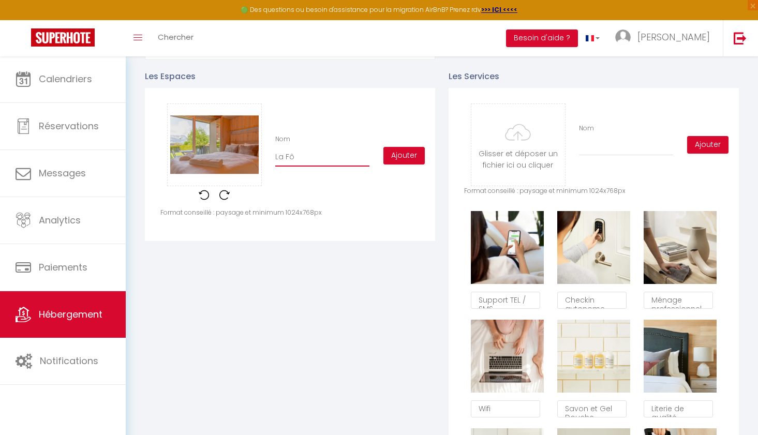
checkbox input "false"
type input "La F"
checkbox input "true"
checkbox input "false"
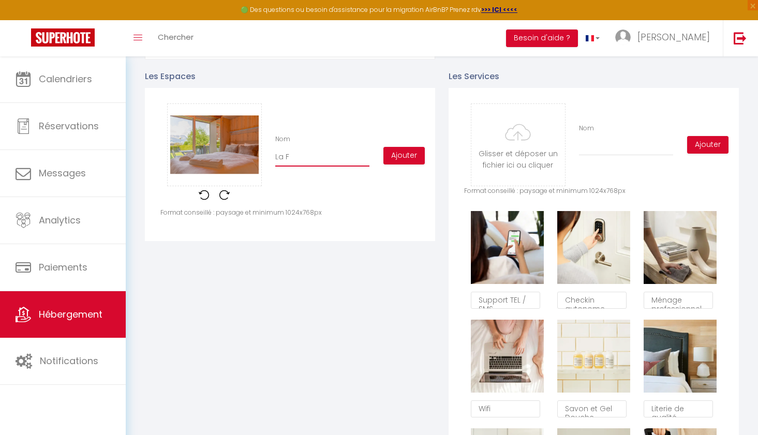
type input "La Fo"
checkbox input "true"
checkbox input "false"
type input "La For"
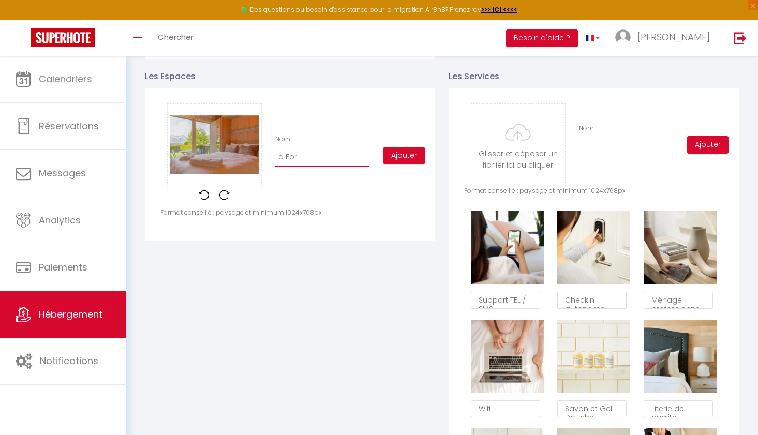
checkbox input "true"
checkbox input "false"
type input "La For^"
checkbox input "true"
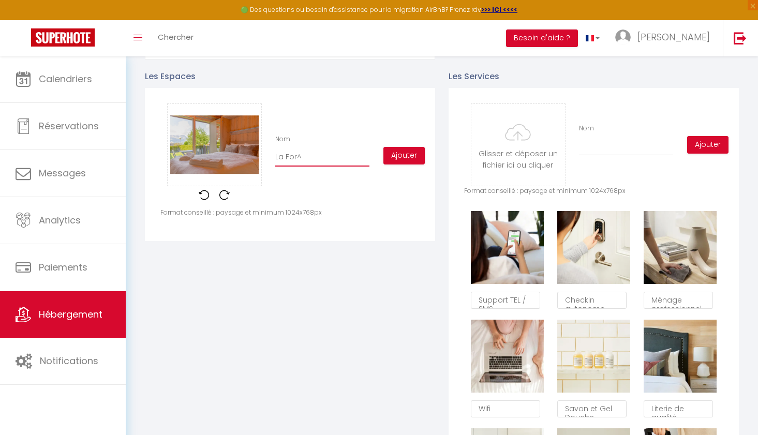
checkbox input "false"
type input "La Forê"
checkbox input "true"
checkbox input "false"
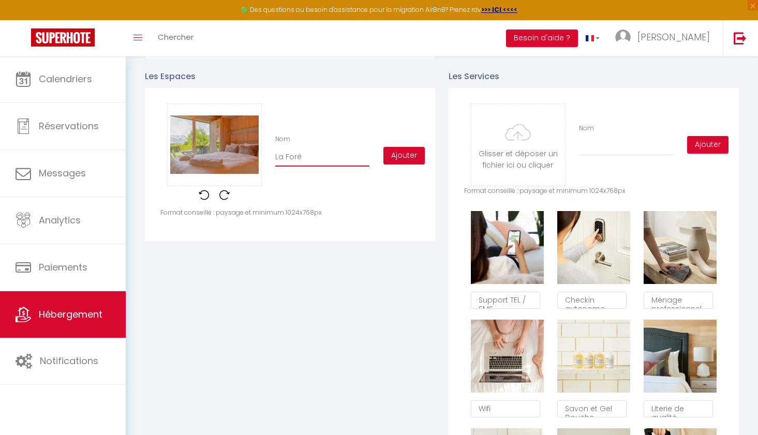
checkbox input "false"
type input "La Forêt"
checkbox input "true"
checkbox input "false"
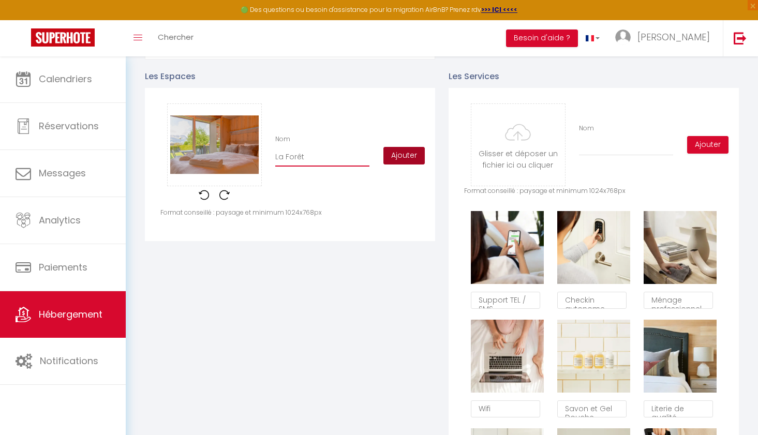
type input "La Forêt"
click at [400, 156] on button "Ajouter" at bounding box center [403, 156] width 41 height 18
checkbox input "true"
checkbox input "false"
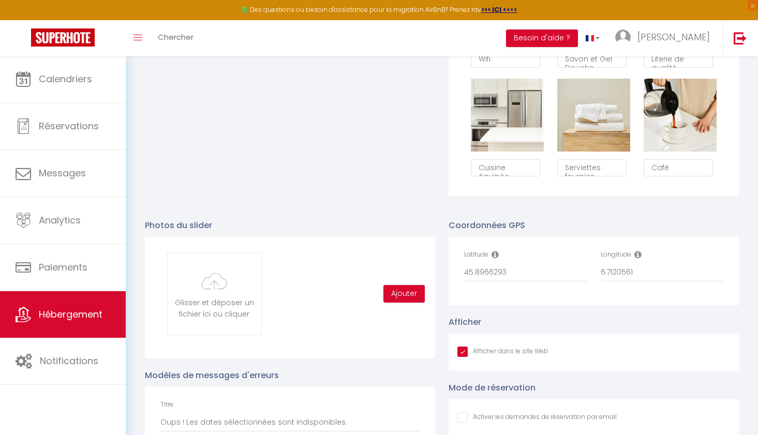
scroll to position [838, 0]
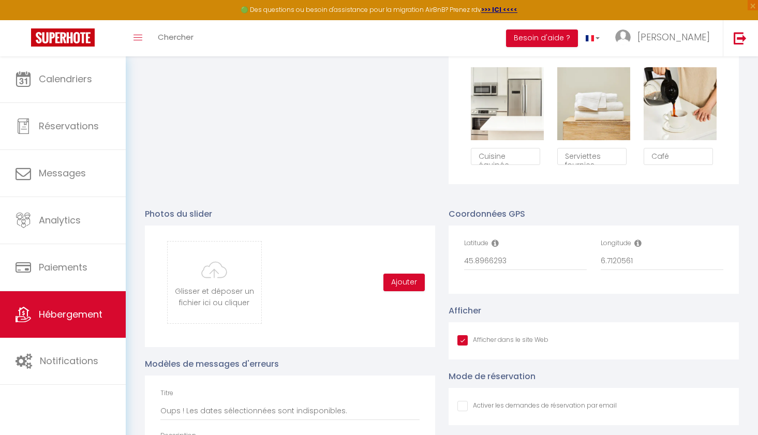
checkbox input "true"
checkbox input "false"
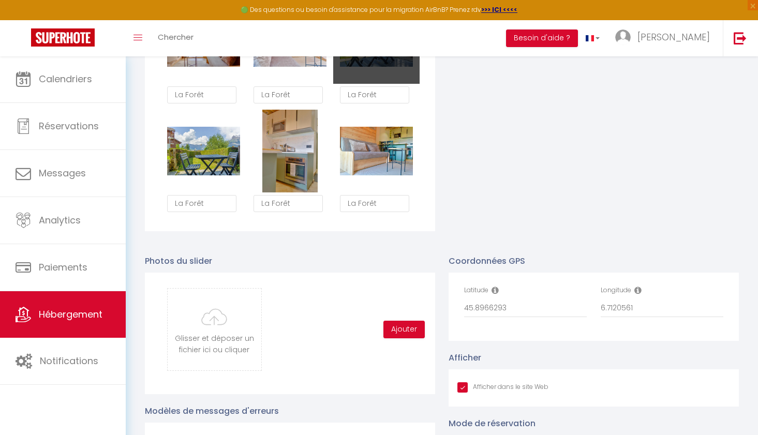
scroll to position [1031, 0]
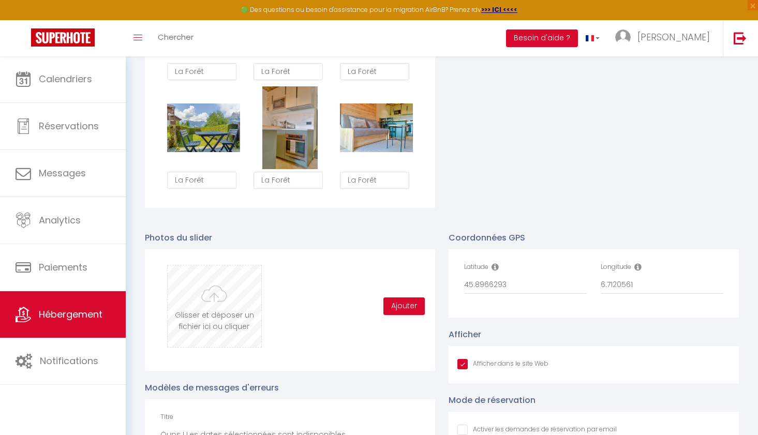
type input "C:\fakepath\WhatsApp Image [DATE] 07.03.23.jpeg"
checkbox input "true"
checkbox input "false"
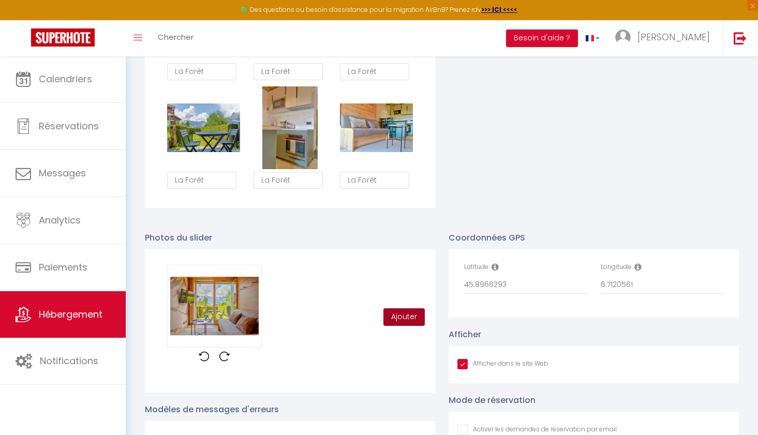
click at [395, 316] on button "Ajouter" at bounding box center [403, 317] width 41 height 18
checkbox input "true"
checkbox input "false"
checkbox input "true"
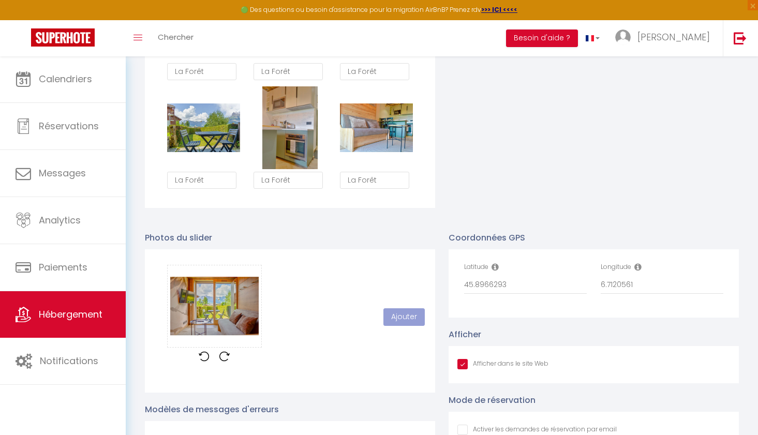
checkbox input "false"
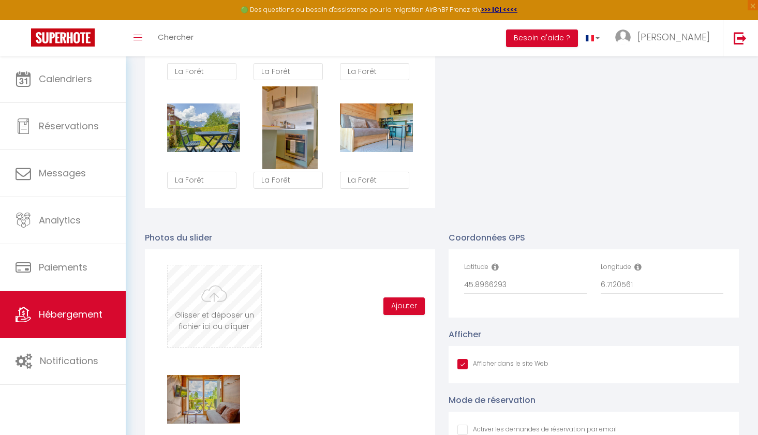
type input "C:\fakepath\WhatsApp Image [DATE] 07.03.23 (4).jpeg"
checkbox input "true"
checkbox input "false"
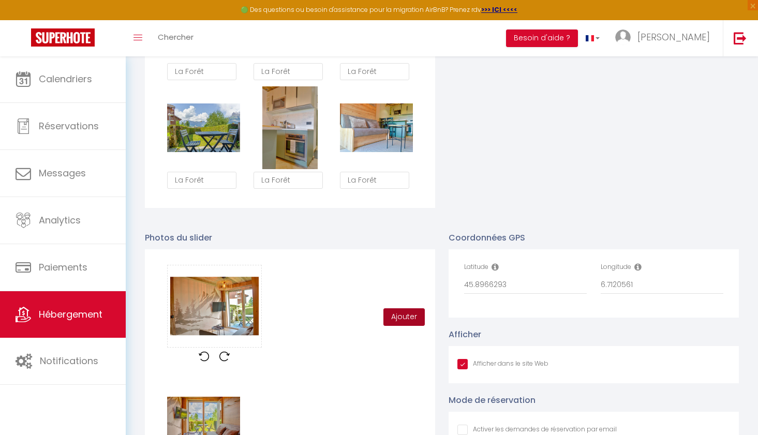
click at [408, 319] on button "Ajouter" at bounding box center [403, 317] width 41 height 18
checkbox input "true"
checkbox input "false"
checkbox input "true"
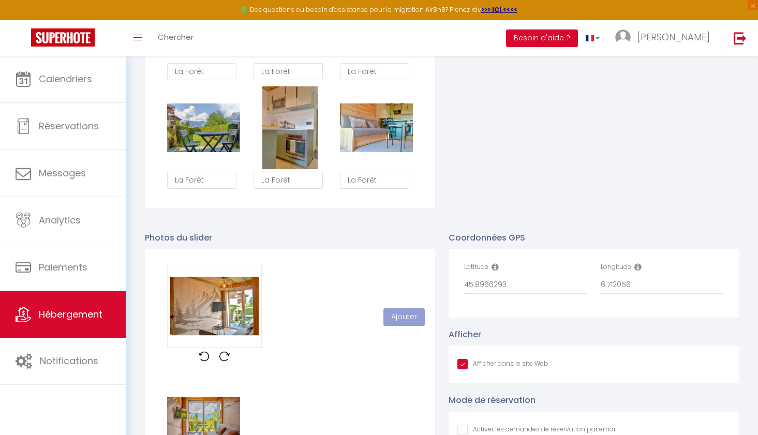
checkbox input "false"
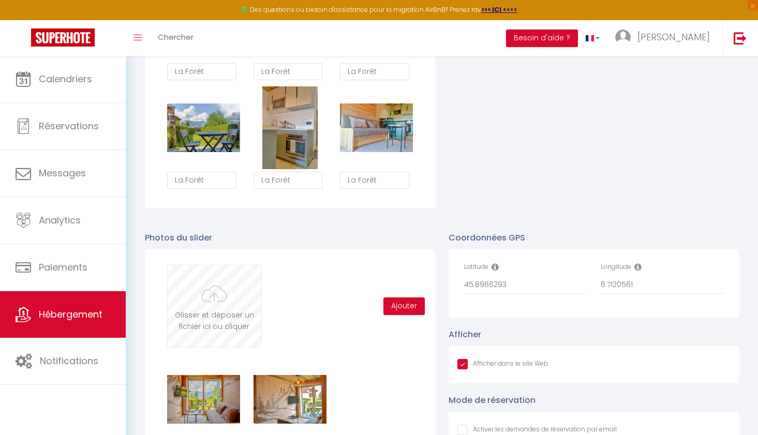
type input "C:\fakepath\WhatsApp Image [DATE] 07.03.22.jpeg"
checkbox input "true"
checkbox input "false"
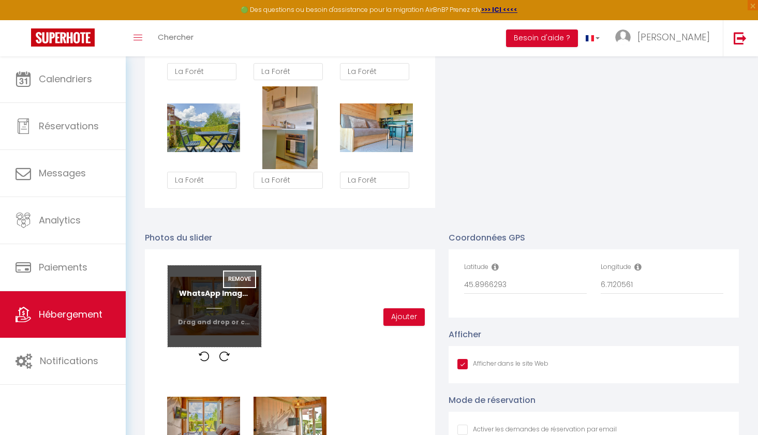
click at [241, 280] on button "Remove" at bounding box center [239, 280] width 33 height 18
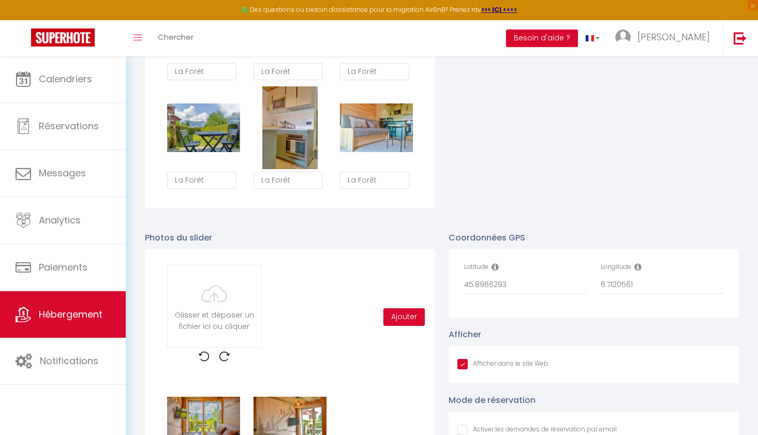
type input "C:\fakepath\WhatsApp Image [DATE] 07.03.21.jpeg"
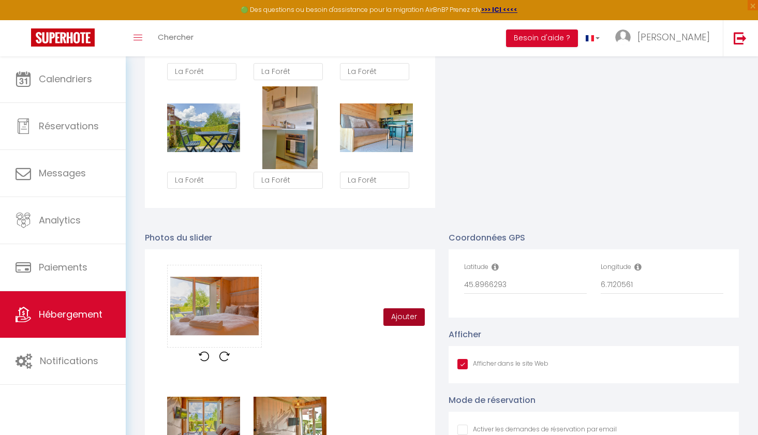
click at [401, 316] on button "Ajouter" at bounding box center [403, 317] width 41 height 18
checkbox input "true"
checkbox input "false"
checkbox input "true"
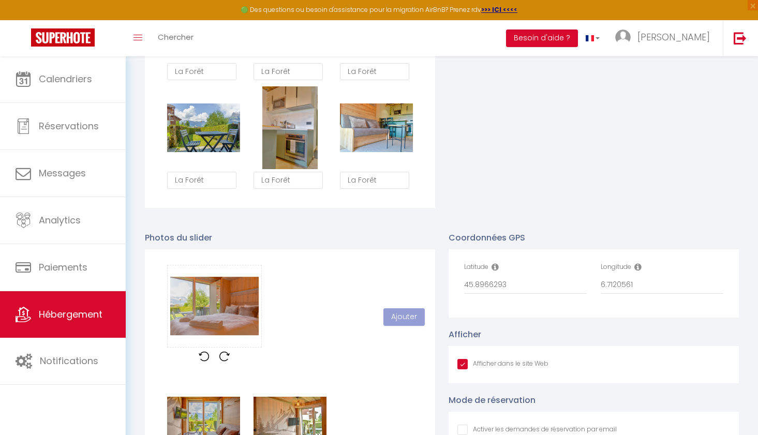
checkbox input "false"
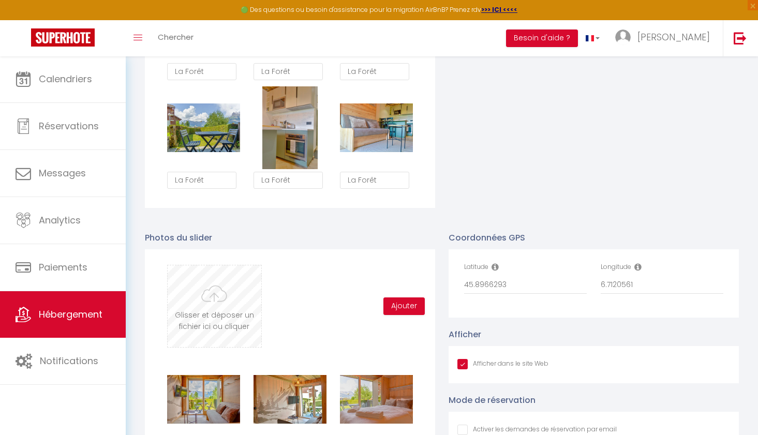
type input "C:\fakepath\WhatsApp Image [DATE] 07.03.22 copie.jpeg"
checkbox input "true"
checkbox input "false"
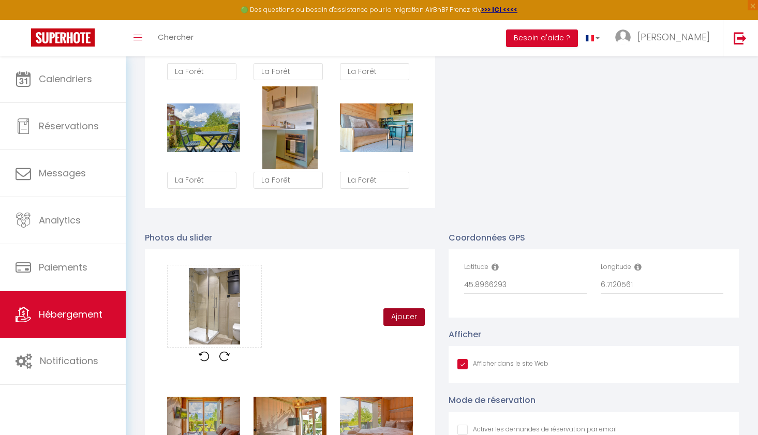
click at [397, 315] on button "Ajouter" at bounding box center [403, 317] width 41 height 18
checkbox input "true"
checkbox input "false"
checkbox input "true"
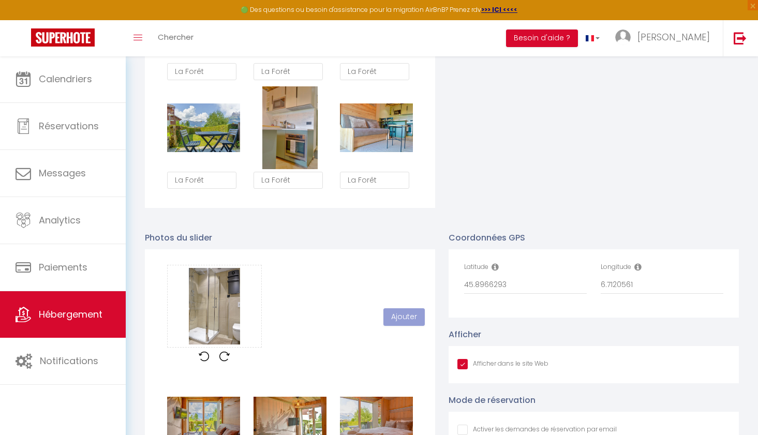
checkbox input "false"
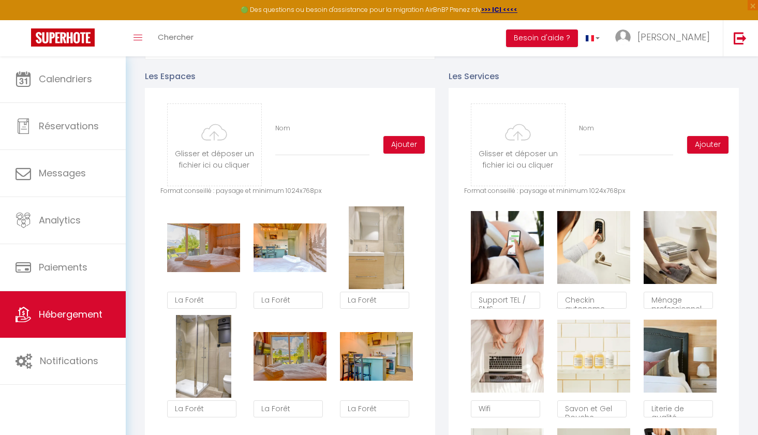
scroll to position [475, 0]
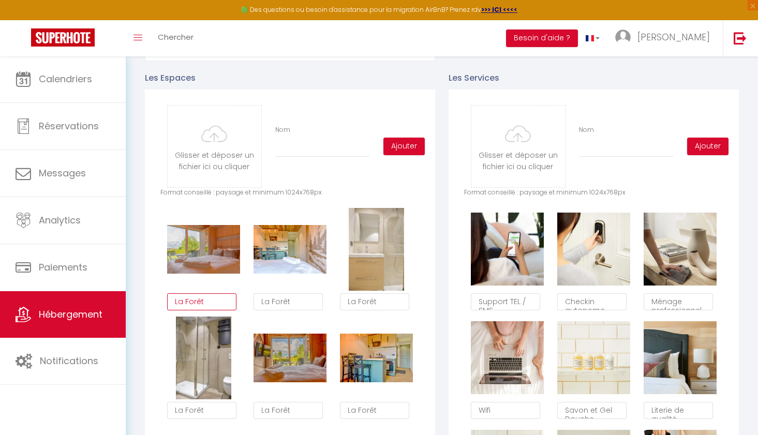
click at [210, 302] on textarea "La Forêt" at bounding box center [201, 302] width 69 height 18
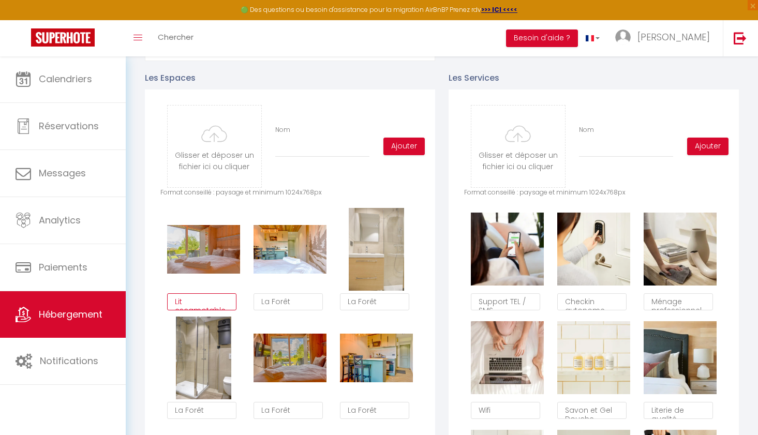
scroll to position [6, 0]
type textarea "Lit escamotable"
click at [285, 302] on textarea "La Forêt" at bounding box center [288, 302] width 69 height 18
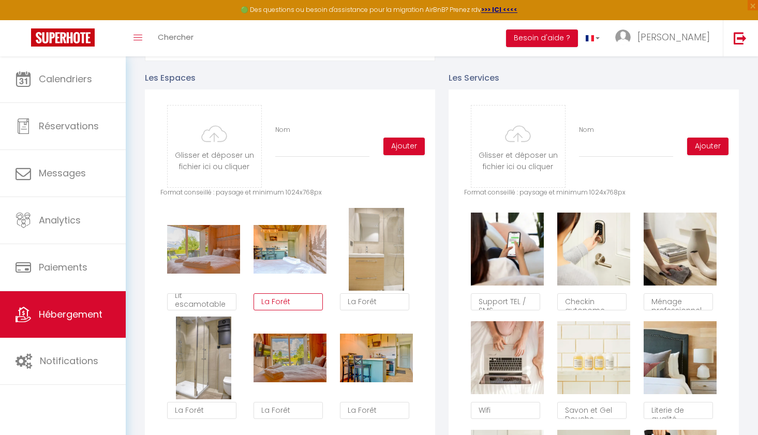
click at [285, 302] on textarea "La Forêt" at bounding box center [288, 302] width 69 height 18
paste textarea "it escamotable"
type textarea "Lit escamotable"
click at [367, 299] on textarea "La Forêt" at bounding box center [374, 302] width 69 height 18
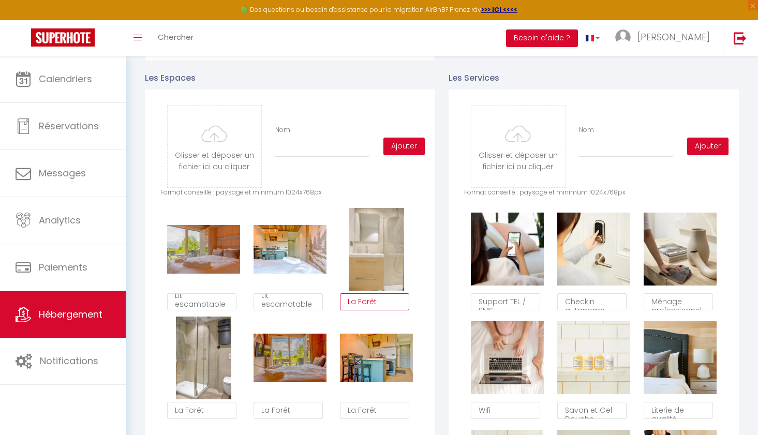
click at [367, 300] on textarea "La Forêt" at bounding box center [374, 302] width 69 height 18
type textarea "Salle de bain"
click at [212, 409] on textarea "La Forêt" at bounding box center [201, 411] width 69 height 18
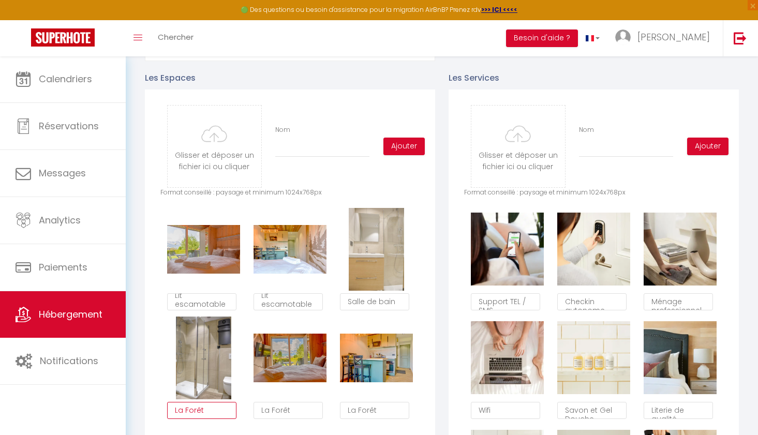
click at [212, 409] on textarea "La Forêt" at bounding box center [201, 411] width 69 height 18
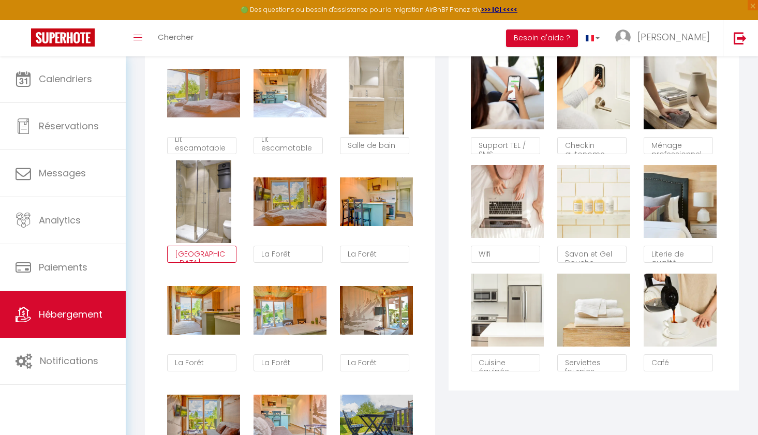
scroll to position [653, 0]
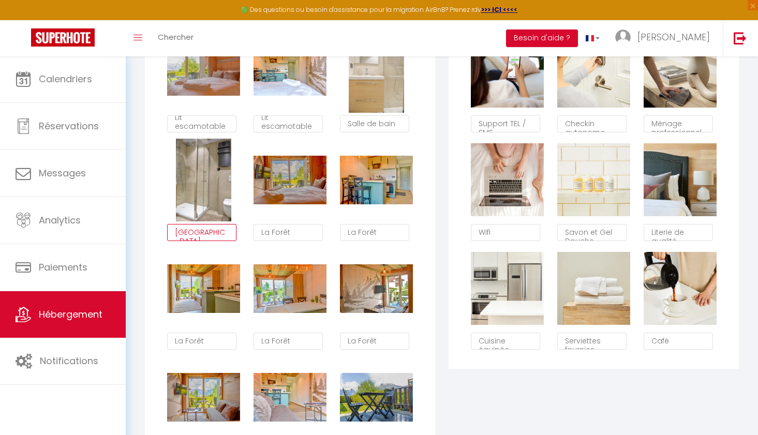
type textarea "[GEOGRAPHIC_DATA]"
click at [291, 233] on textarea "La Forêt" at bounding box center [288, 233] width 69 height 18
paste textarea "it escamotable"
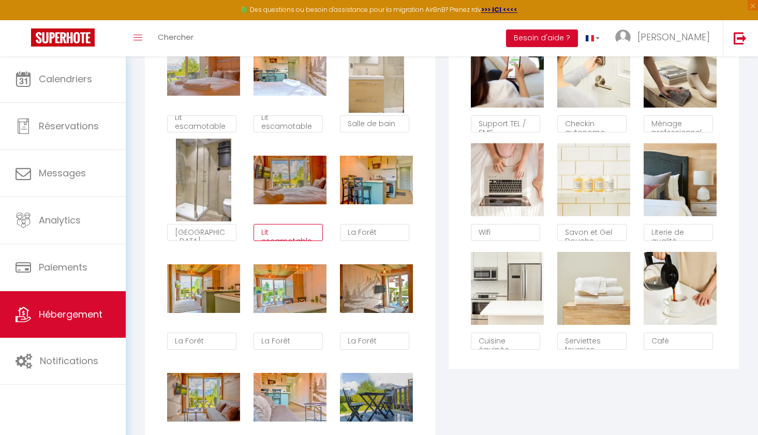
scroll to position [6, 0]
type textarea "Lit escamotable"
click at [376, 232] on textarea "La Forêt" at bounding box center [374, 233] width 69 height 18
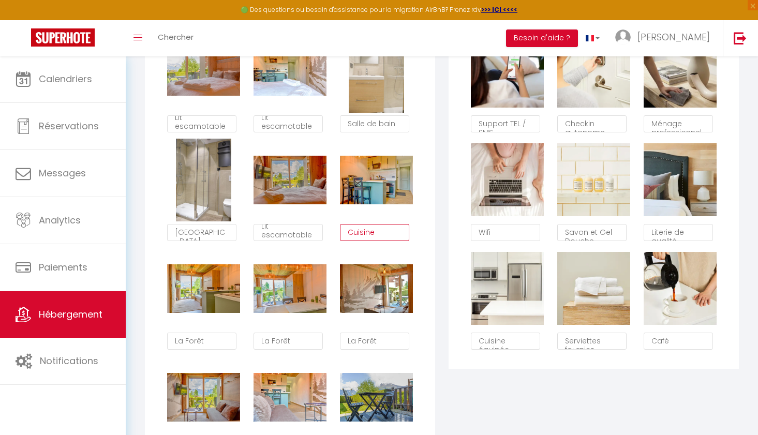
type textarea "Cuisine"
click at [203, 339] on textarea "La Forêt" at bounding box center [201, 342] width 69 height 18
type textarea "Cuisine / Salon"
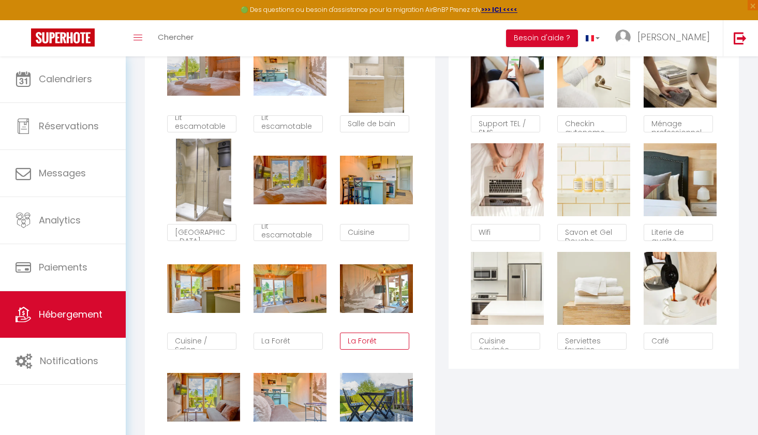
click at [367, 338] on textarea "La Forêt" at bounding box center [374, 342] width 69 height 18
type textarea "Salon"
click at [221, 345] on textarea "Cuisine / Salon" at bounding box center [201, 342] width 69 height 18
click at [220, 345] on textarea "Cuisine / Salon" at bounding box center [201, 342] width 69 height 18
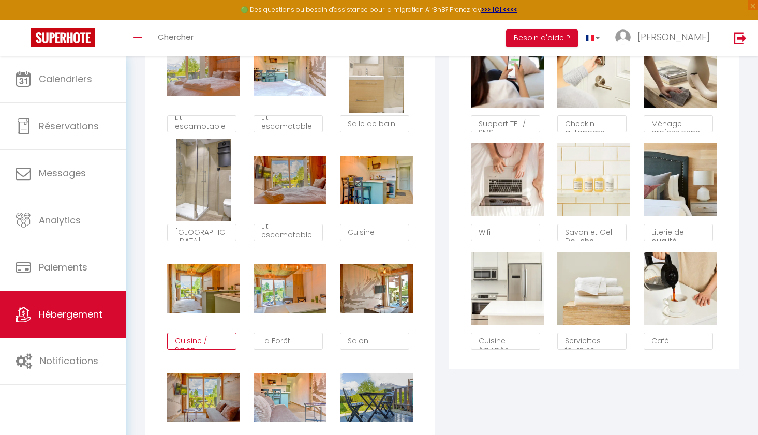
click at [220, 345] on textarea "Cuisine / Salon" at bounding box center [201, 342] width 69 height 18
click at [291, 342] on textarea "La Forêt" at bounding box center [288, 342] width 69 height 18
paste textarea "Cuisine / Salon"
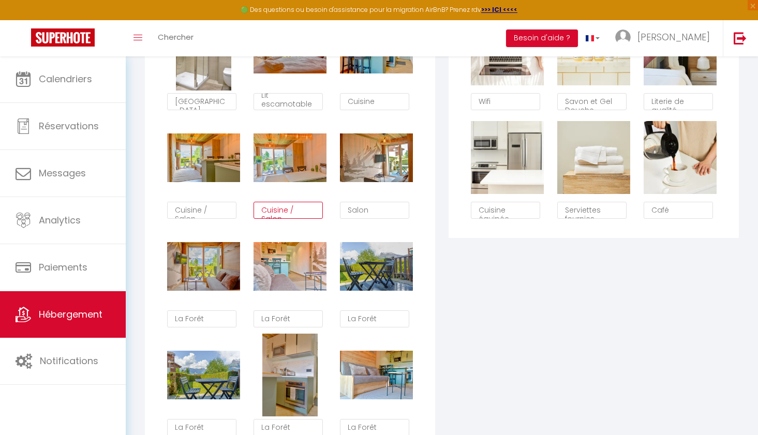
scroll to position [785, 0]
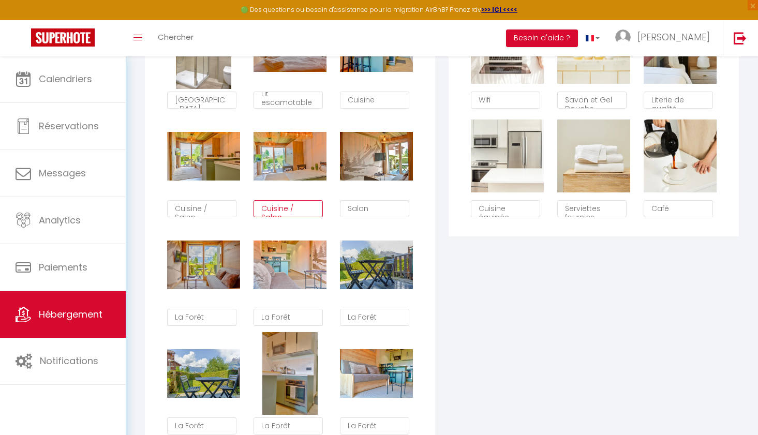
type textarea "Cuisine / Salon"
click at [193, 316] on textarea "La Forêt" at bounding box center [201, 318] width 69 height 18
type textarea "Salon"
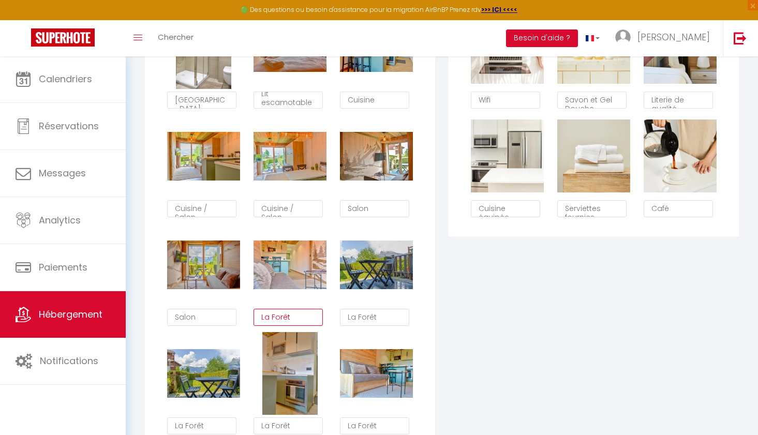
click at [290, 319] on textarea "La Forêt" at bounding box center [288, 318] width 69 height 18
type textarea "Salon"
click at [379, 318] on textarea "La Forêt" at bounding box center [374, 318] width 69 height 18
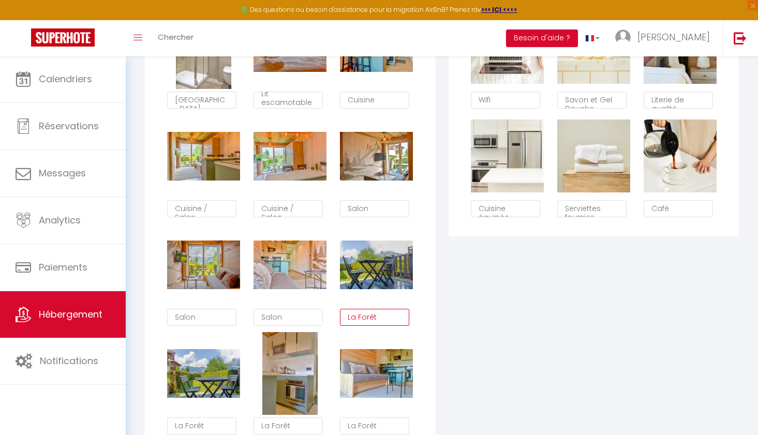
click at [379, 318] on textarea "La Forêt" at bounding box center [374, 318] width 69 height 18
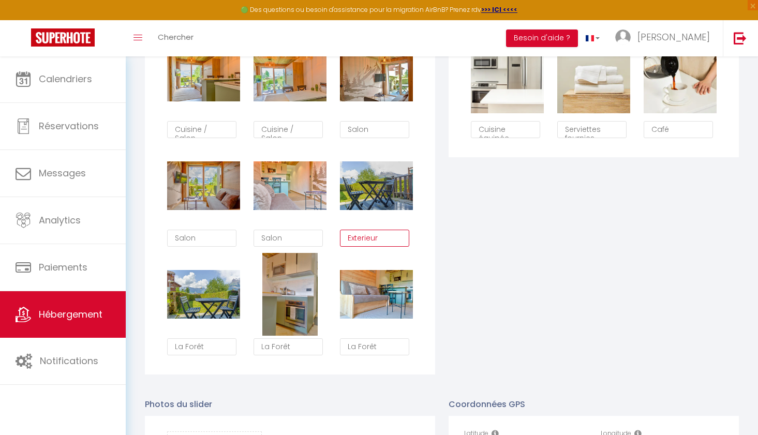
scroll to position [872, 0]
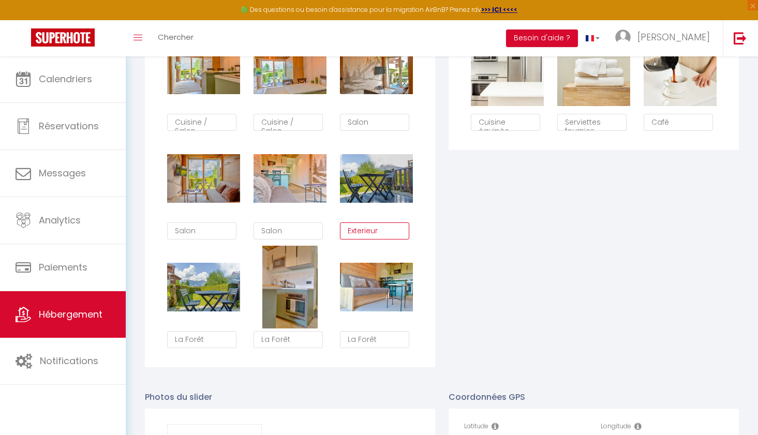
click at [379, 229] on textarea "Exterieur" at bounding box center [374, 231] width 69 height 18
type textarea "Exterieur"
click at [203, 336] on textarea "La Forêt" at bounding box center [201, 340] width 69 height 18
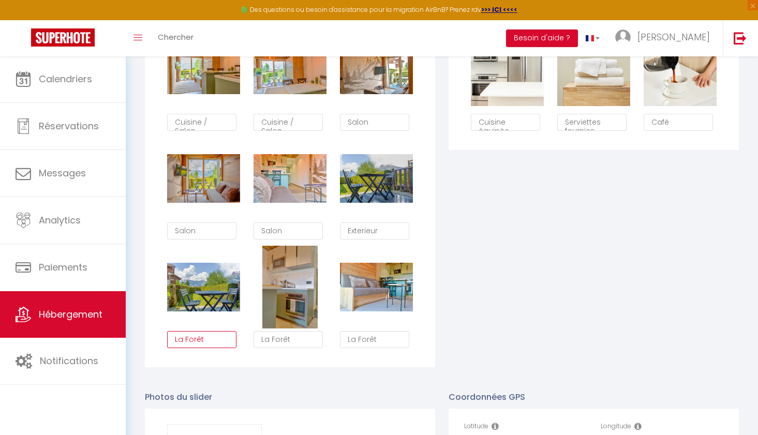
click at [203, 336] on textarea "La Forêt" at bounding box center [201, 340] width 69 height 18
paste textarea "Exterieur"
type textarea "Exterieur"
click at [287, 339] on textarea "La Forêt" at bounding box center [288, 340] width 69 height 18
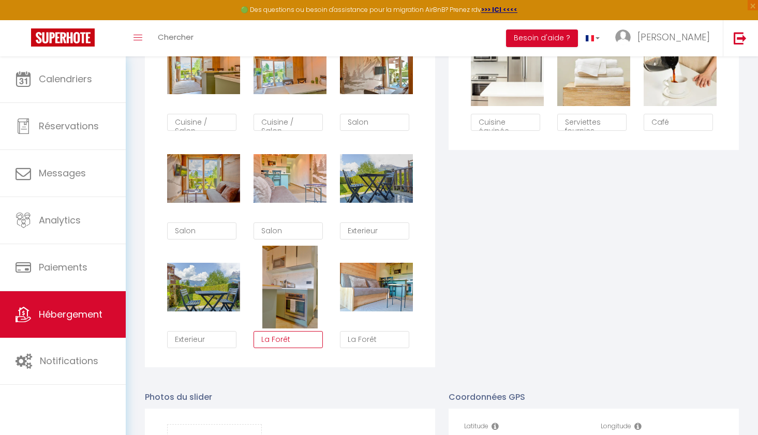
click at [287, 339] on textarea "La Forêt" at bounding box center [288, 340] width 69 height 18
type textarea "Cuisine"
click at [375, 337] on textarea "La Forêt" at bounding box center [374, 340] width 69 height 18
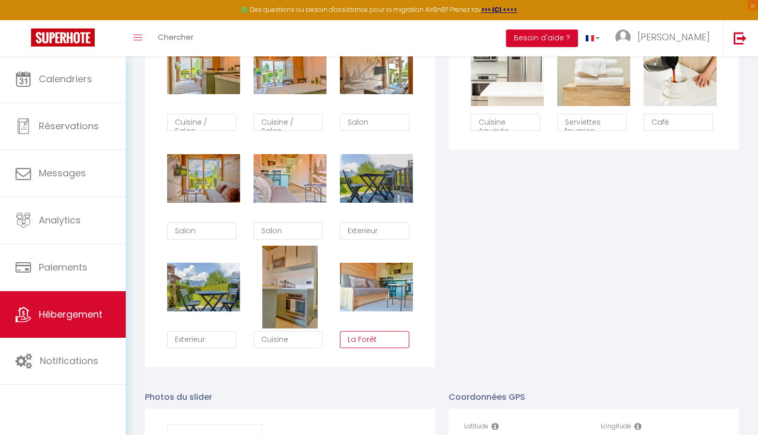
click at [375, 337] on textarea "La Forêt" at bounding box center [374, 340] width 69 height 18
type textarea "Salon"
click at [451, 347] on div "Les Services Glisser et déposer un fichier ici ou cliquer Ooops, something wron…" at bounding box center [594, 15] width 304 height 703
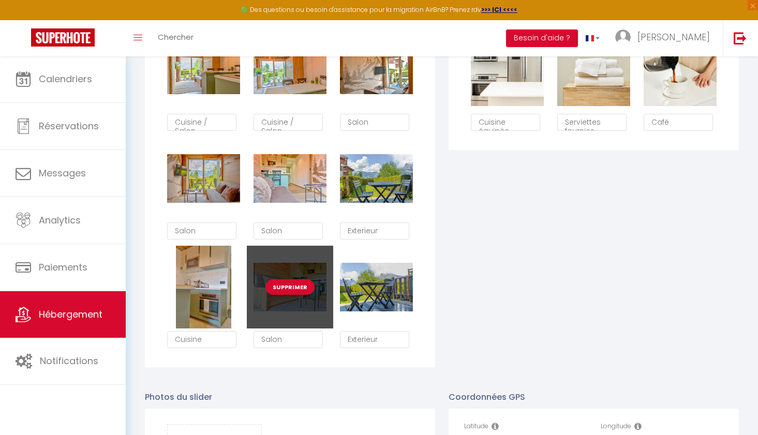
checkbox input "true"
checkbox input "false"
type textarea "Cuisine"
type textarea "Salon"
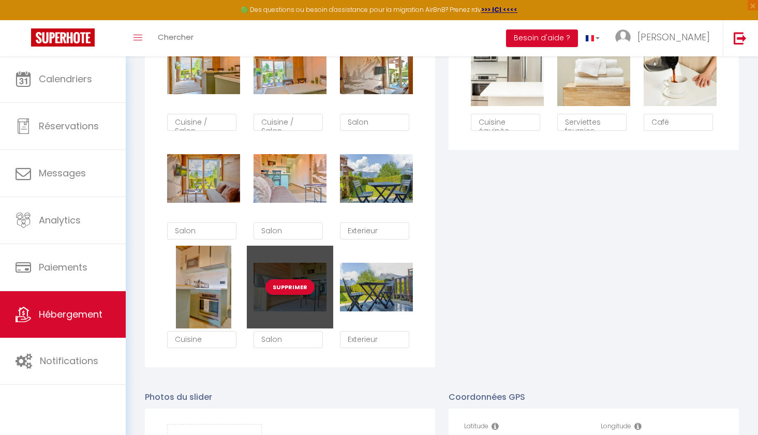
type textarea "Exterieur"
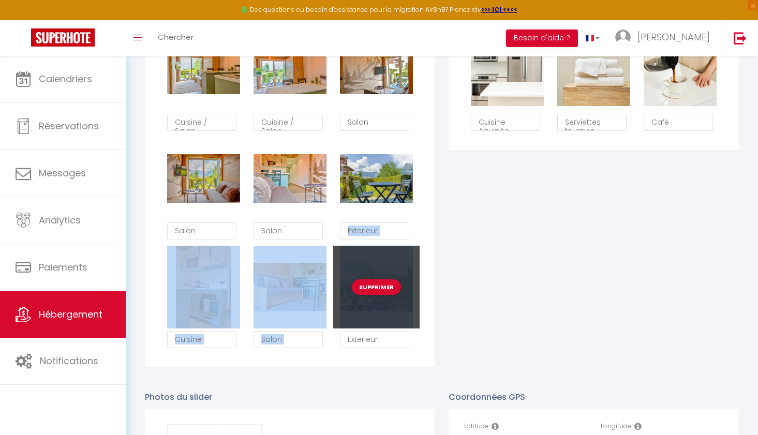
drag, startPoint x: 360, startPoint y: 199, endPoint x: 363, endPoint y: 305, distance: 106.1
click at [362, 306] on div "Supprimer Lit escamotable Supprimer Lit escamotable Supprimer Salle de bain Sup…" at bounding box center [289, 82] width 259 height 543
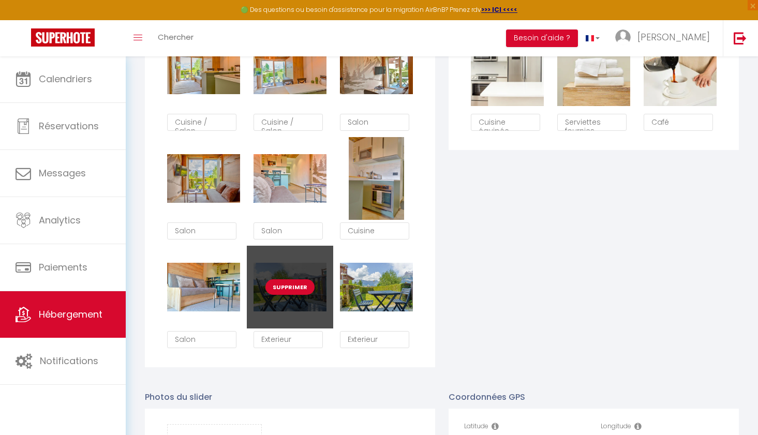
checkbox input "true"
checkbox input "false"
type textarea "Salon"
type textarea "Exterieur"
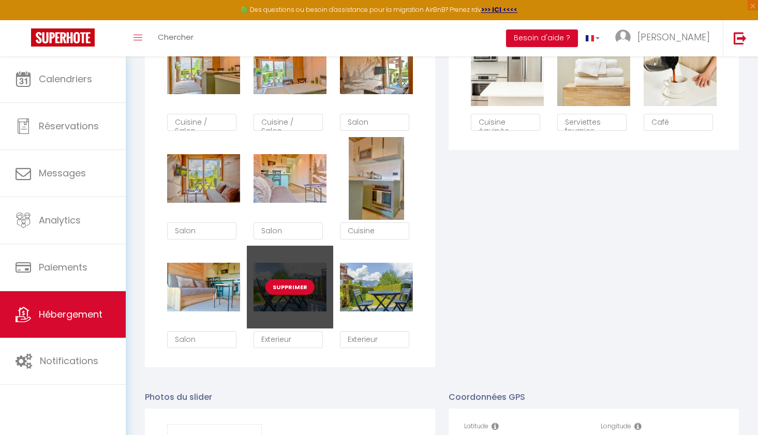
type textarea "Cuisine"
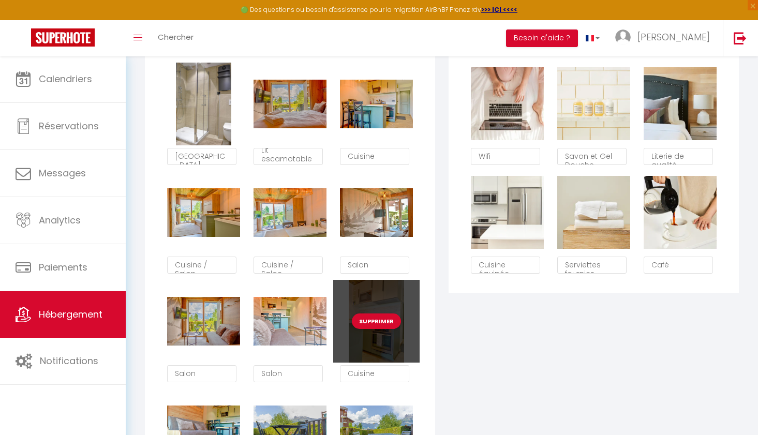
scroll to position [728, 0]
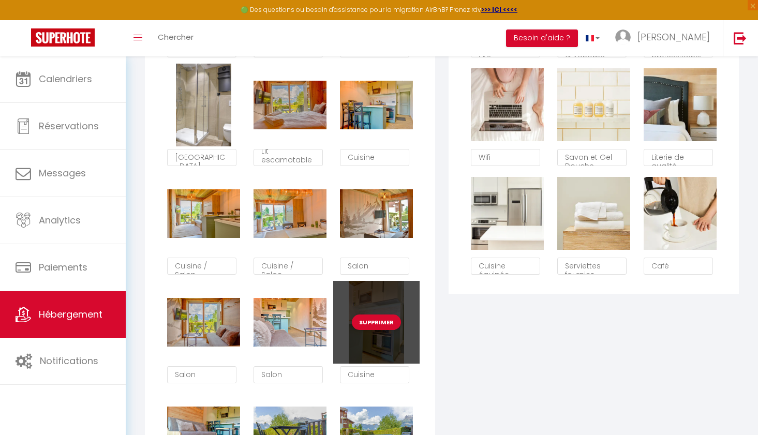
drag, startPoint x: 361, startPoint y: 301, endPoint x: 369, endPoint y: 288, distance: 15.1
click at [369, 288] on div "Supprimer" at bounding box center [376, 322] width 86 height 83
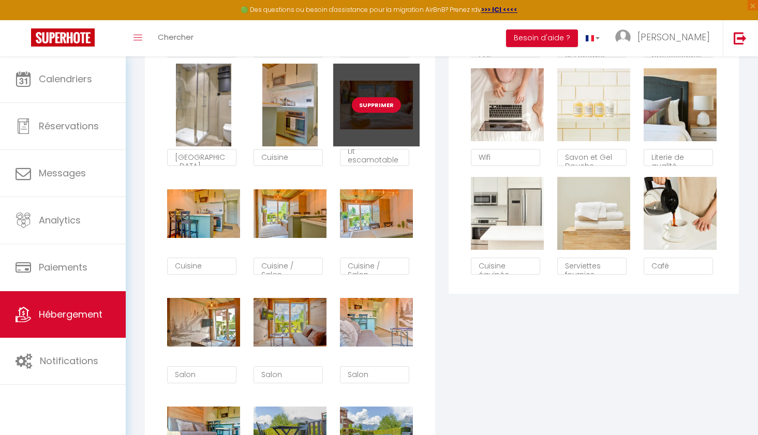
checkbox input "true"
checkbox input "false"
type textarea "Cuisine"
type textarea "Lit escamotable"
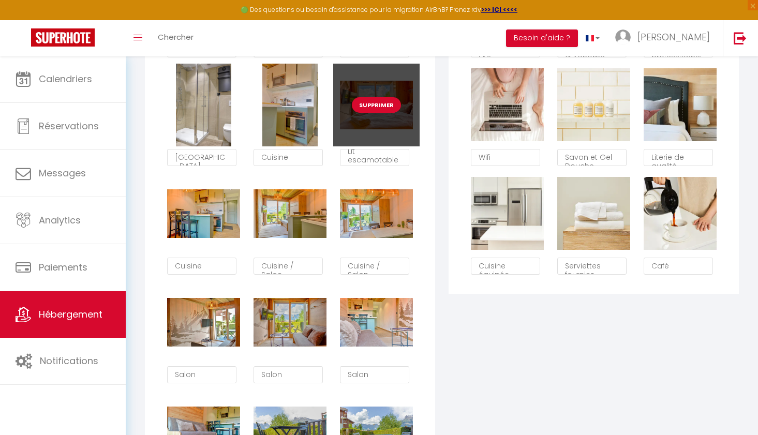
type textarea "Cuisine"
type textarea "Cuisine / Salon"
type textarea "Salon"
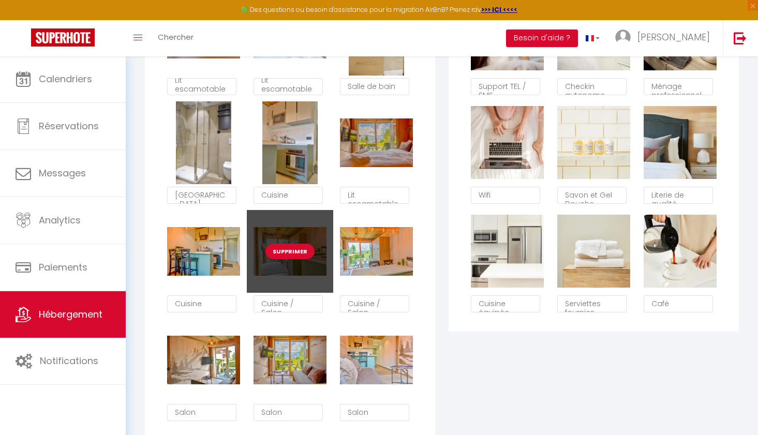
scroll to position [686, 0]
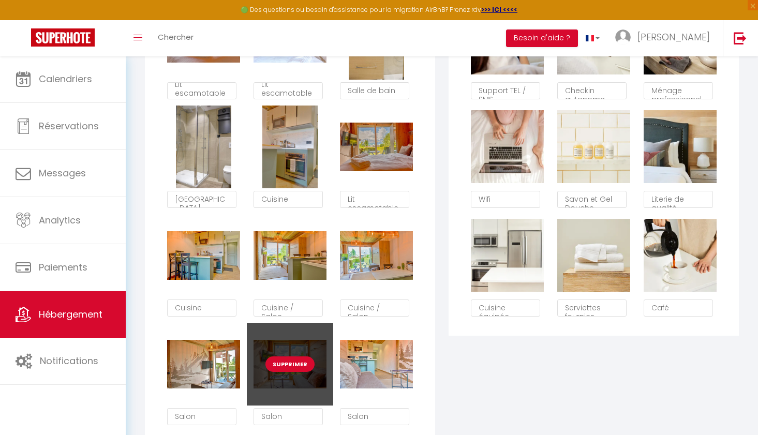
drag, startPoint x: 302, startPoint y: 346, endPoint x: 282, endPoint y: 343, distance: 20.3
click at [282, 343] on div "Supprimer" at bounding box center [290, 364] width 86 height 83
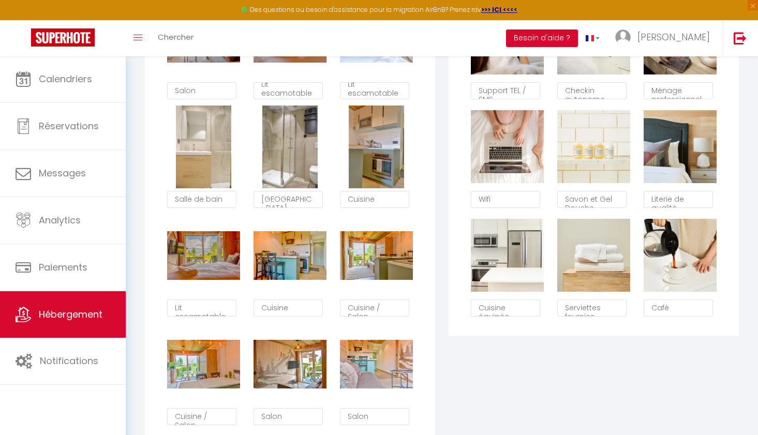
checkbox input "true"
checkbox input "false"
type textarea "Salon"
type textarea "Lit escamotable"
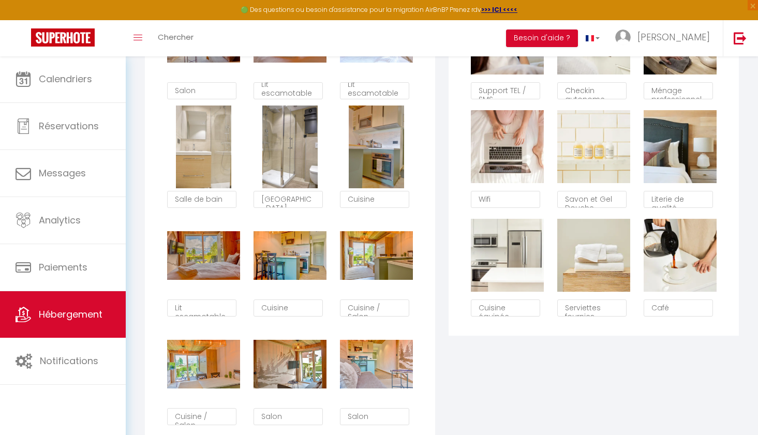
type textarea "Salle de bain"
type textarea "[GEOGRAPHIC_DATA]"
type textarea "Cuisine"
type textarea "Lit escamotable"
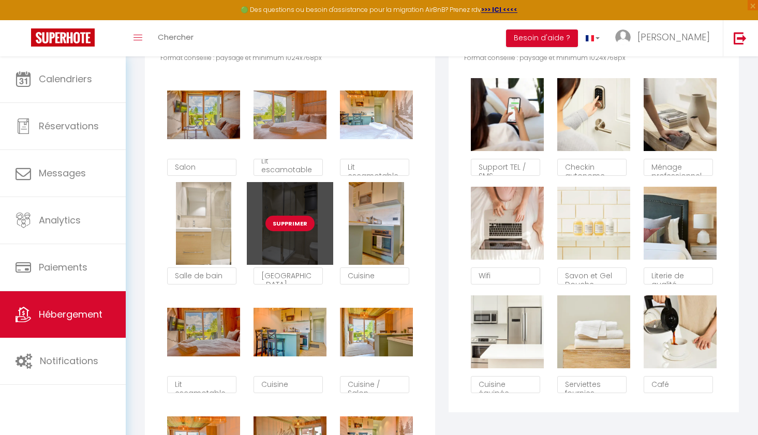
scroll to position [609, 0]
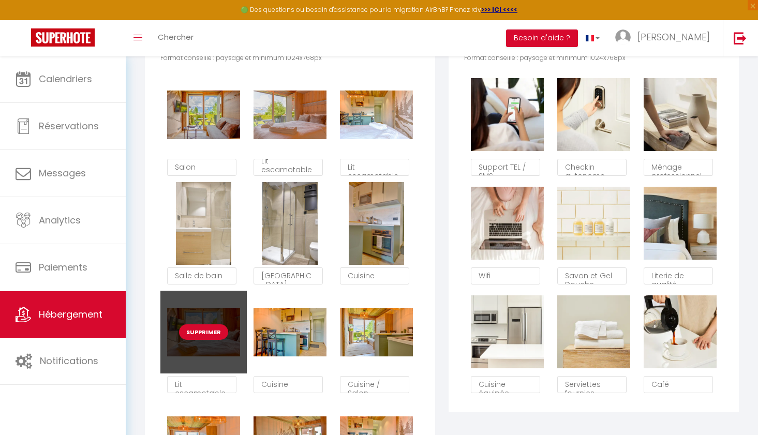
click at [180, 315] on div "Supprimer" at bounding box center [203, 332] width 86 height 83
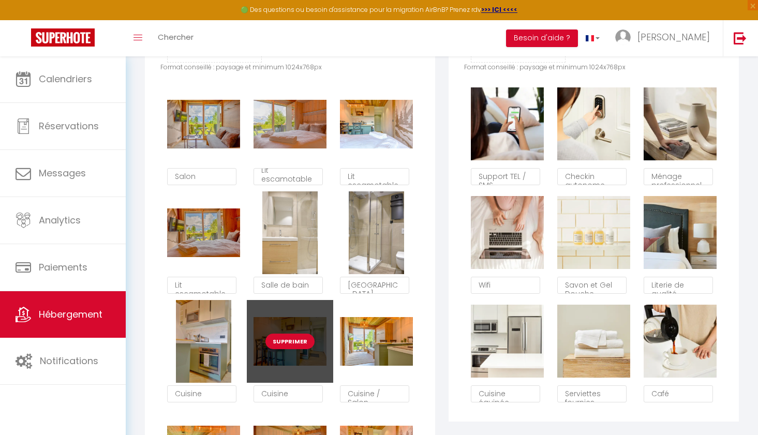
scroll to position [600, 0]
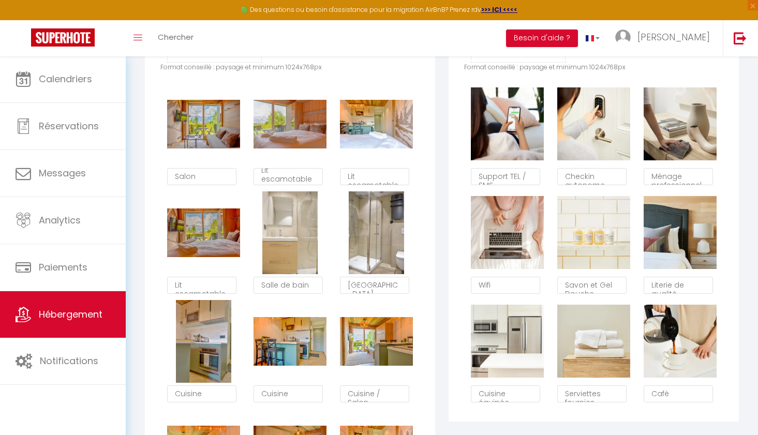
click at [446, 339] on div "Les Services Glisser et déposer un fichier ici ou cliquer Ooops, something wron…" at bounding box center [594, 287] width 304 height 703
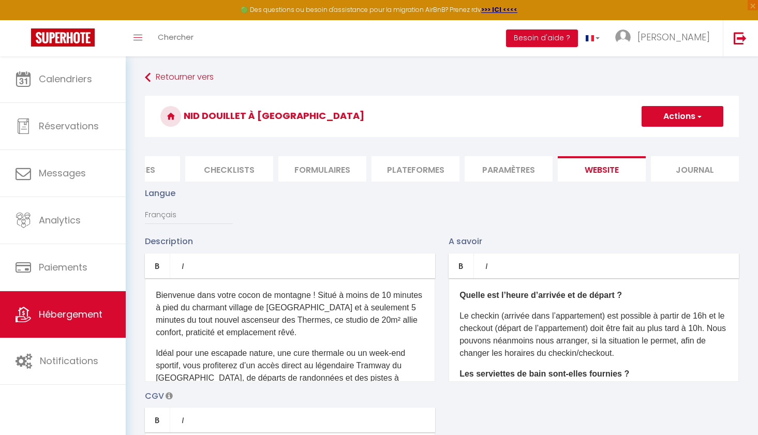
scroll to position [0, 0]
click at [680, 115] on button "Actions" at bounding box center [683, 116] width 82 height 21
click at [676, 138] on input "Enregistrer" at bounding box center [670, 139] width 38 height 10
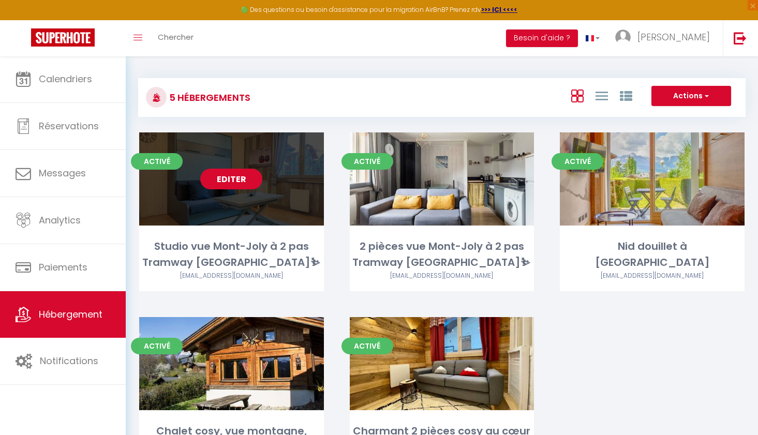
click at [228, 177] on link "Editer" at bounding box center [231, 179] width 62 height 21
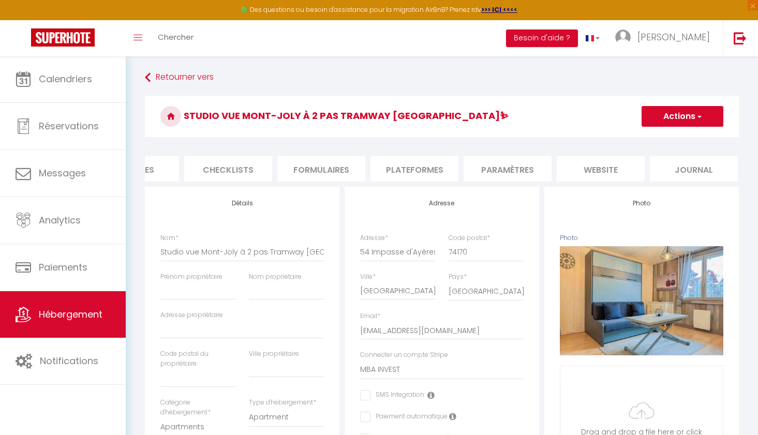
scroll to position [0, 332]
click at [614, 168] on li "website" at bounding box center [602, 168] width 88 height 25
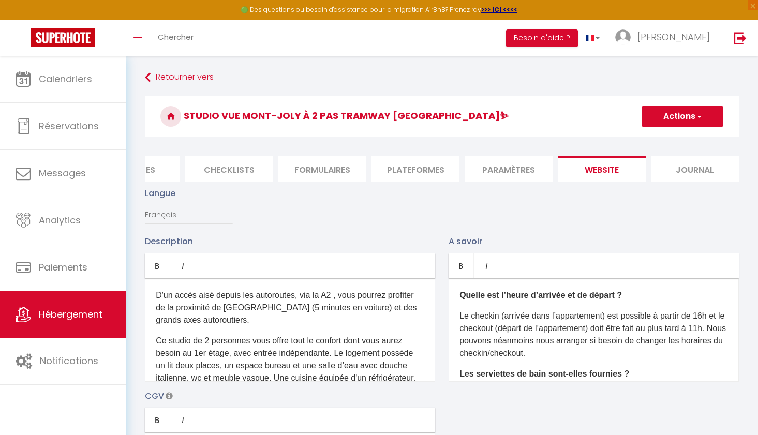
click at [204, 324] on p "D'un accès aisé depuis les autoroutes, via la A2 , vous pourrez profiter de la …" at bounding box center [290, 307] width 269 height 37
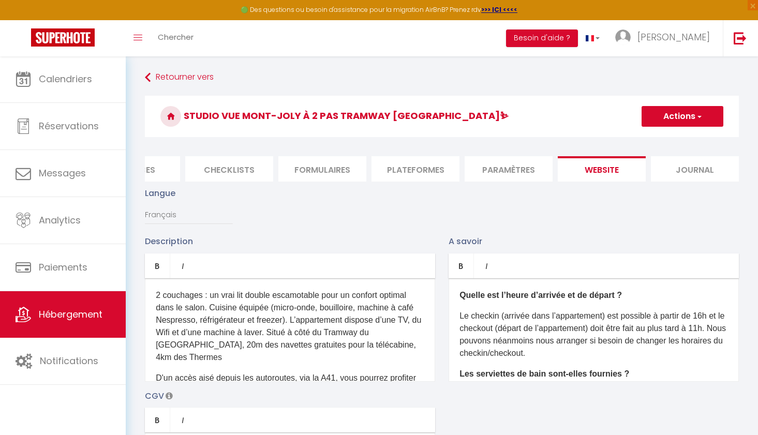
click at [156, 295] on p "2 couchages : un vrai lit double escamotable pour un confort optimal dans le sa…" at bounding box center [290, 326] width 269 height 75
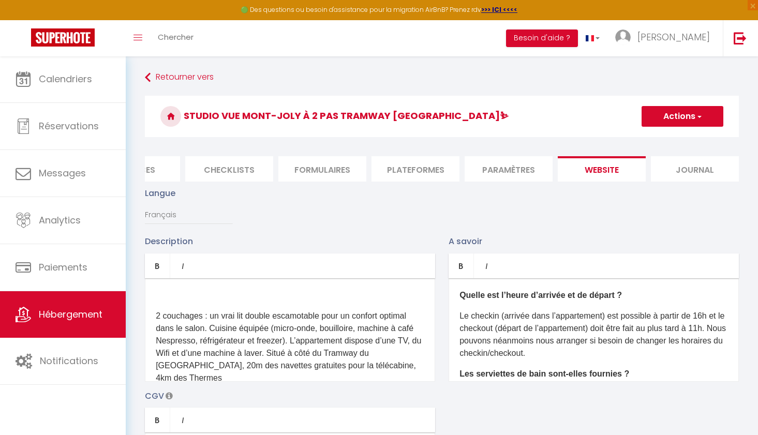
click at [162, 288] on div "2 couchages : un vrai lit double escamotable pour un confort optimal dans le sa…" at bounding box center [290, 329] width 290 height 103
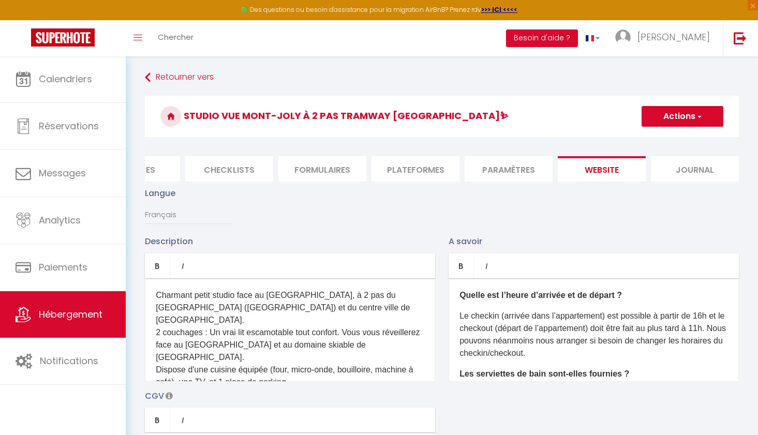
click at [155, 320] on div "Charmant petit studio face au [GEOGRAPHIC_DATA], à 2 pas du [GEOGRAPHIC_DATA] (…" at bounding box center [290, 329] width 290 height 103
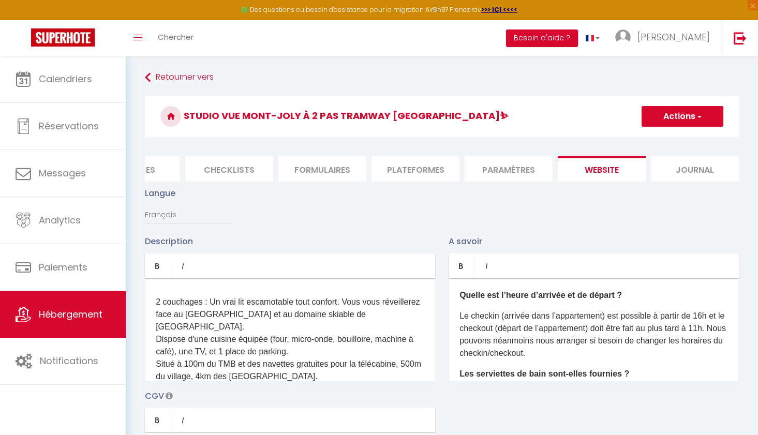
scroll to position [52, 0]
click at [289, 326] on p "2 couchages : Un vrai lit escamotable tout confort. Vous vous réveillerez face …" at bounding box center [290, 338] width 269 height 87
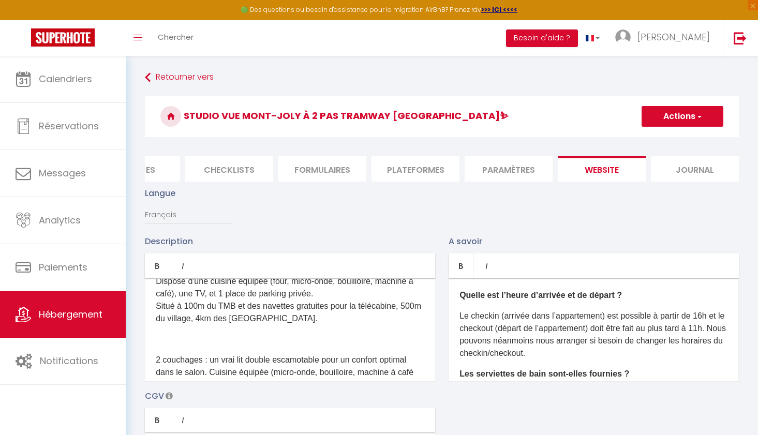
scroll to position [114, 0]
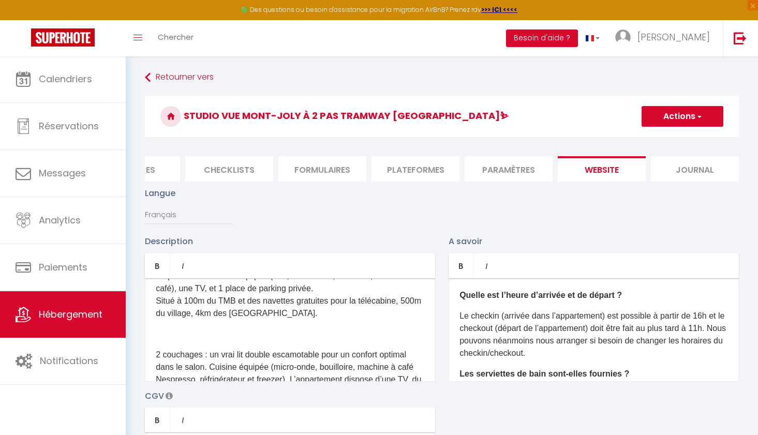
click at [157, 349] on p "2 couchages : un vrai lit double escamotable pour un confort optimal dans le sa…" at bounding box center [290, 386] width 269 height 75
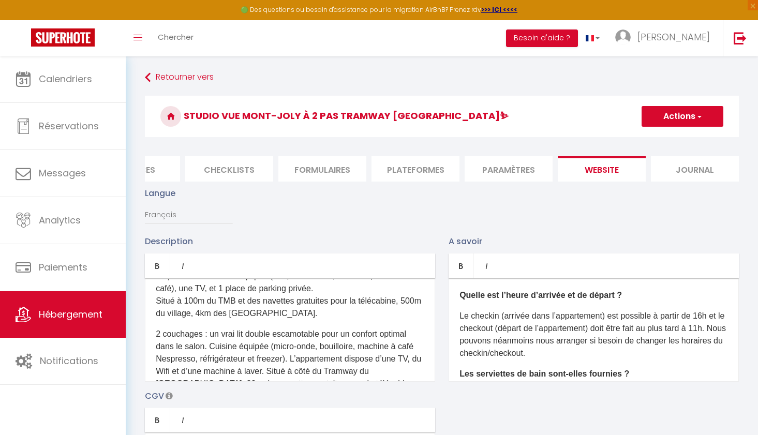
scroll to position [133, 0]
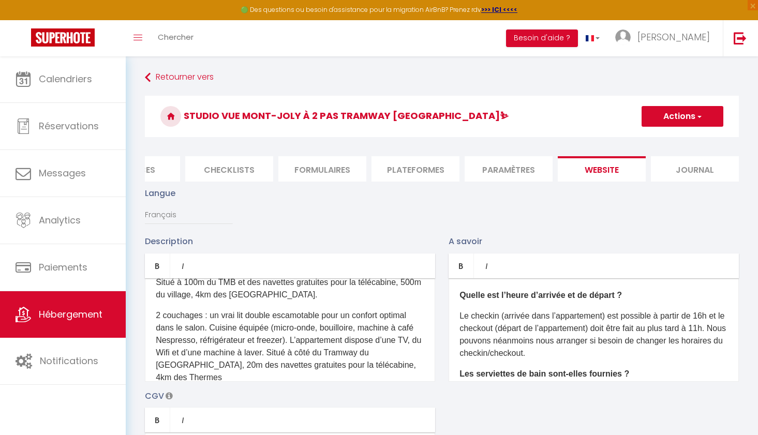
click at [284, 326] on p "2 couchages : un vrai lit double escamotable pour un confort optimal dans le sa…" at bounding box center [290, 346] width 269 height 75
click at [187, 340] on p "2 couchages : un vrai lit double escamotable pour un confort optimal dans le sa…" at bounding box center [290, 346] width 269 height 75
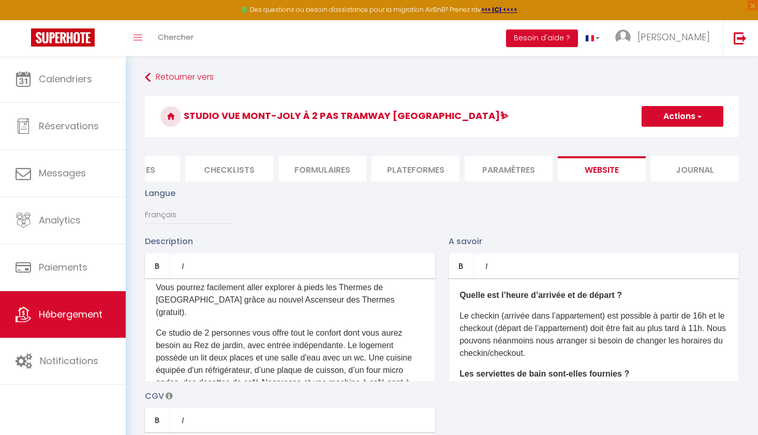
scroll to position [378, 0]
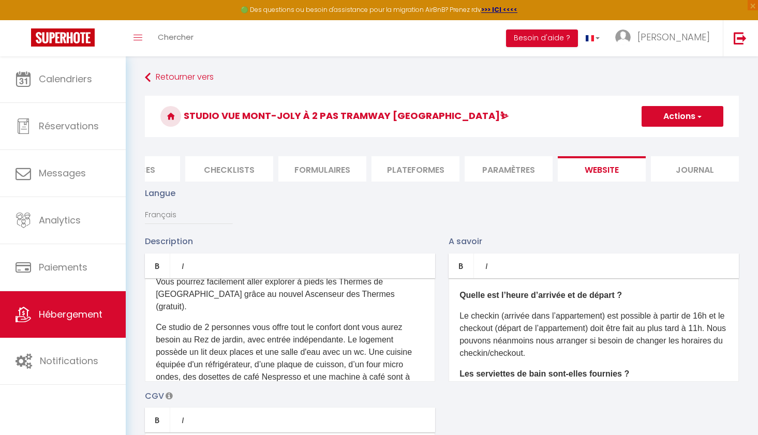
click at [182, 321] on p "Ce studio de 2 personnes vous offre tout le confort dont vous aurez besoin au R…" at bounding box center [290, 401] width 269 height 161
drag, startPoint x: 180, startPoint y: 302, endPoint x: 245, endPoint y: 303, distance: 65.2
click at [245, 321] on p "Ce studio de 2 personnes vous offre tout le confort dont vous aurez besoin au R…" at bounding box center [290, 401] width 269 height 161
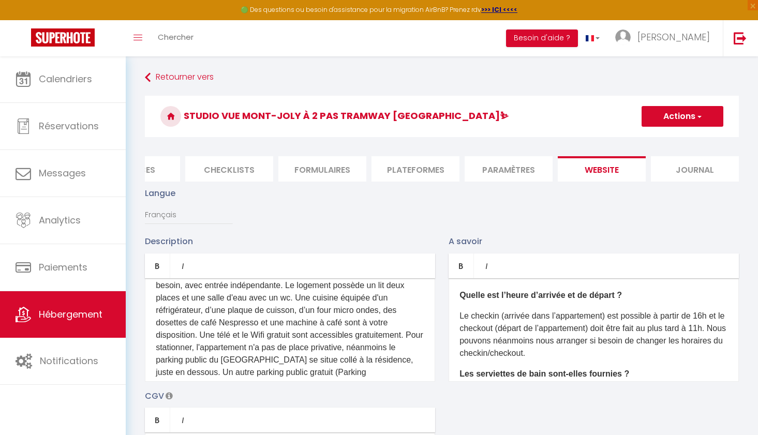
scroll to position [436, 0]
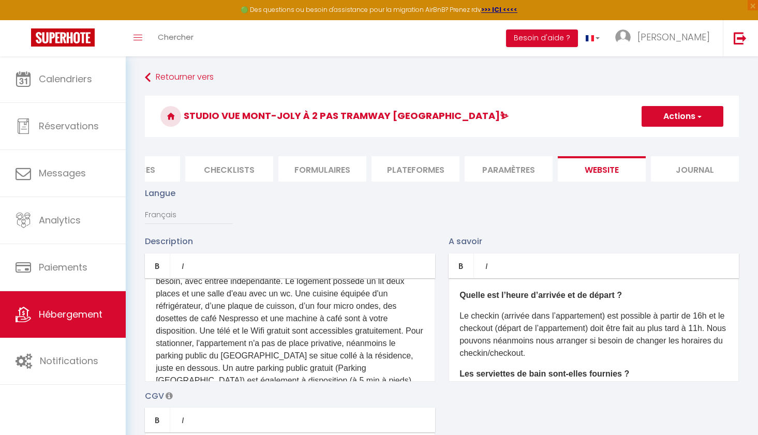
click at [157, 305] on p "Ce studio de 2 personnes vous offre tout le confort dont vous aurez besoin, ave…" at bounding box center [290, 343] width 269 height 161
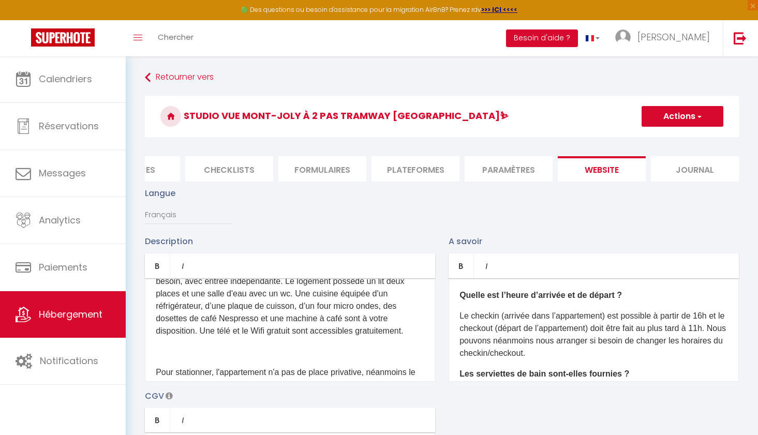
click at [161, 346] on p at bounding box center [290, 352] width 269 height 12
click at [295, 346] on p "Aucun soucis pour stationner, avec un parking privé. ​" at bounding box center [290, 352] width 269 height 12
click at [367, 346] on p "Aucun soucis pour stationner, avec une place de parking privé. ​" at bounding box center [290, 352] width 269 height 12
click at [418, 346] on p "Aucun soucis pour stationner, avec une place de parking attitrée privé. ​" at bounding box center [290, 352] width 269 height 12
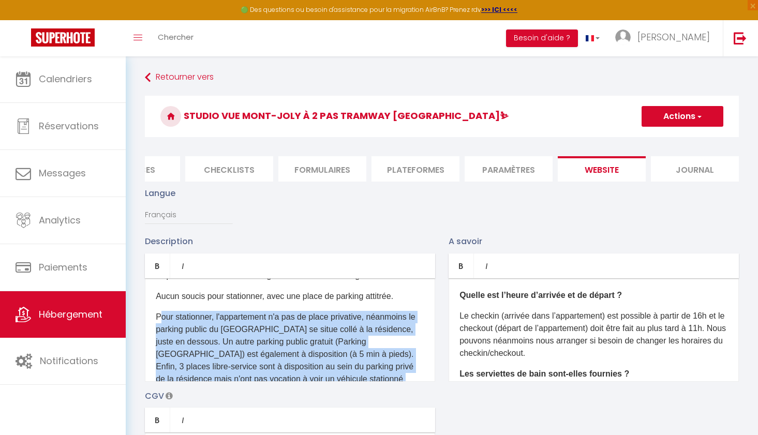
scroll to position [493, 0]
drag, startPoint x: 159, startPoint y: 334, endPoint x: 388, endPoint y: 339, distance: 228.7
click at [388, 339] on p "Pour stationner, l'appartement n'a pas de place privative, néanmoins le parking…" at bounding box center [290, 352] width 269 height 87
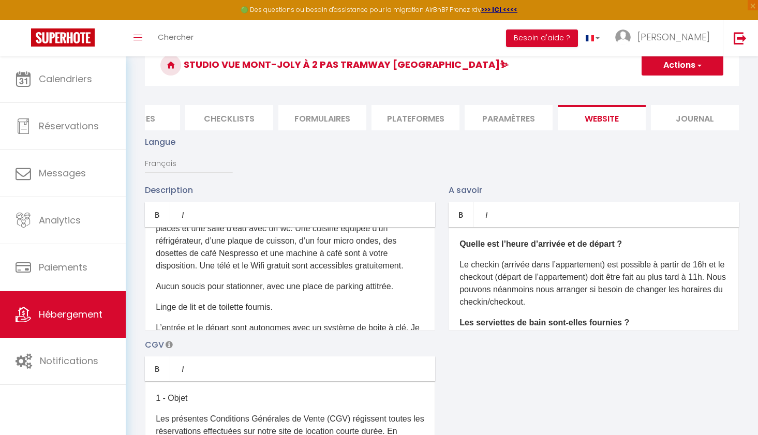
scroll to position [51, 0]
click at [707, 264] on p "Le checkin (arrivée dans l’appartement) est possible à partir de 16h et le chec…" at bounding box center [593, 284] width 269 height 50
click at [719, 277] on p "Le checkin (arrivée dans l’appartement) est possible à partir de 15h et le chec…" at bounding box center [593, 284] width 269 height 50
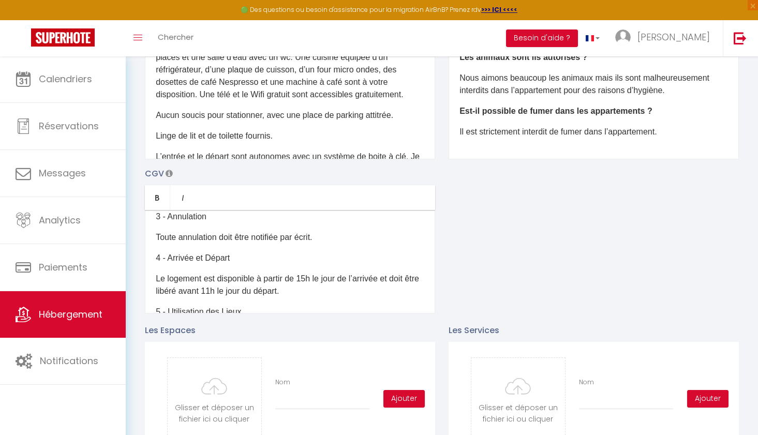
scroll to position [131, 0]
click at [308, 277] on p "Le logement est disponible à partir de 15h le jour de l’arrivée et doit être li…" at bounding box center [290, 284] width 269 height 25
click at [229, 288] on p "Le logement est disponible à partir de 16h le jour de l’arrivée et doit être li…" at bounding box center [290, 284] width 269 height 25
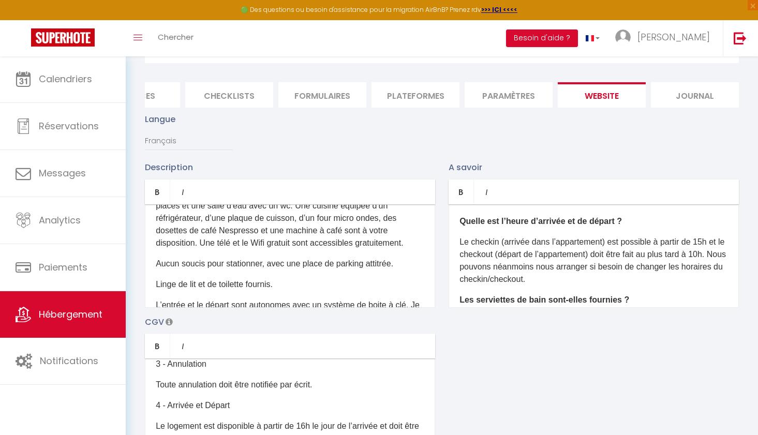
scroll to position [0, 0]
click at [709, 240] on p "Le checkin (arrivée dans l’appartement) est possible à partir de 15h et le chec…" at bounding box center [593, 261] width 269 height 50
click at [685, 330] on div "Description Bold Italic Rich text editor Charmant petit studio face au [GEOGRAP…" at bounding box center [441, 311] width 607 height 301
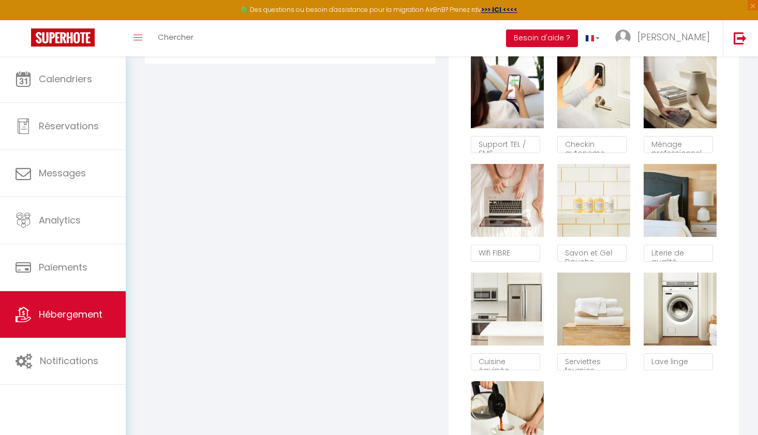
scroll to position [632, 0]
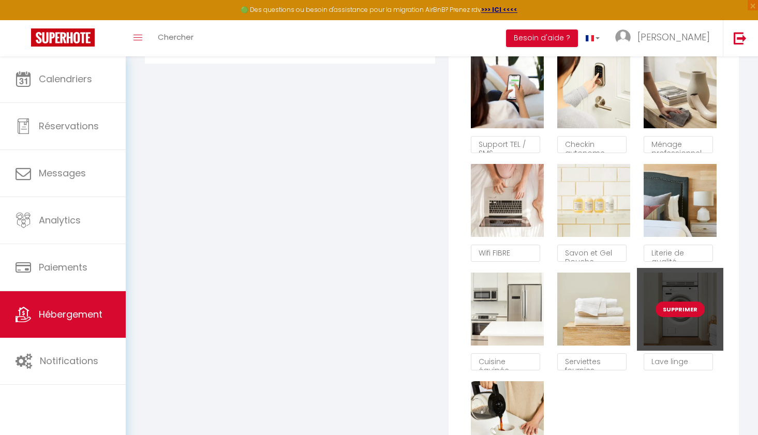
click at [688, 306] on button "Supprimer" at bounding box center [680, 310] width 49 height 16
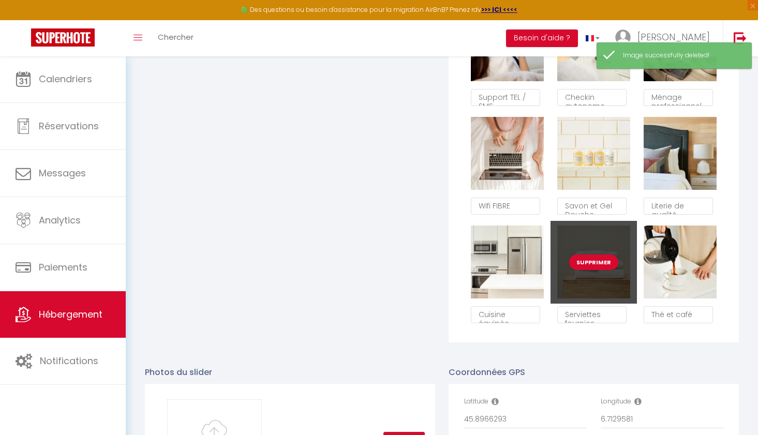
scroll to position [681, 0]
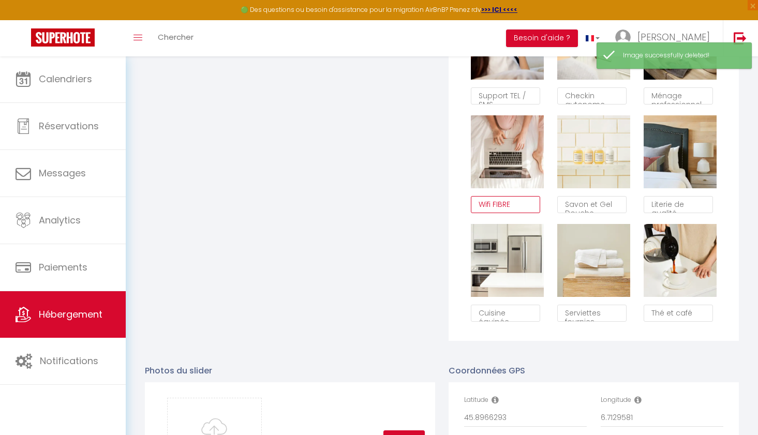
click at [519, 206] on textarea "Wifi FIBRE" at bounding box center [505, 205] width 69 height 18
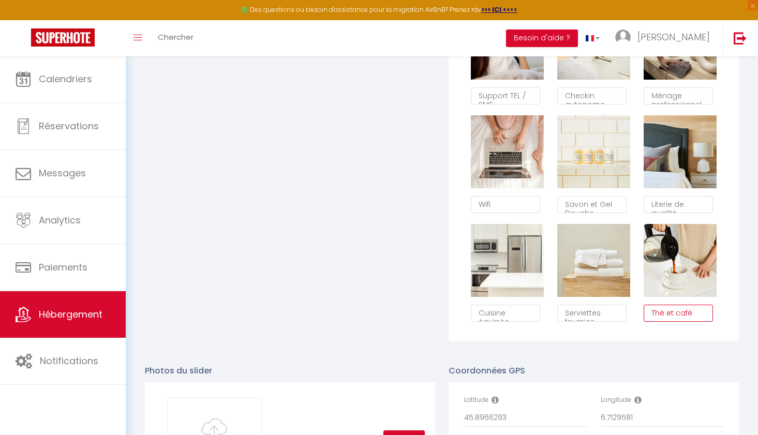
click at [680, 314] on textarea "Thé et café" at bounding box center [678, 314] width 69 height 18
click at [419, 272] on div "Les Espaces Glisser et déposer un fichier ici ou cliquer Ooops, something wrong…" at bounding box center [290, 98] width 304 height 486
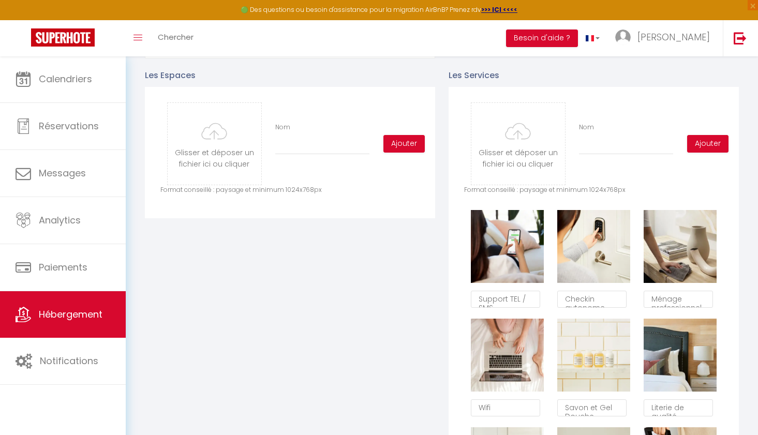
scroll to position [477, 0]
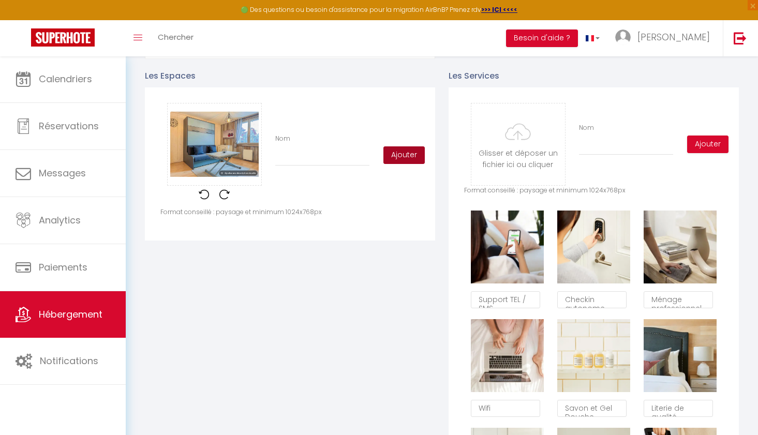
click at [393, 158] on button "Ajouter" at bounding box center [403, 155] width 41 height 18
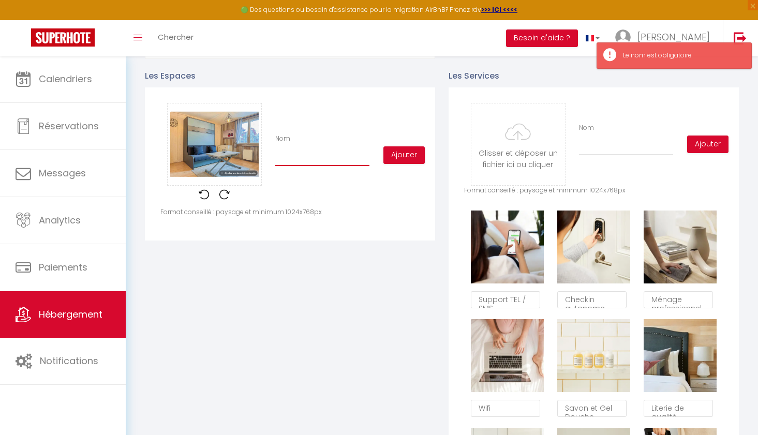
click at [318, 157] on input "Nom" at bounding box center [322, 156] width 94 height 19
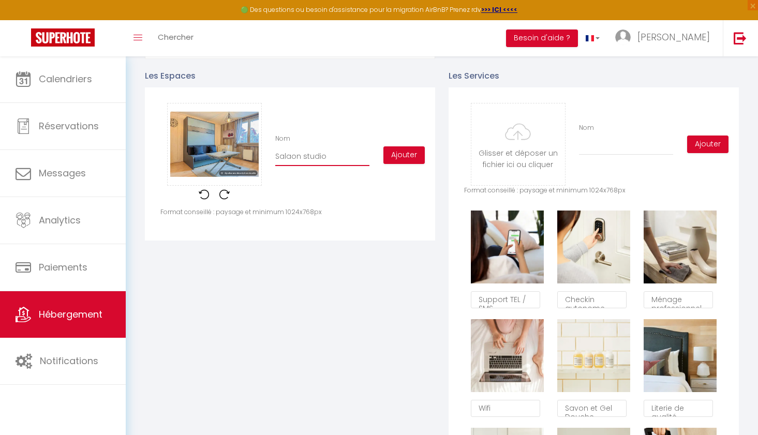
click at [292, 157] on input "Salaon studio" at bounding box center [322, 156] width 94 height 19
click at [410, 162] on button "Ajouter" at bounding box center [403, 155] width 41 height 18
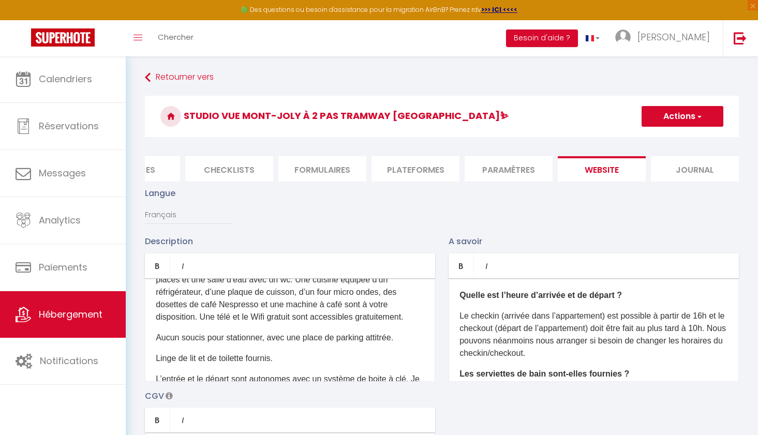
scroll to position [0, 0]
click at [675, 120] on button "Actions" at bounding box center [683, 116] width 82 height 21
click at [673, 138] on input "Enregistrer" at bounding box center [670, 139] width 38 height 10
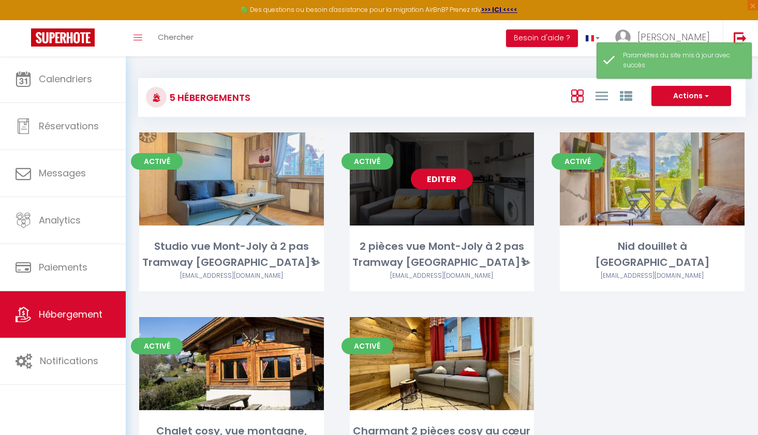
click at [439, 179] on link "Editer" at bounding box center [442, 179] width 62 height 21
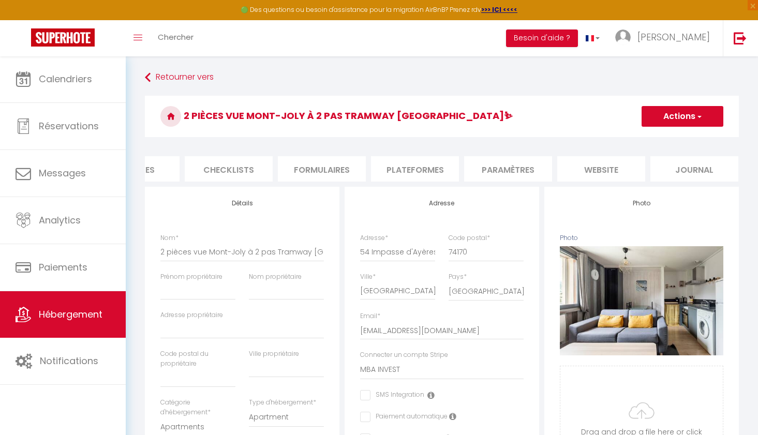
scroll to position [0, 332]
click at [598, 169] on li "website" at bounding box center [602, 168] width 88 height 25
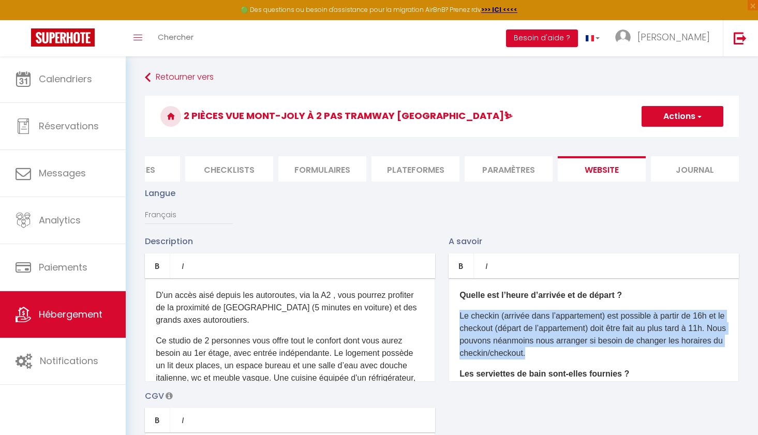
drag, startPoint x: 461, startPoint y: 316, endPoint x: 603, endPoint y: 359, distance: 147.6
click at [603, 359] on p "Le checkin (arrivée dans l’appartement) est possible à partir de 16h et le chec…" at bounding box center [593, 335] width 269 height 50
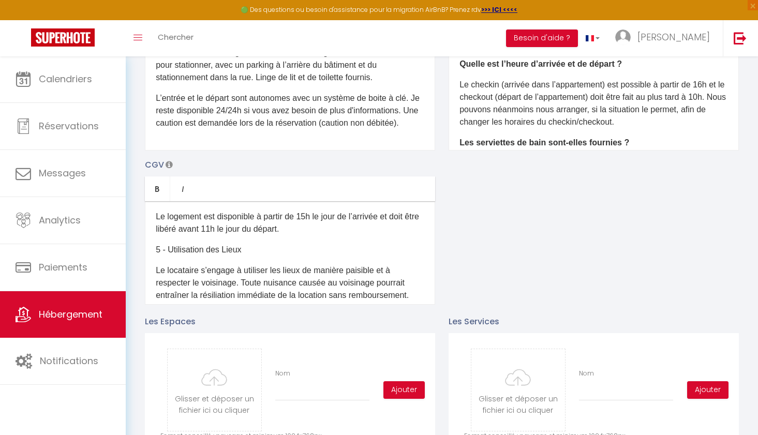
scroll to position [184, 0]
click at [307, 215] on p "Le logement est disponible à partir de 15h le jour de l’arrivée et doit être li…" at bounding box center [290, 222] width 269 height 25
click at [228, 229] on p "Le logement est disponible à partir de 16h le jour de l’arrivée et doit être li…" at bounding box center [290, 222] width 269 height 25
click at [442, 248] on div "Description Bold Italic Rich text editor D'un accès aisé depuis les autoroutes,…" at bounding box center [441, 154] width 607 height 301
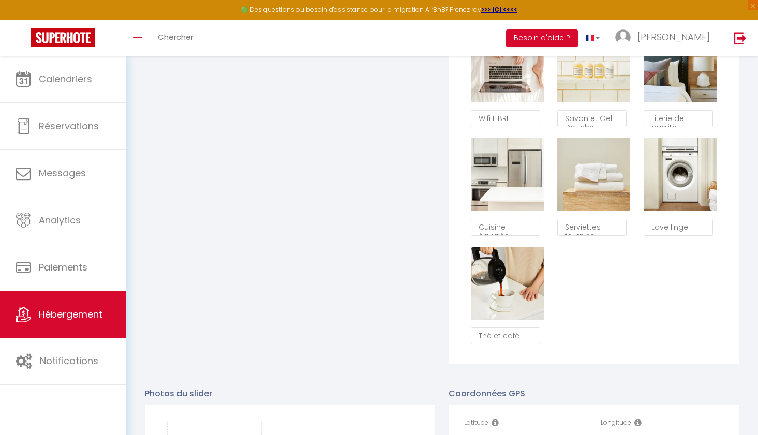
scroll to position [770, 0]
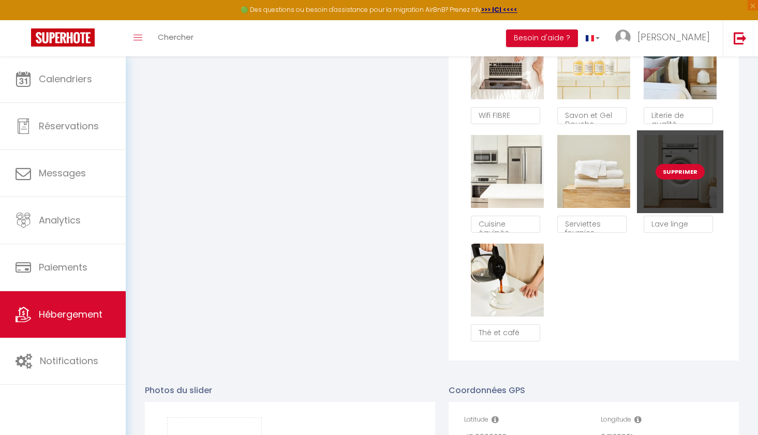
click at [686, 174] on button "Supprimer" at bounding box center [680, 172] width 49 height 16
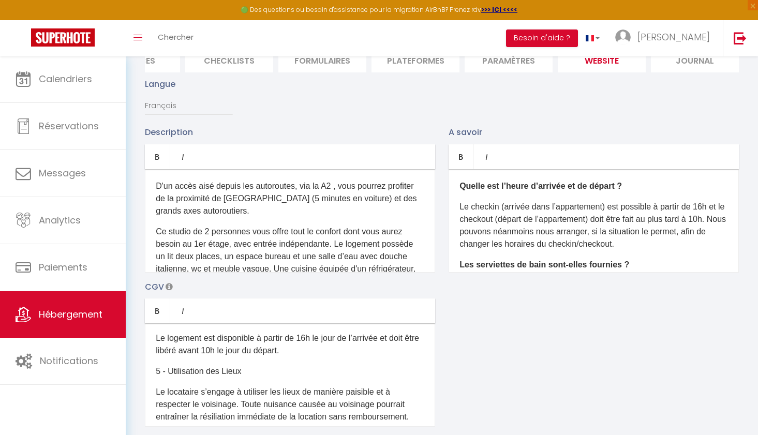
scroll to position [0, 0]
click at [156, 188] on p "D'un accès aisé depuis les autoroutes, via la A2 , vous pourrez profiter de la …" at bounding box center [290, 198] width 269 height 37
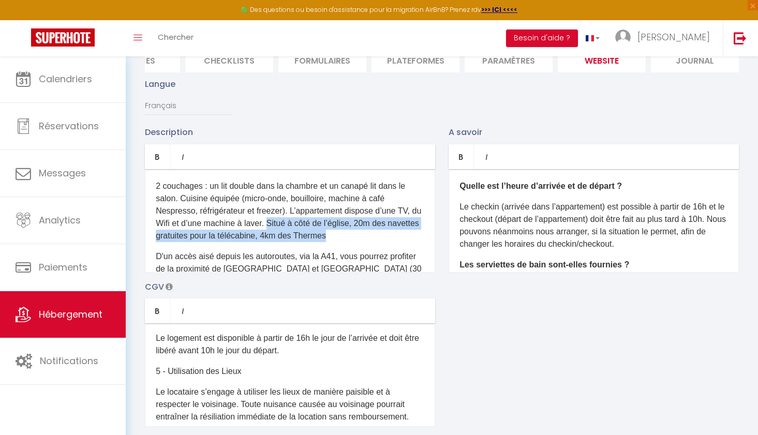
drag, startPoint x: 284, startPoint y: 222, endPoint x: 378, endPoint y: 236, distance: 95.6
click at [378, 236] on p "2 couchages : un lit double dans la chambre et un canapé lit dans le salon. Cui…" at bounding box center [290, 211] width 269 height 62
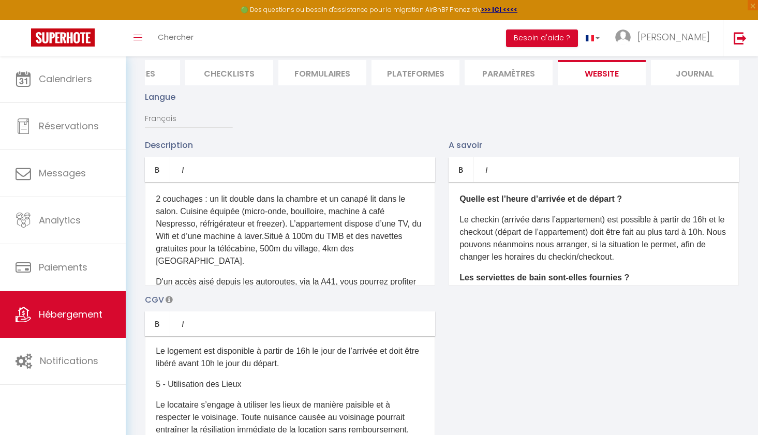
scroll to position [97, 0]
click at [281, 234] on p "2 couchages : un lit double dans la chambre et un canapé lit dans le salon. Cui…" at bounding box center [290, 229] width 269 height 75
drag, startPoint x: 277, startPoint y: 234, endPoint x: 185, endPoint y: 234, distance: 92.1
click at [185, 234] on p "2 couchages : un lit double dans la chambre et un canapé lit dans le salon. Cui…" at bounding box center [290, 229] width 269 height 75
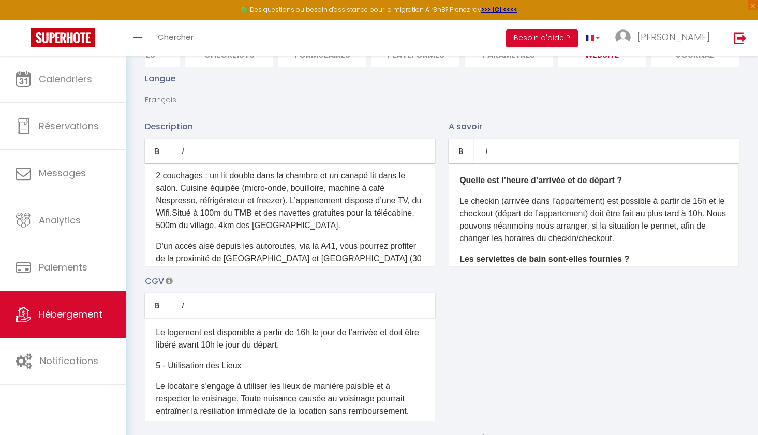
scroll to position [118, 0]
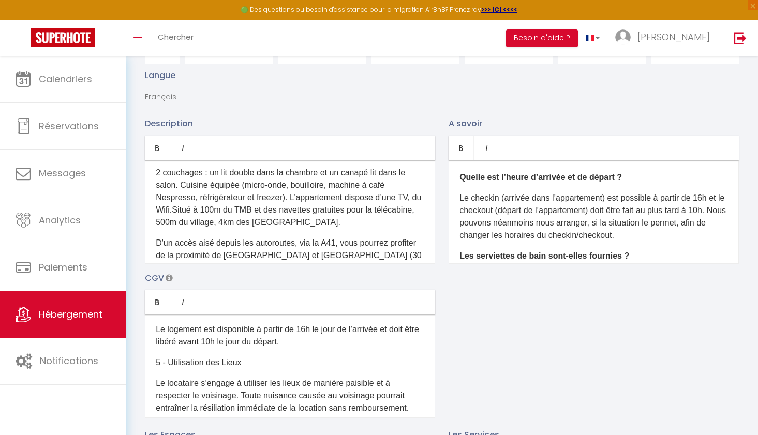
click at [160, 172] on p "2 couchages : un lit double dans la chambre et un canapé lit dans le salon. Cui…" at bounding box center [290, 198] width 269 height 62
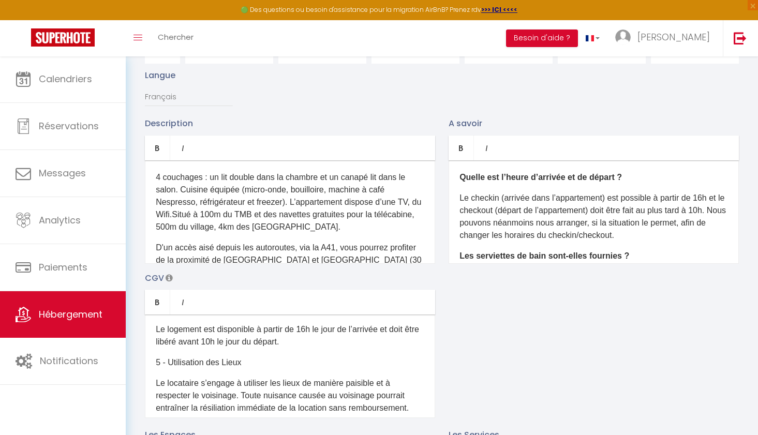
scroll to position [0, 0]
click at [183, 214] on p "4 couchages : un lit double dans la chambre et un canapé lit dans le salon. Cui…" at bounding box center [290, 202] width 269 height 62
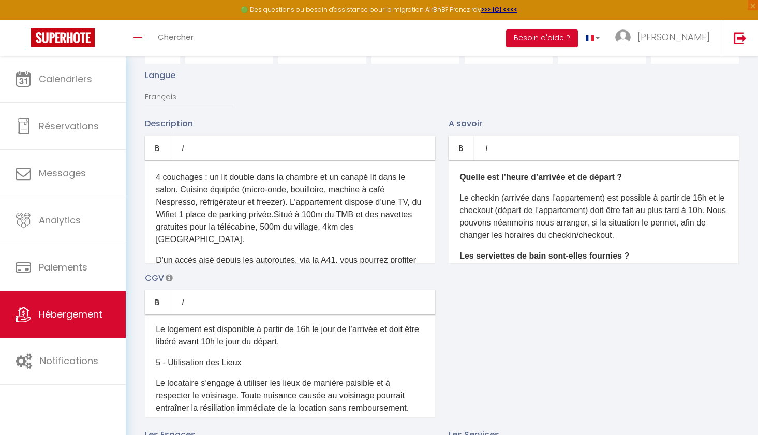
click at [185, 214] on p "4 couchages : un lit double dans la chambre et un canapé lit dans le salon. Cui…" at bounding box center [290, 208] width 269 height 75
click at [183, 214] on p "4 couchages : un lit double dans la chambre et un canapé lit dans le salon. Cui…" at bounding box center [290, 208] width 269 height 75
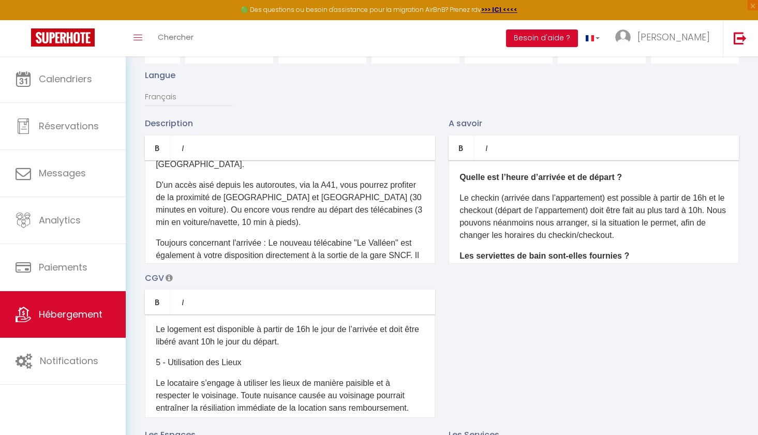
scroll to position [84, 0]
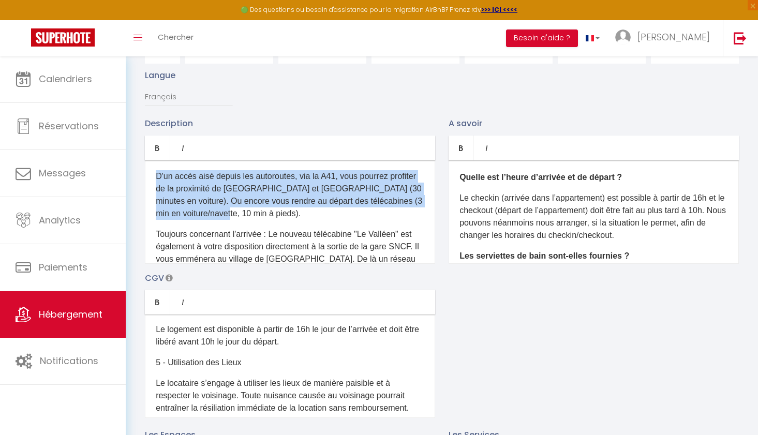
drag, startPoint x: 156, startPoint y: 175, endPoint x: 292, endPoint y: 208, distance: 140.4
click at [292, 208] on p "D'un accès aisé depuis les autoroutes, via la A41, vous pourrez profiter de la …" at bounding box center [290, 195] width 269 height 50
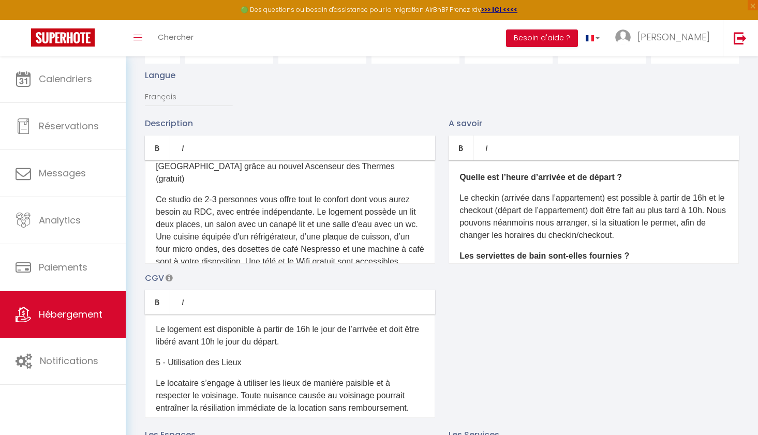
scroll to position [240, 0]
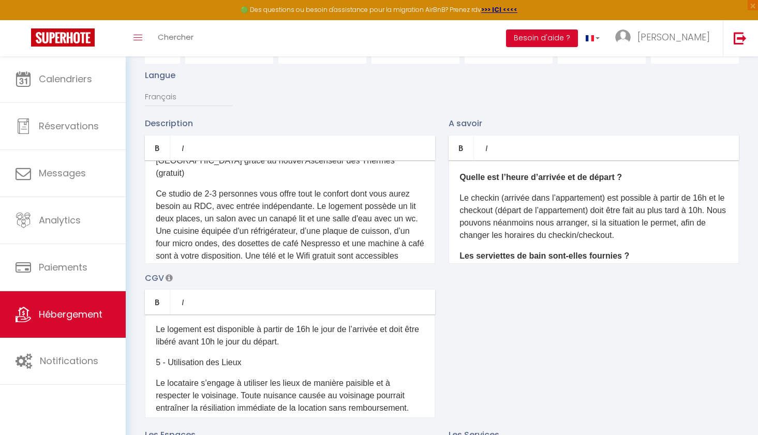
click at [189, 188] on p "Ce studio de 2-3 personnes vous offre tout le confort dont vous aurez besoin au…" at bounding box center [290, 237] width 269 height 99
click at [207, 193] on p "Ce T2 de 2-4 personnes vous offre tout le confort dont vous aurez besoin au RDC…" at bounding box center [290, 237] width 269 height 99
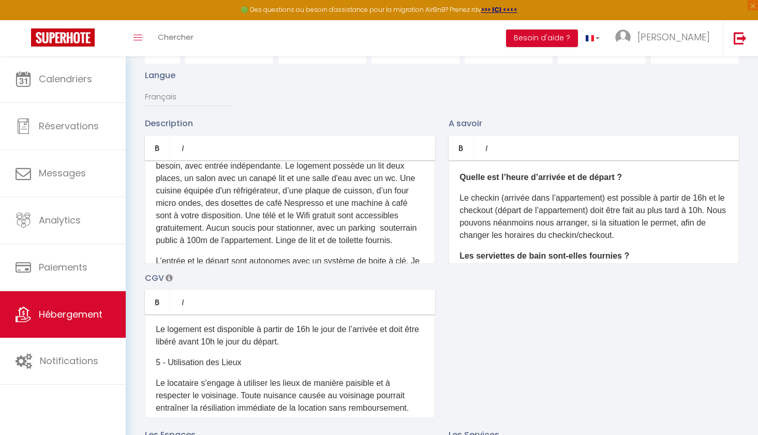
scroll to position [288, 0]
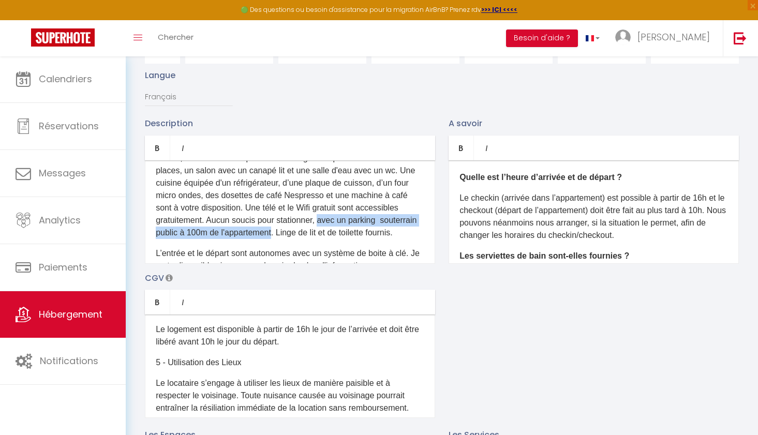
drag, startPoint x: 321, startPoint y: 206, endPoint x: 274, endPoint y: 218, distance: 48.6
click at [274, 218] on p "Ce T2 de 2-4 personnes vous offre tout le confort dont vous aurez besoin, avec …" at bounding box center [290, 189] width 269 height 99
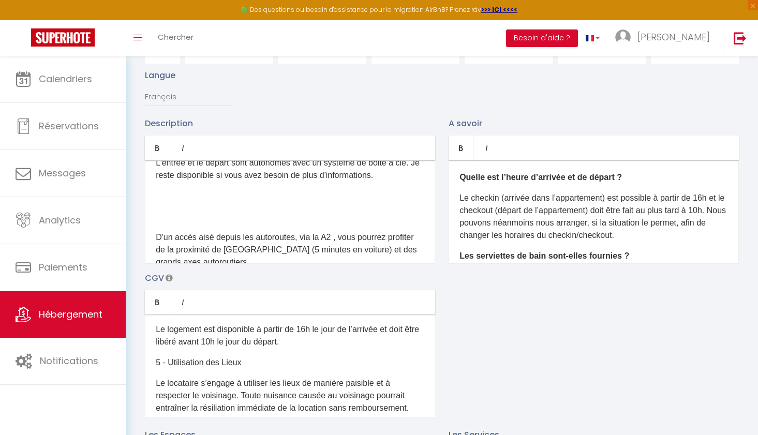
scroll to position [383, 0]
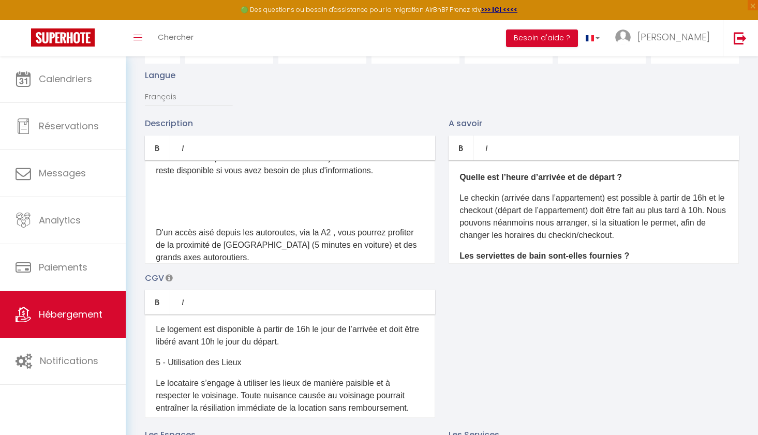
click at [219, 206] on p at bounding box center [290, 212] width 269 height 12
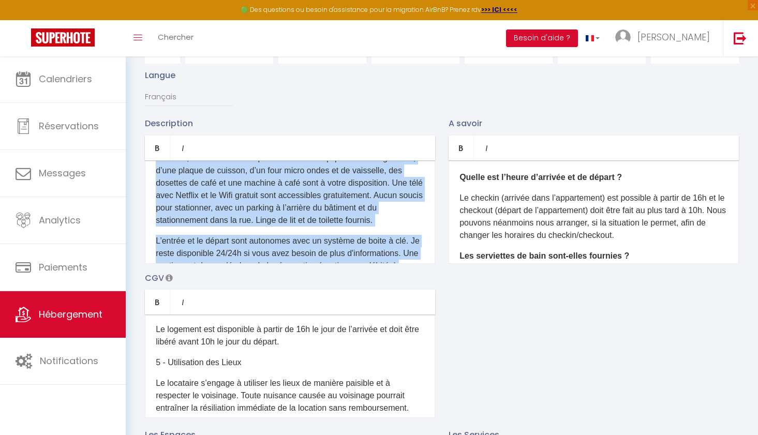
scroll to position [516, 0]
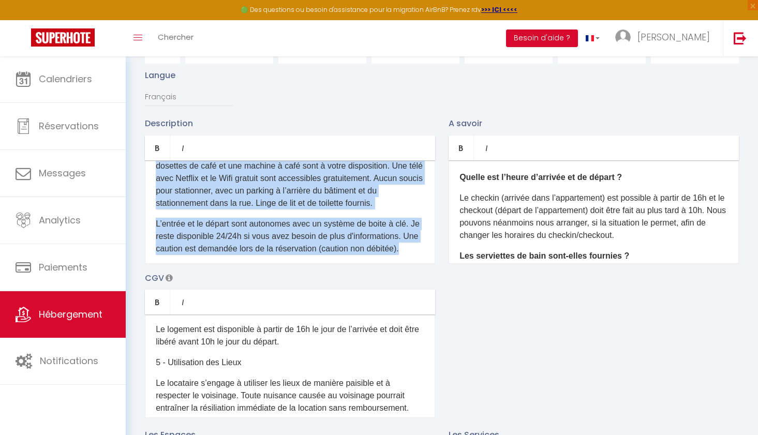
drag, startPoint x: 157, startPoint y: 231, endPoint x: 262, endPoint y: 269, distance: 112.1
click at [262, 269] on div "Description Bold Italic Rich text editor 4 couchages : un lit double dans la ch…" at bounding box center [441, 267] width 607 height 301
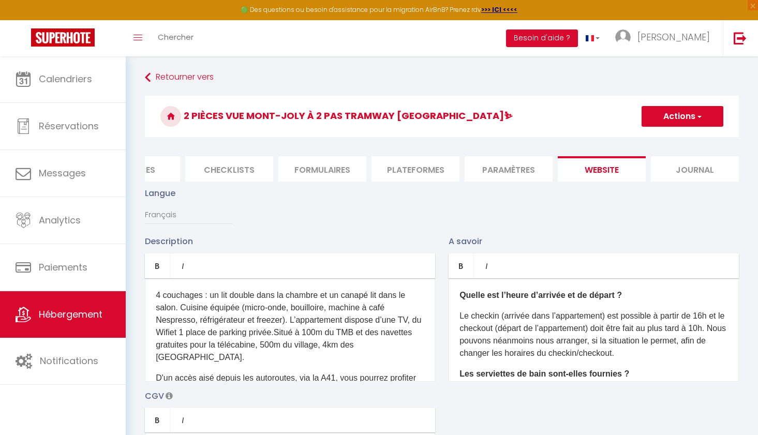
scroll to position [0, 0]
click at [156, 297] on p "4 couchages : un lit double dans la chambre et un canapé lit dans le salon. Cui…" at bounding box center [290, 326] width 269 height 75
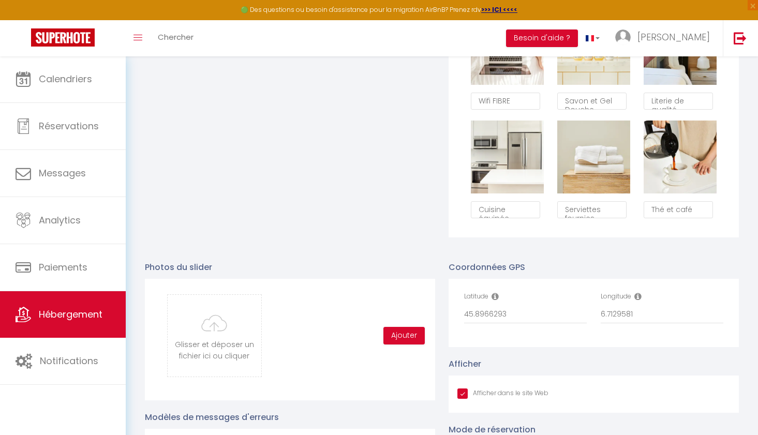
scroll to position [775, 0]
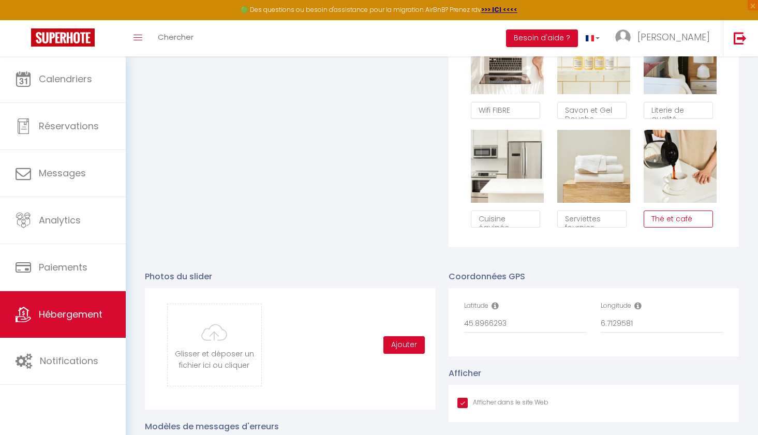
click at [680, 218] on textarea "Thé et café" at bounding box center [678, 220] width 69 height 18
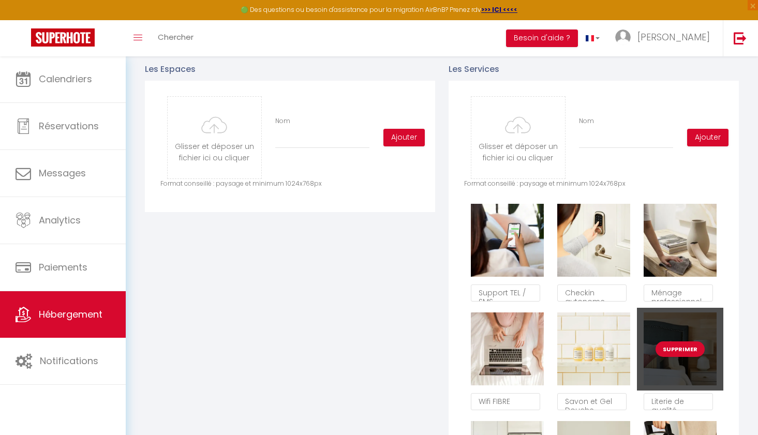
scroll to position [484, 0]
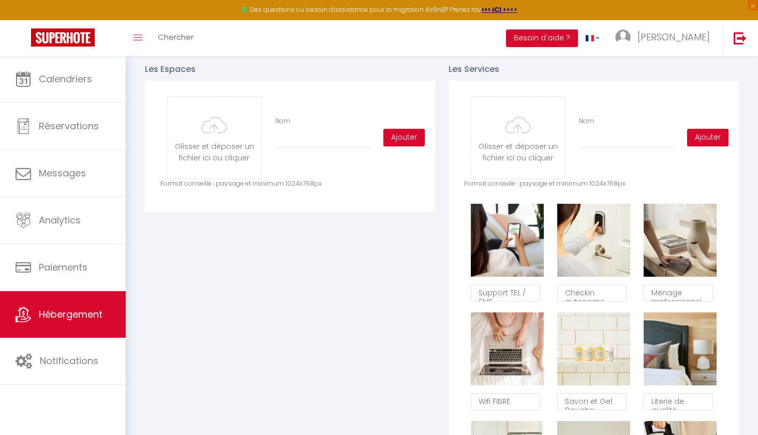
click at [422, 241] on div "Les Espaces Glisser et déposer un fichier ici ou cliquer Ooops, something wrong…" at bounding box center [290, 295] width 304 height 486
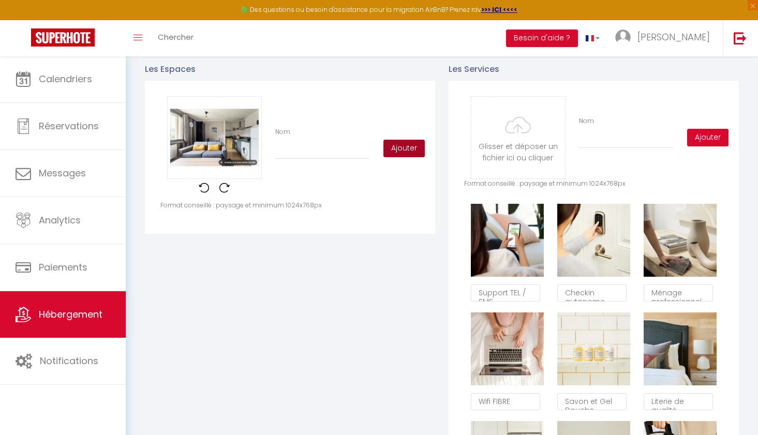
click at [404, 152] on button "Ajouter" at bounding box center [403, 149] width 41 height 18
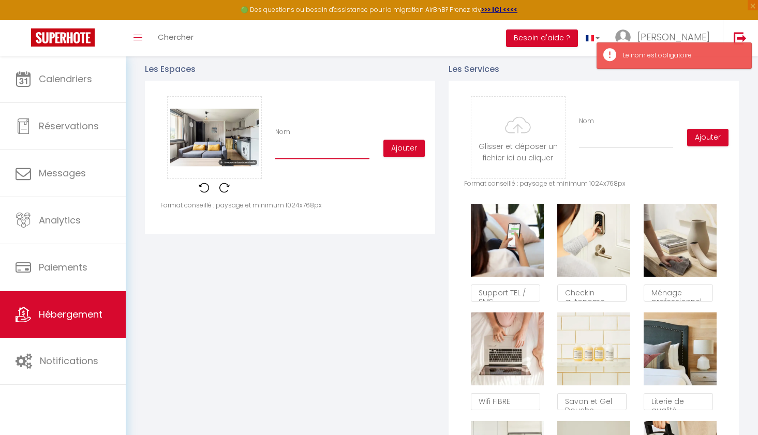
click at [328, 151] on input "Nom" at bounding box center [322, 150] width 94 height 19
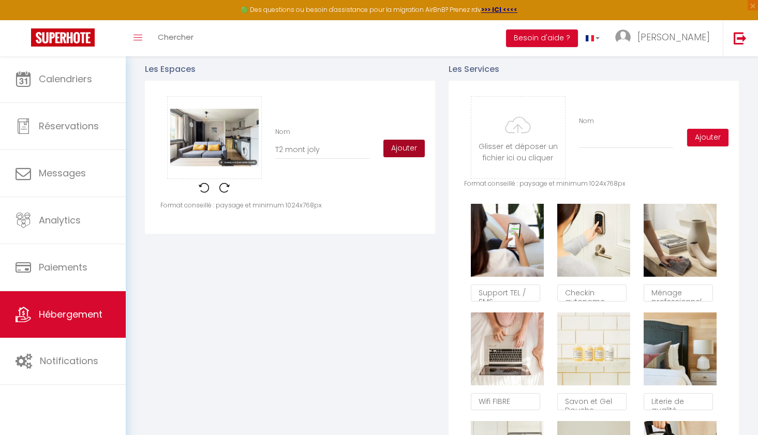
click at [403, 146] on button "Ajouter" at bounding box center [403, 149] width 41 height 18
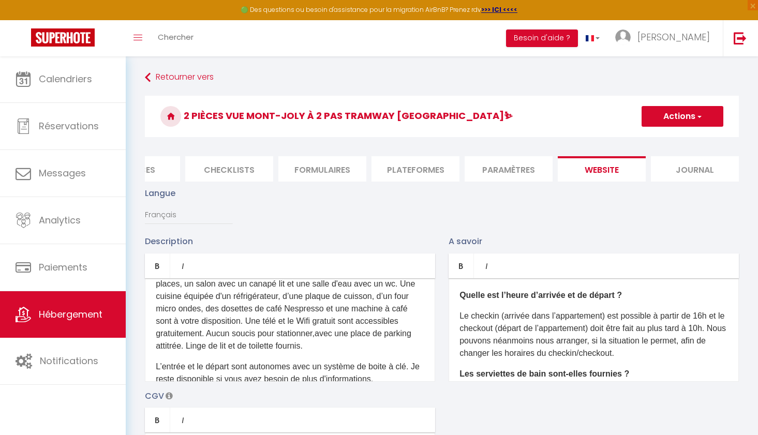
scroll to position [0, 0]
click at [681, 115] on button "Actions" at bounding box center [683, 116] width 82 height 21
click at [677, 139] on input "Enregistrer" at bounding box center [670, 139] width 38 height 10
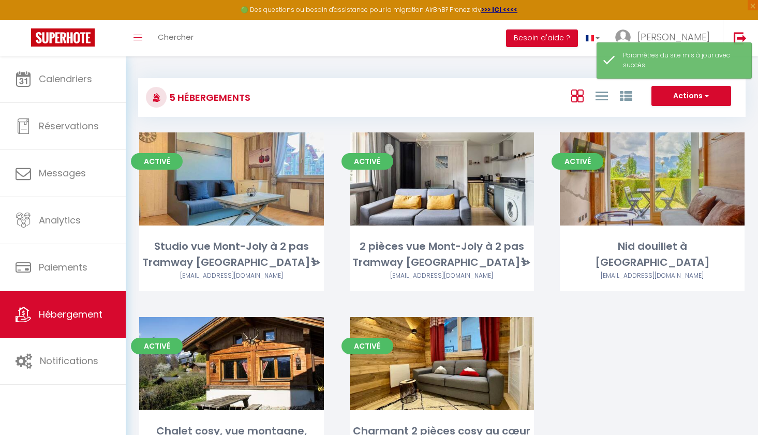
click at [546, 137] on div "Activé Editer 2 pièces vue Mont-Joly à 2 pas Tramway [GEOGRAPHIC_DATA]⛷ [EMAIL_…" at bounding box center [442, 224] width 211 height 185
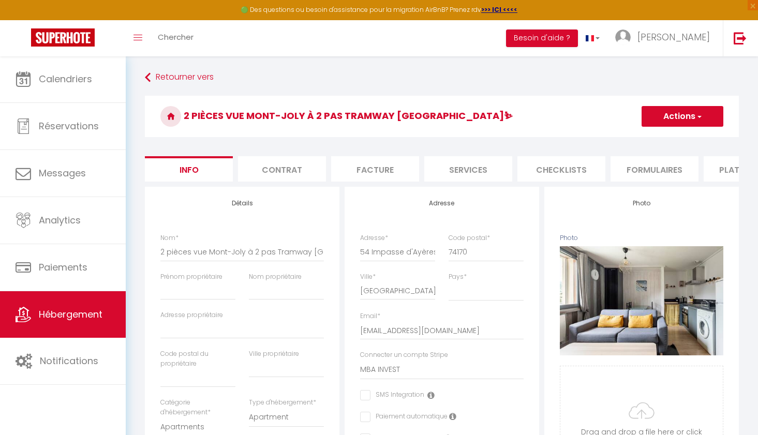
click at [73, 310] on span "Hébergement" at bounding box center [71, 314] width 64 height 13
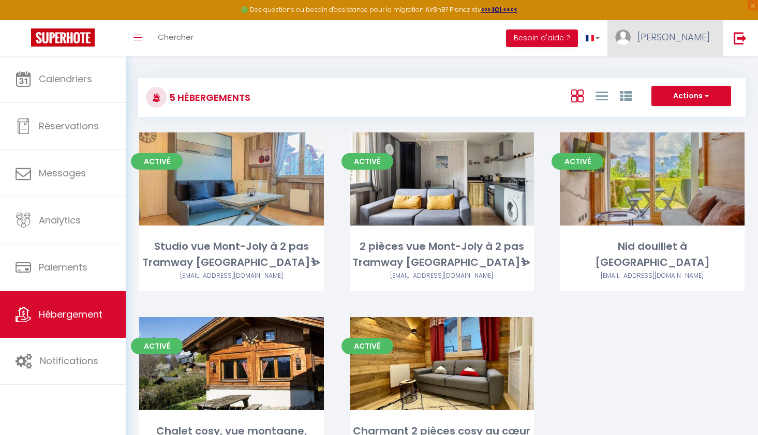
click at [694, 40] on span "[PERSON_NAME]" at bounding box center [673, 37] width 72 height 13
click at [680, 73] on link "Paramètres" at bounding box center [681, 72] width 77 height 18
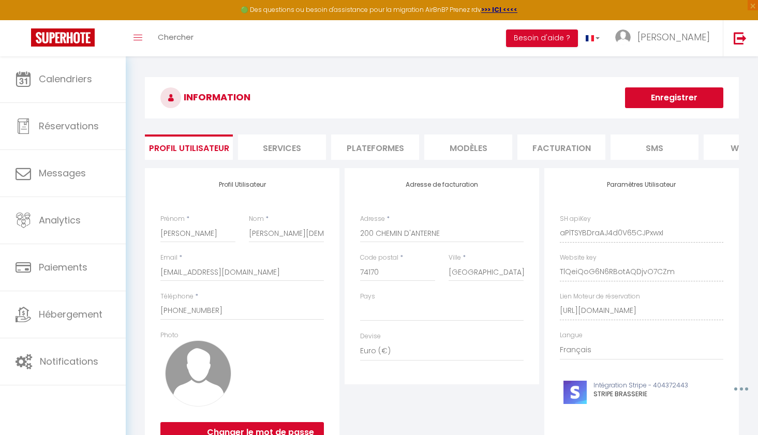
click at [630, 271] on input "TlQeiQoG6N6RBotAQDjvO7CZm" at bounding box center [641, 272] width 163 height 19
click at [583, 271] on input "TlQeiQoG6N6RBotAQDjvO7CZm" at bounding box center [641, 272] width 163 height 19
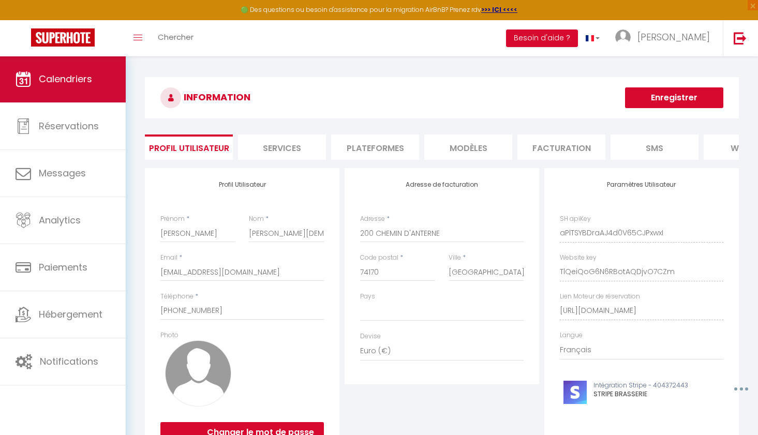
click at [65, 92] on link "Calendriers" at bounding box center [63, 79] width 126 height 47
